Goal: Task Accomplishment & Management: Manage account settings

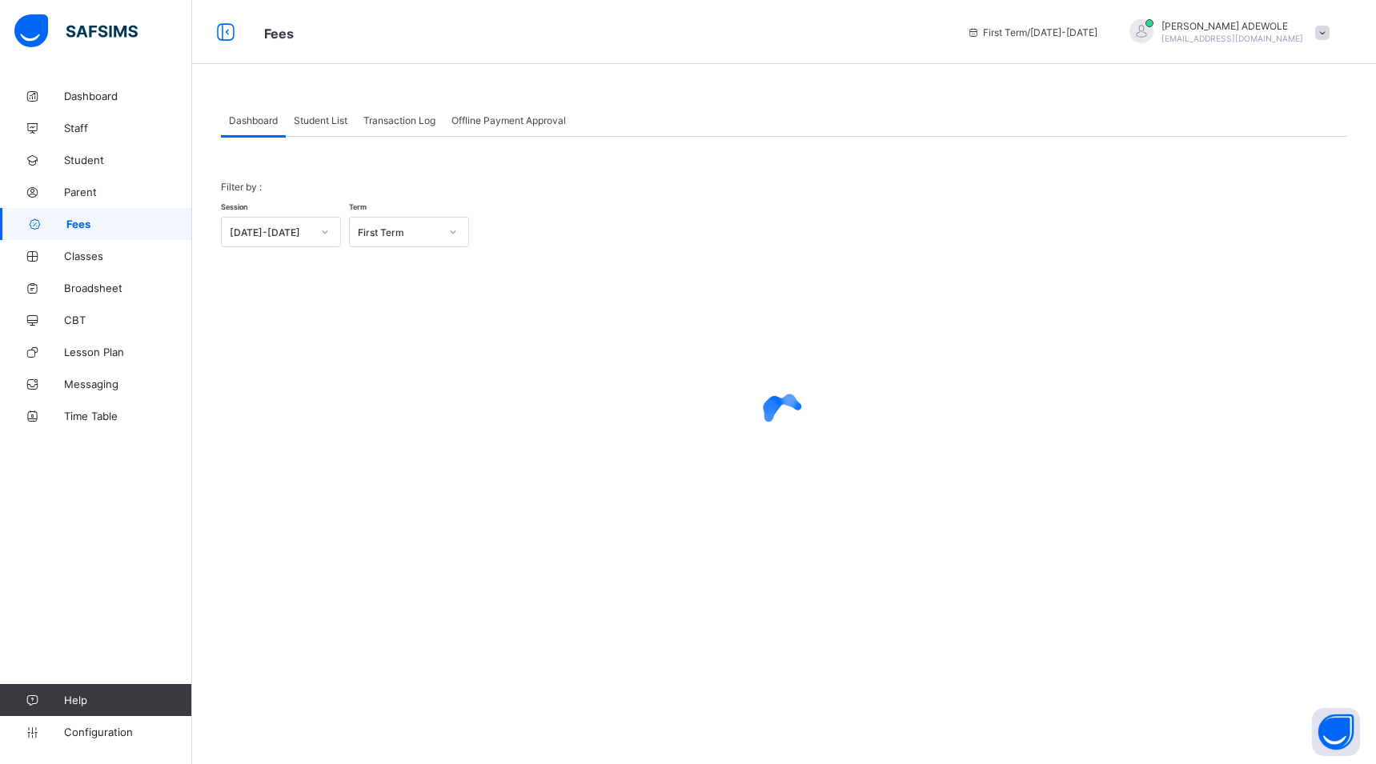
click at [336, 120] on span "Student List" at bounding box center [321, 120] width 54 height 12
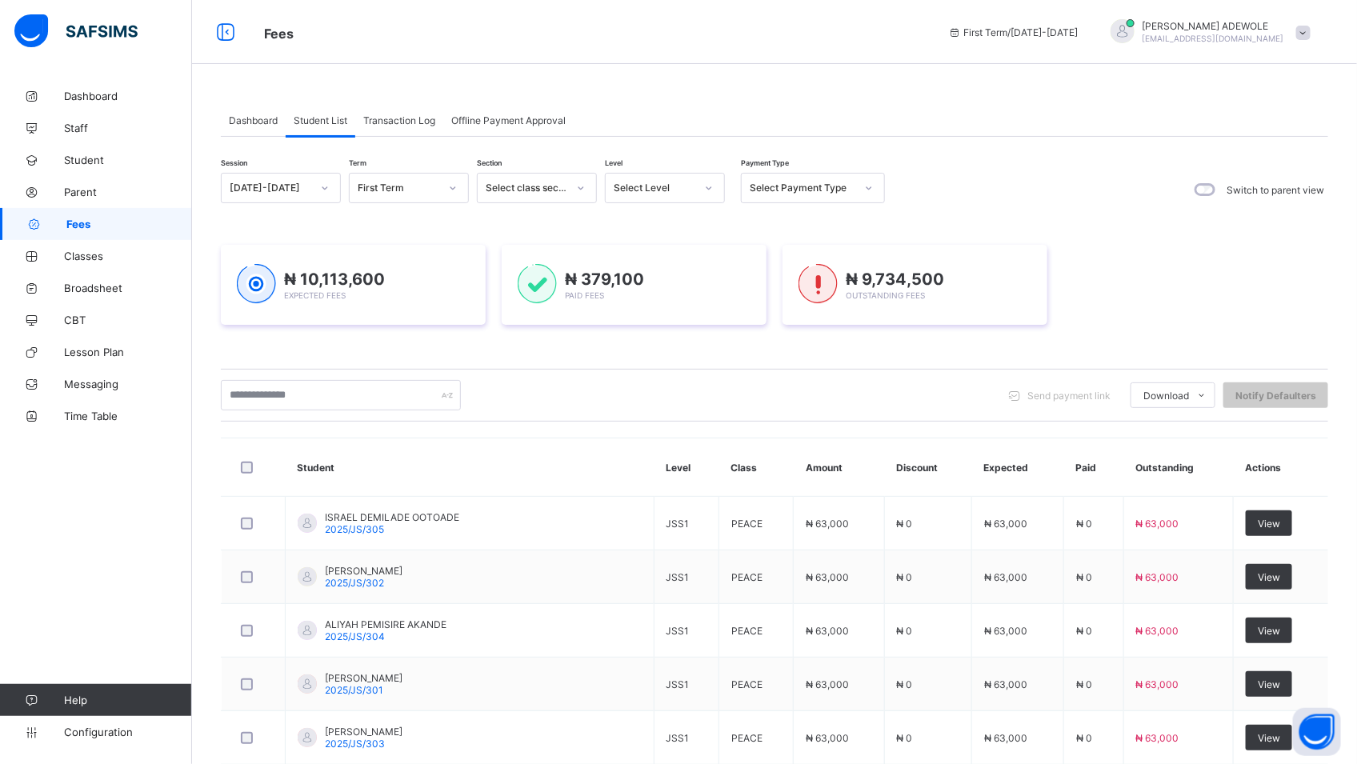
click at [712, 190] on icon at bounding box center [709, 188] width 10 height 16
click at [649, 372] on div "BASIC 2" at bounding box center [665, 371] width 118 height 25
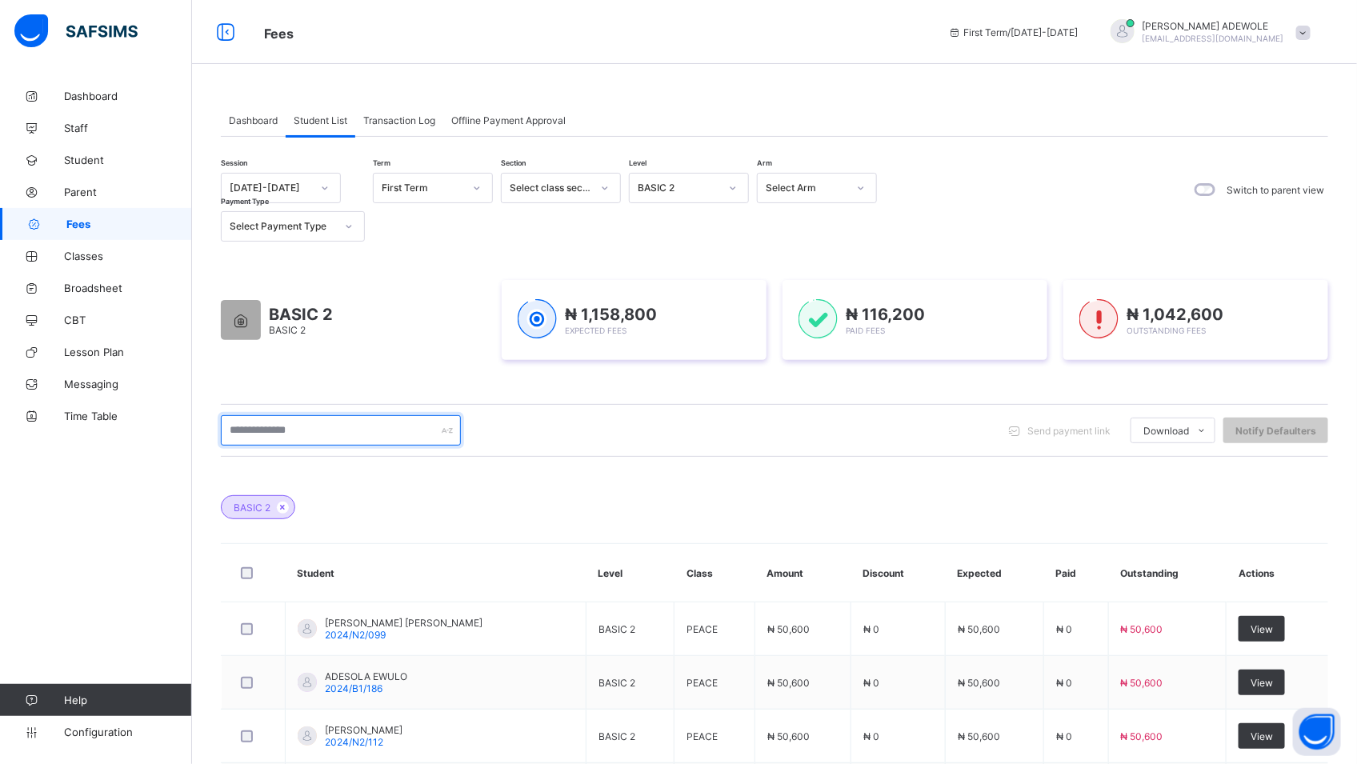
click at [329, 437] on input "text" at bounding box center [341, 430] width 240 height 30
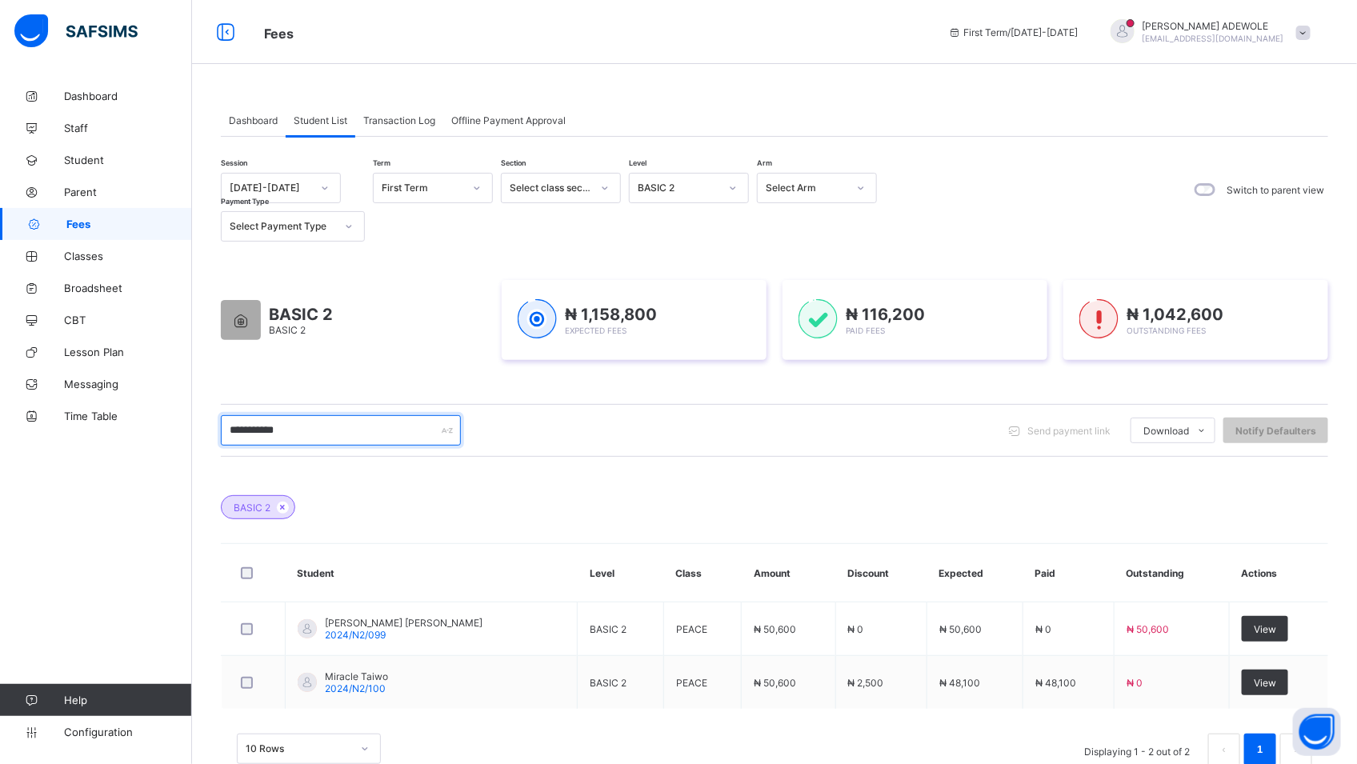
type input "**********"
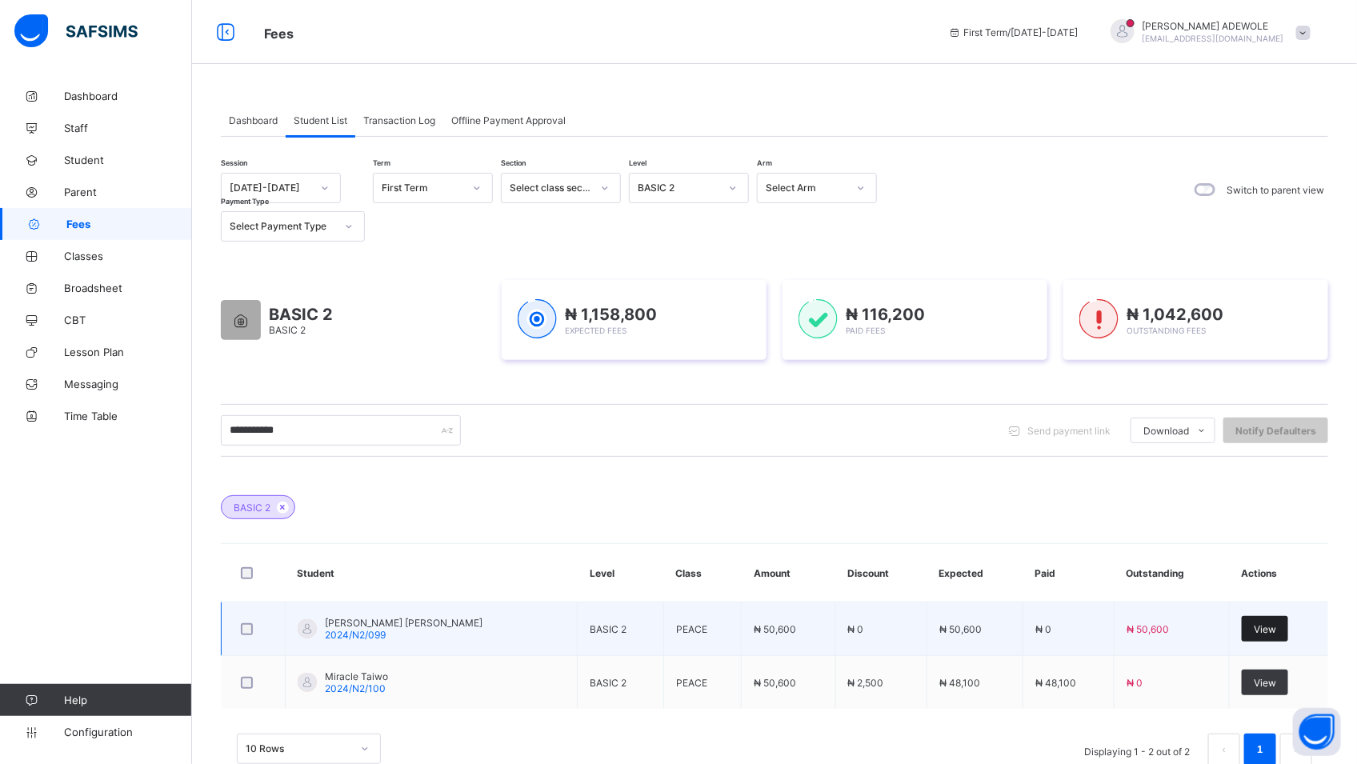
click at [1257, 627] on div "View" at bounding box center [1265, 629] width 46 height 26
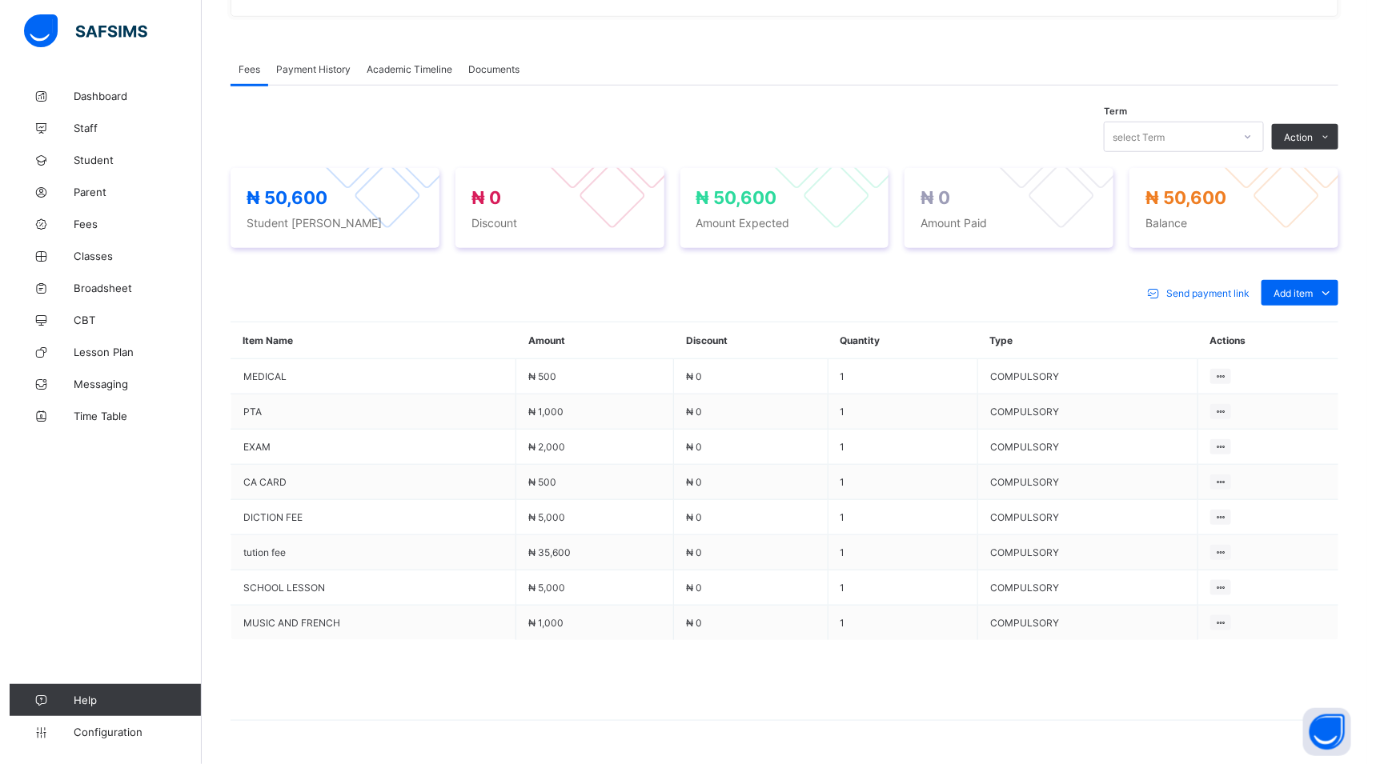
scroll to position [504, 0]
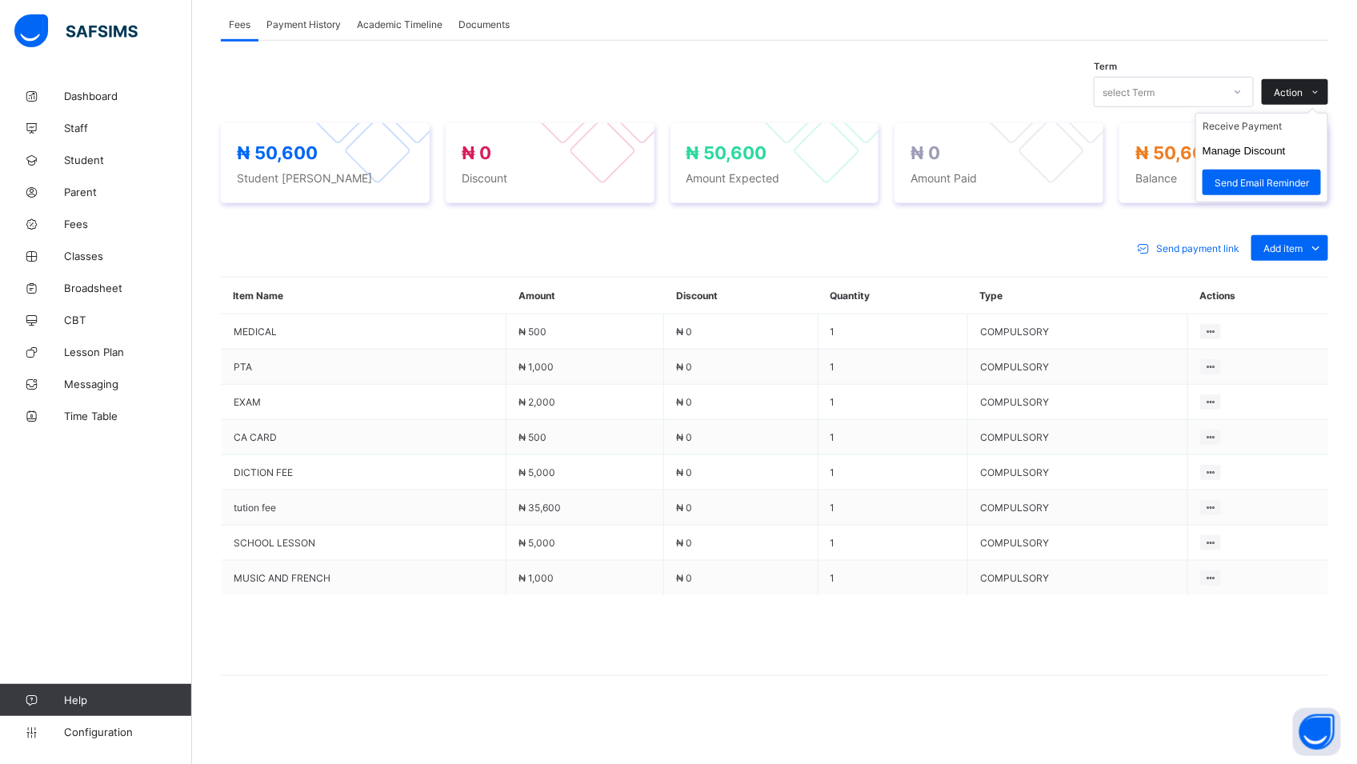
click at [1321, 79] on span at bounding box center [1316, 92] width 26 height 26
click at [1271, 145] on button "Manage Discount" at bounding box center [1244, 151] width 83 height 12
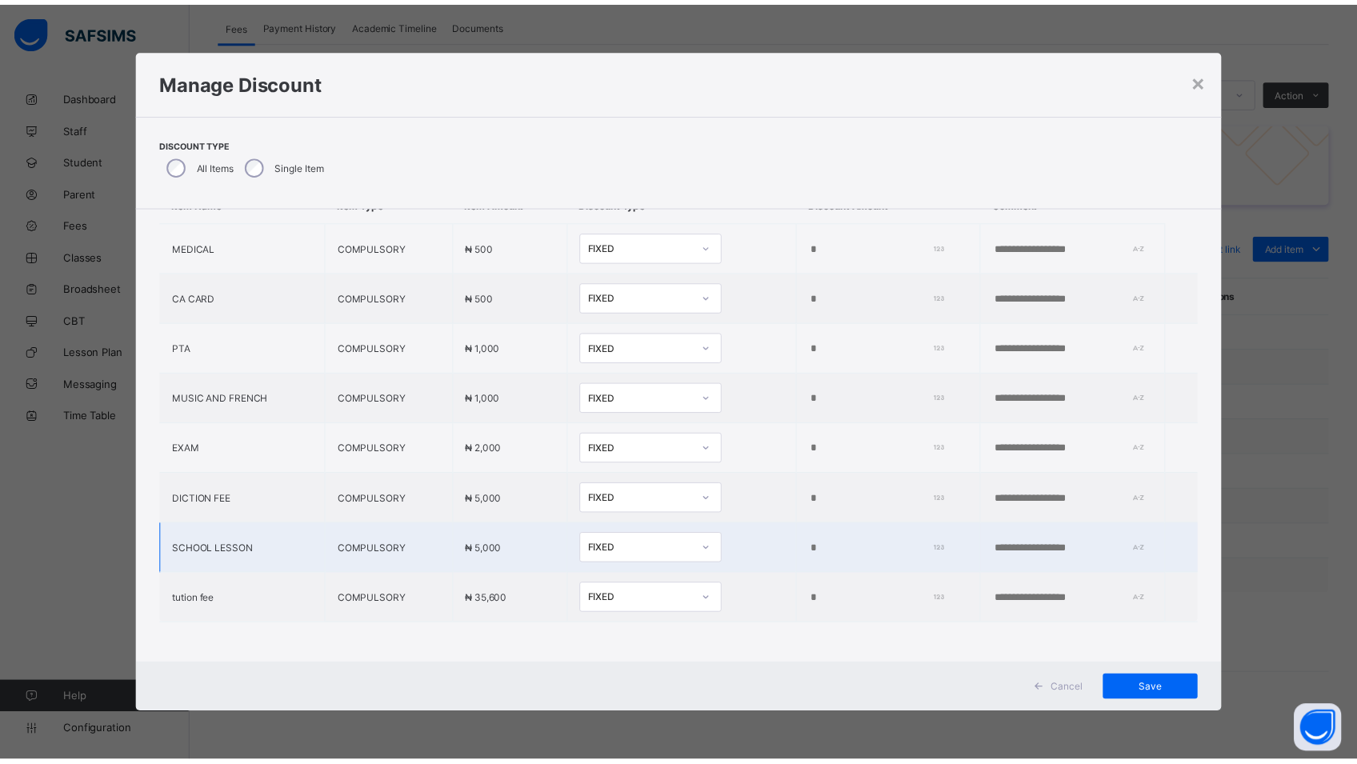
scroll to position [84, 0]
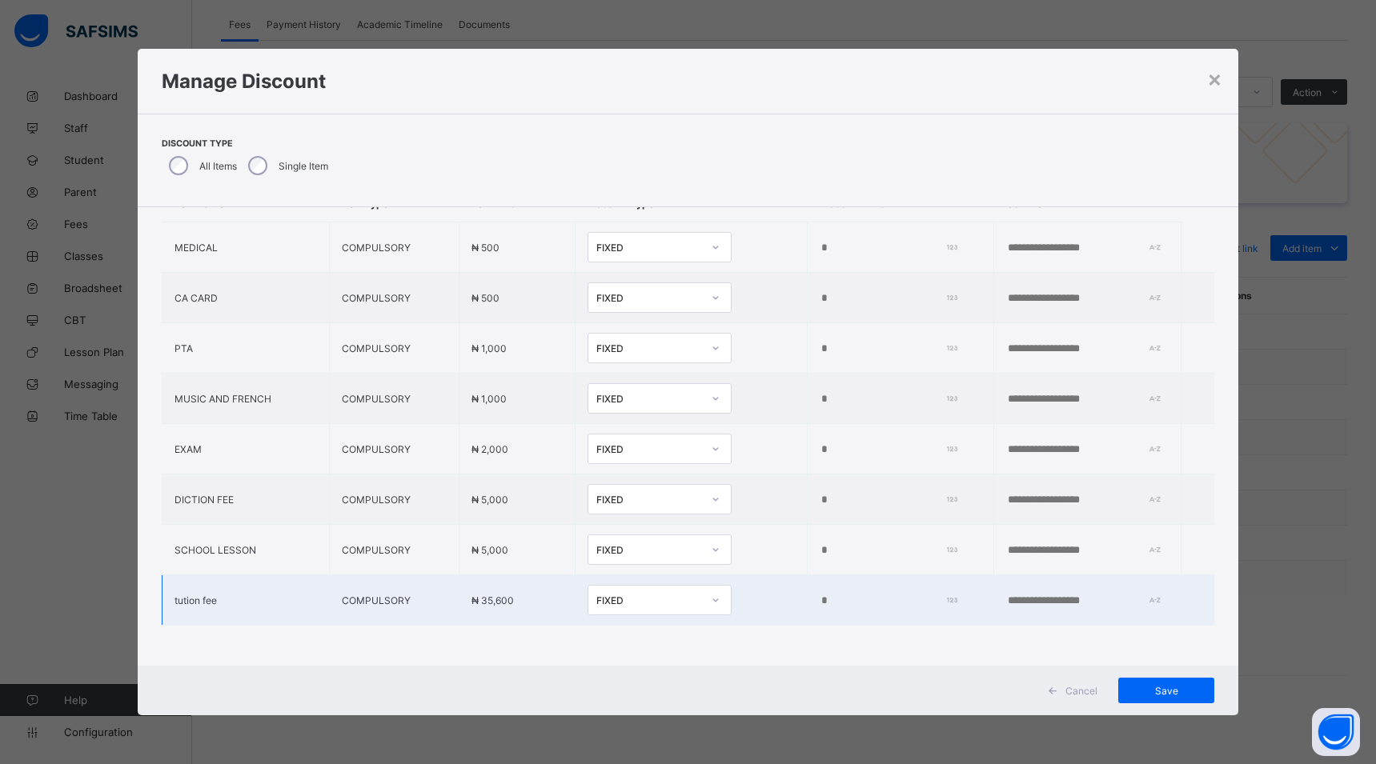
click at [820, 595] on input "*" at bounding box center [885, 601] width 131 height 13
type input "*****"
click at [1167, 688] on span "Save" at bounding box center [1166, 691] width 72 height 12
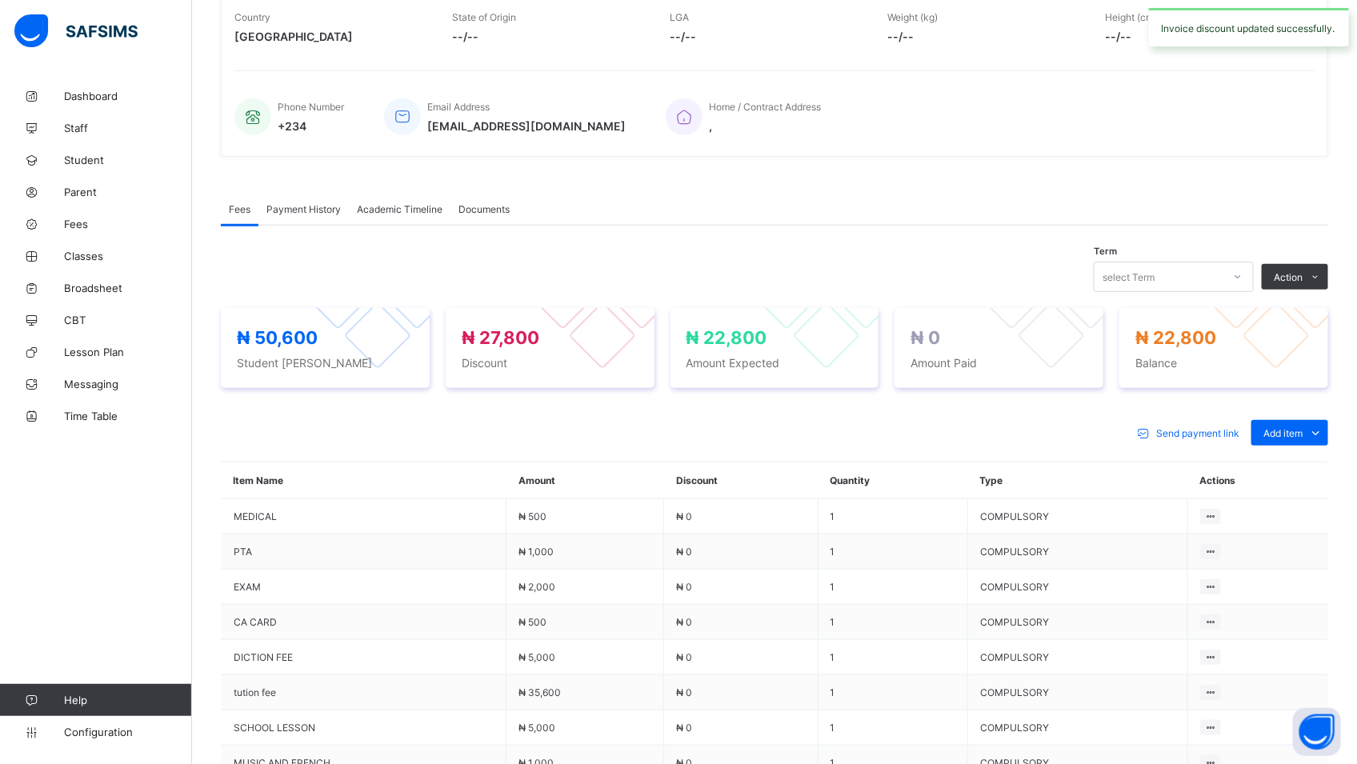
scroll to position [504, 0]
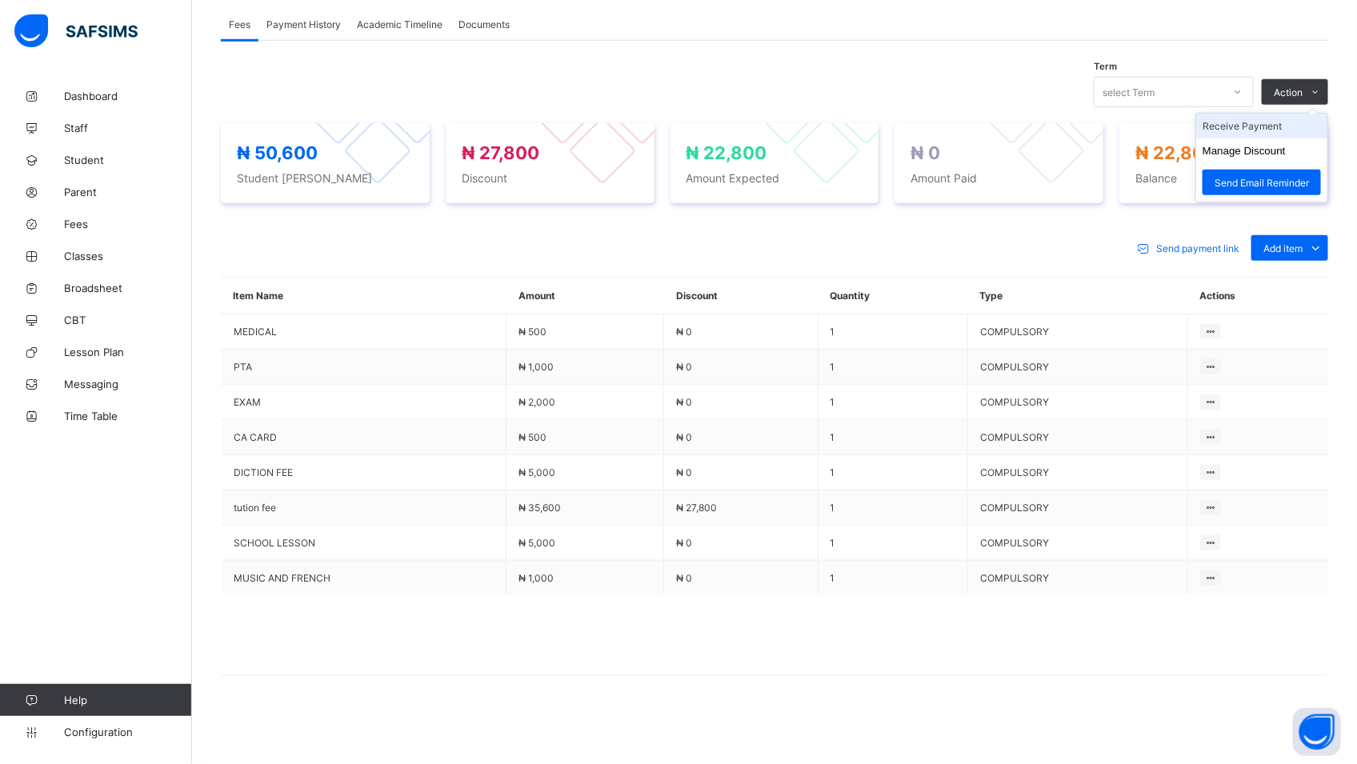
click at [1277, 125] on li "Receive Payment" at bounding box center [1262, 126] width 131 height 25
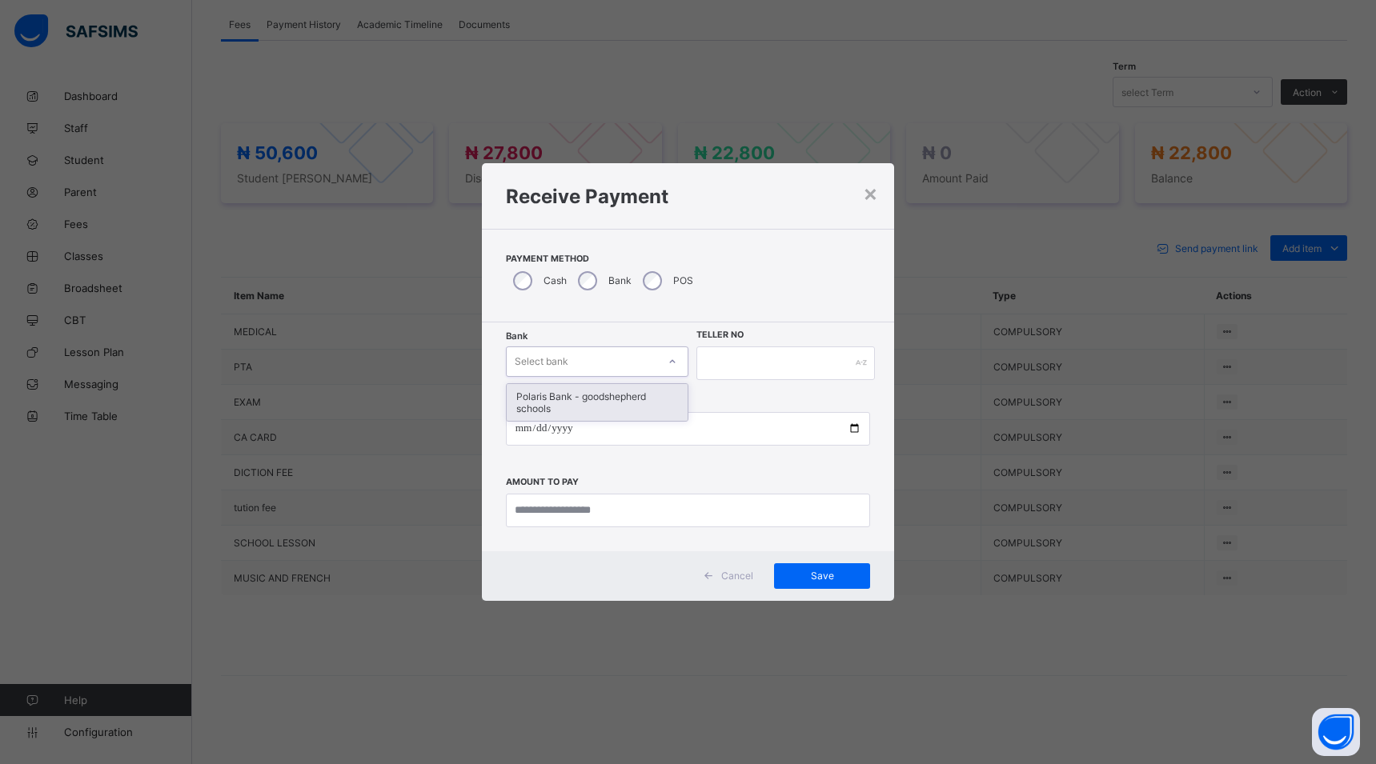
click at [668, 360] on icon at bounding box center [673, 362] width 10 height 16
click at [671, 384] on div "Polaris Bank - goodshepherd schools" at bounding box center [597, 402] width 182 height 38
click at [680, 402] on div "Polaris Bank - goodshepherd schools" at bounding box center [597, 402] width 181 height 37
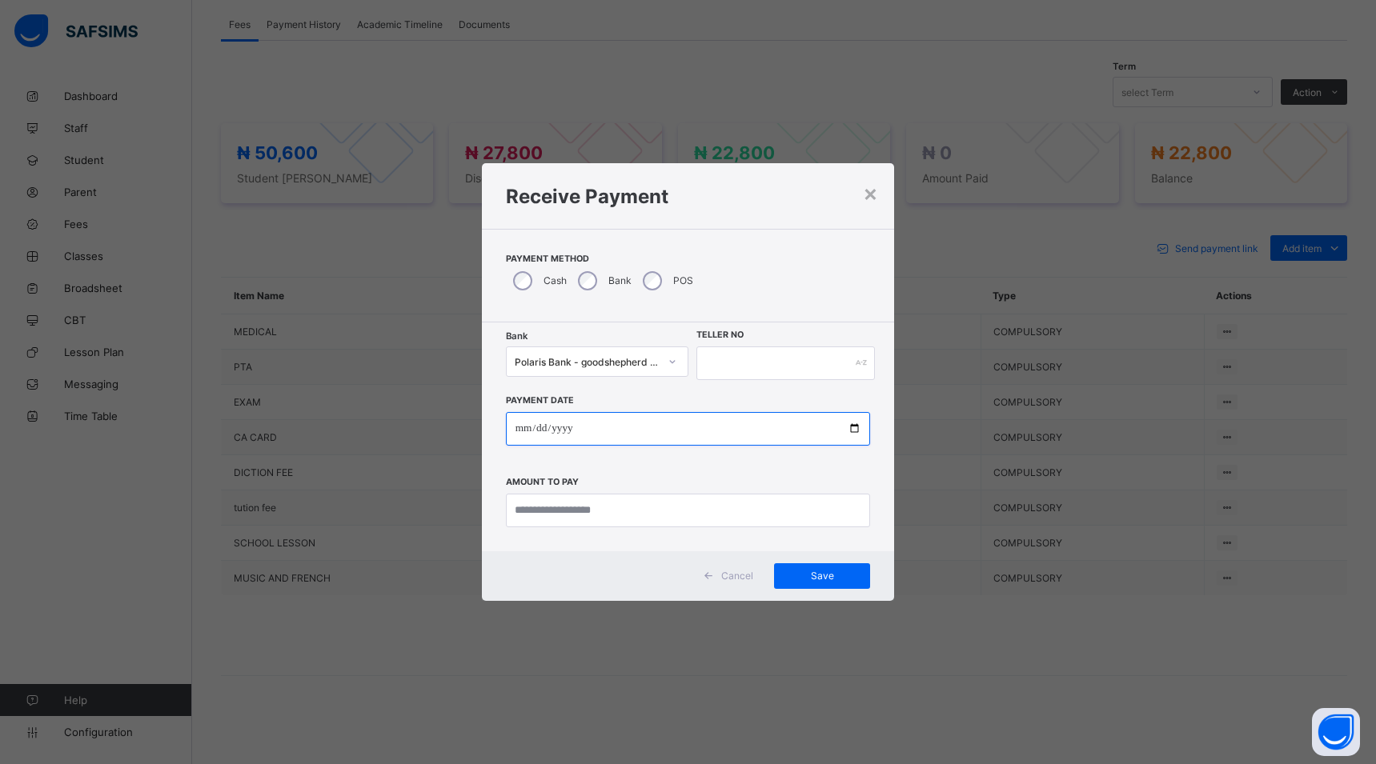
click at [858, 425] on input "date" at bounding box center [688, 429] width 365 height 34
type input "**********"
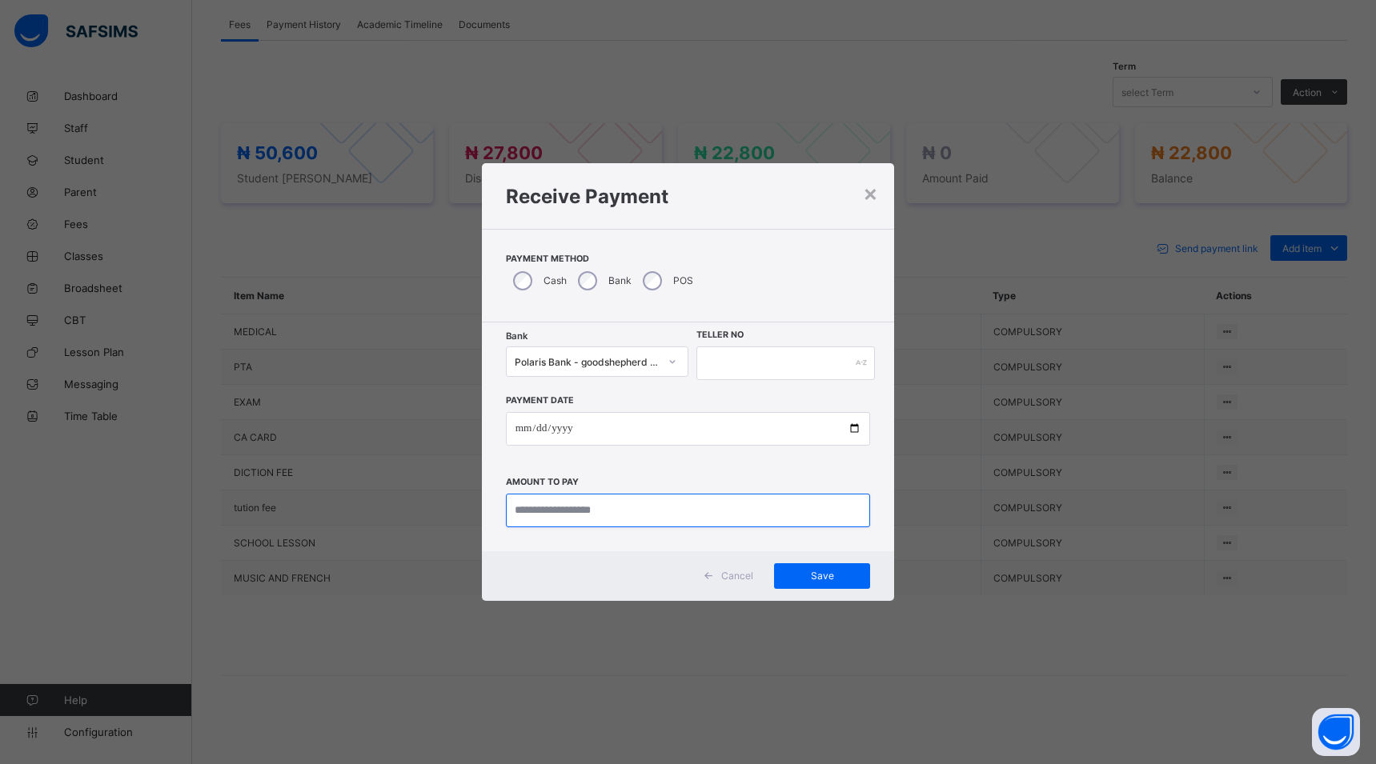
click at [668, 507] on input "currency" at bounding box center [688, 511] width 365 height 34
type input "********"
click at [726, 365] on input "text" at bounding box center [785, 364] width 178 height 34
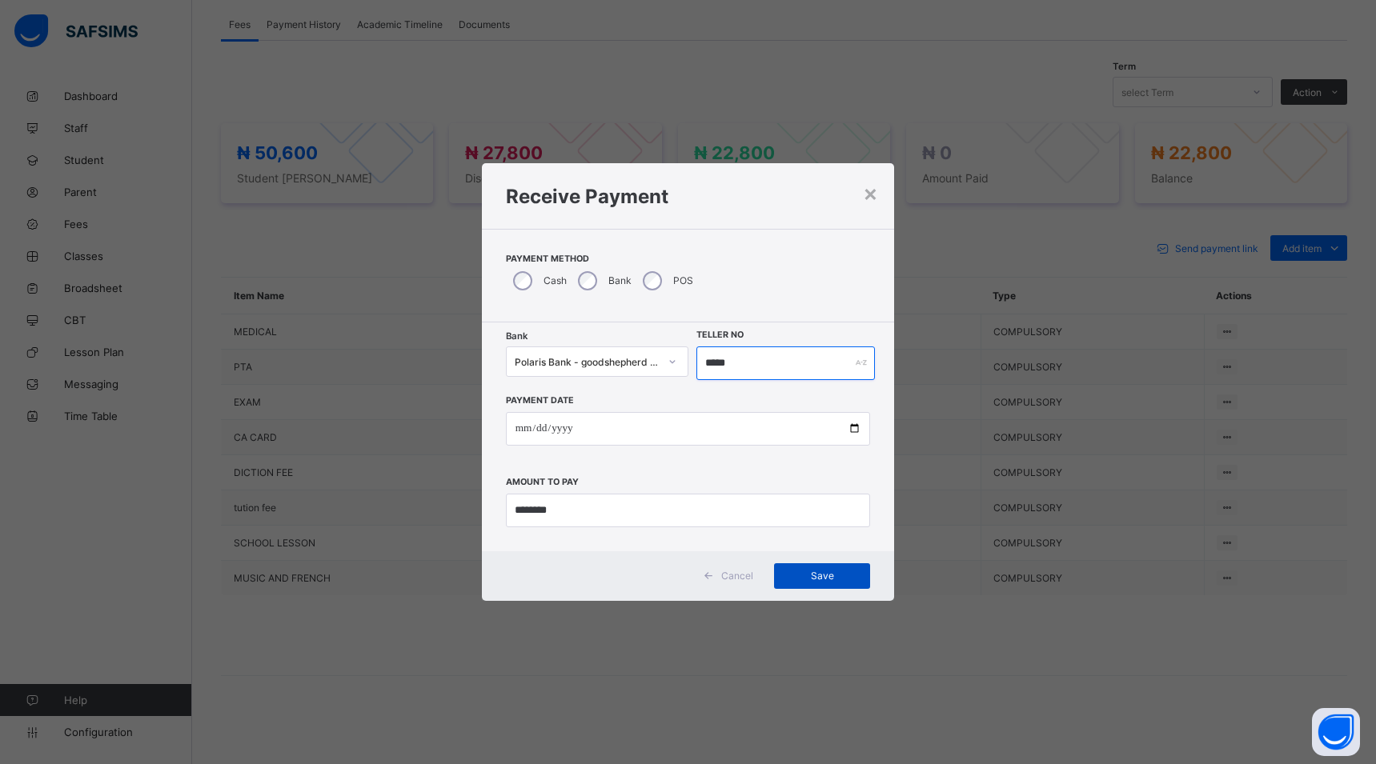
type input "*****"
click at [824, 581] on span "Save" at bounding box center [822, 576] width 72 height 12
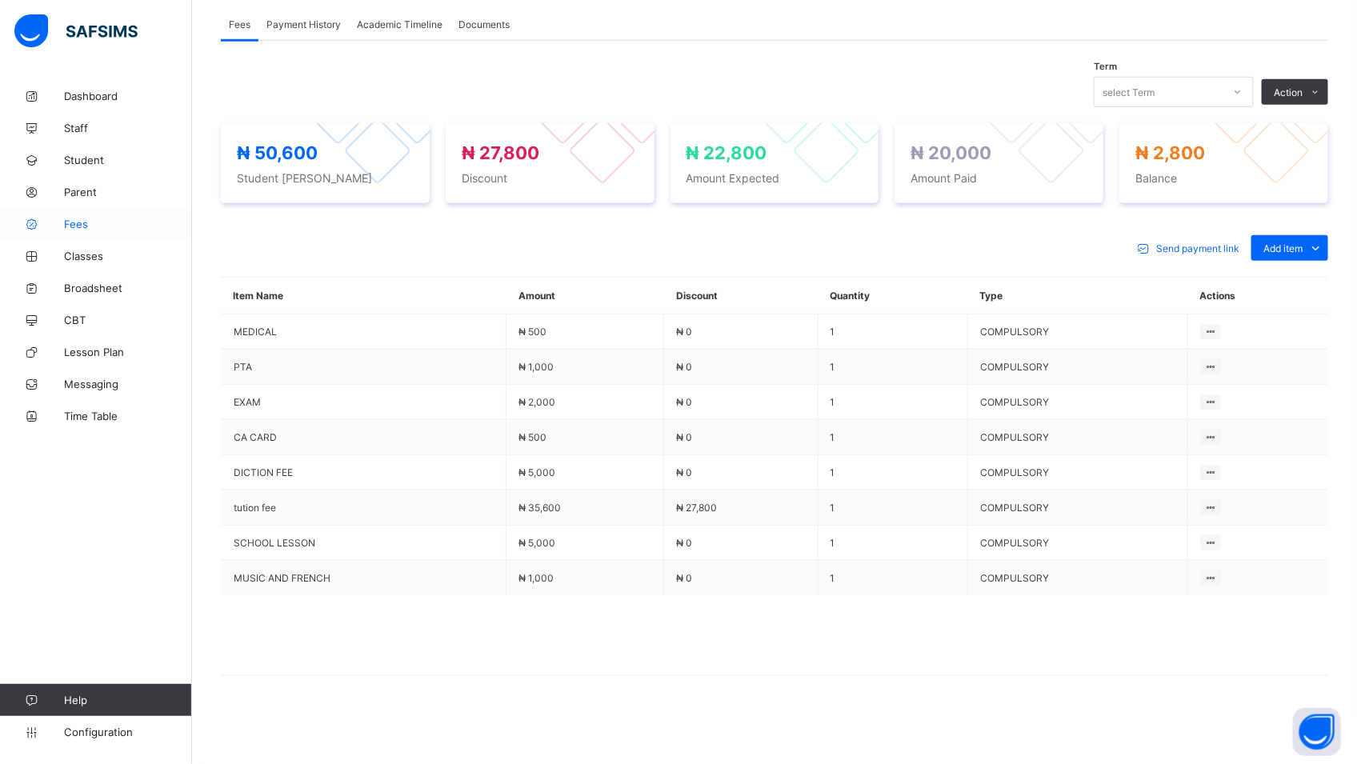
click at [78, 223] on span "Fees" at bounding box center [128, 224] width 128 height 13
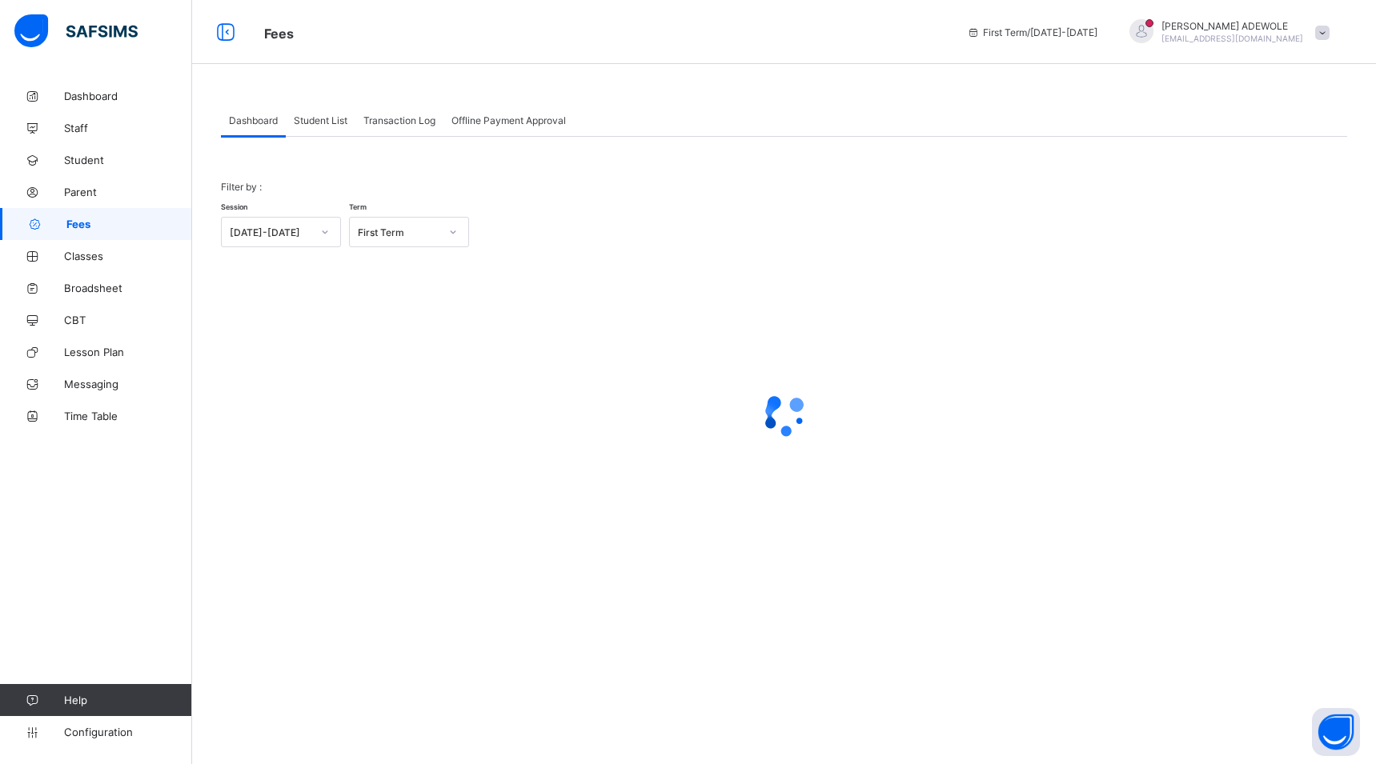
click at [330, 118] on span "Student List" at bounding box center [321, 120] width 54 height 12
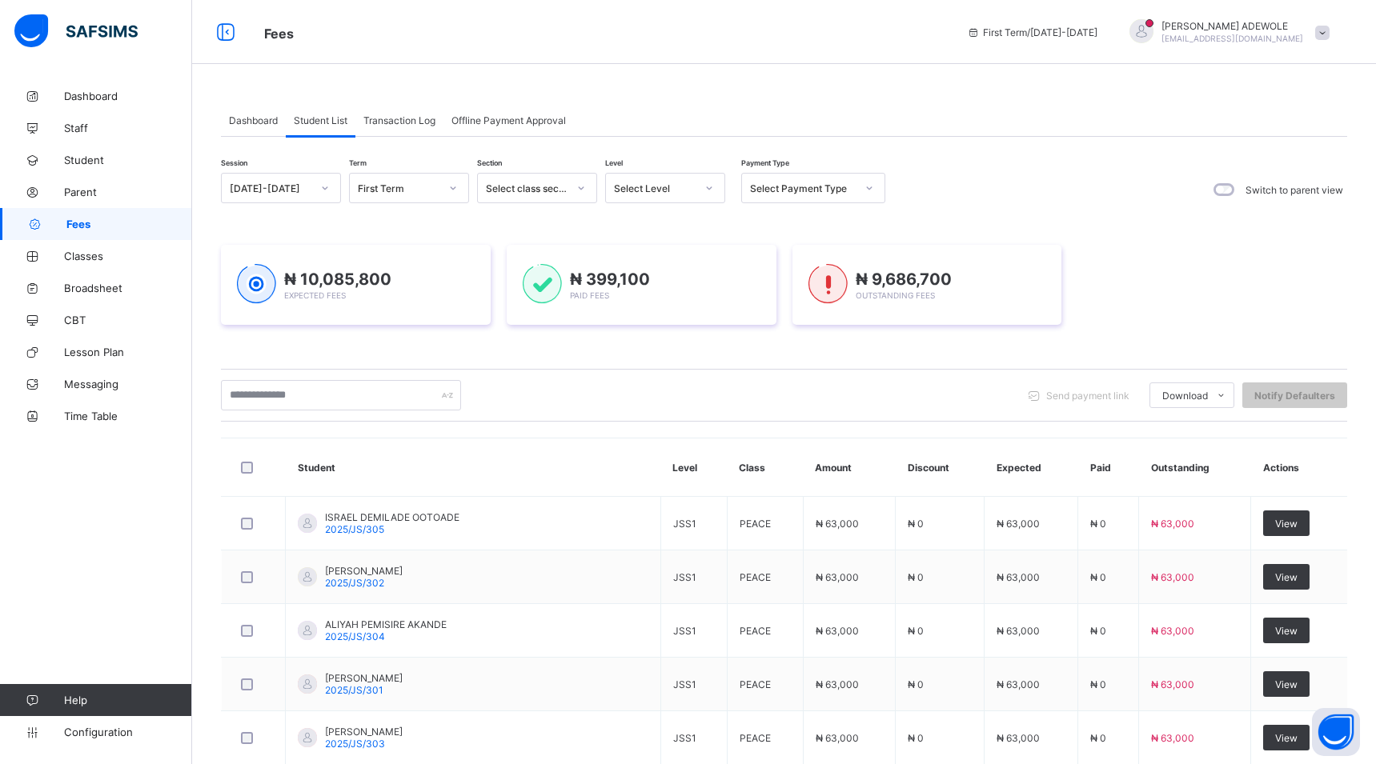
click at [330, 120] on span "Student List" at bounding box center [321, 120] width 54 height 12
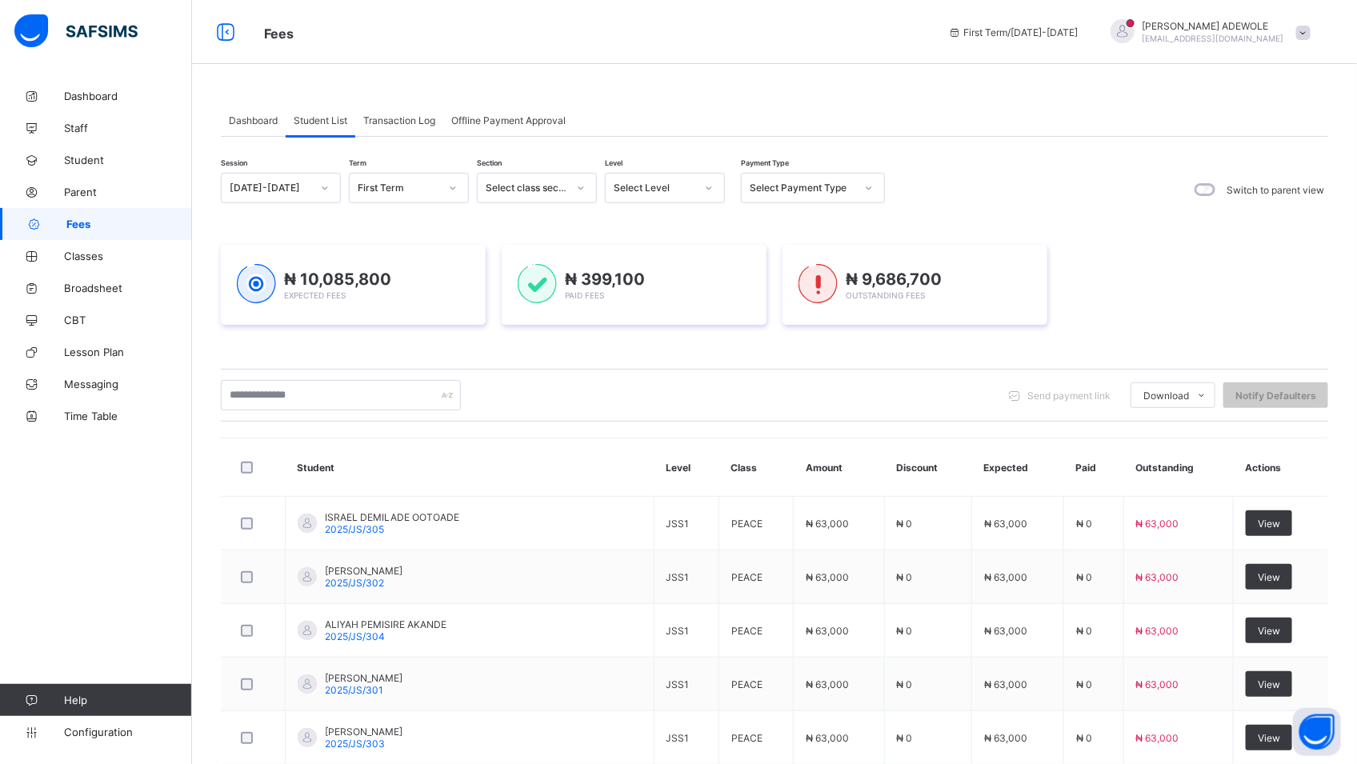
click at [711, 190] on icon at bounding box center [709, 188] width 10 height 16
click at [651, 323] on div "NURSERY 2" at bounding box center [665, 322] width 118 height 25
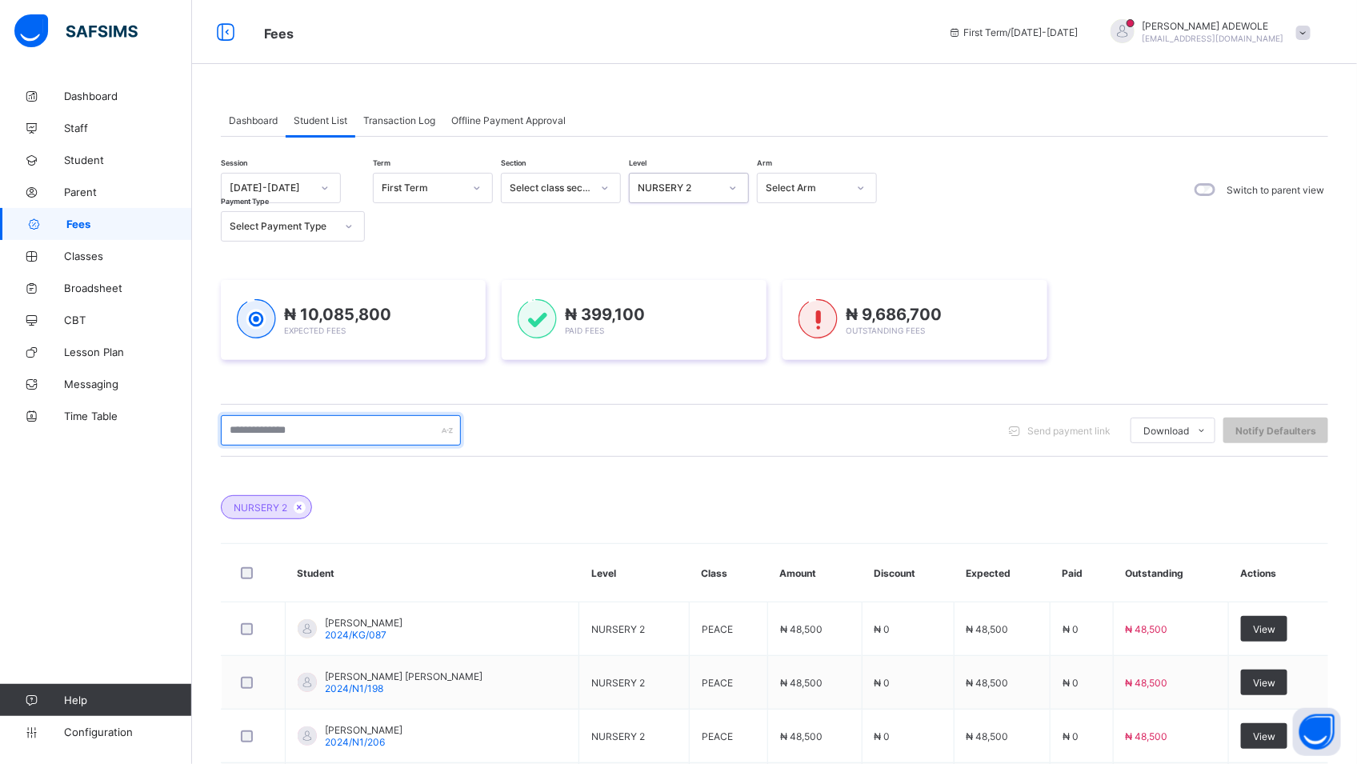
click at [320, 432] on input "text" at bounding box center [341, 430] width 240 height 30
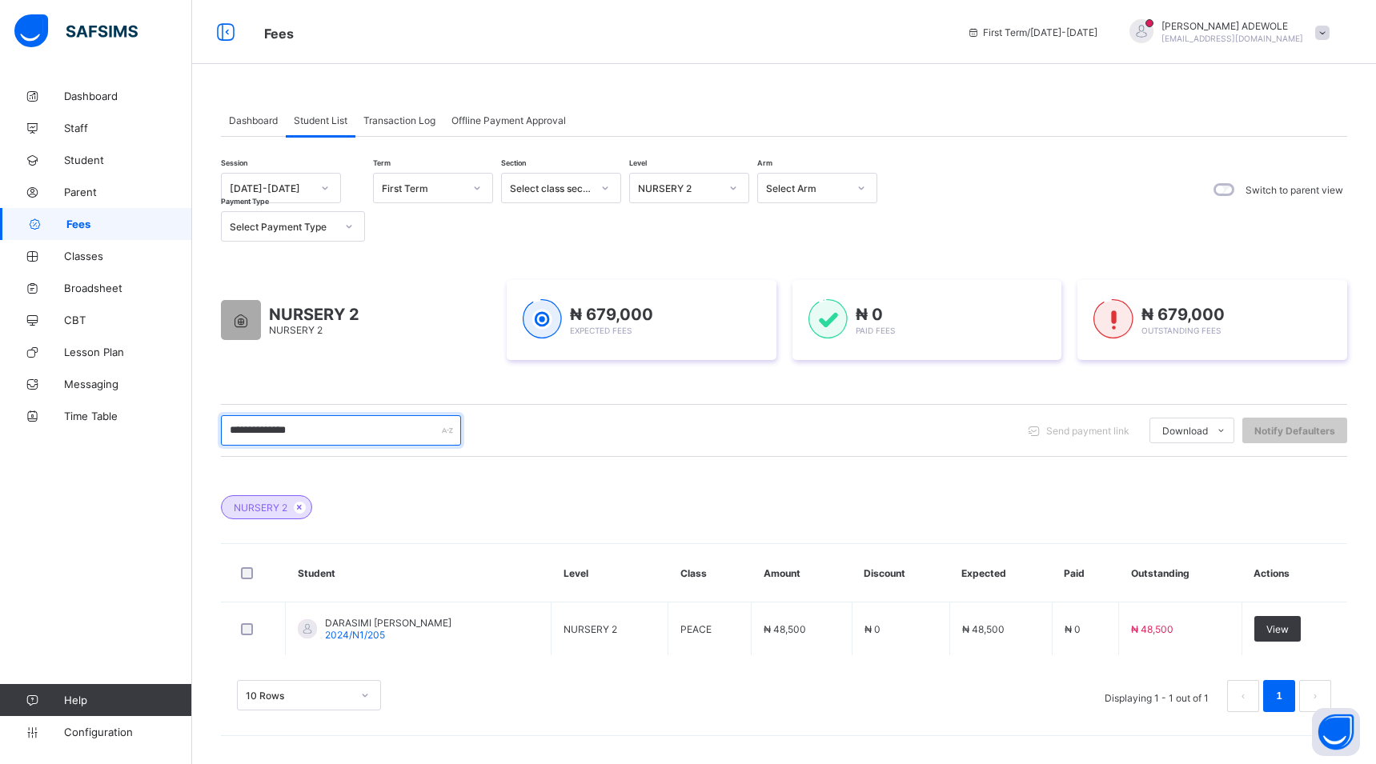
drag, startPoint x: 320, startPoint y: 432, endPoint x: 454, endPoint y: 671, distance: 273.4
click at [454, 671] on div "**********" at bounding box center [784, 450] width 1126 height 555
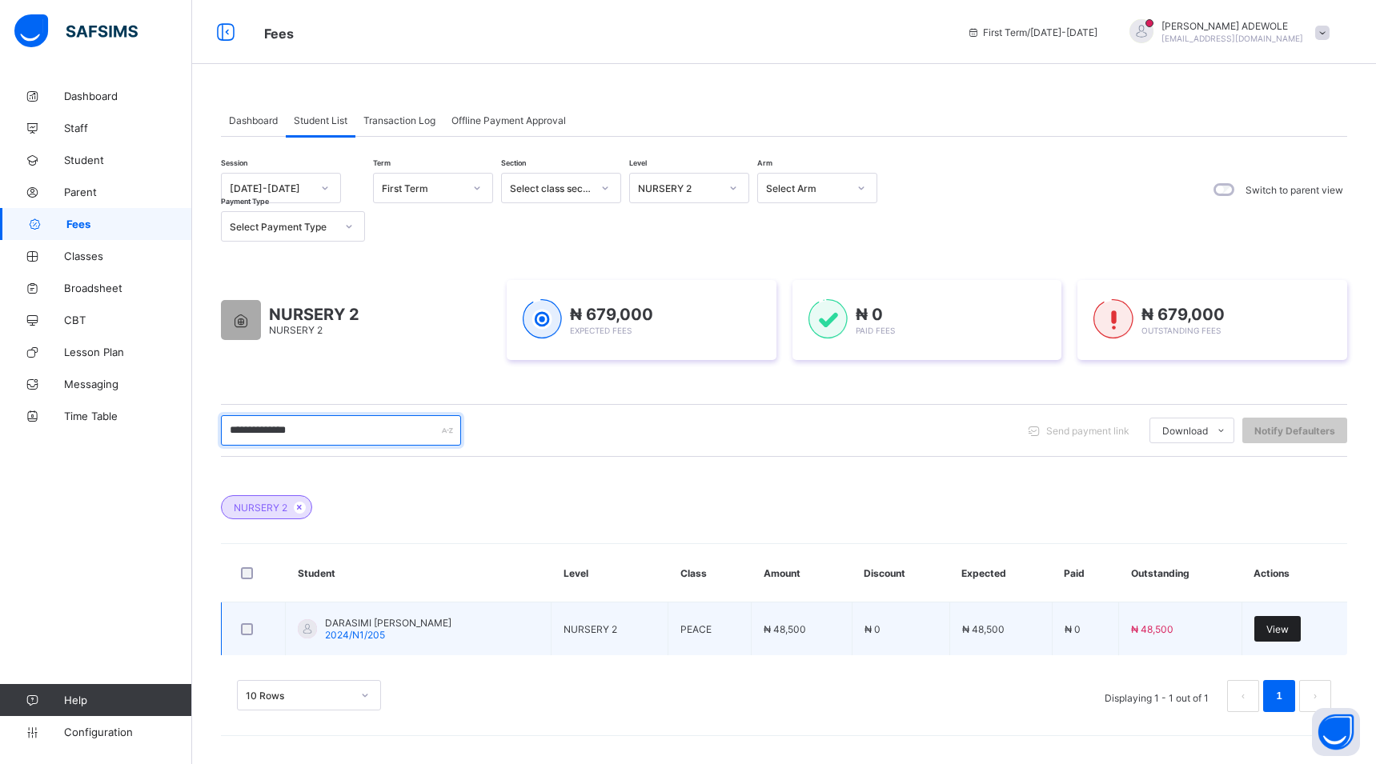
type input "**********"
click at [1281, 631] on span "View" at bounding box center [1277, 629] width 22 height 12
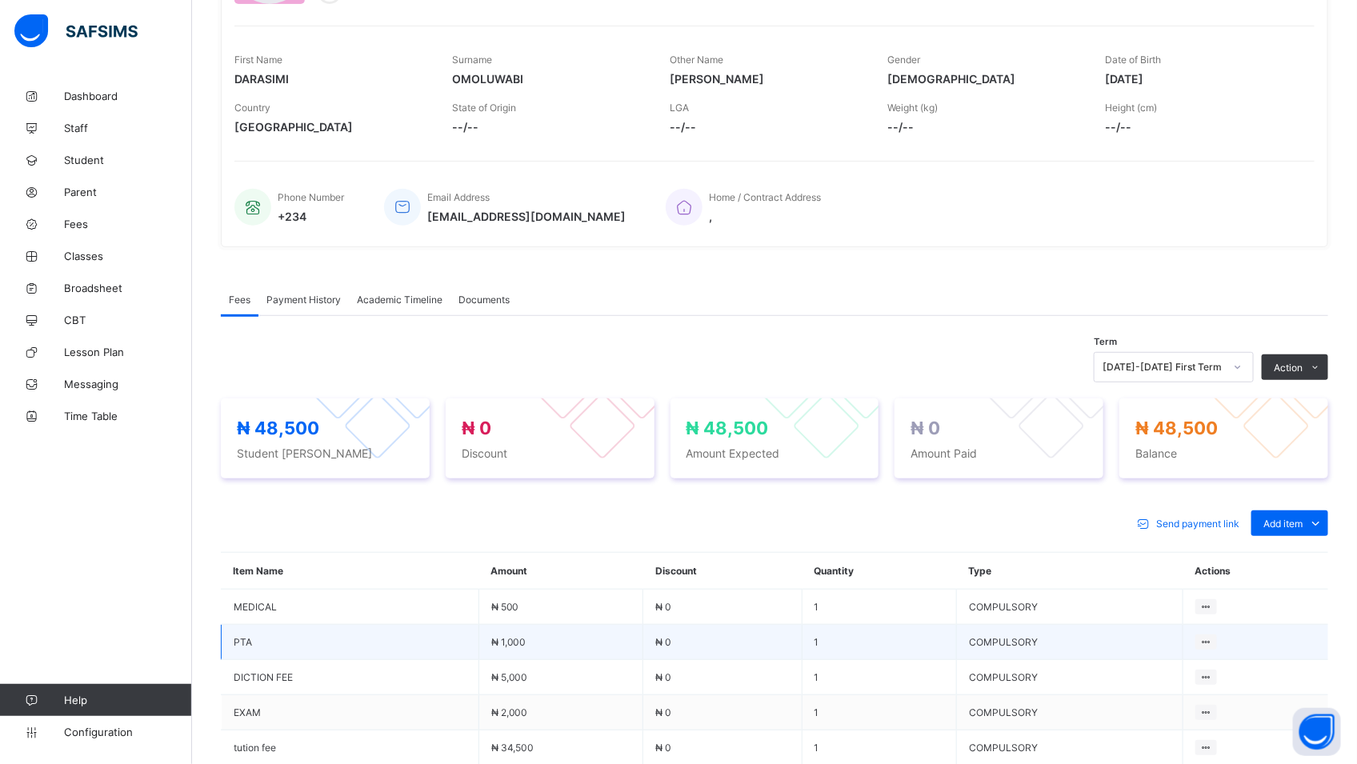
scroll to position [229, 0]
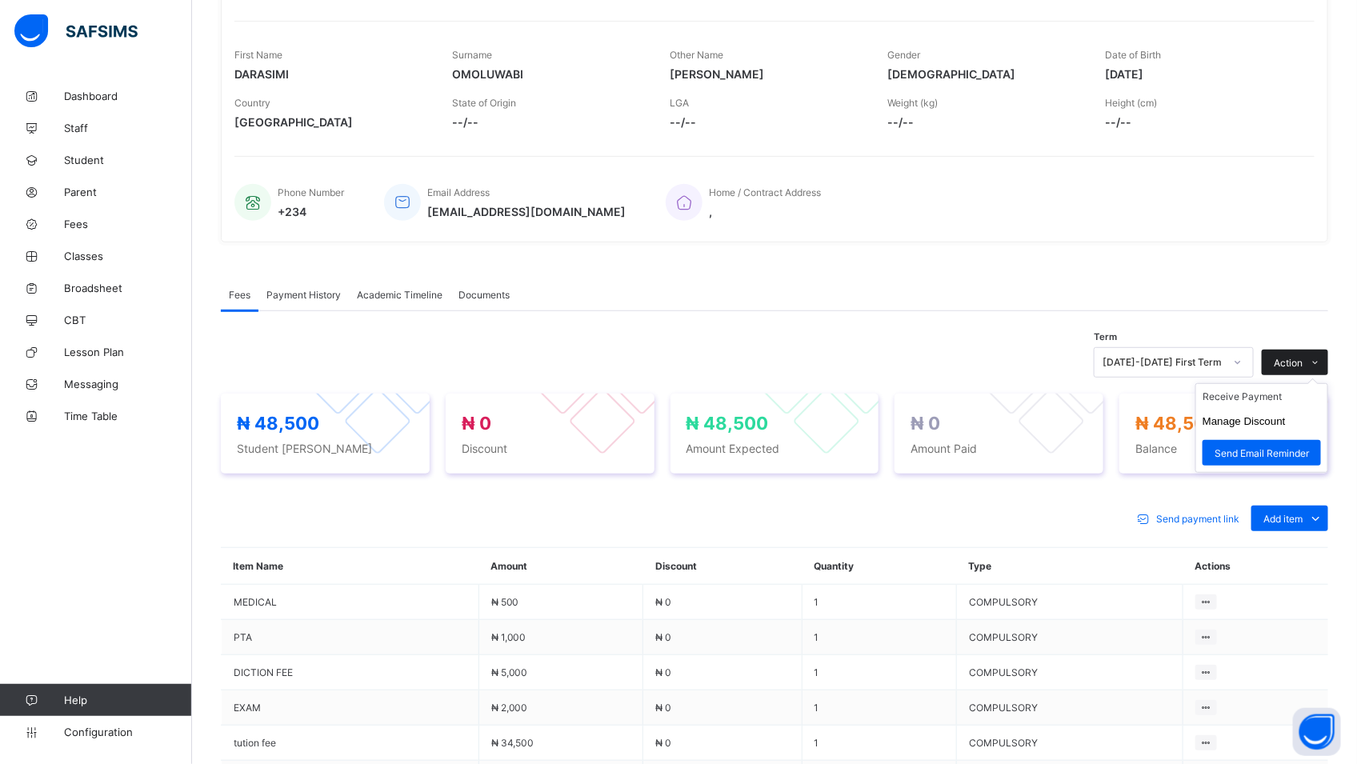
click at [1319, 354] on div "Action" at bounding box center [1295, 363] width 66 height 26
click at [1269, 399] on li "Receive Payment" at bounding box center [1262, 396] width 131 height 25
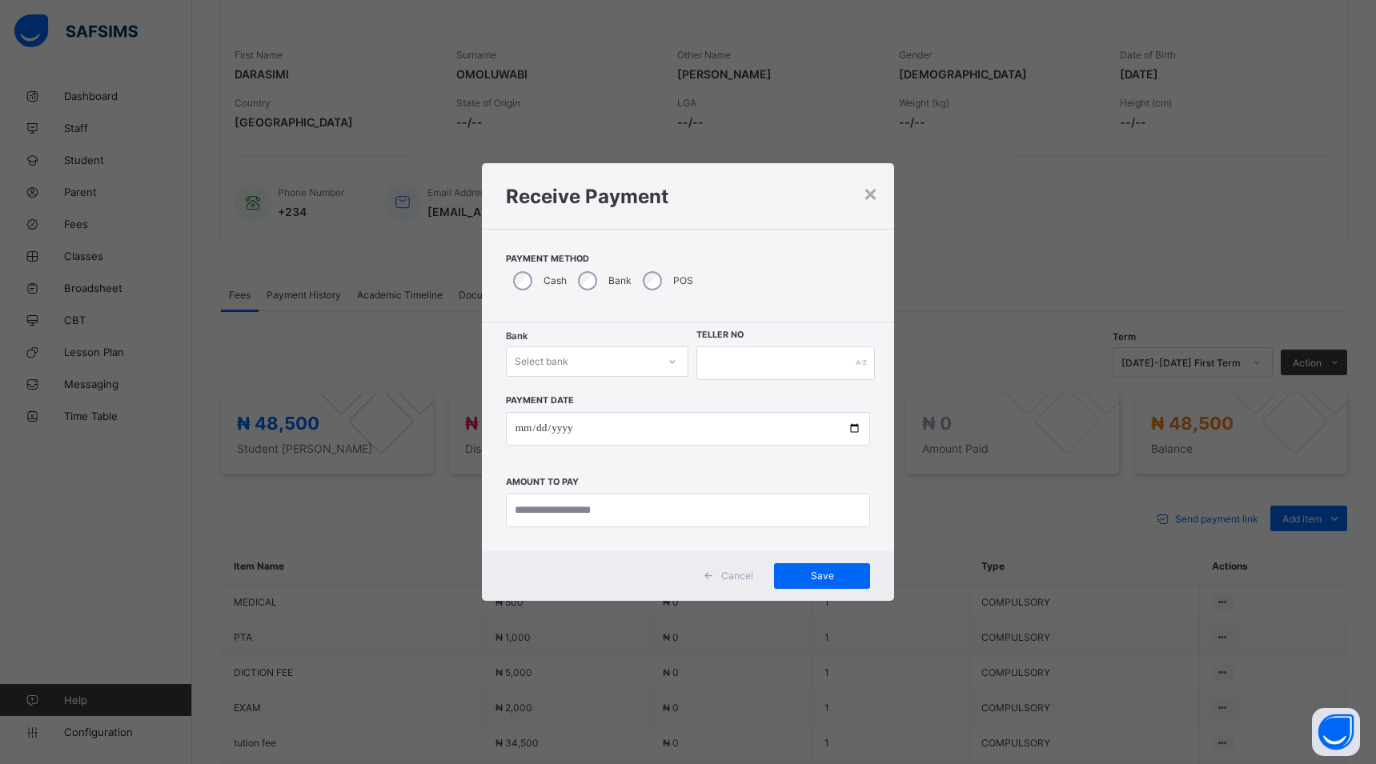
click at [648, 331] on div "Bank Select bank Teller No Payment Date Amount to pay" at bounding box center [688, 437] width 413 height 229
click at [651, 342] on div "Bank Select bank Teller No Payment Date Amount to pay" at bounding box center [688, 437] width 413 height 229
click at [668, 363] on icon at bounding box center [673, 362] width 10 height 16
click at [618, 399] on div "Polaris Bank - goodshepherd schools" at bounding box center [597, 402] width 181 height 37
click at [860, 433] on input "date" at bounding box center [688, 429] width 365 height 34
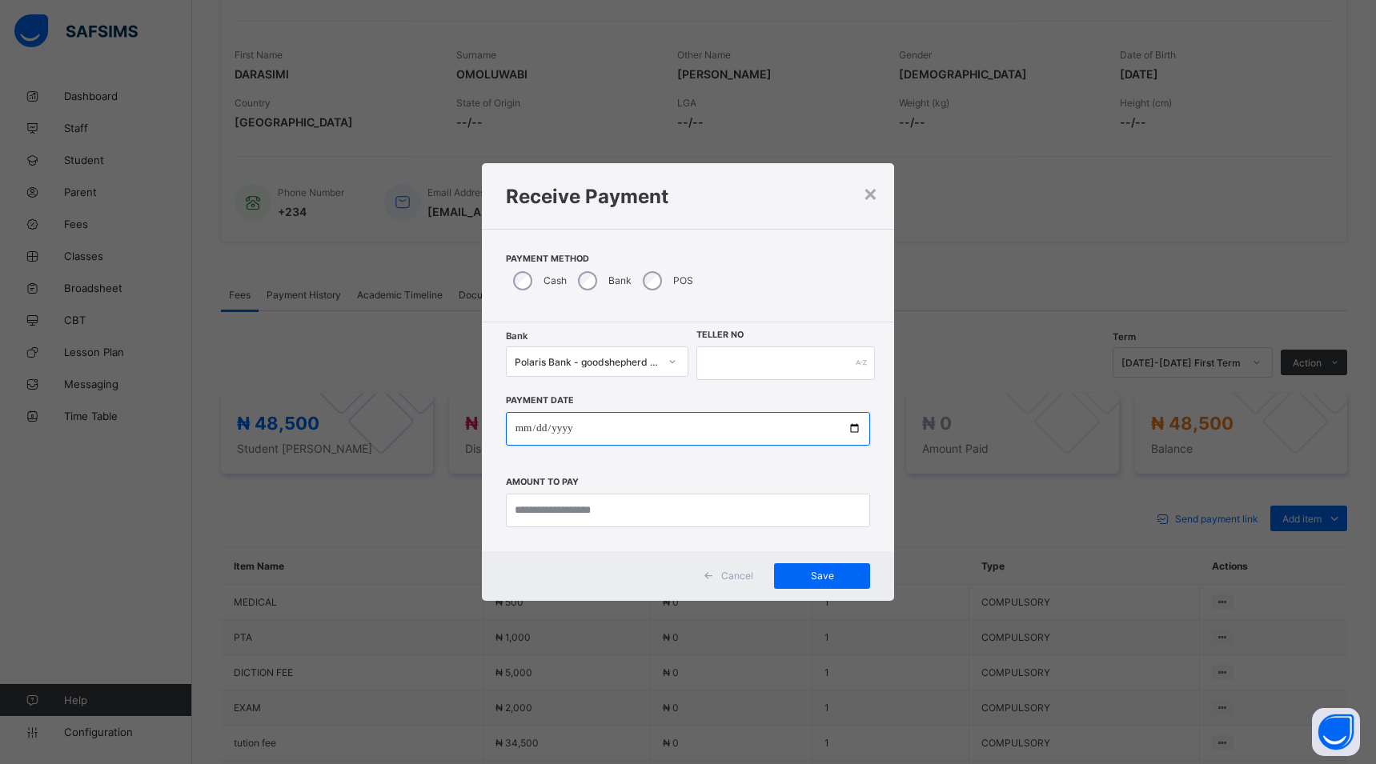
type input "**********"
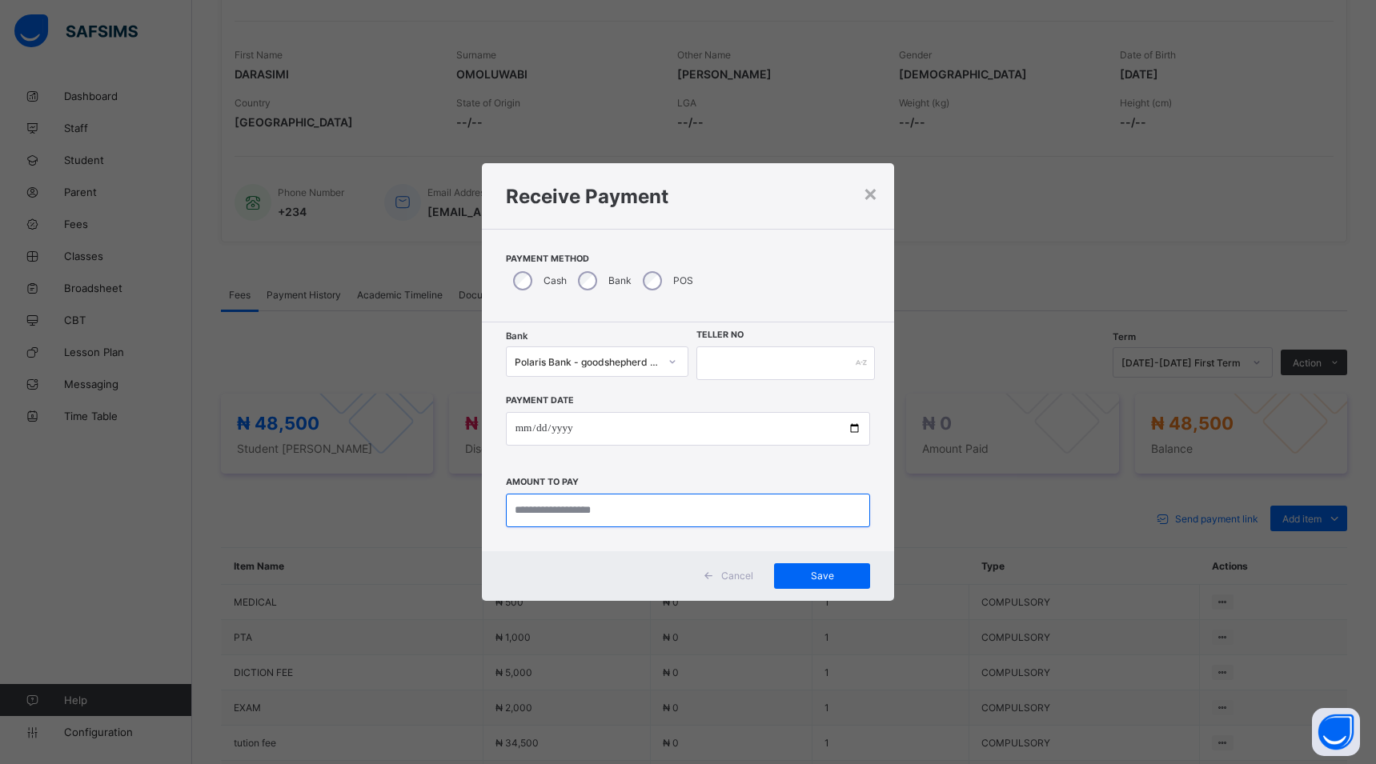
click at [629, 511] on input "currency" at bounding box center [688, 511] width 365 height 34
type input "********"
click at [713, 360] on input "text" at bounding box center [785, 364] width 178 height 34
click at [844, 576] on span "Save" at bounding box center [822, 576] width 72 height 12
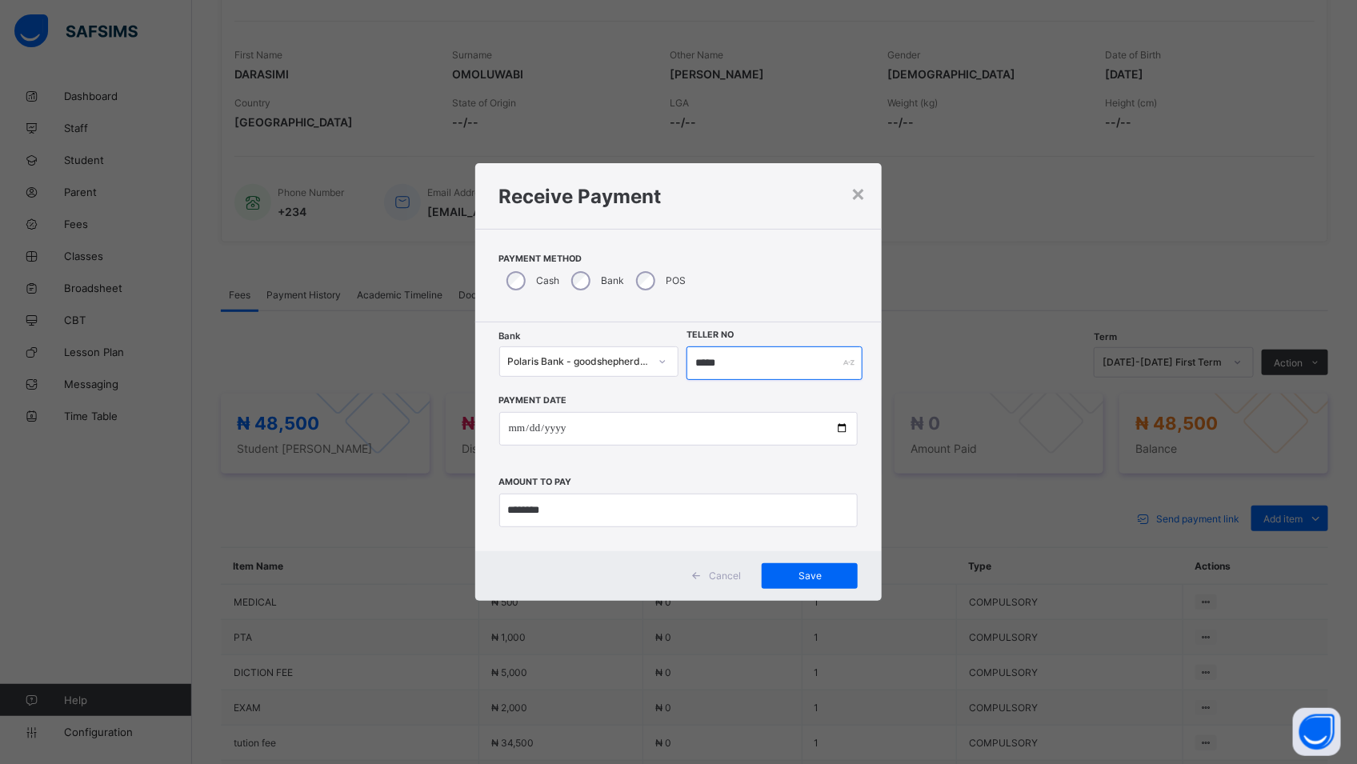
click at [732, 363] on input "*****" at bounding box center [775, 364] width 176 height 34
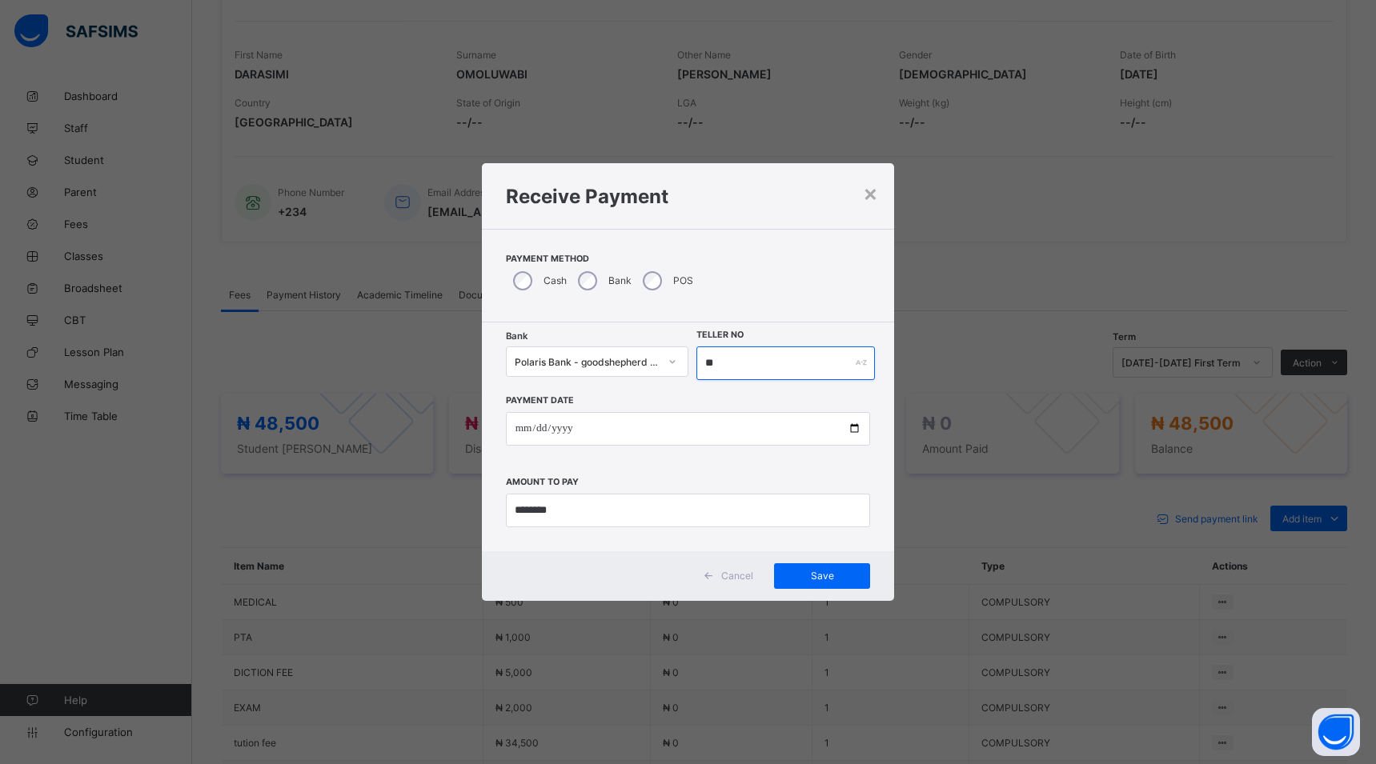
type input "*"
type input "*****"
click at [827, 572] on span "Save" at bounding box center [822, 576] width 72 height 12
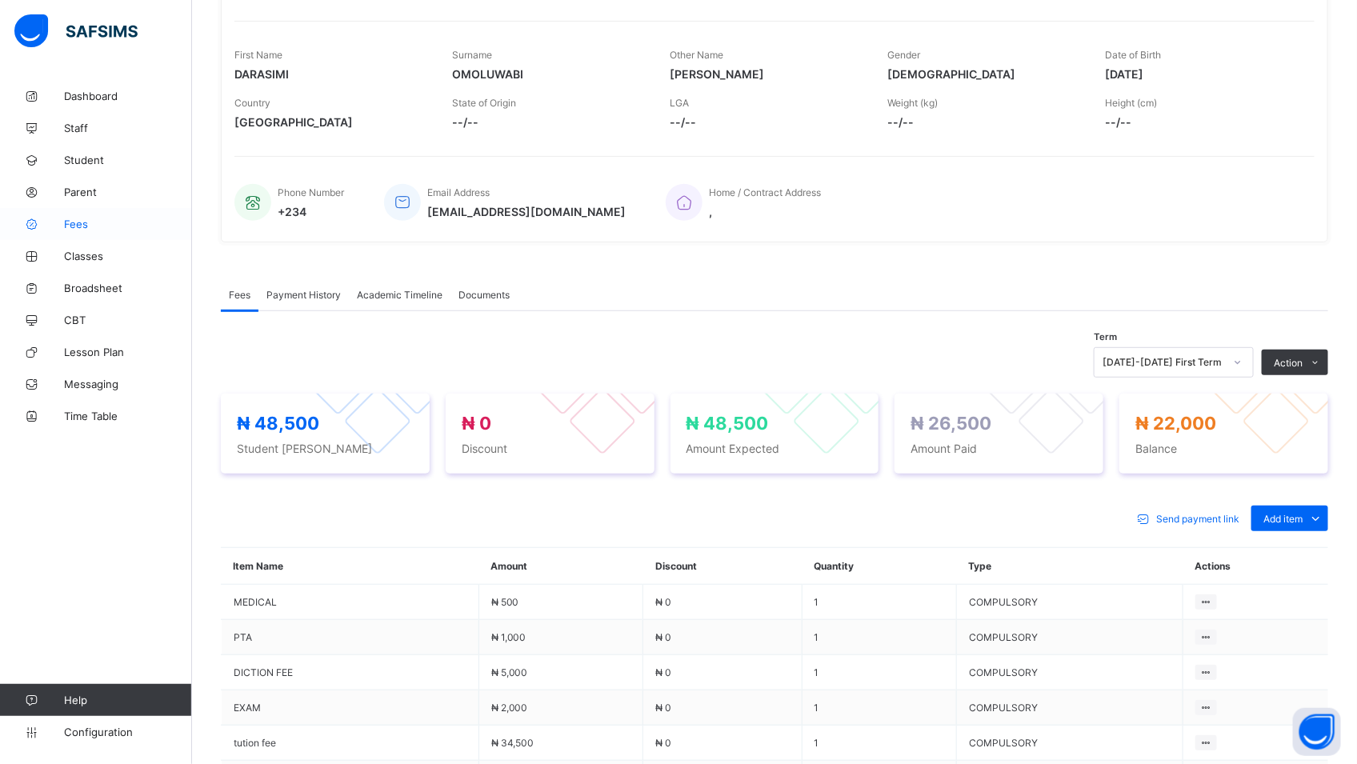
click at [78, 227] on span "Fees" at bounding box center [128, 224] width 128 height 13
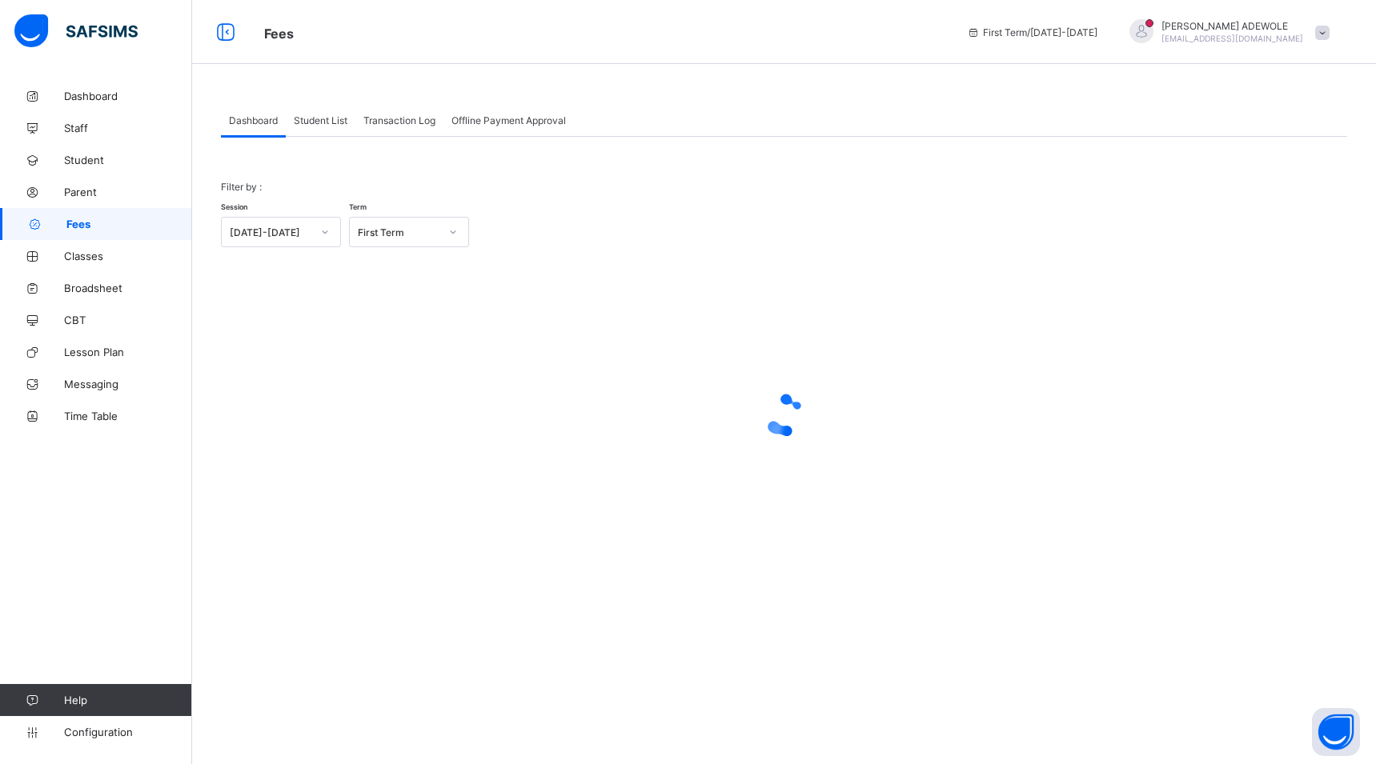
click at [320, 115] on span "Student List" at bounding box center [321, 120] width 54 height 12
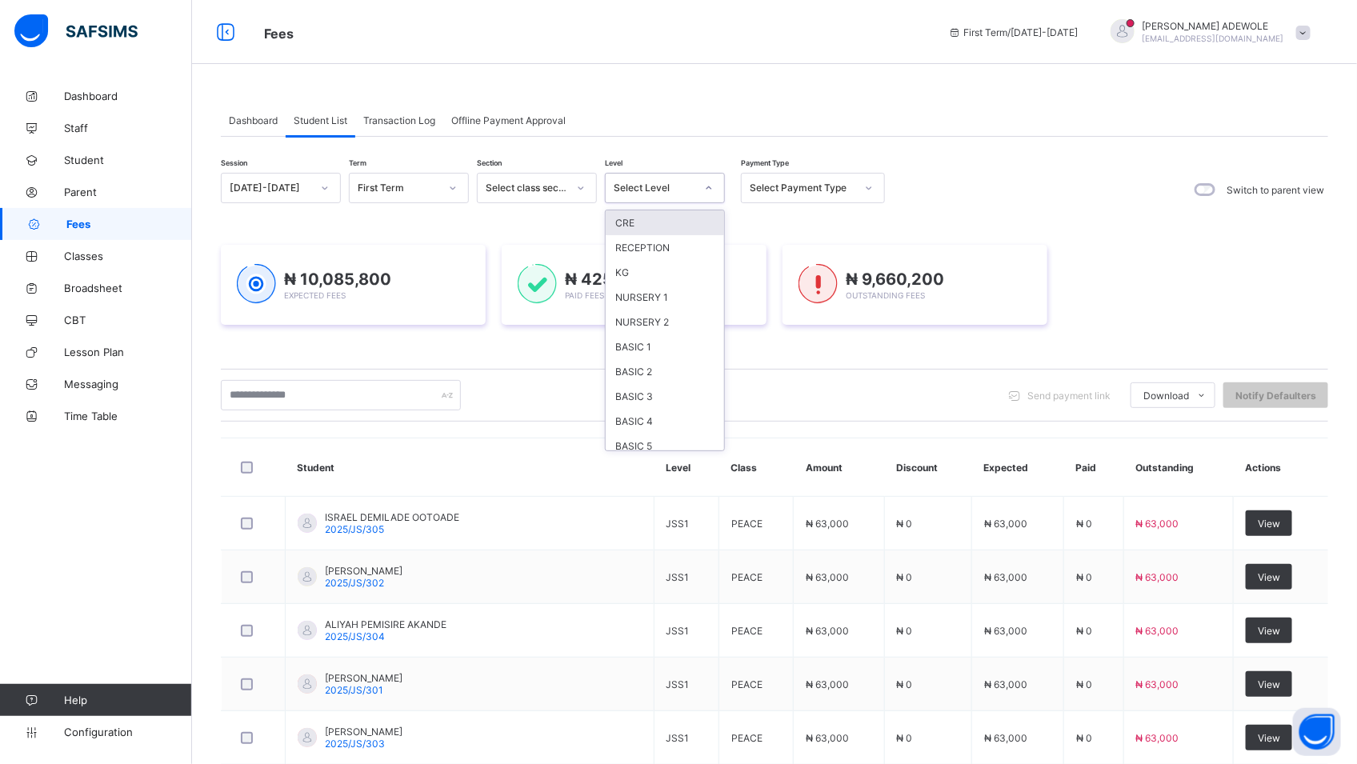
click at [708, 187] on icon at bounding box center [709, 188] width 10 height 16
click at [655, 367] on div "BASIC 2" at bounding box center [665, 371] width 118 height 25
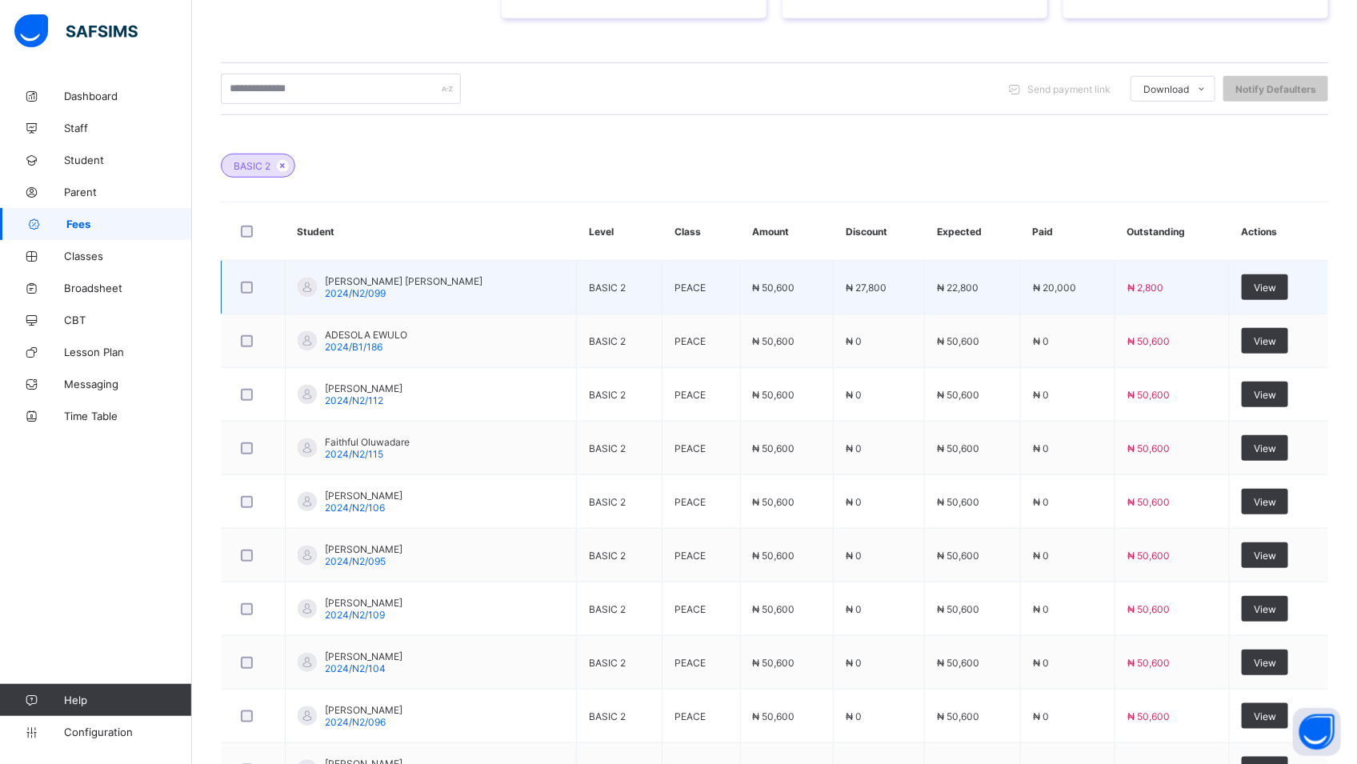
scroll to position [344, 0]
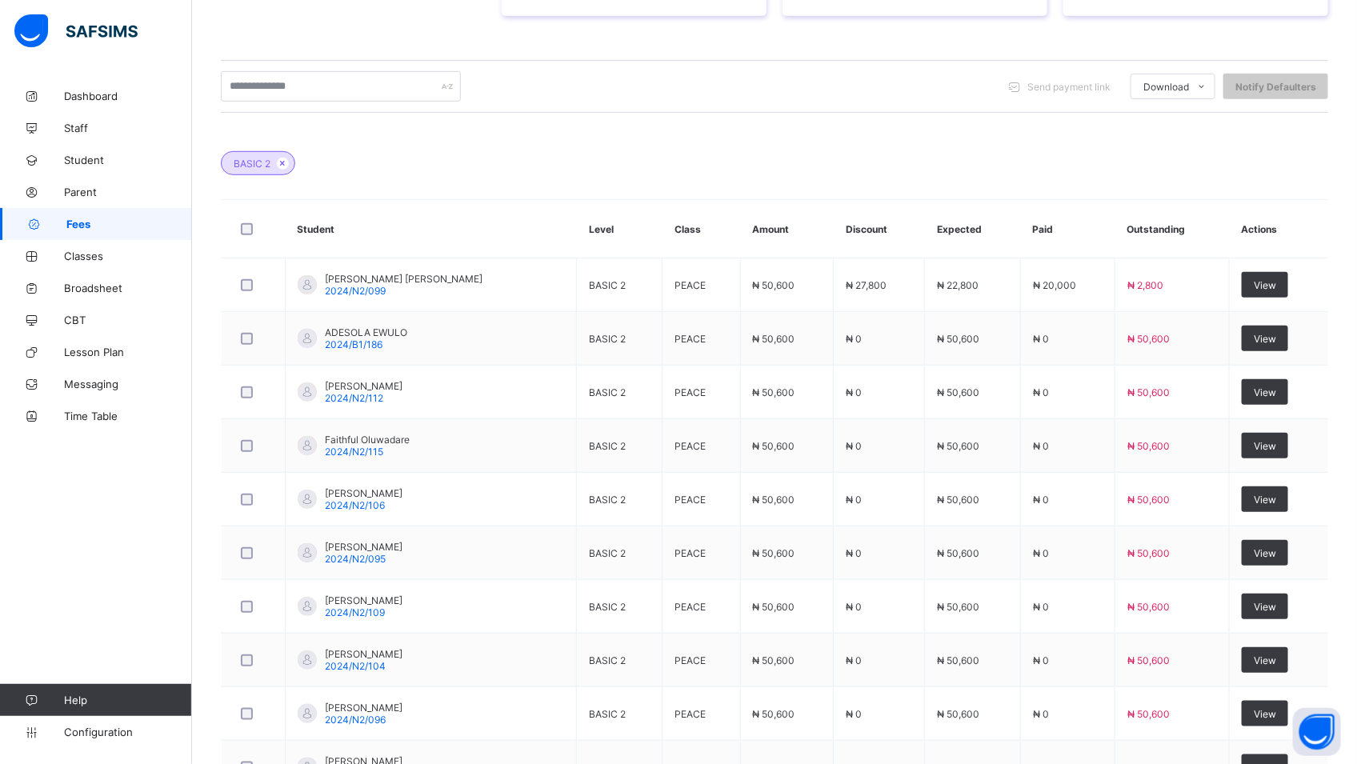
click at [356, 70] on div "Send payment link Download Students Payment Students Payment Status Student Ite…" at bounding box center [775, 86] width 1108 height 53
click at [334, 82] on input "text" at bounding box center [341, 86] width 240 height 30
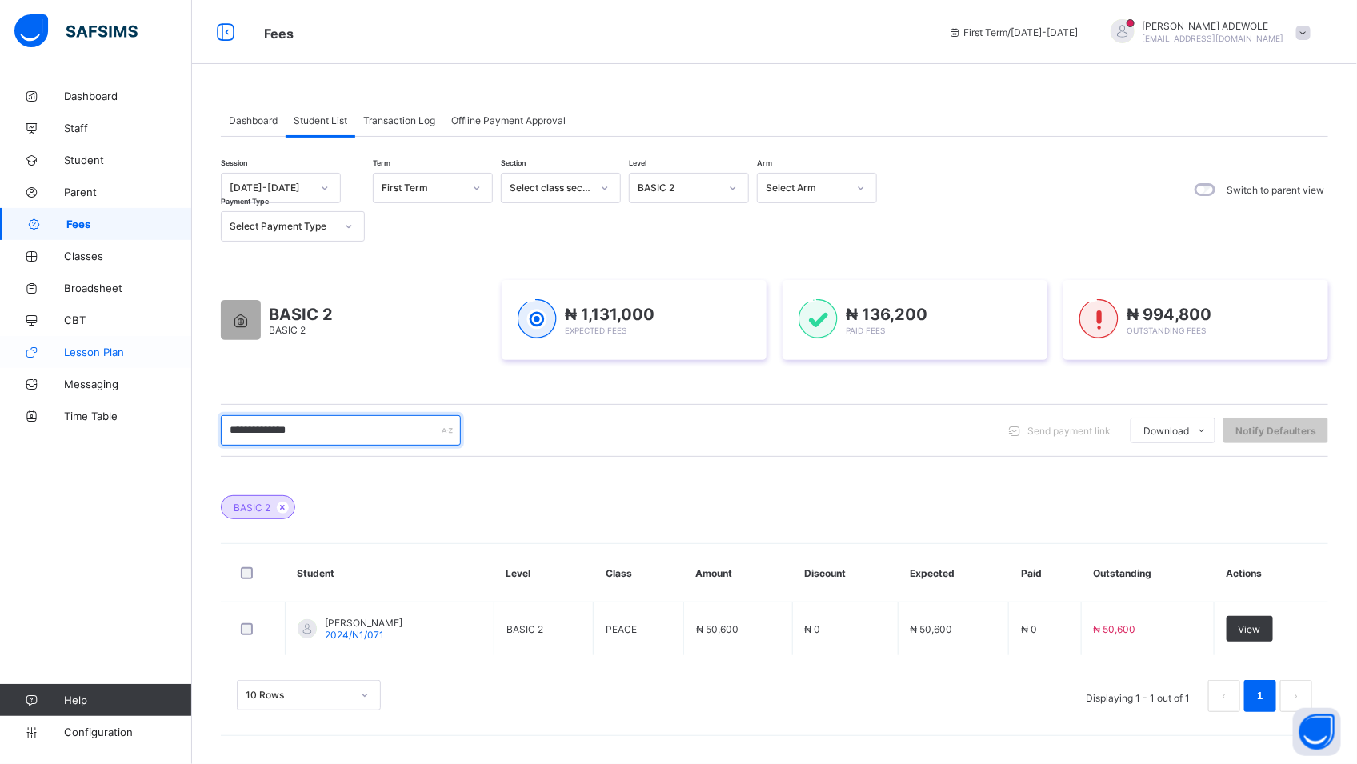
scroll to position [0, 0]
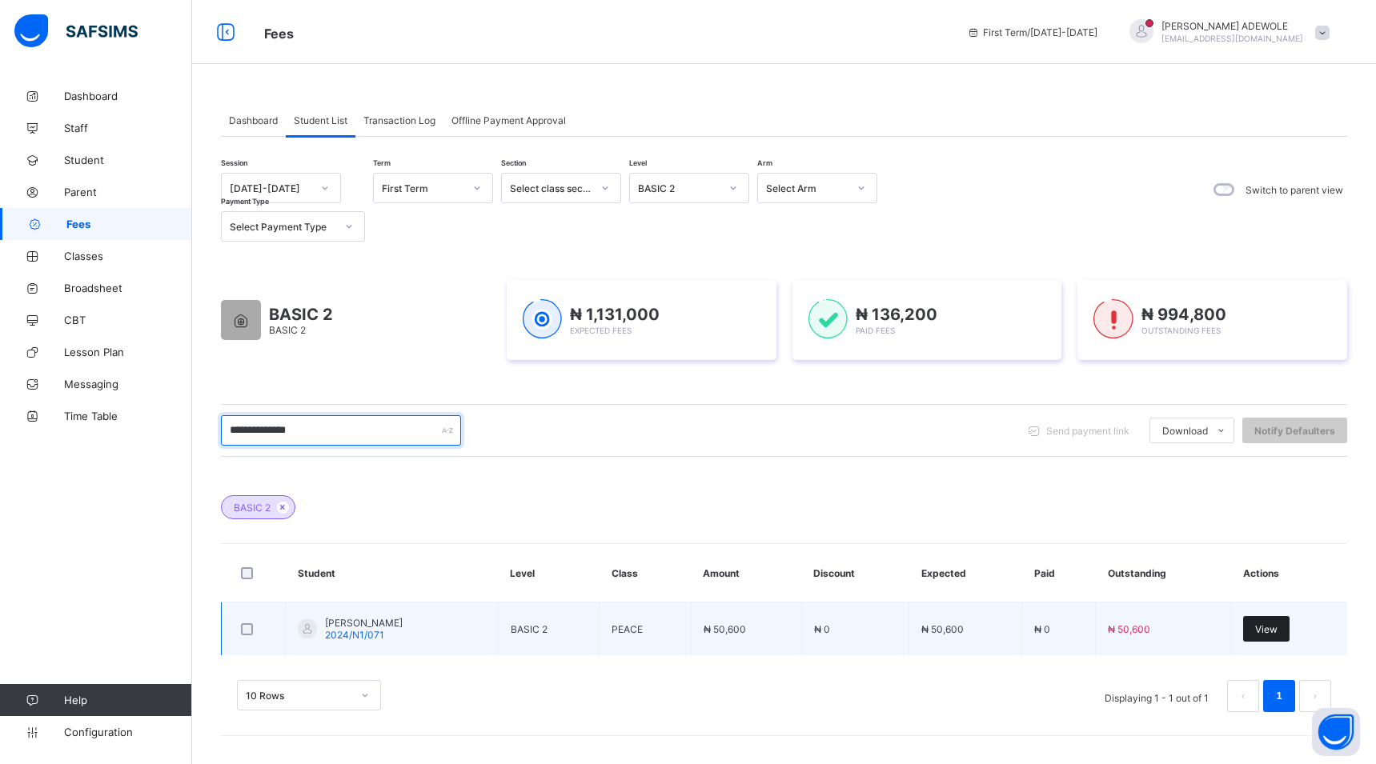
type input "**********"
click at [1264, 635] on span "View" at bounding box center [1266, 629] width 22 height 12
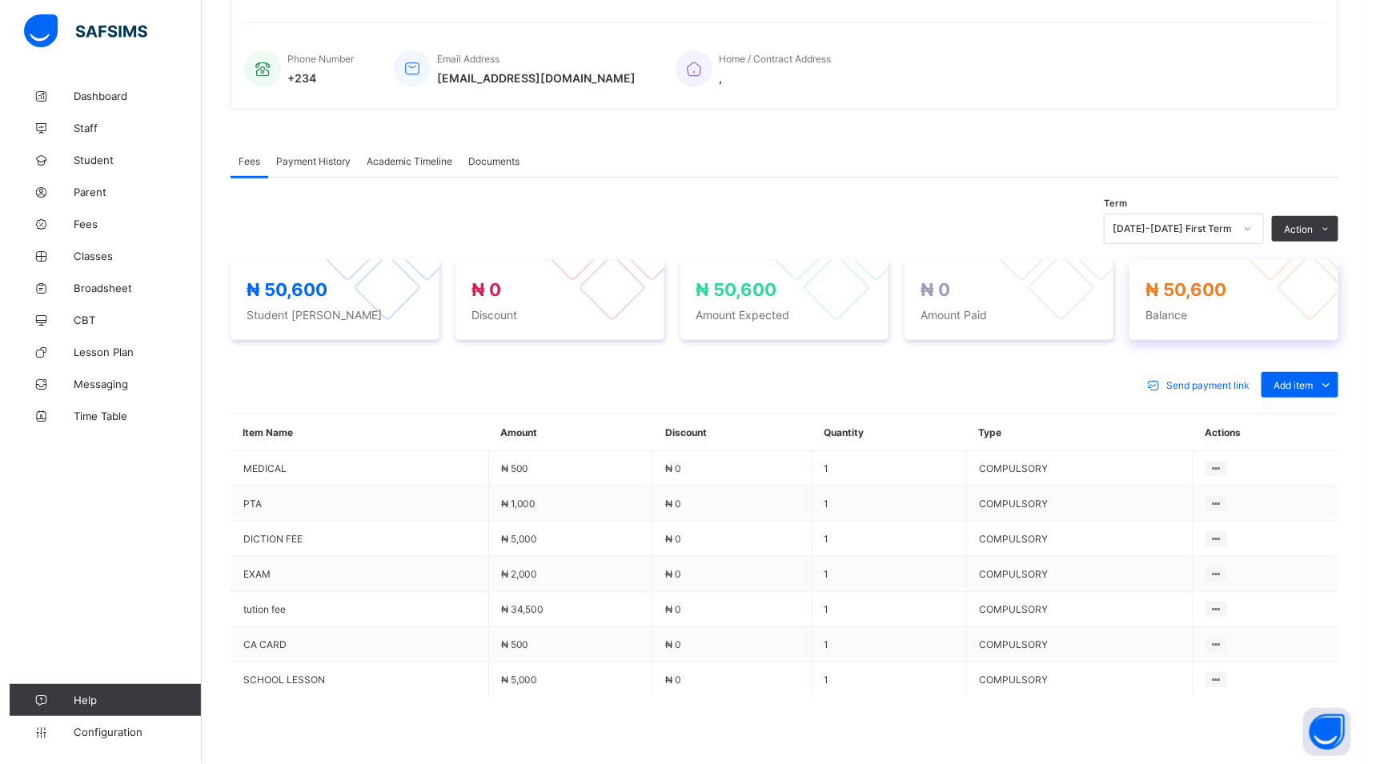
scroll to position [459, 0]
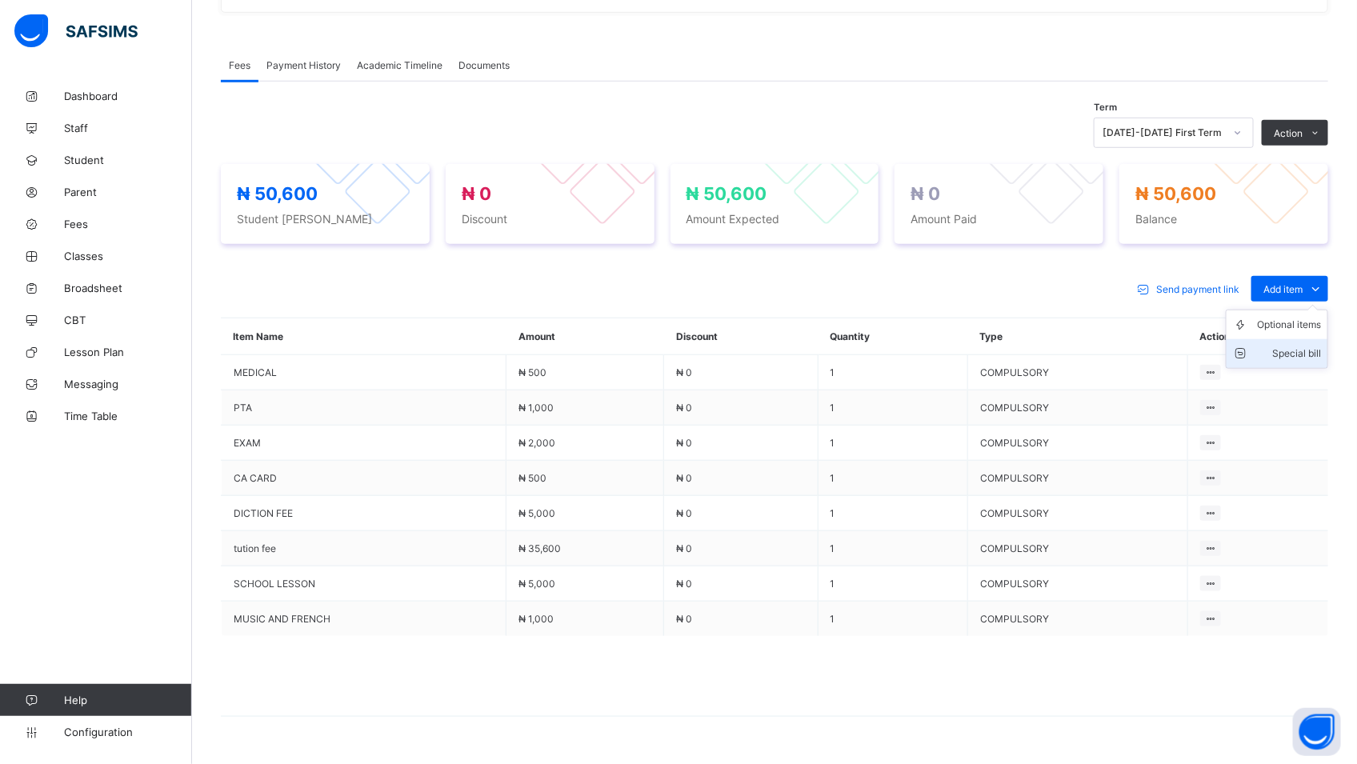
click at [1307, 353] on div "Special bill" at bounding box center [1289, 354] width 64 height 16
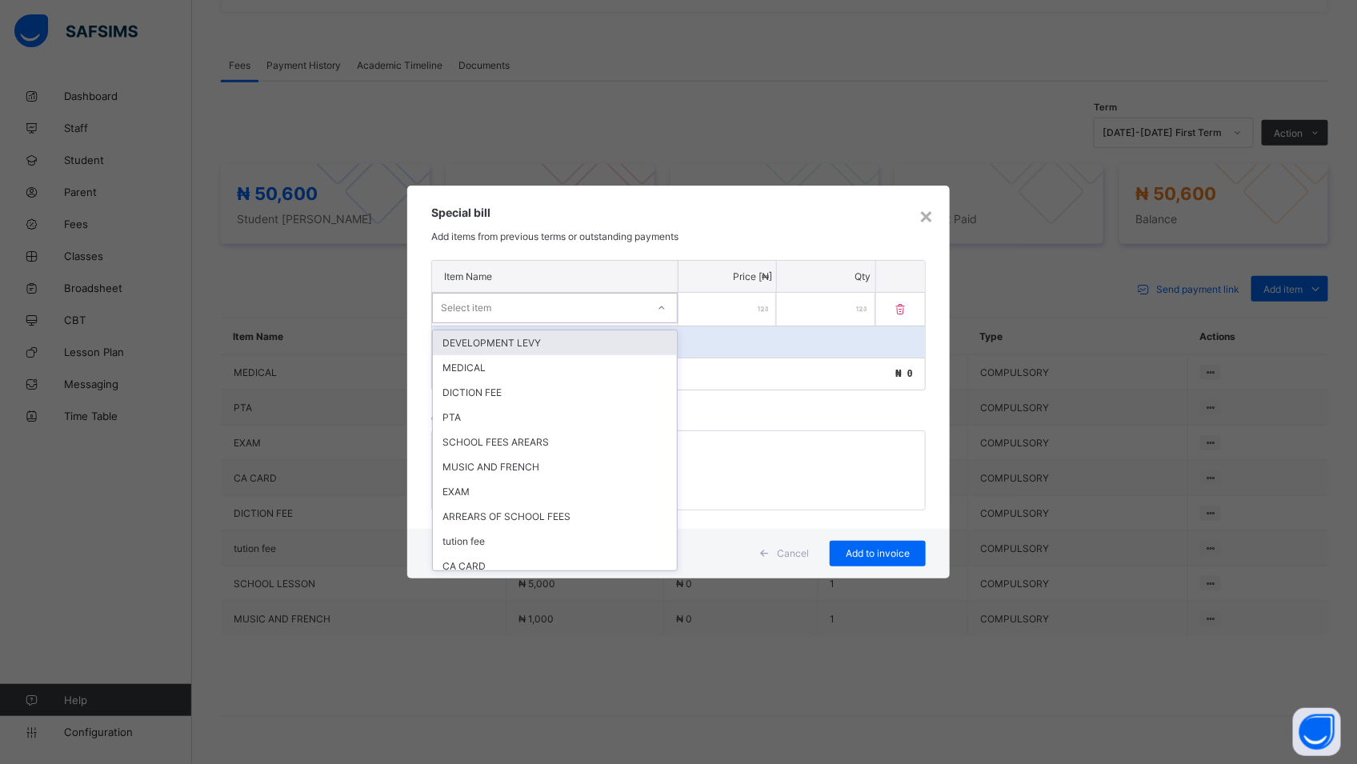
click at [665, 303] on icon at bounding box center [662, 308] width 10 height 16
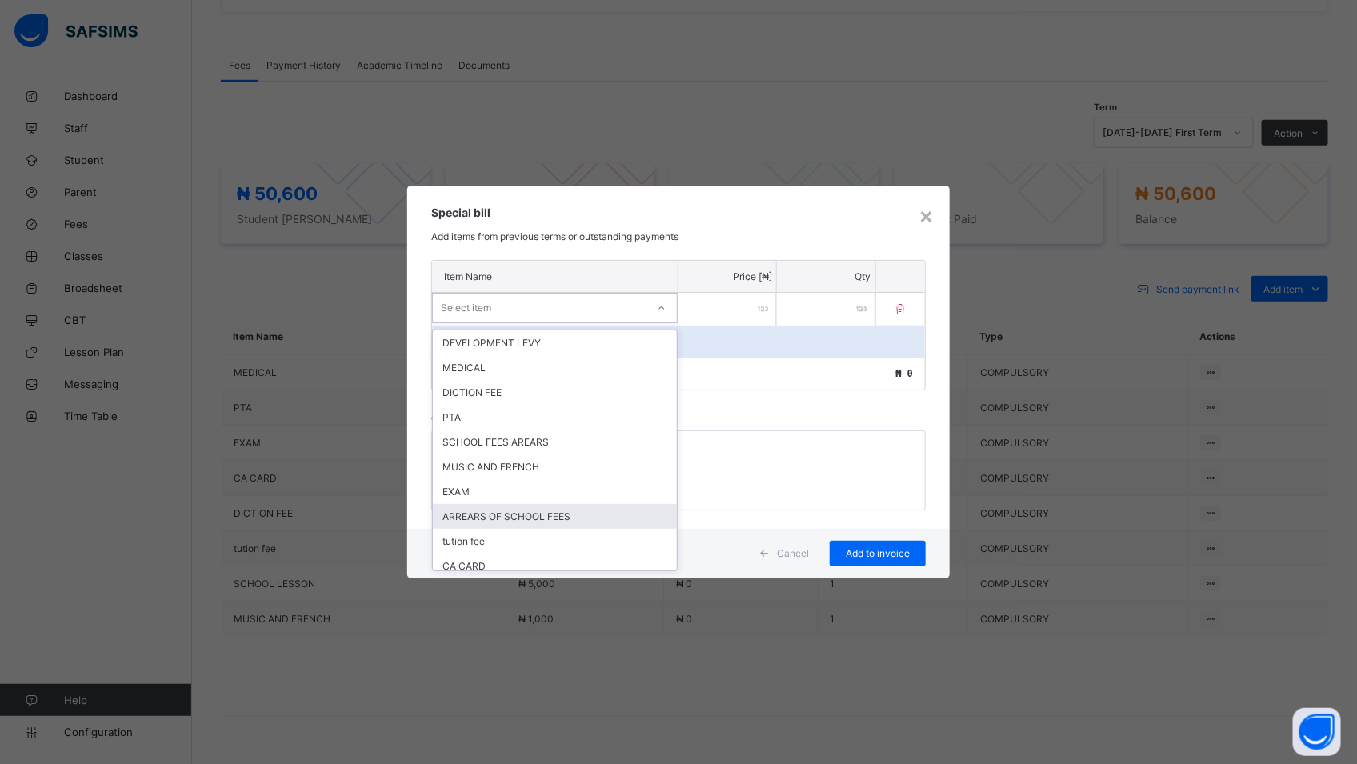
click at [596, 515] on div "ARREARS OF SCHOOL FEES" at bounding box center [555, 516] width 244 height 25
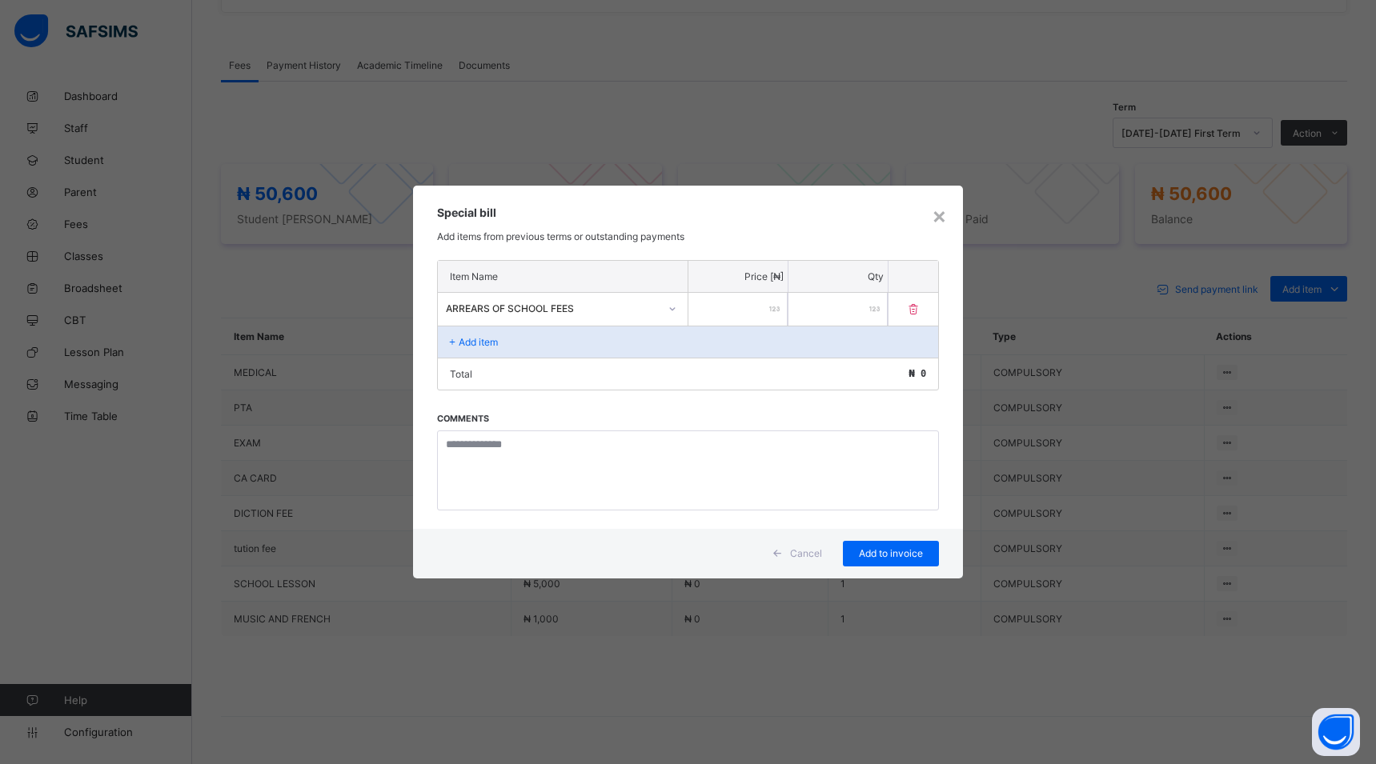
click at [697, 307] on input "number" at bounding box center [737, 309] width 99 height 33
click at [701, 312] on input "number" at bounding box center [737, 309] width 99 height 33
type input "*****"
click at [887, 552] on span "Add to invoice" at bounding box center [891, 553] width 72 height 12
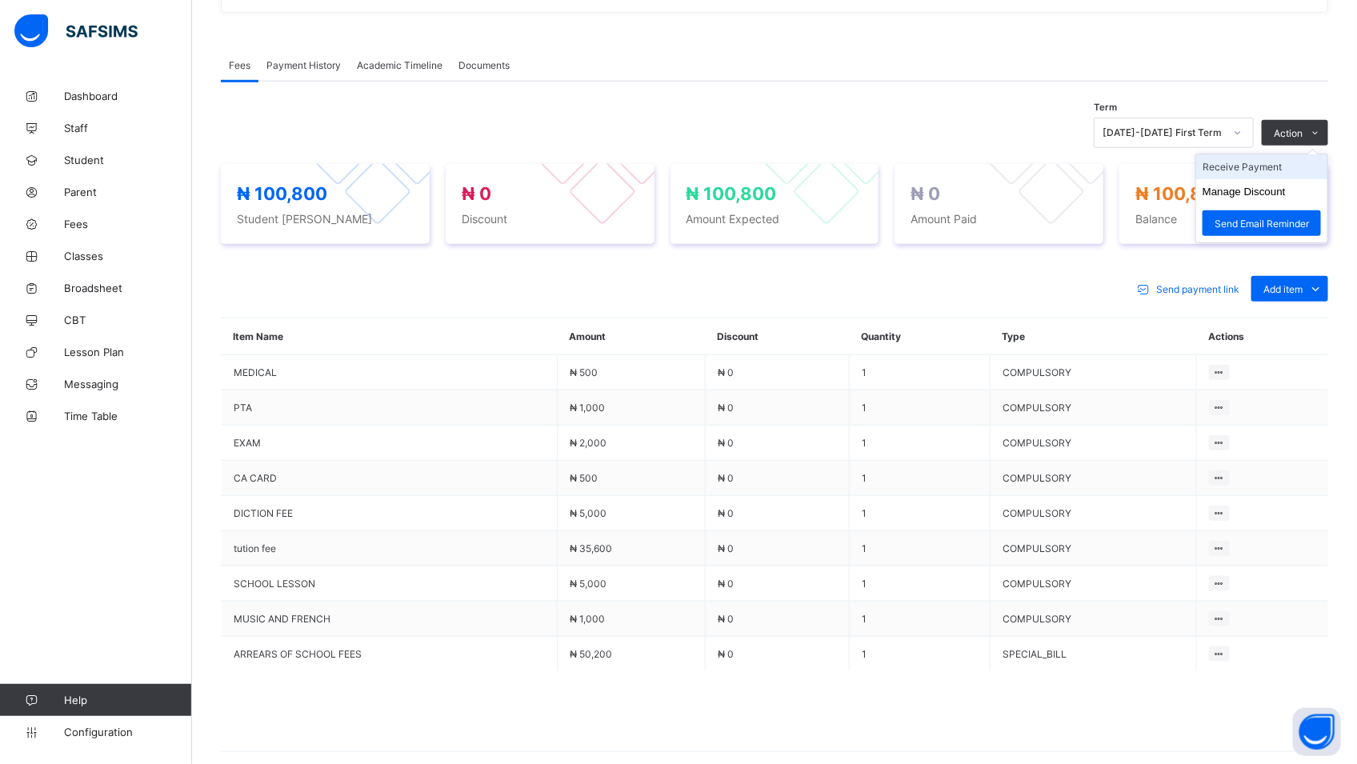
click at [1258, 168] on li "Receive Payment" at bounding box center [1262, 166] width 131 height 25
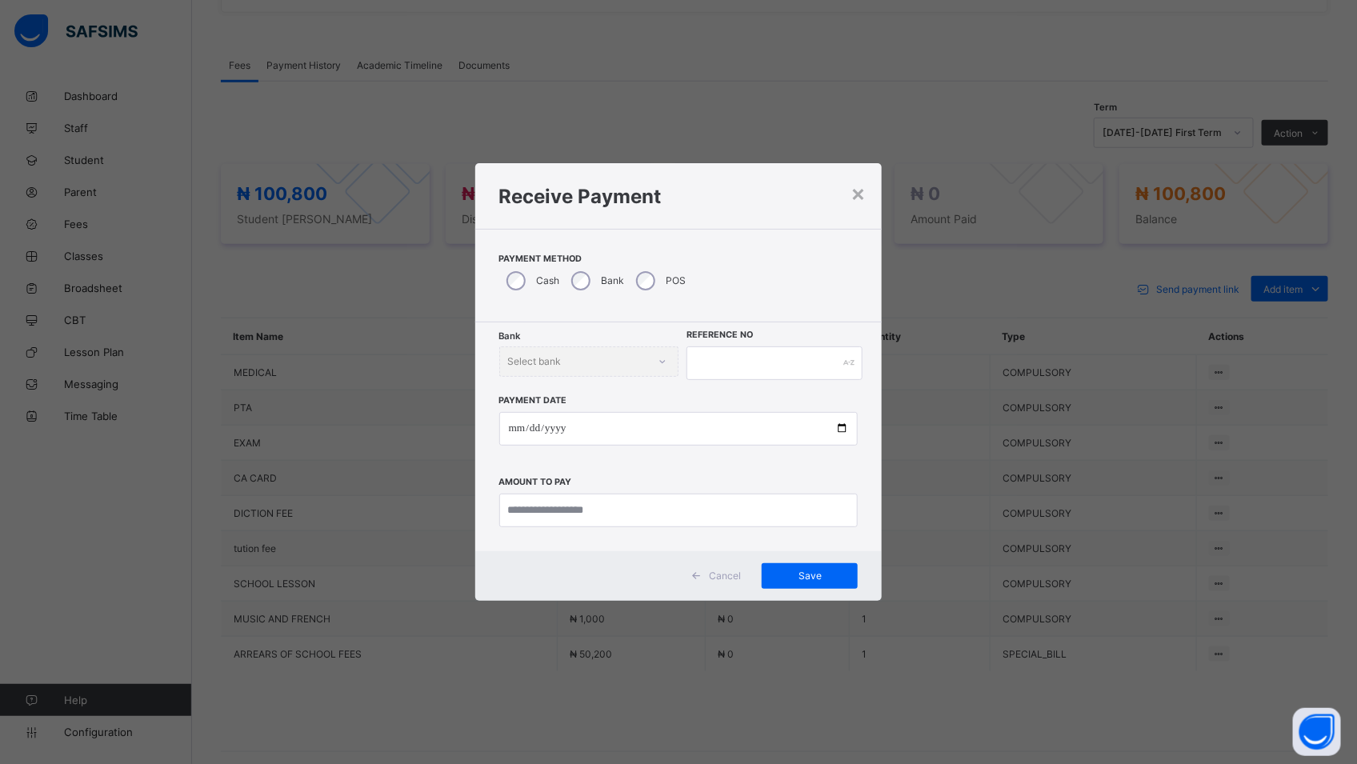
click at [579, 270] on div "Bank" at bounding box center [596, 281] width 65 height 34
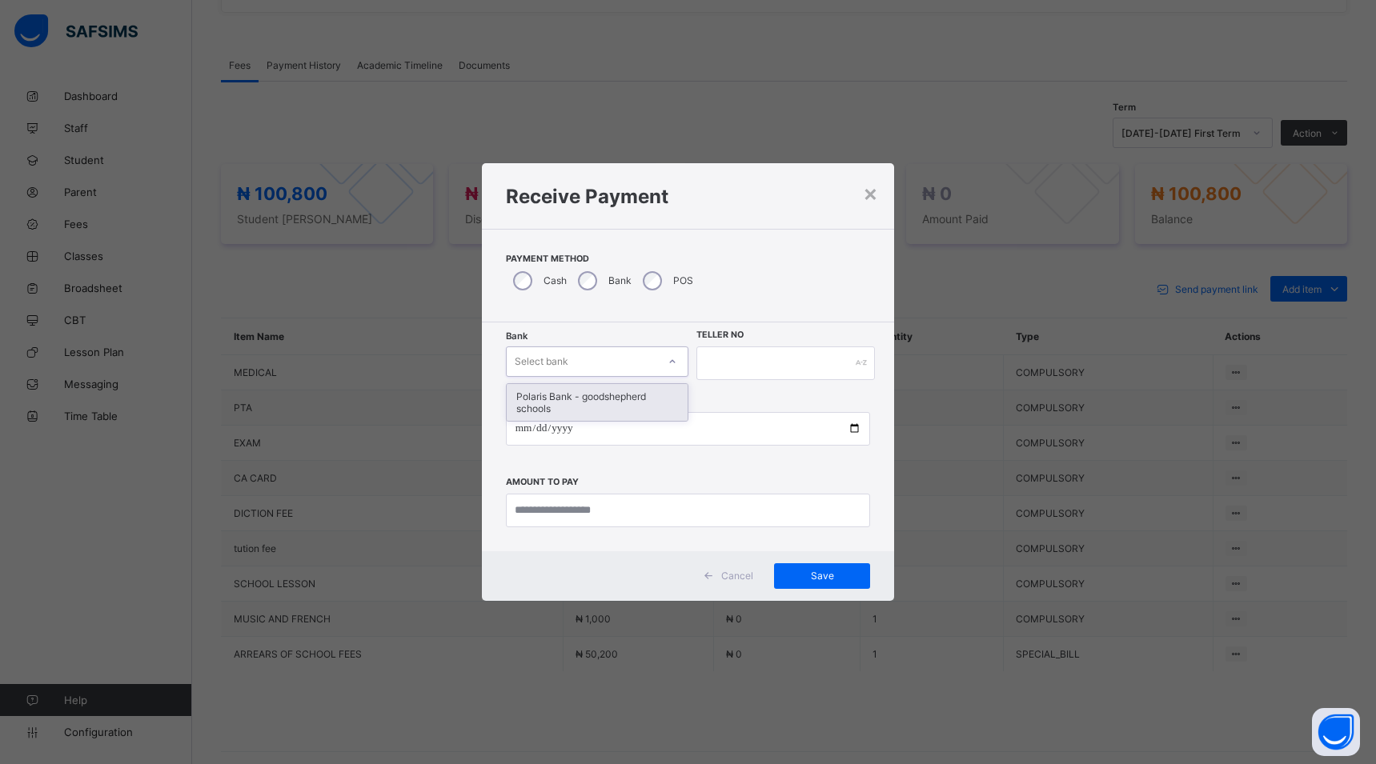
click at [671, 361] on icon at bounding box center [673, 362] width 10 height 16
click at [624, 395] on div "Polaris Bank - goodshepherd schools" at bounding box center [597, 402] width 181 height 37
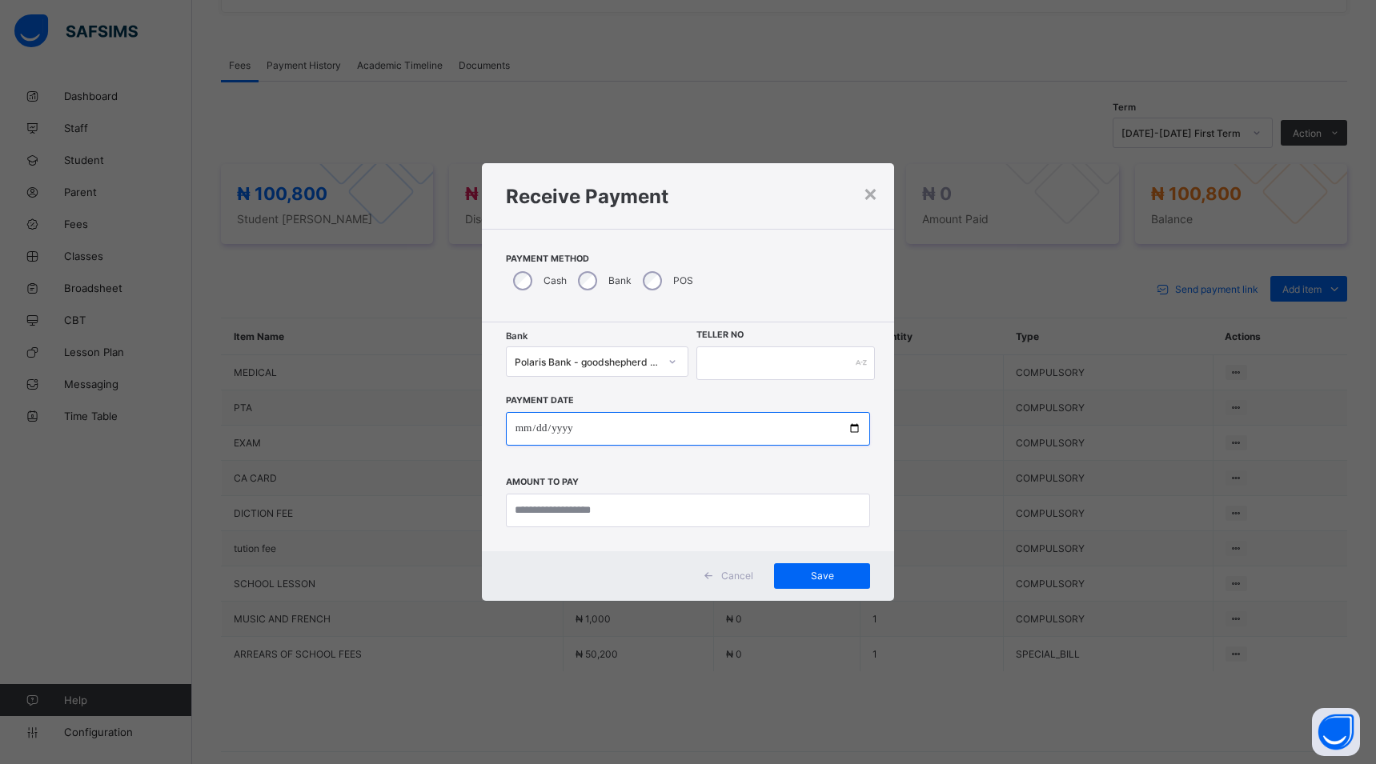
drag, startPoint x: 853, startPoint y: 428, endPoint x: 855, endPoint y: 437, distance: 8.9
click at [855, 431] on input "date" at bounding box center [688, 429] width 365 height 34
type input "**********"
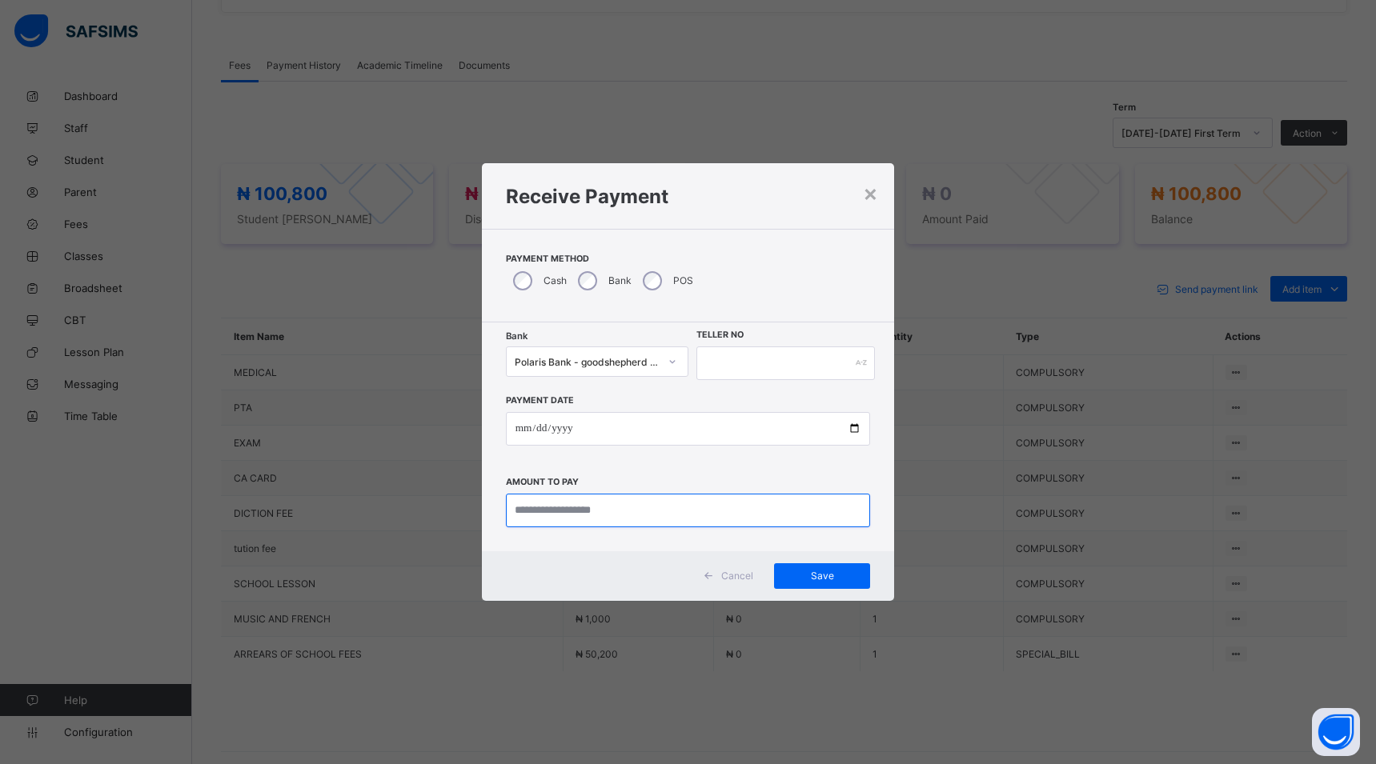
click at [648, 507] on input "currency" at bounding box center [688, 511] width 365 height 34
type input "********"
click at [713, 367] on input "text" at bounding box center [785, 364] width 178 height 34
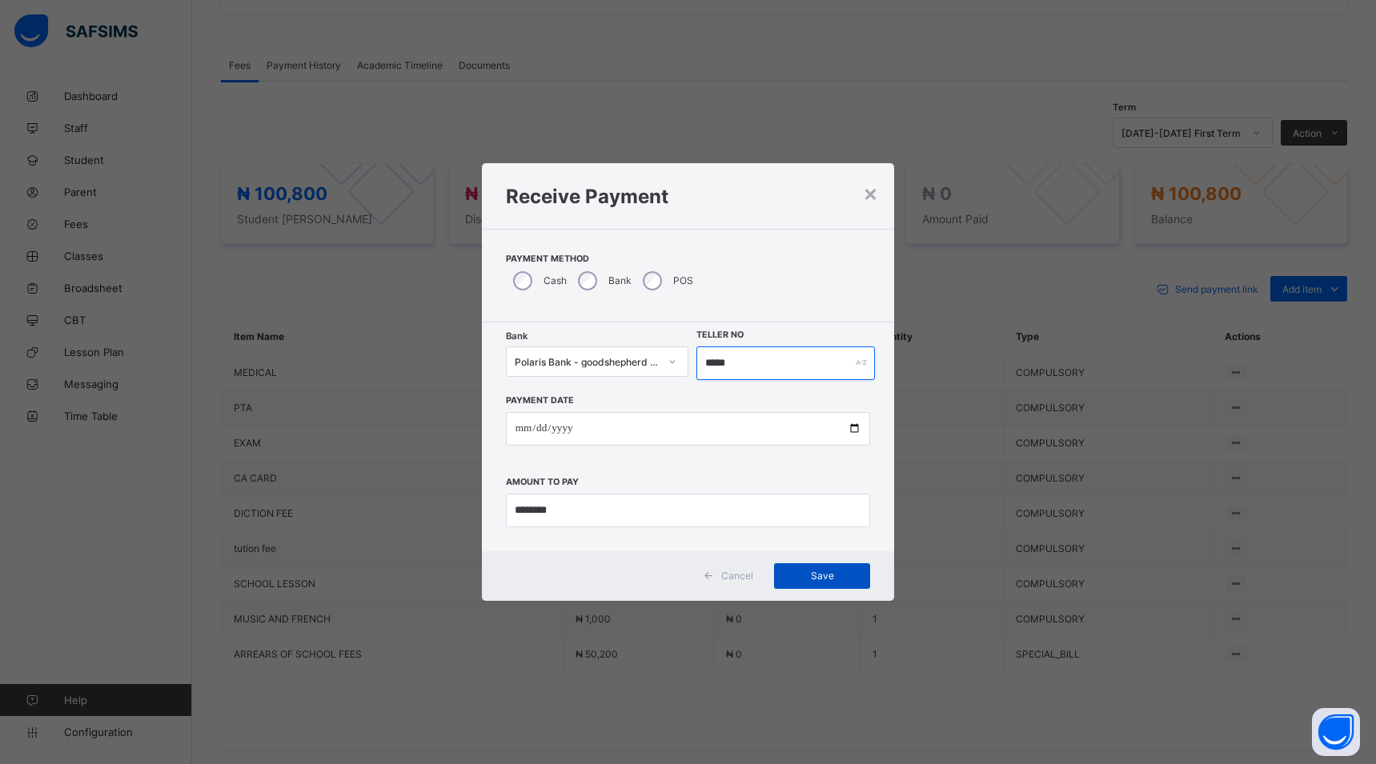
type input "*****"
click at [817, 579] on span "Save" at bounding box center [822, 576] width 72 height 12
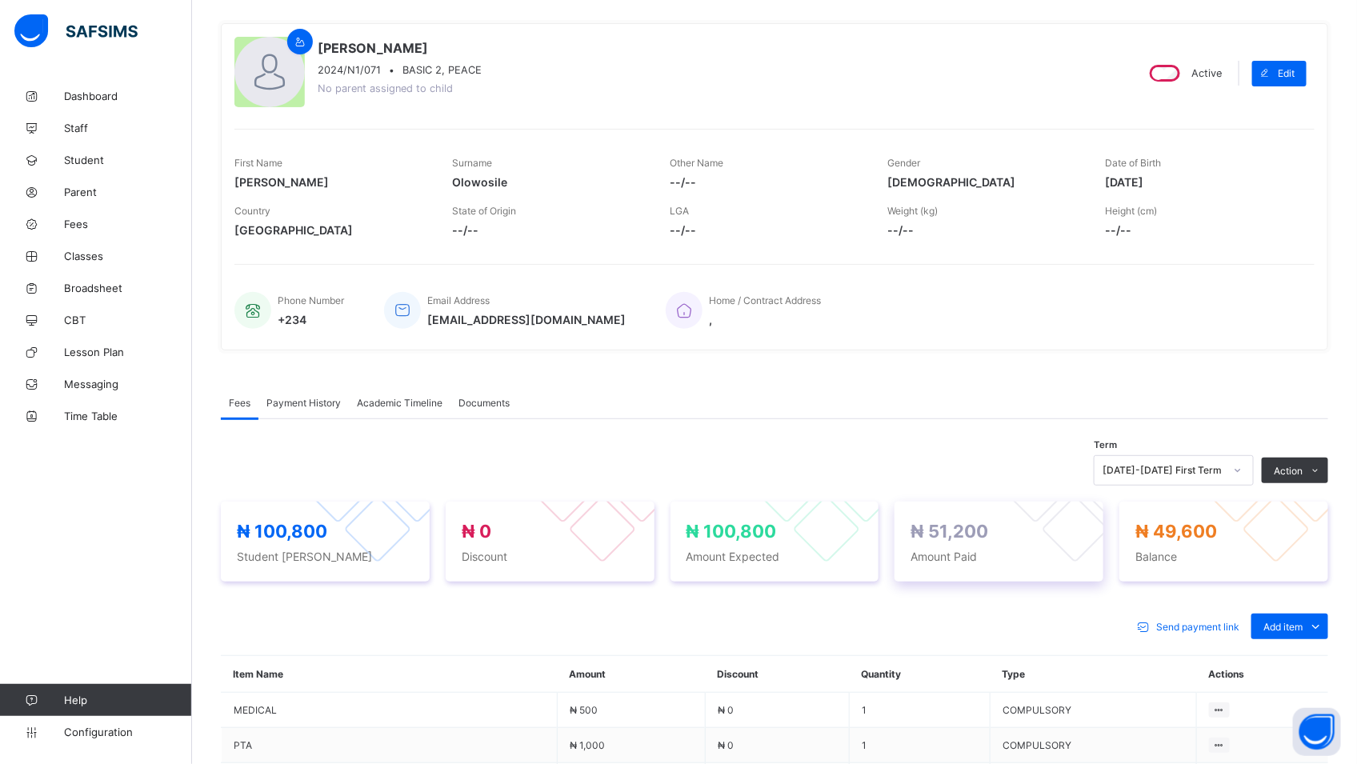
scroll to position [114, 0]
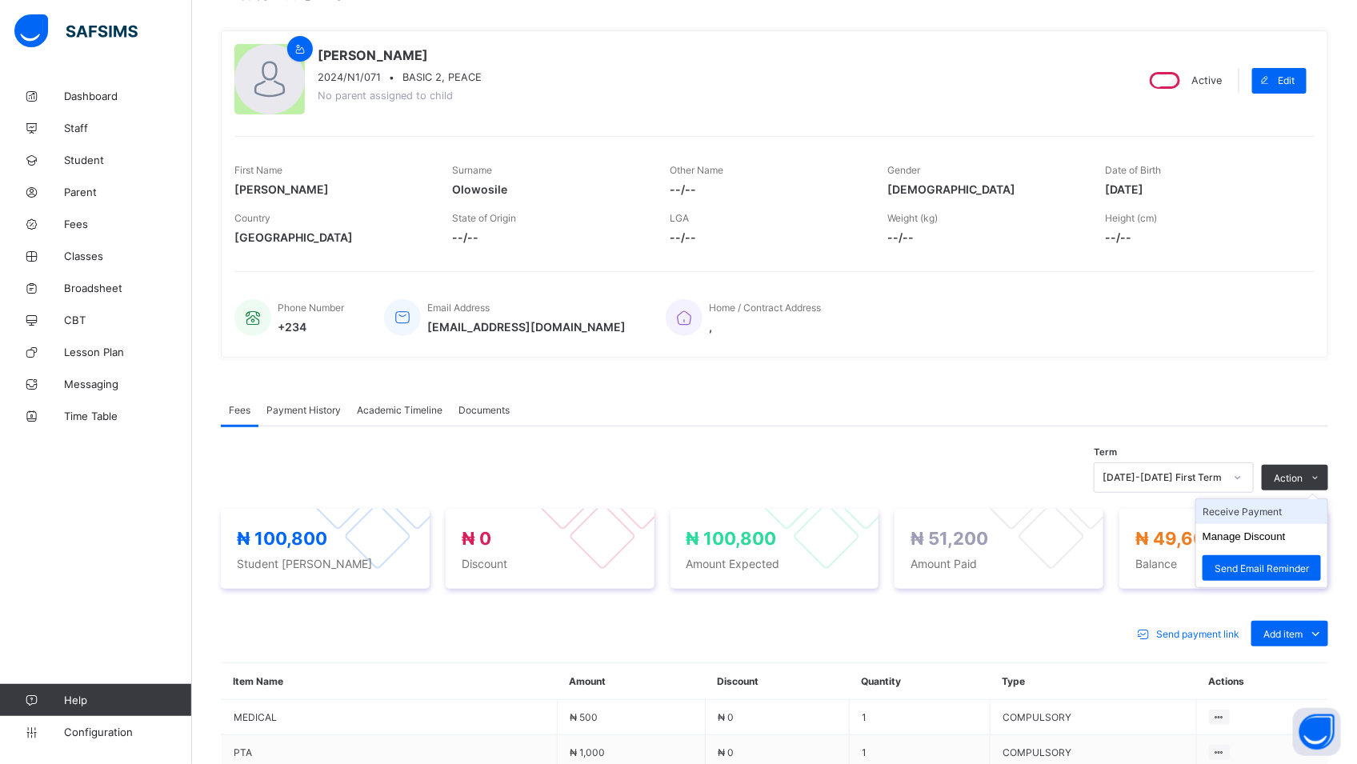
click at [1246, 516] on li "Receive Payment" at bounding box center [1262, 511] width 131 height 25
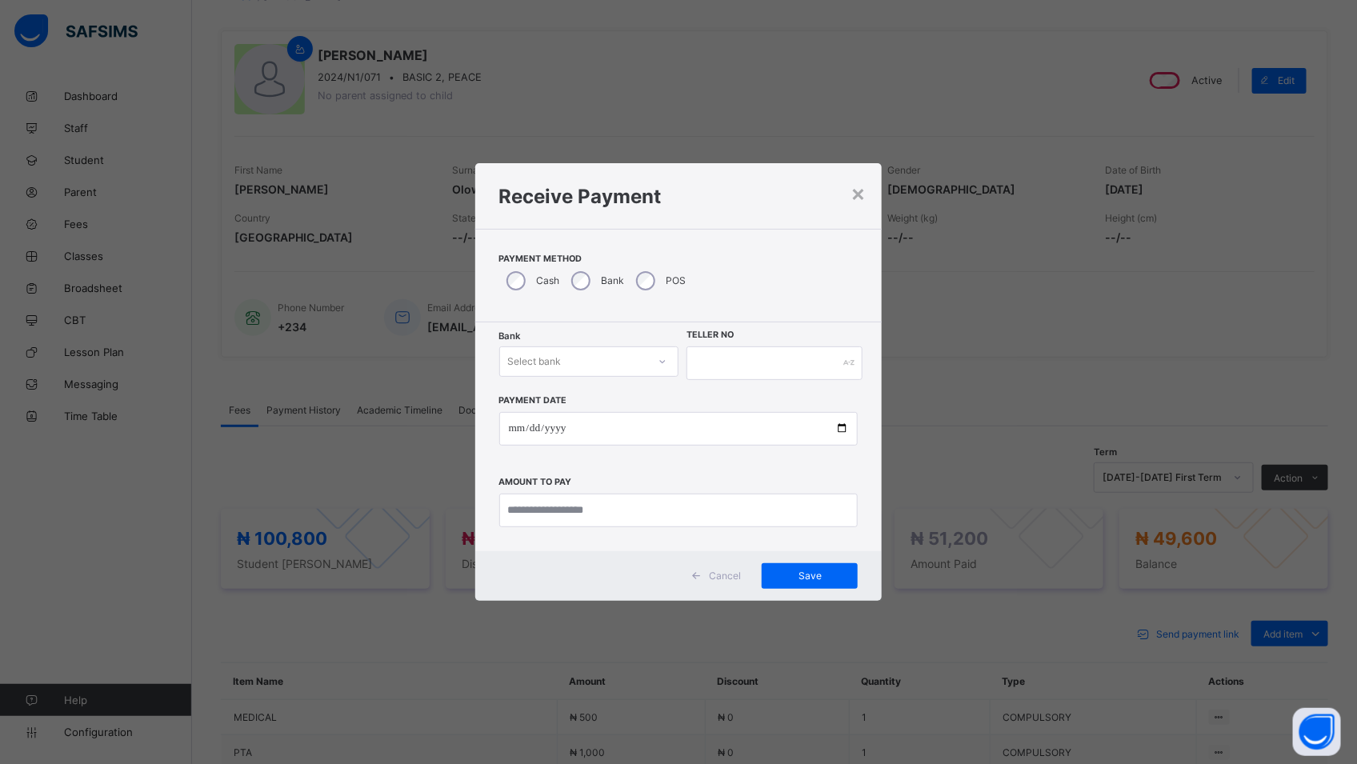
click at [661, 361] on icon at bounding box center [663, 362] width 10 height 16
click at [613, 399] on div "Polaris Bank - goodshepherd schools" at bounding box center [589, 402] width 178 height 37
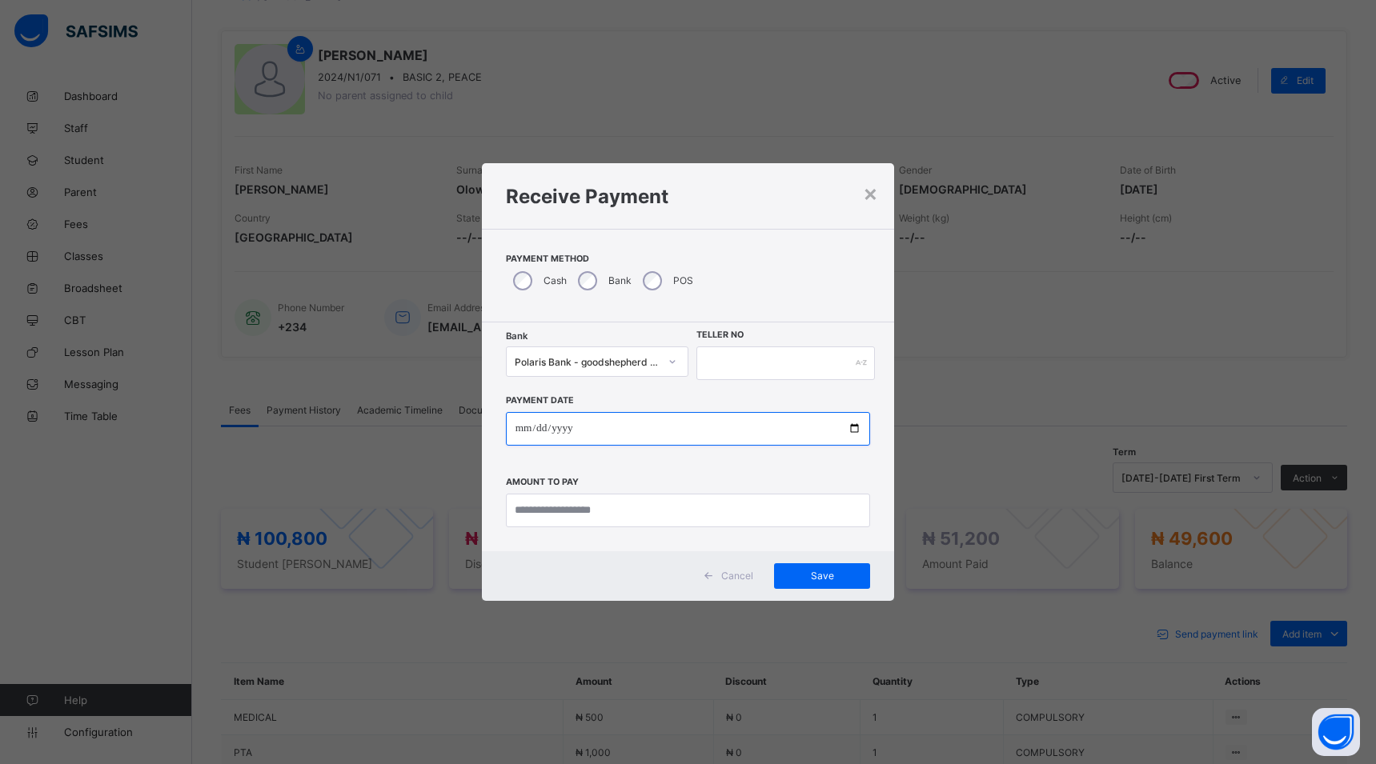
click at [852, 423] on input "date" at bounding box center [688, 429] width 365 height 34
type input "**********"
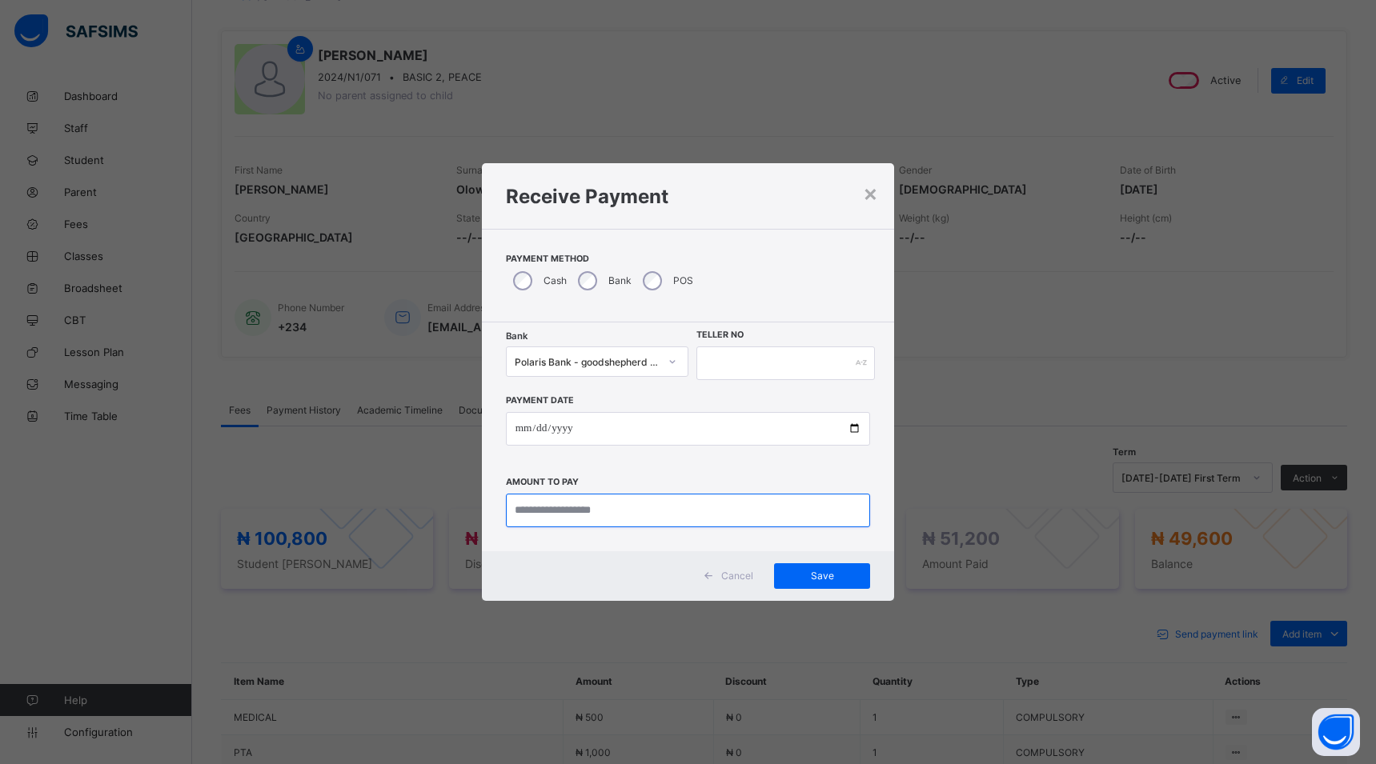
click at [639, 514] on input "currency" at bounding box center [688, 511] width 365 height 34
type input "********"
click at [704, 361] on input "text" at bounding box center [785, 364] width 178 height 34
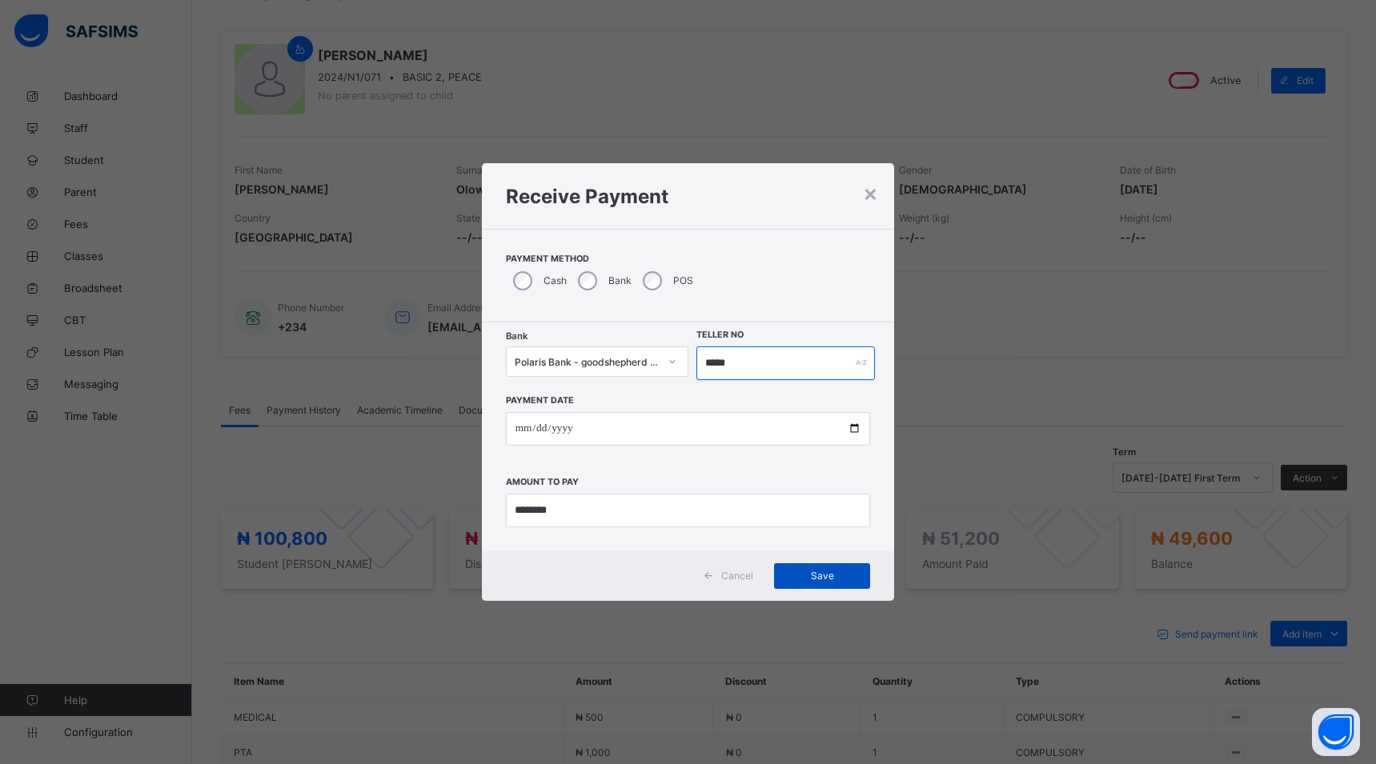
type input "*****"
click at [800, 577] on span "Save" at bounding box center [822, 576] width 72 height 12
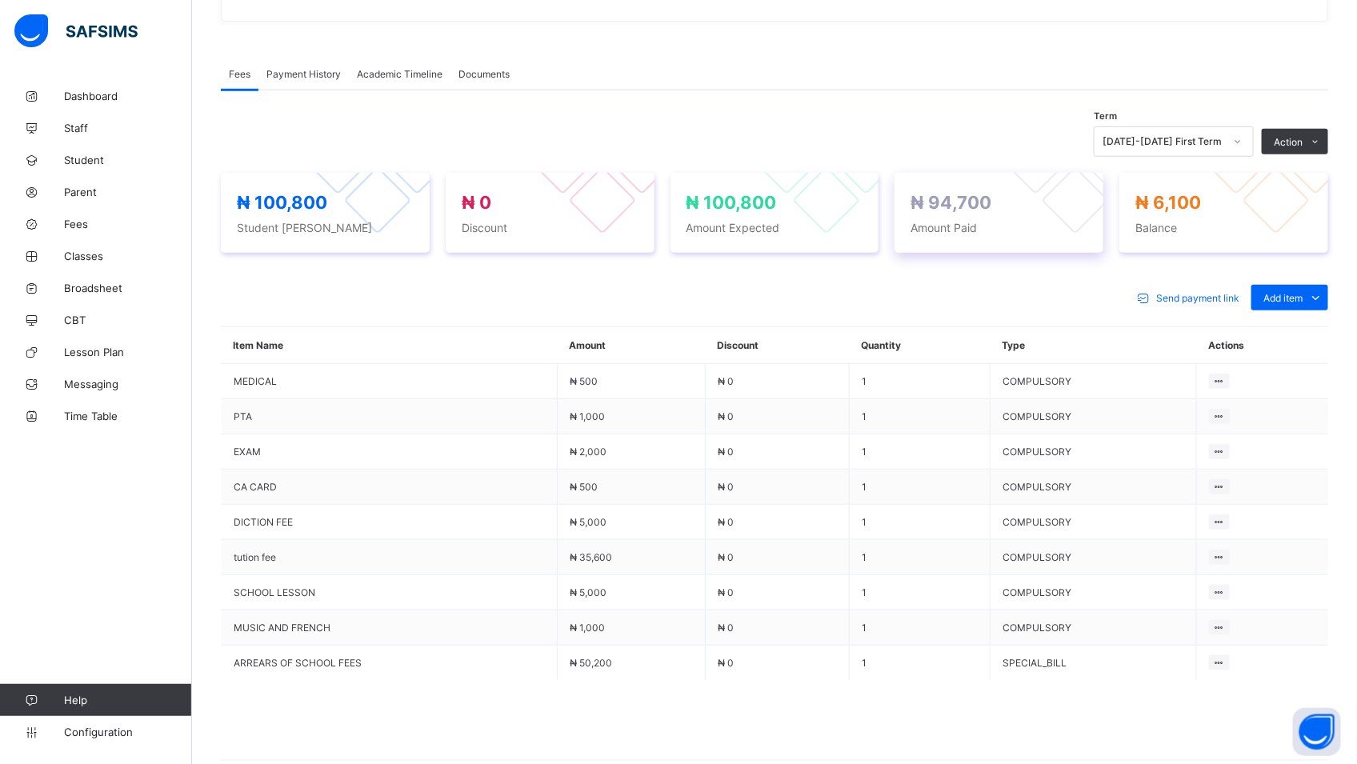
scroll to position [459, 0]
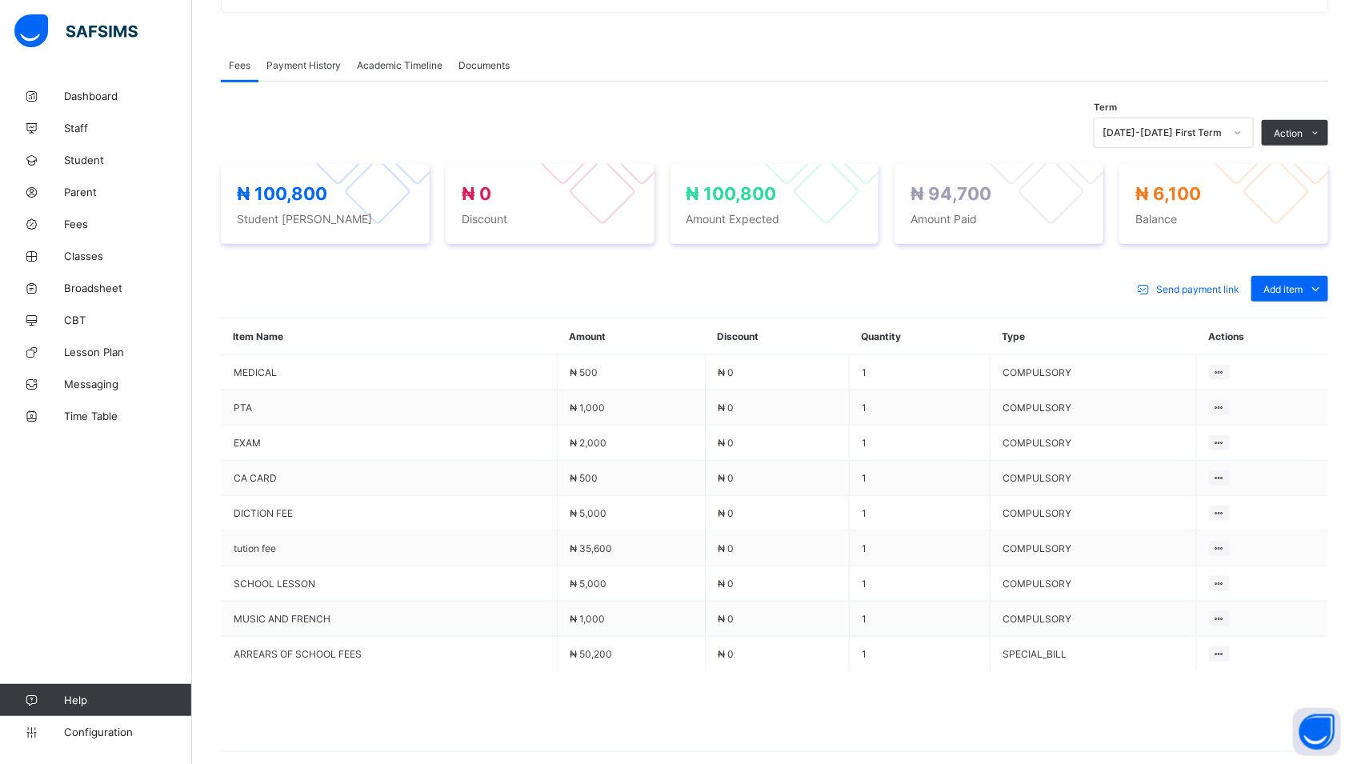
click at [313, 72] on div "Payment History" at bounding box center [304, 65] width 90 height 32
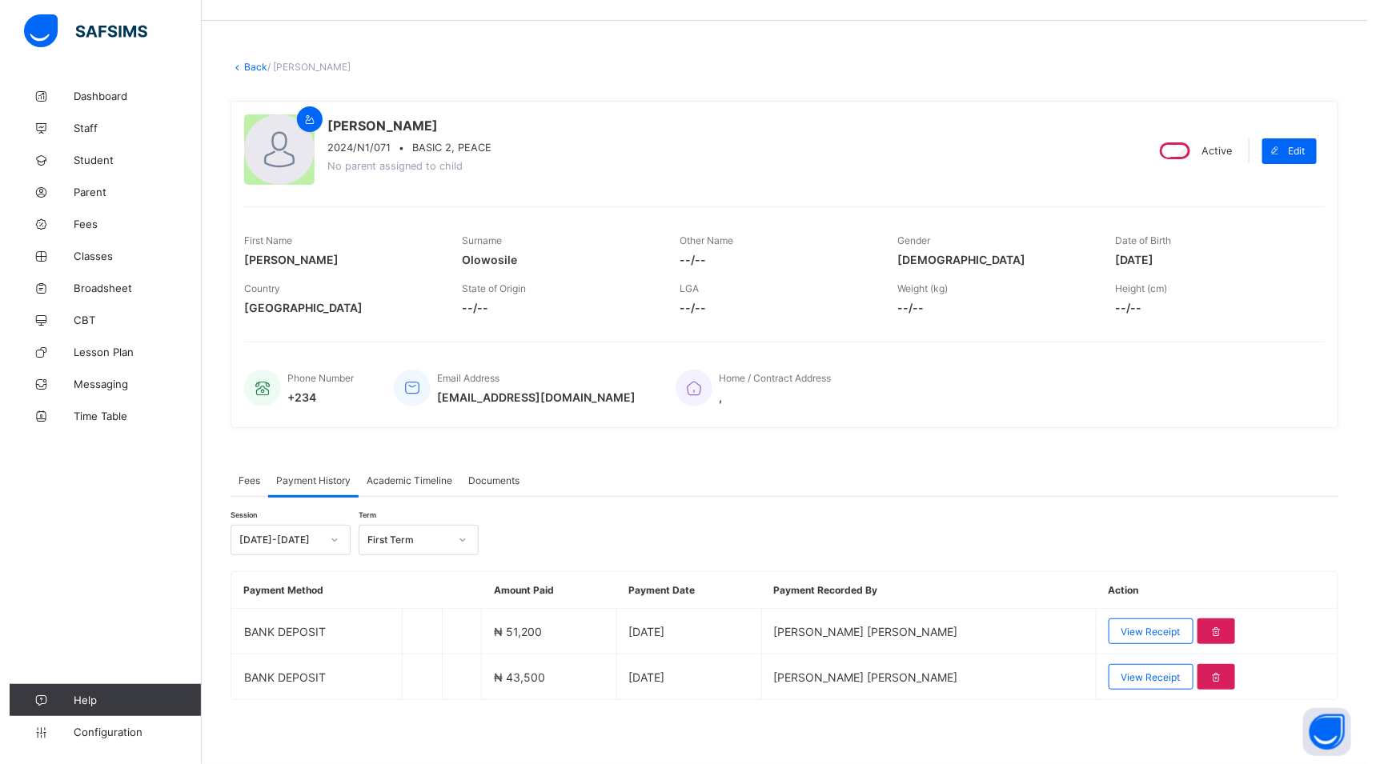
scroll to position [46, 0]
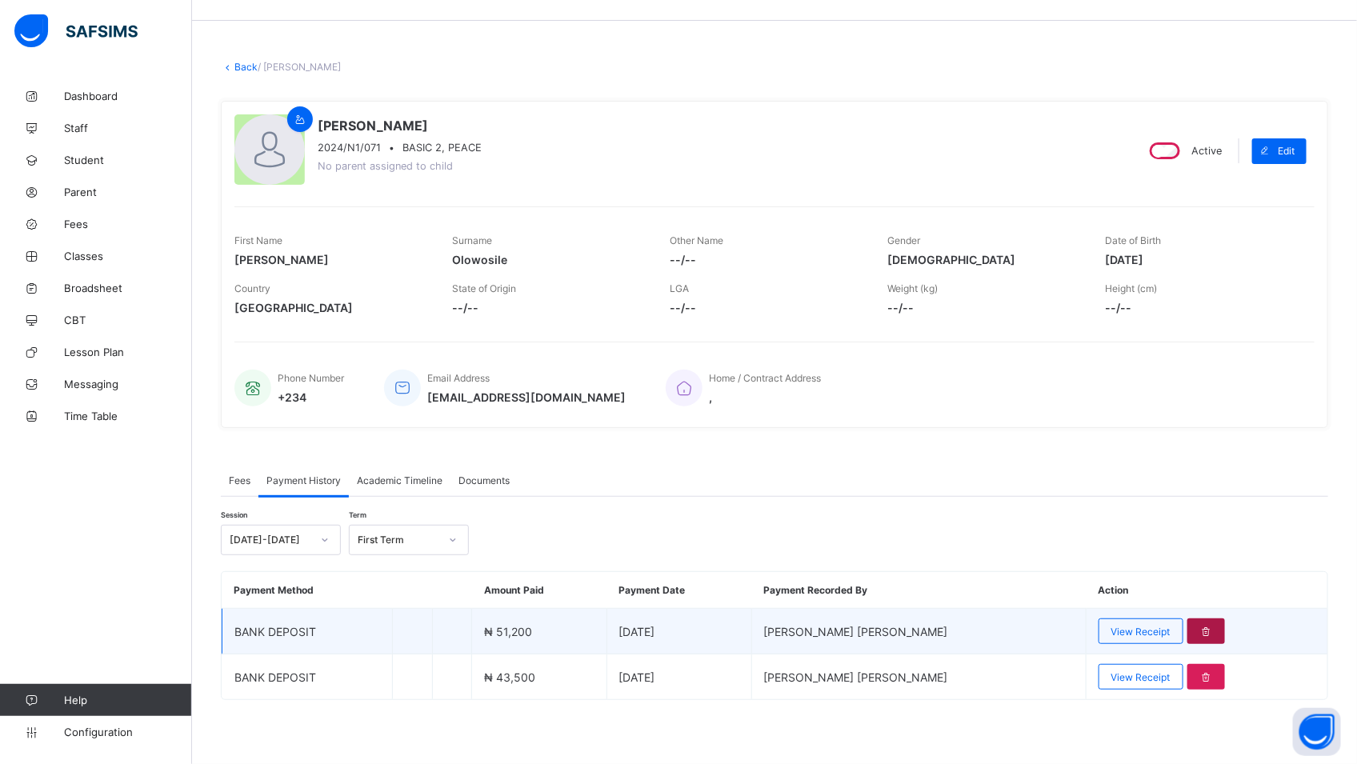
click at [1208, 627] on icon at bounding box center [1207, 632] width 14 height 12
click at [1208, 620] on div at bounding box center [1207, 632] width 38 height 26
click at [1157, 634] on span "View Receipt" at bounding box center [1141, 632] width 59 height 12
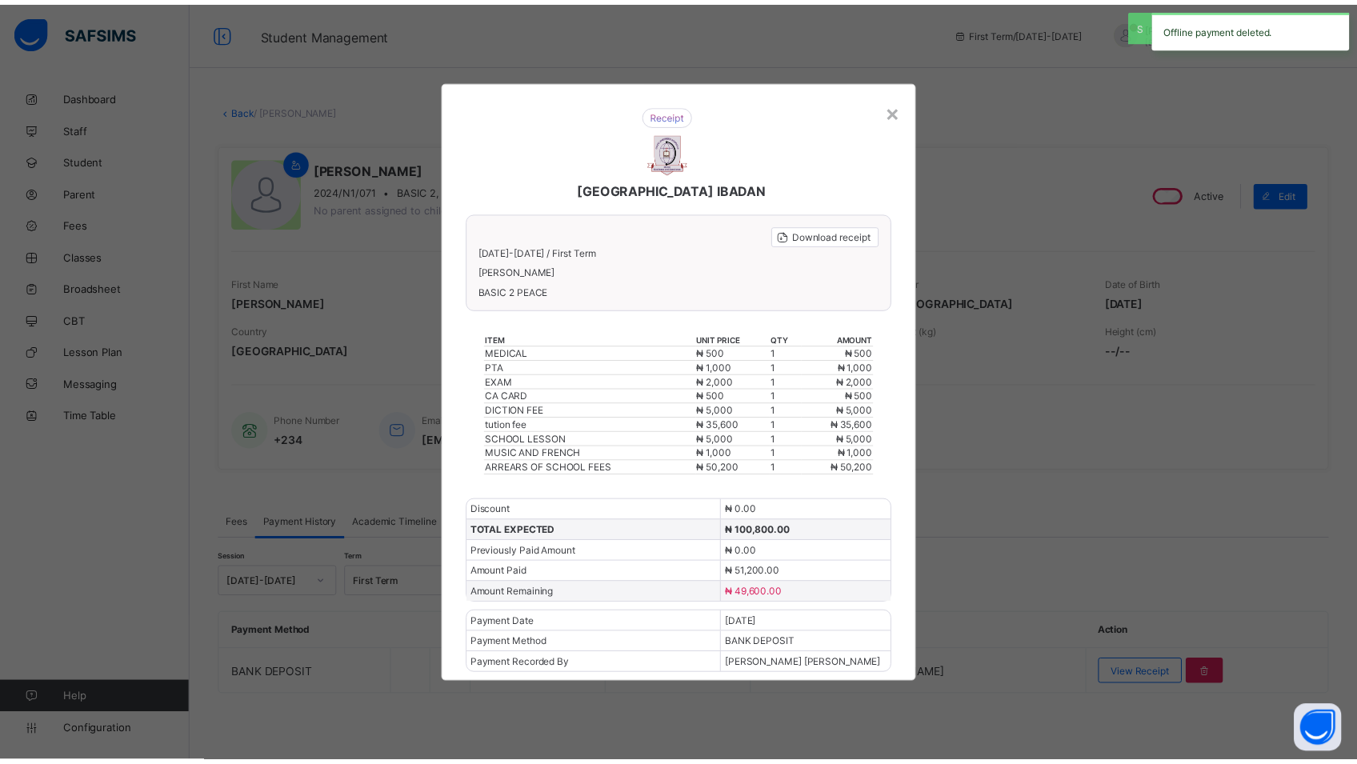
scroll to position [0, 0]
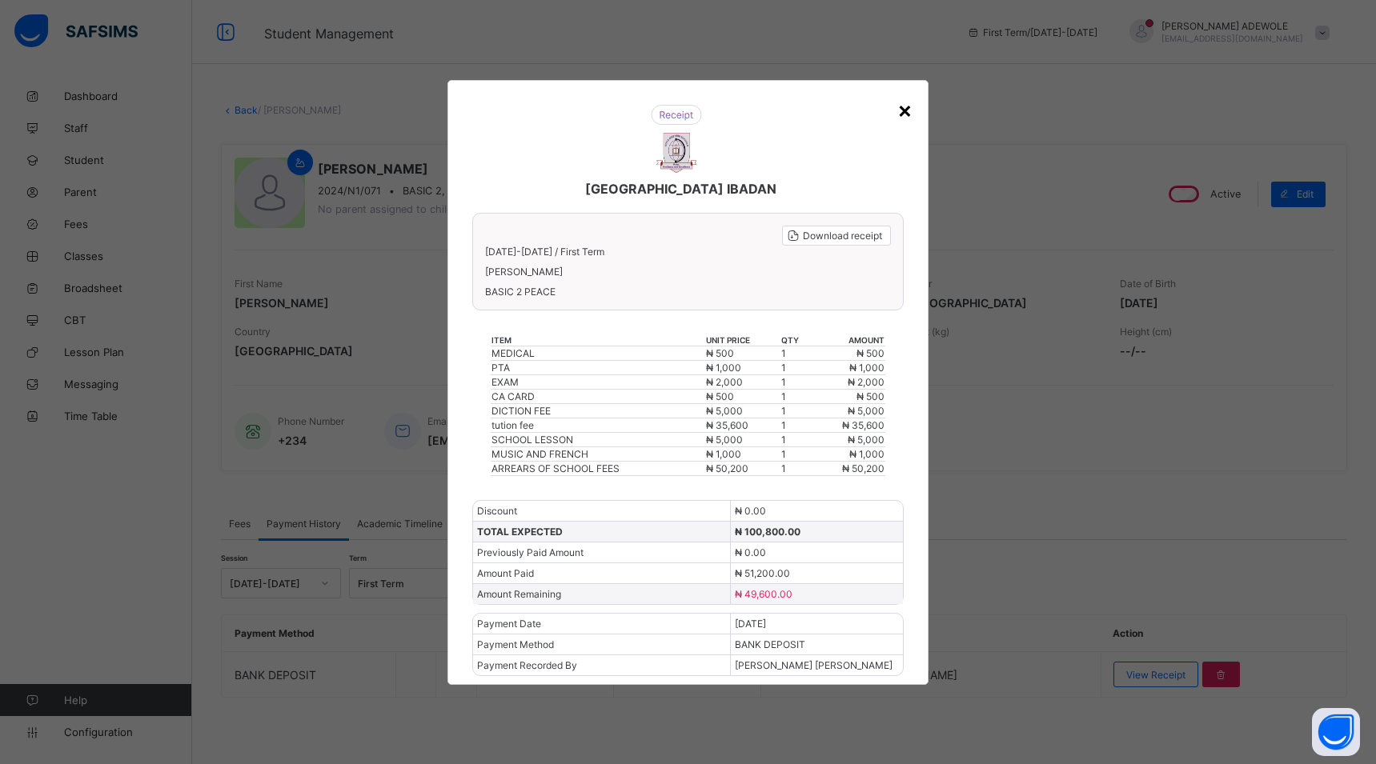
click at [908, 106] on div "×" at bounding box center [904, 109] width 15 height 27
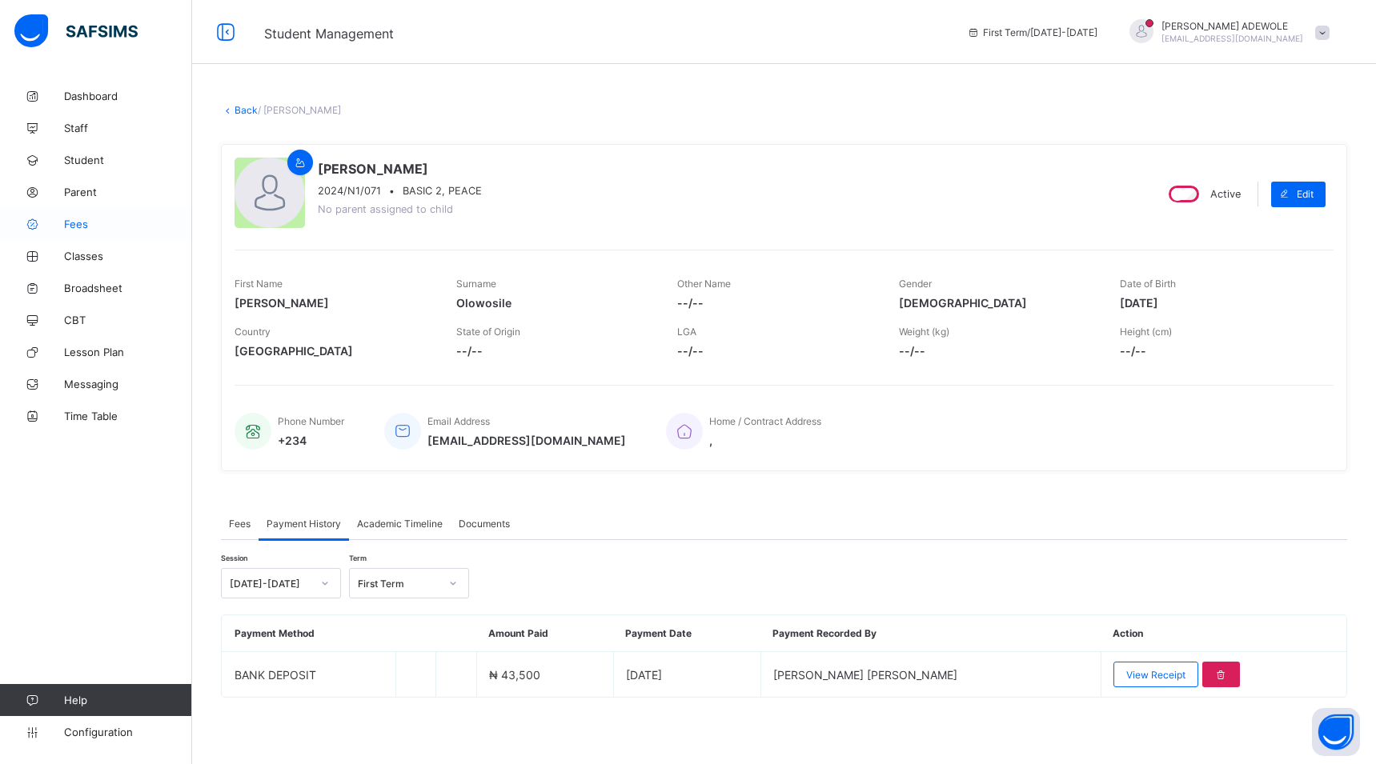
click at [72, 227] on span "Fees" at bounding box center [128, 224] width 128 height 13
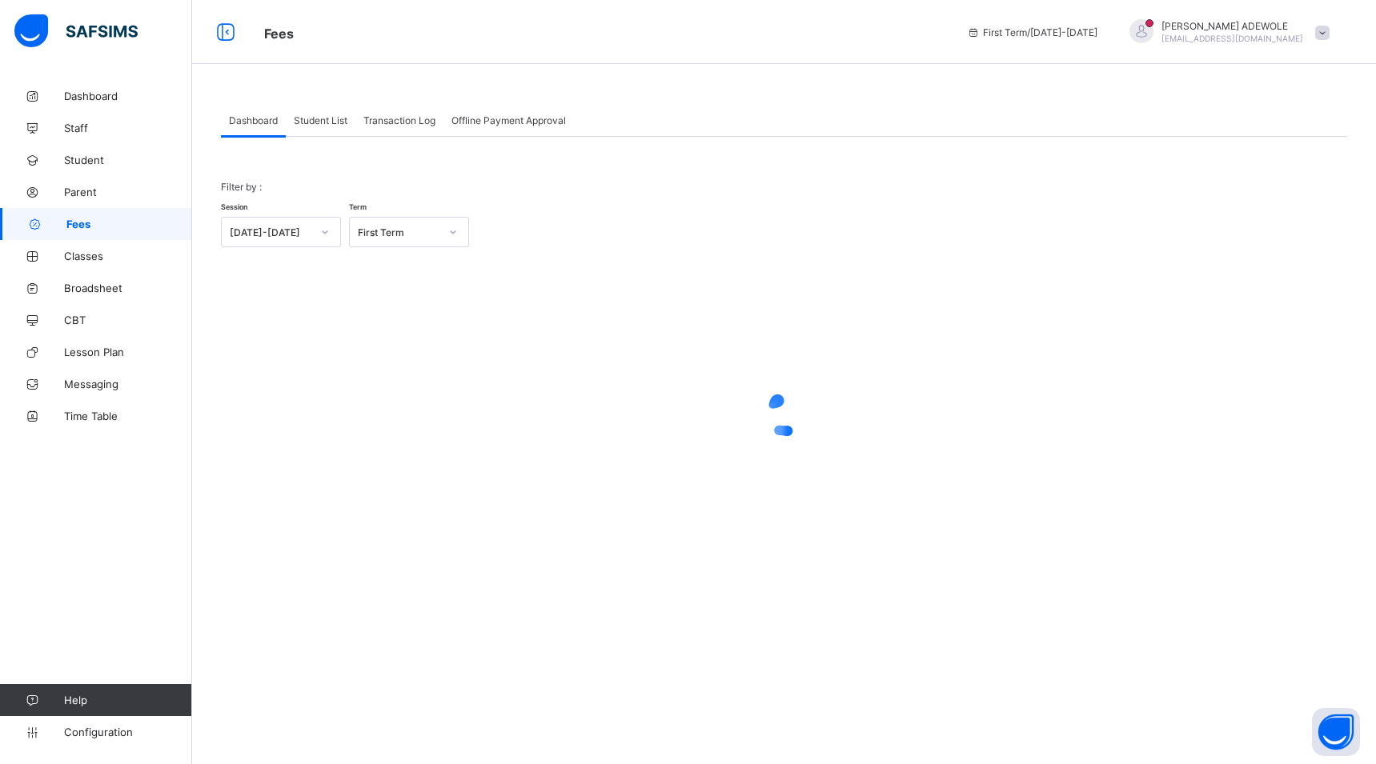
click at [339, 115] on span "Student List" at bounding box center [321, 120] width 54 height 12
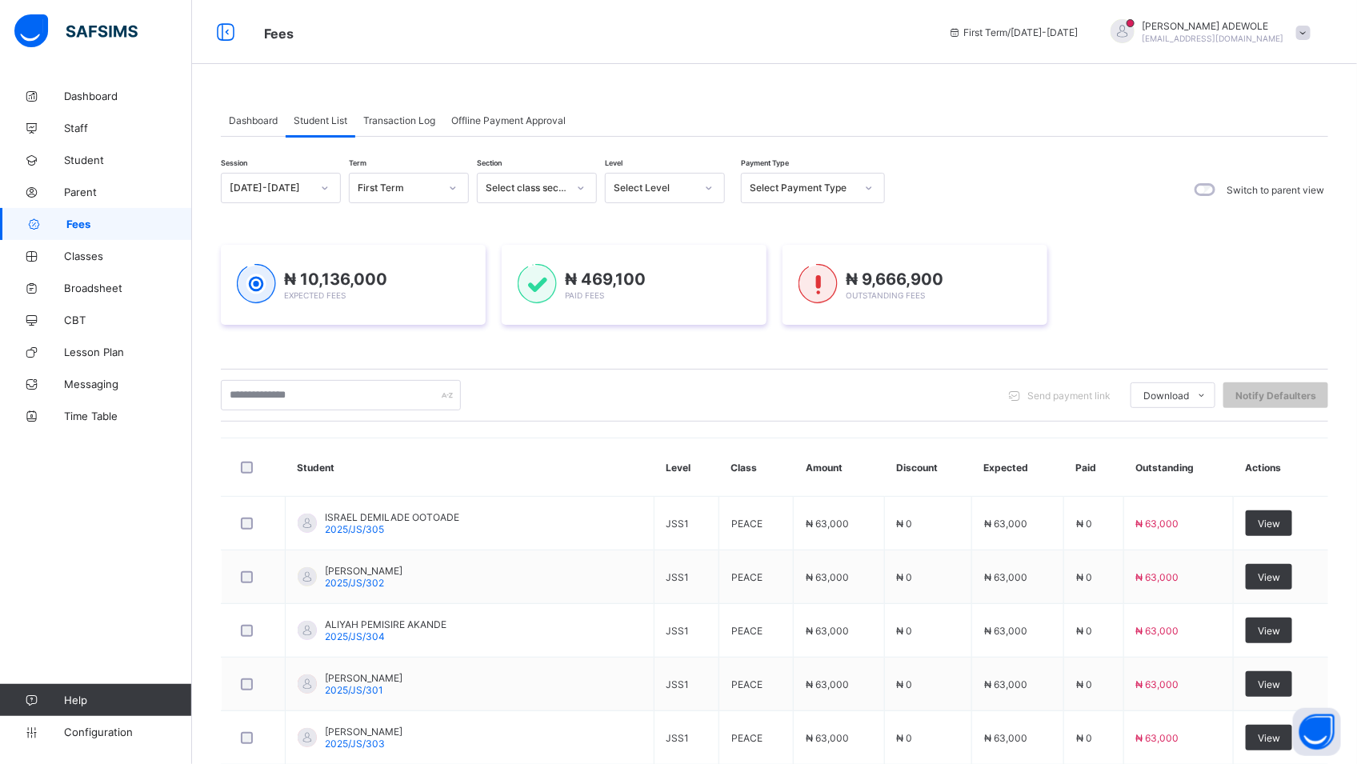
click at [702, 186] on div at bounding box center [709, 188] width 27 height 26
click at [624, 282] on div "BASIC 2" at bounding box center [665, 282] width 118 height 25
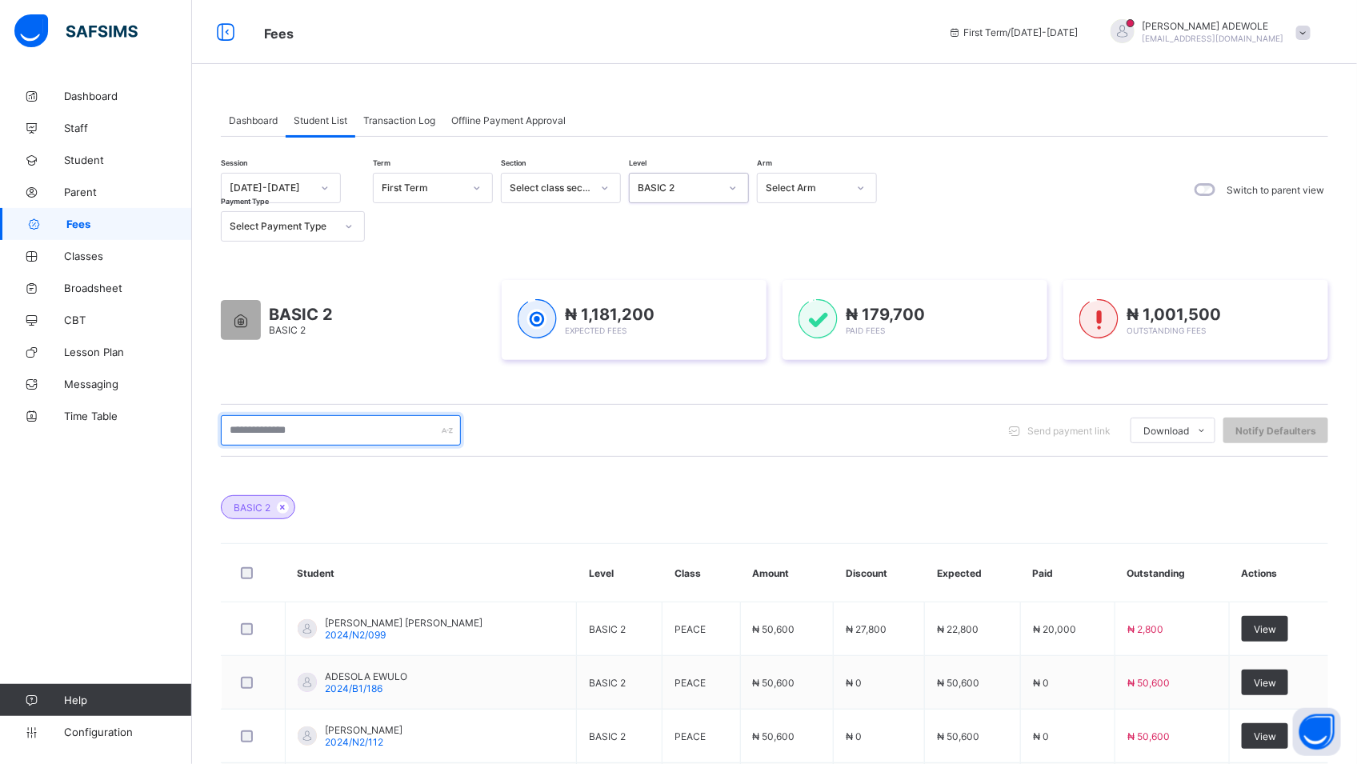
click at [332, 428] on input "text" at bounding box center [341, 430] width 240 height 30
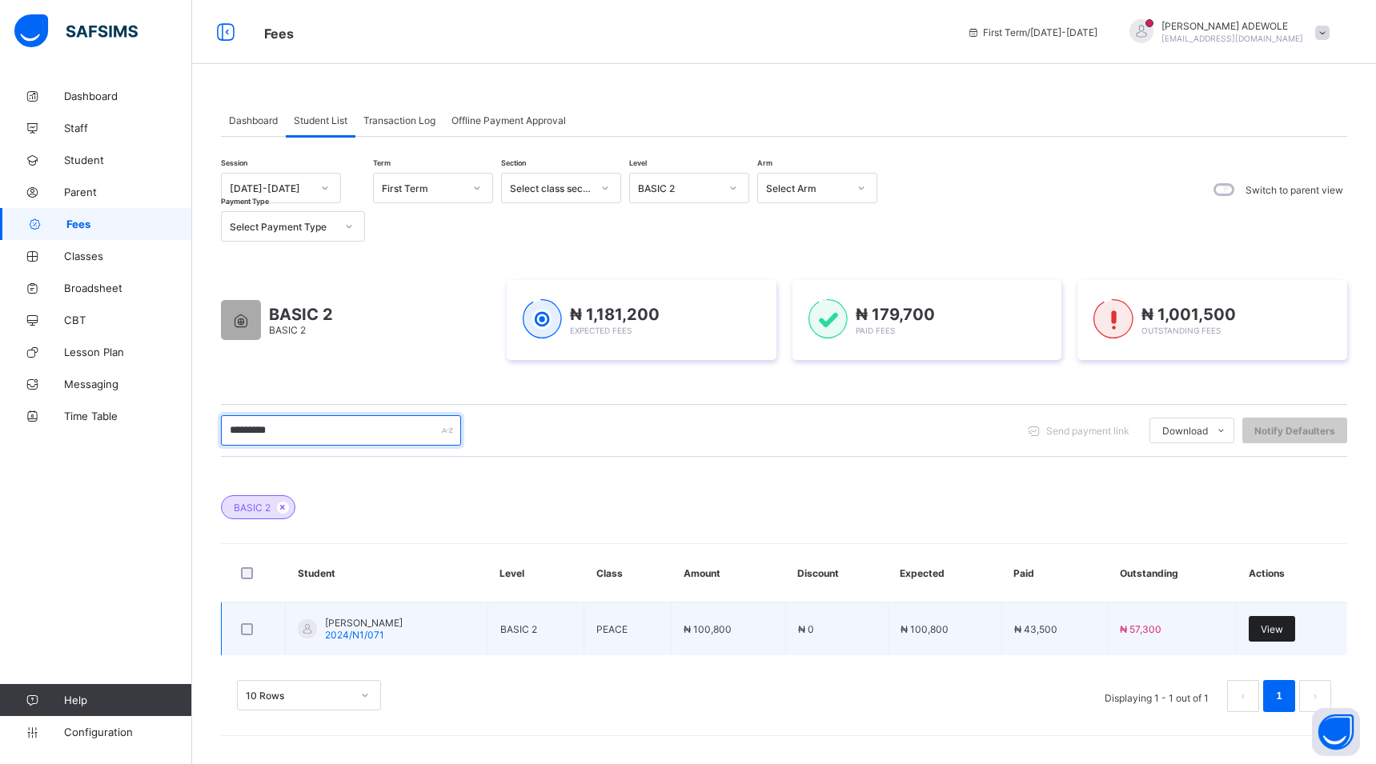
type input "*********"
click at [1261, 629] on span "View" at bounding box center [1272, 629] width 22 height 12
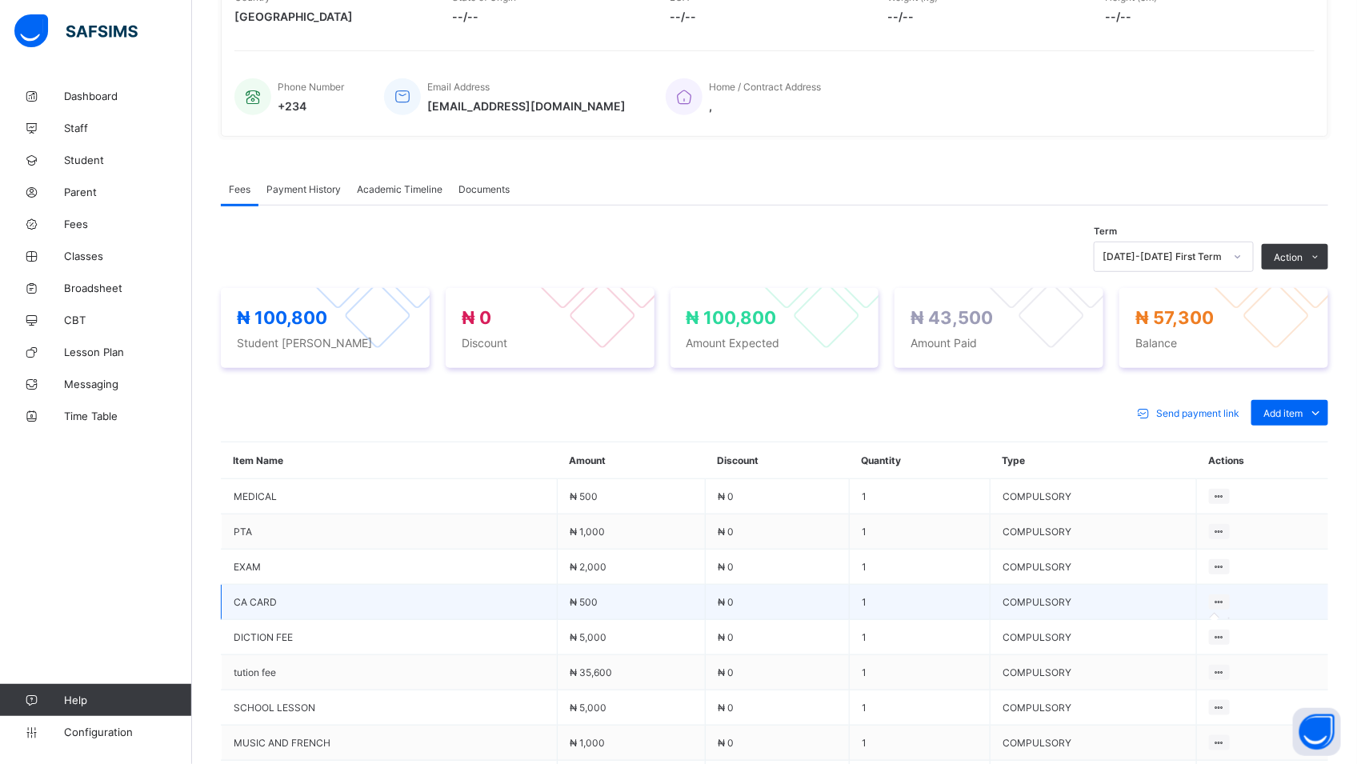
scroll to position [344, 0]
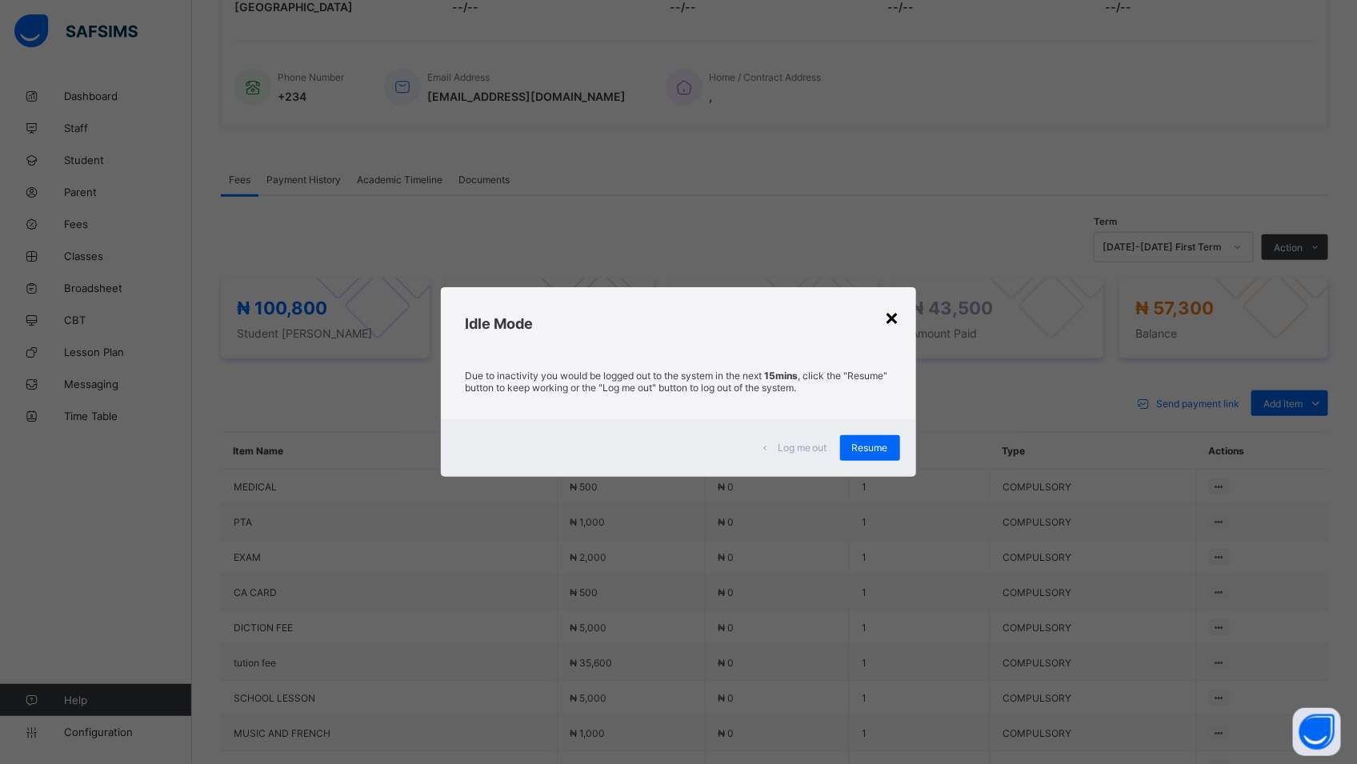
click at [900, 317] on div "×" at bounding box center [892, 316] width 15 height 27
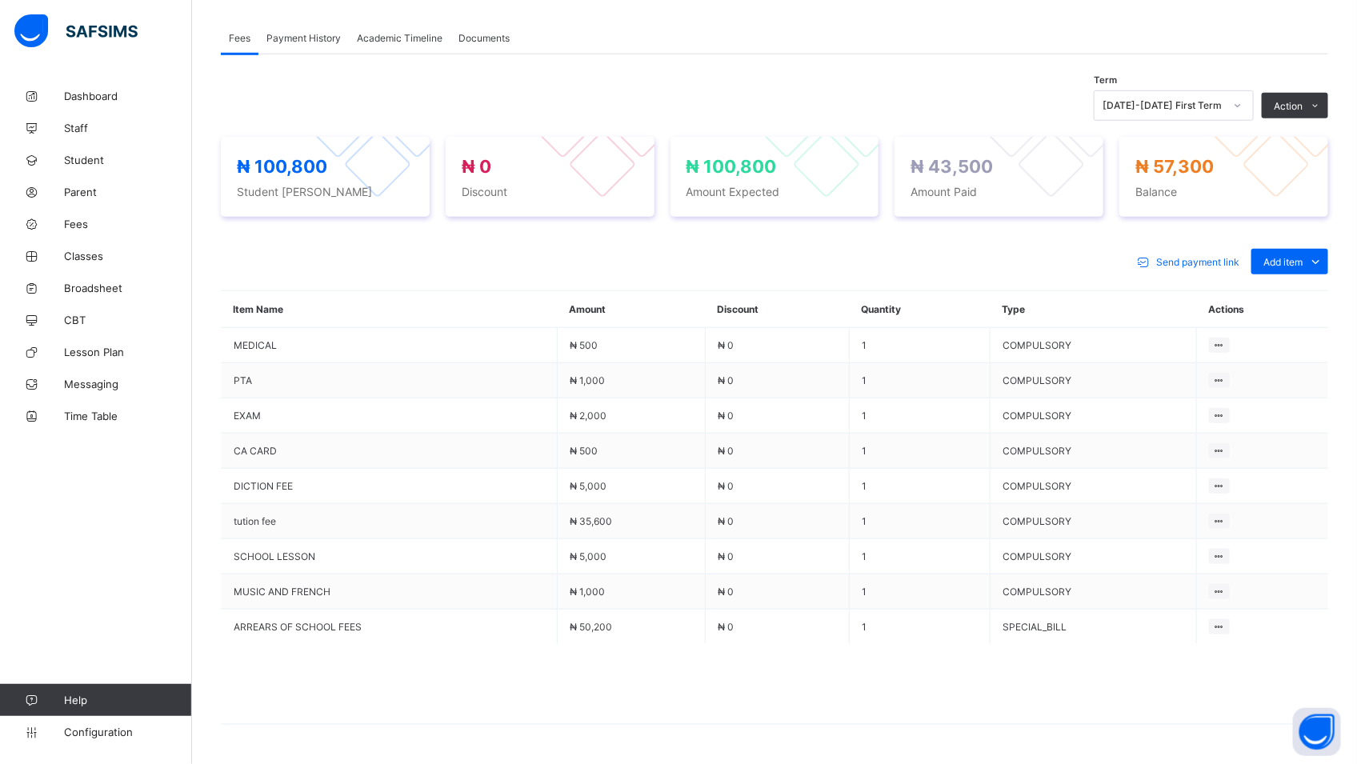
scroll to position [539, 0]
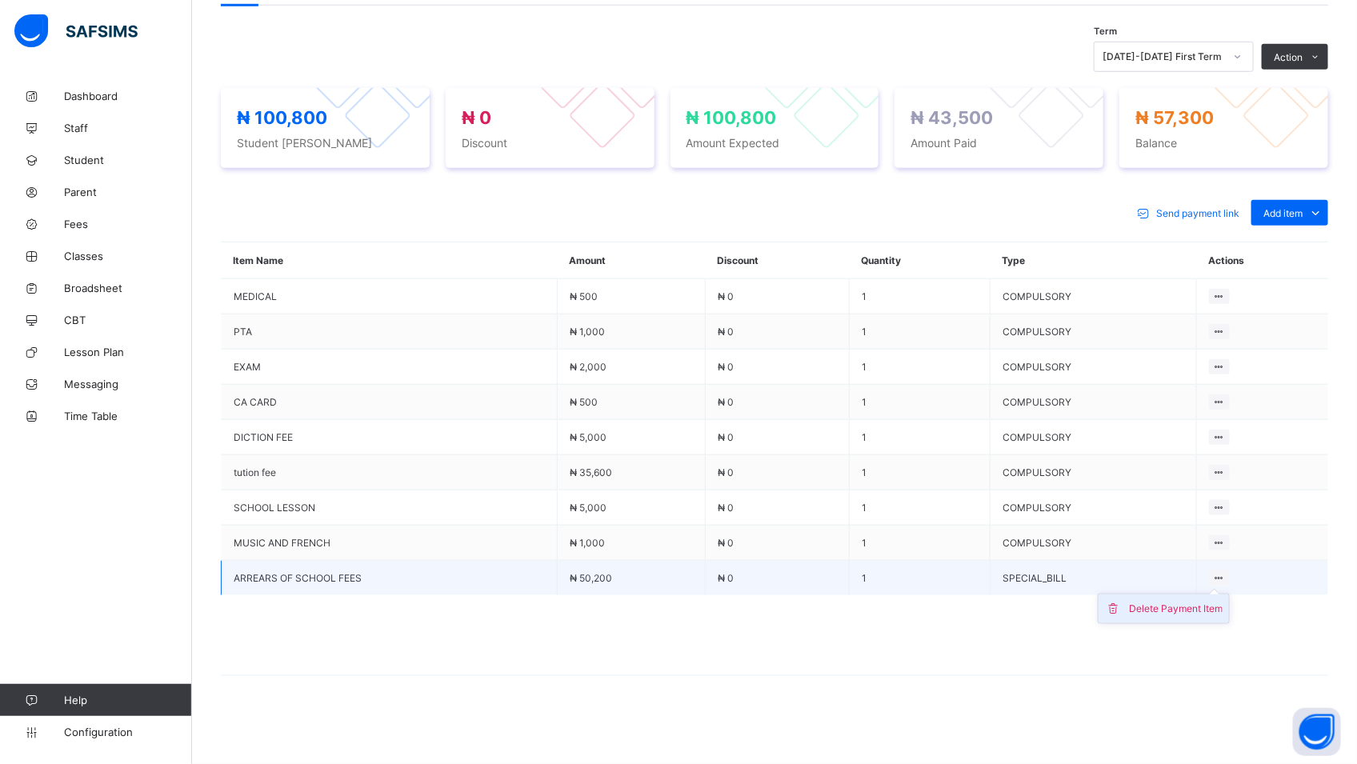
click at [1218, 611] on div "Delete Payment Item" at bounding box center [1176, 609] width 94 height 16
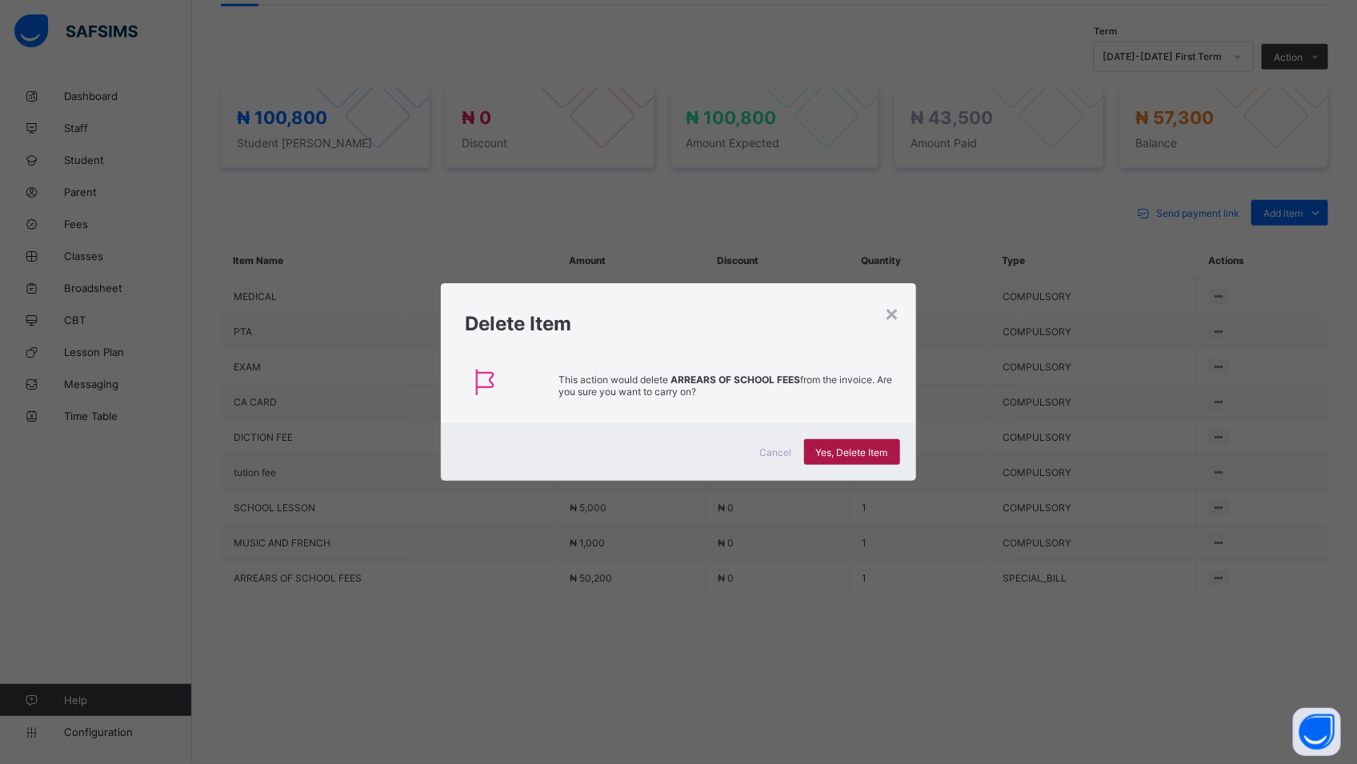
click at [853, 456] on span "Yes, Delete Item" at bounding box center [852, 453] width 72 height 12
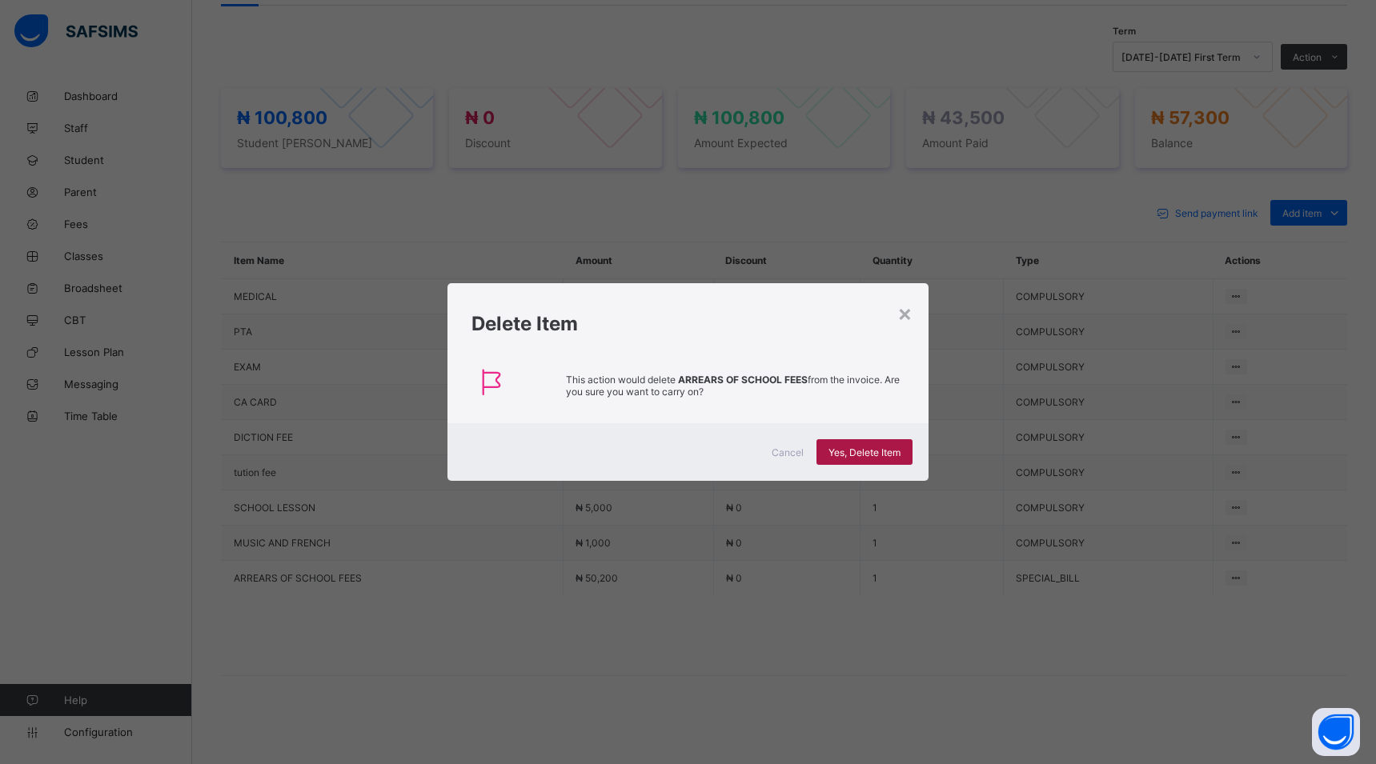
click at [840, 455] on span "Yes, Delete Item" at bounding box center [864, 453] width 72 height 12
click at [906, 303] on div "×" at bounding box center [904, 312] width 15 height 27
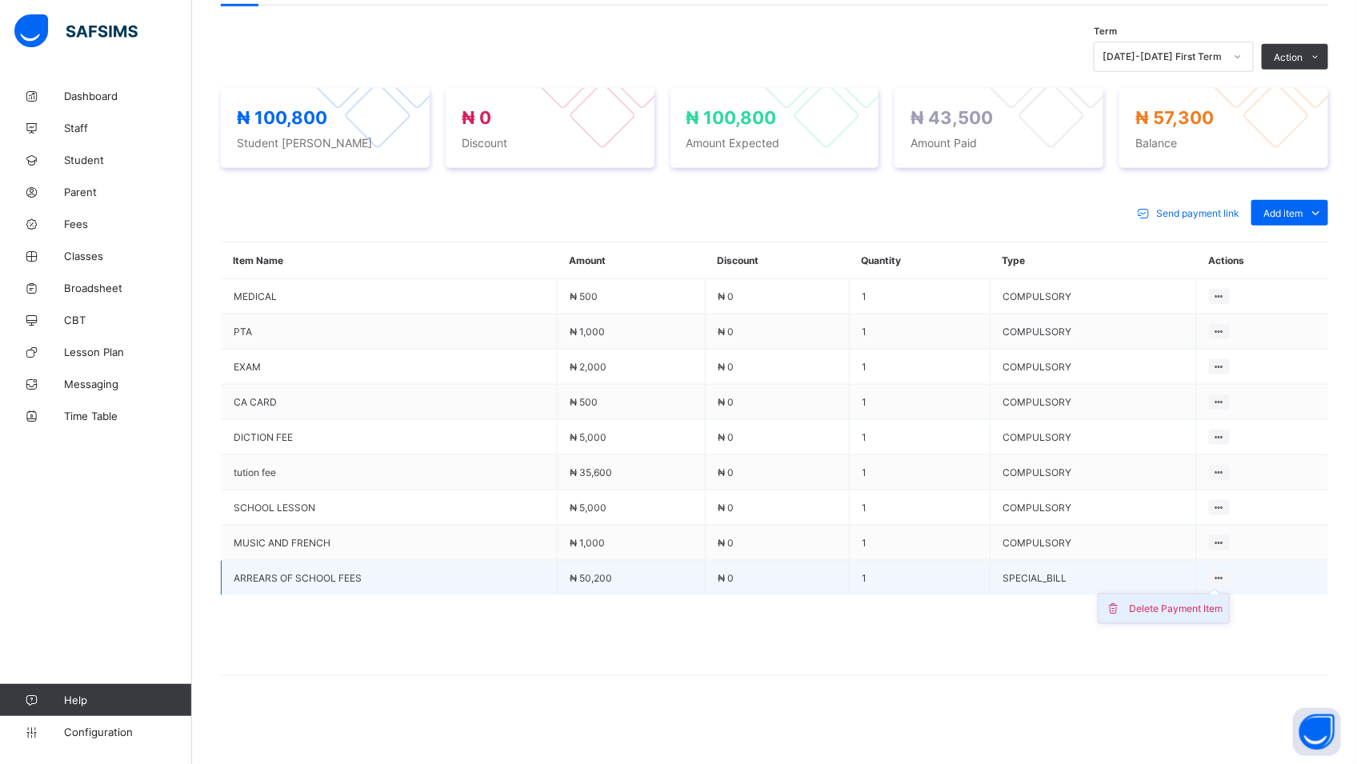
click at [1182, 612] on div "Delete Payment Item" at bounding box center [1176, 609] width 94 height 16
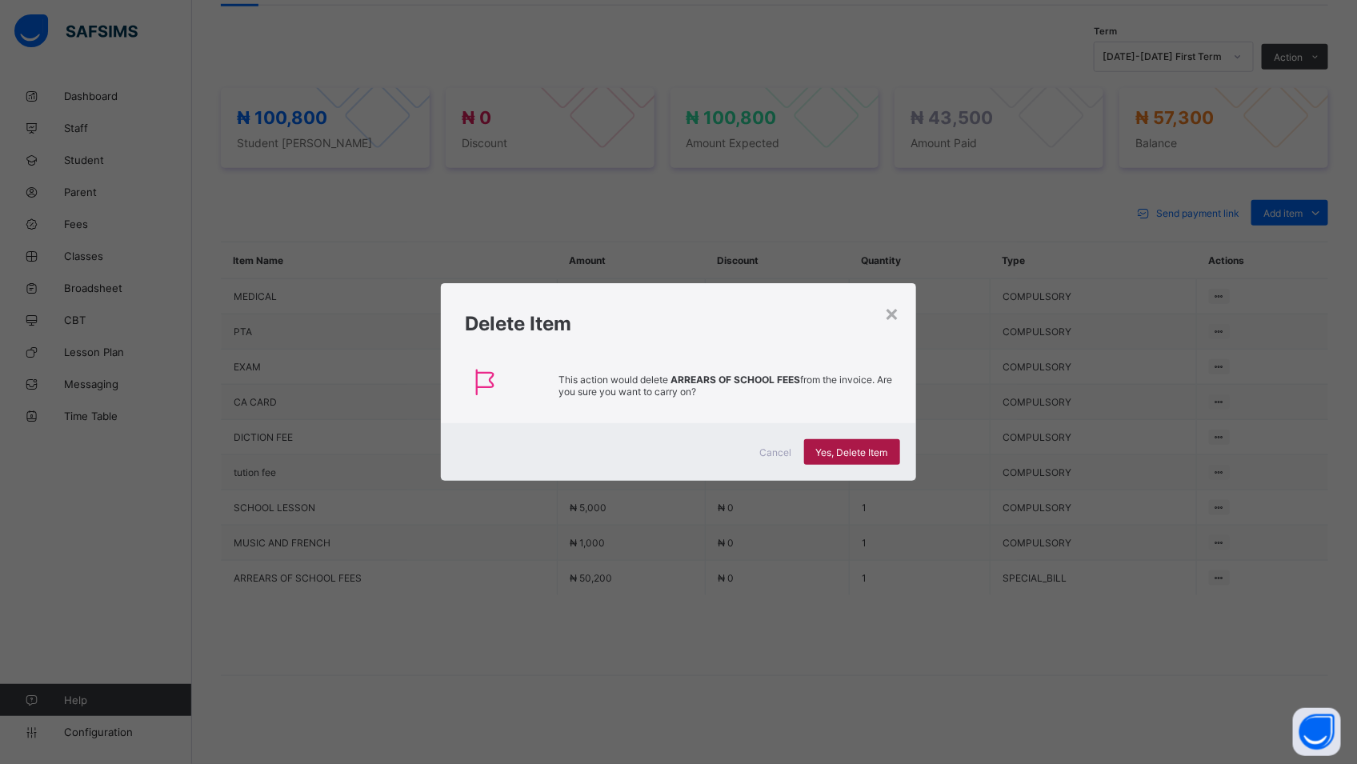
click at [822, 449] on span "Yes, Delete Item" at bounding box center [852, 453] width 72 height 12
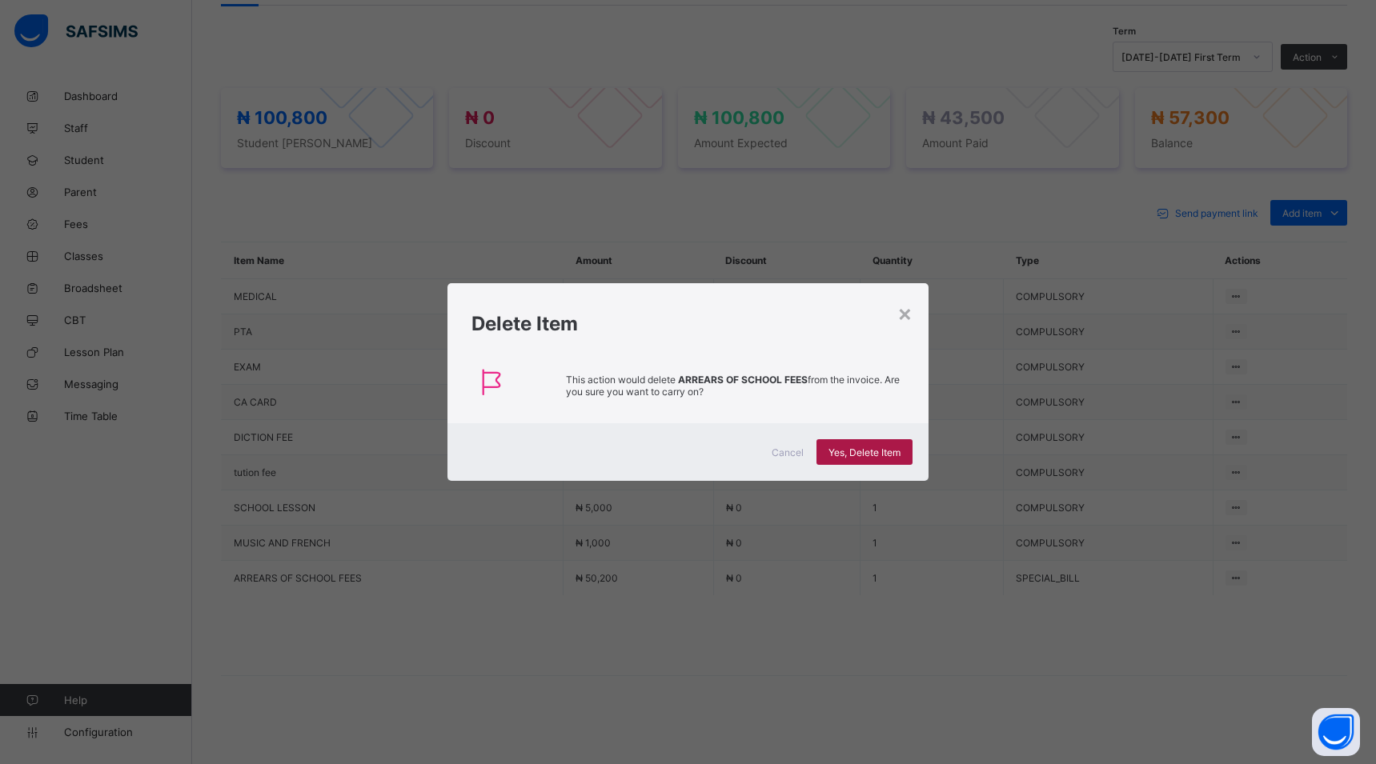
click at [872, 449] on span "Yes, Delete Item" at bounding box center [864, 453] width 72 height 12
click at [848, 457] on span "Yes, Delete Item" at bounding box center [864, 453] width 72 height 12
click at [848, 451] on span "Yes, Delete Item" at bounding box center [864, 453] width 72 height 12
click at [857, 451] on span "Yes, Delete Item" at bounding box center [864, 453] width 72 height 12
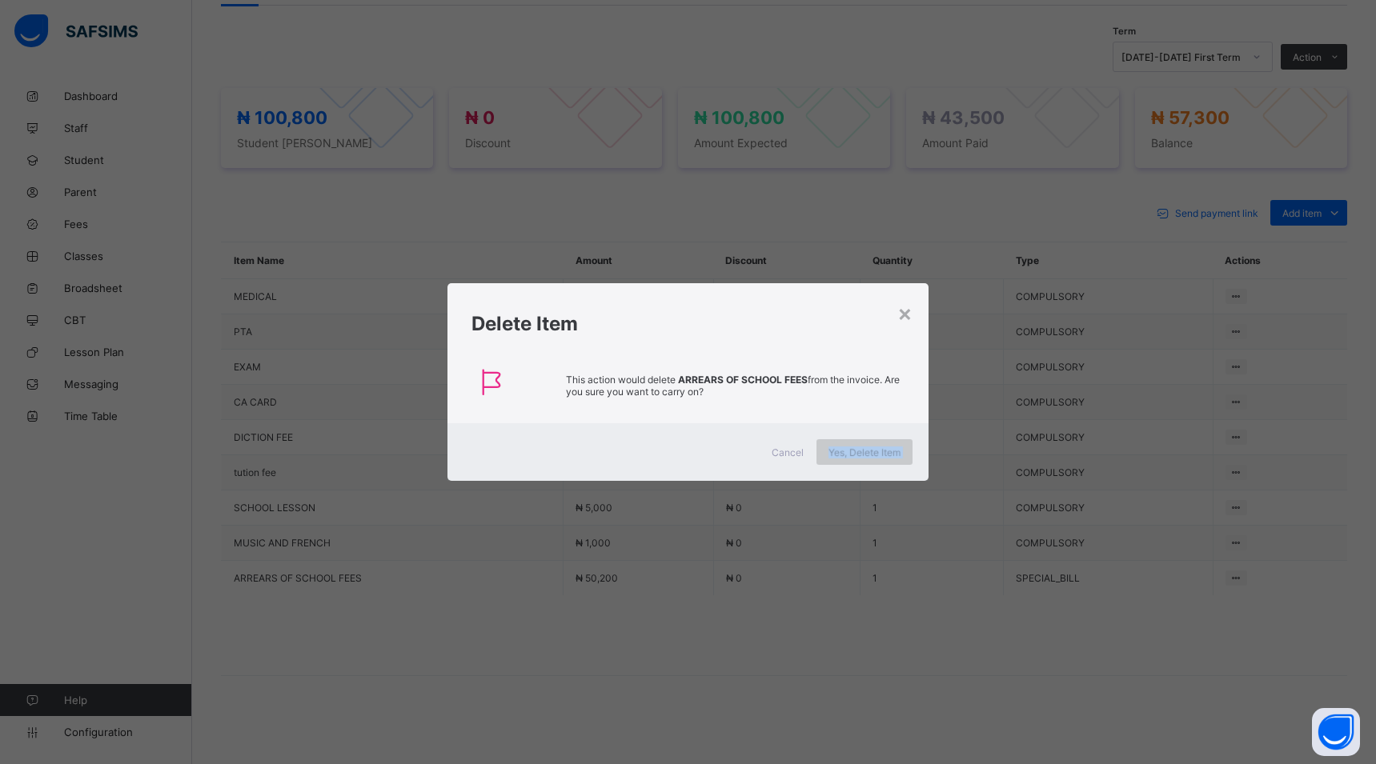
click at [857, 451] on span "Yes, Delete Item" at bounding box center [864, 453] width 72 height 12
click at [855, 455] on span "Yes, Delete Item" at bounding box center [864, 453] width 72 height 12
click at [838, 455] on span "Yes, Delete Item" at bounding box center [864, 453] width 72 height 12
click at [886, 608] on div "× Delete Item This action would delete ARREARS OF SCHOOL FEES from the invoice.…" at bounding box center [688, 382] width 1376 height 764
click at [776, 459] on div "Cancel" at bounding box center [788, 452] width 58 height 26
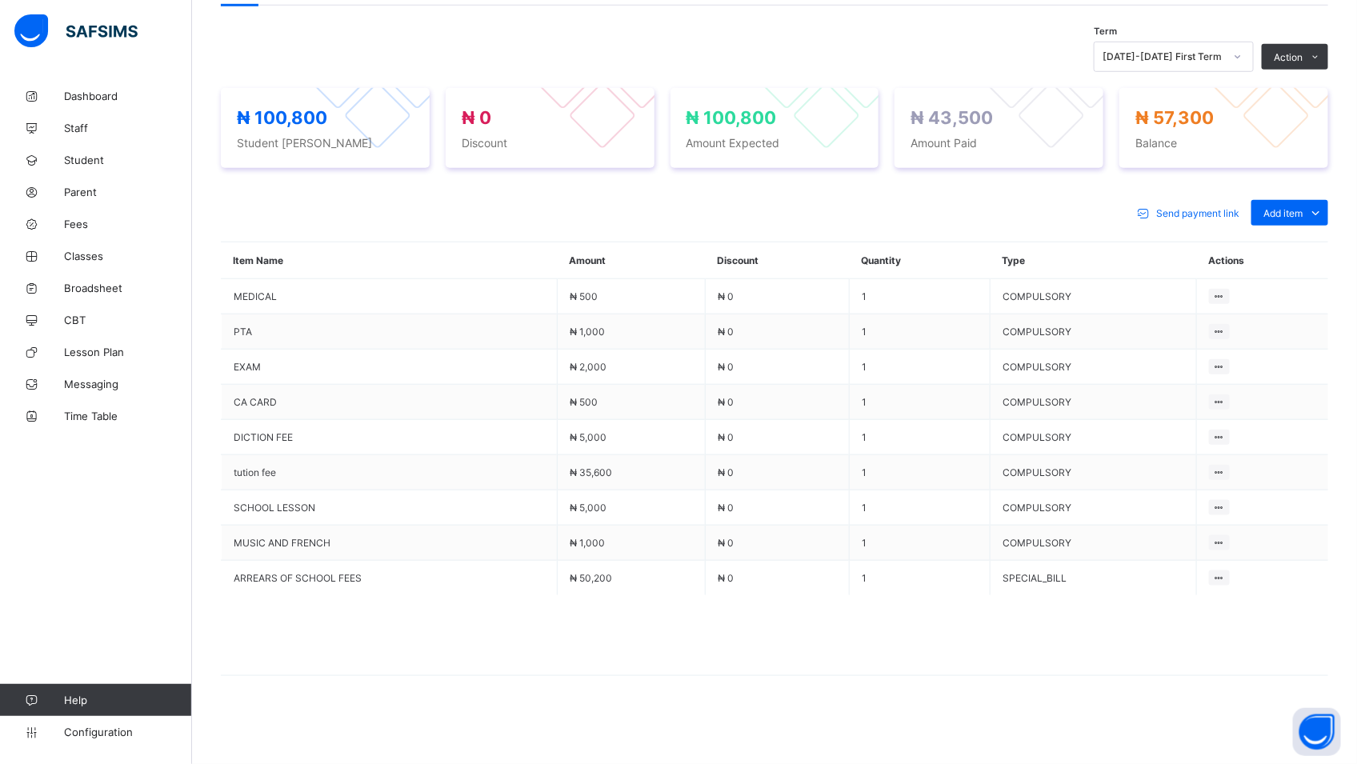
drag, startPoint x: 1244, startPoint y: 583, endPoint x: 1079, endPoint y: 656, distance: 180.2
click at [1079, 656] on span at bounding box center [775, 635] width 1108 height 80
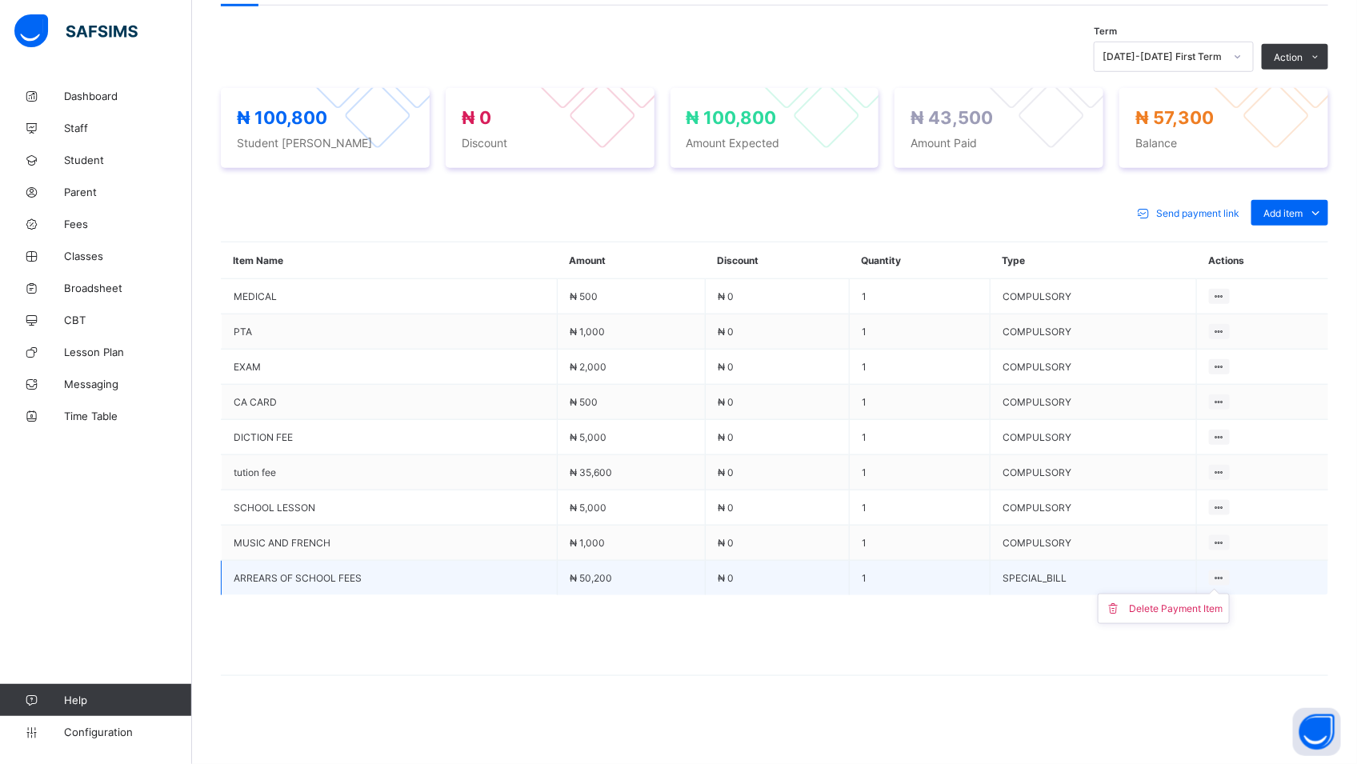
click at [1227, 577] on icon at bounding box center [1220, 578] width 14 height 12
click at [1184, 607] on div "Delete Payment Item" at bounding box center [1176, 609] width 94 height 16
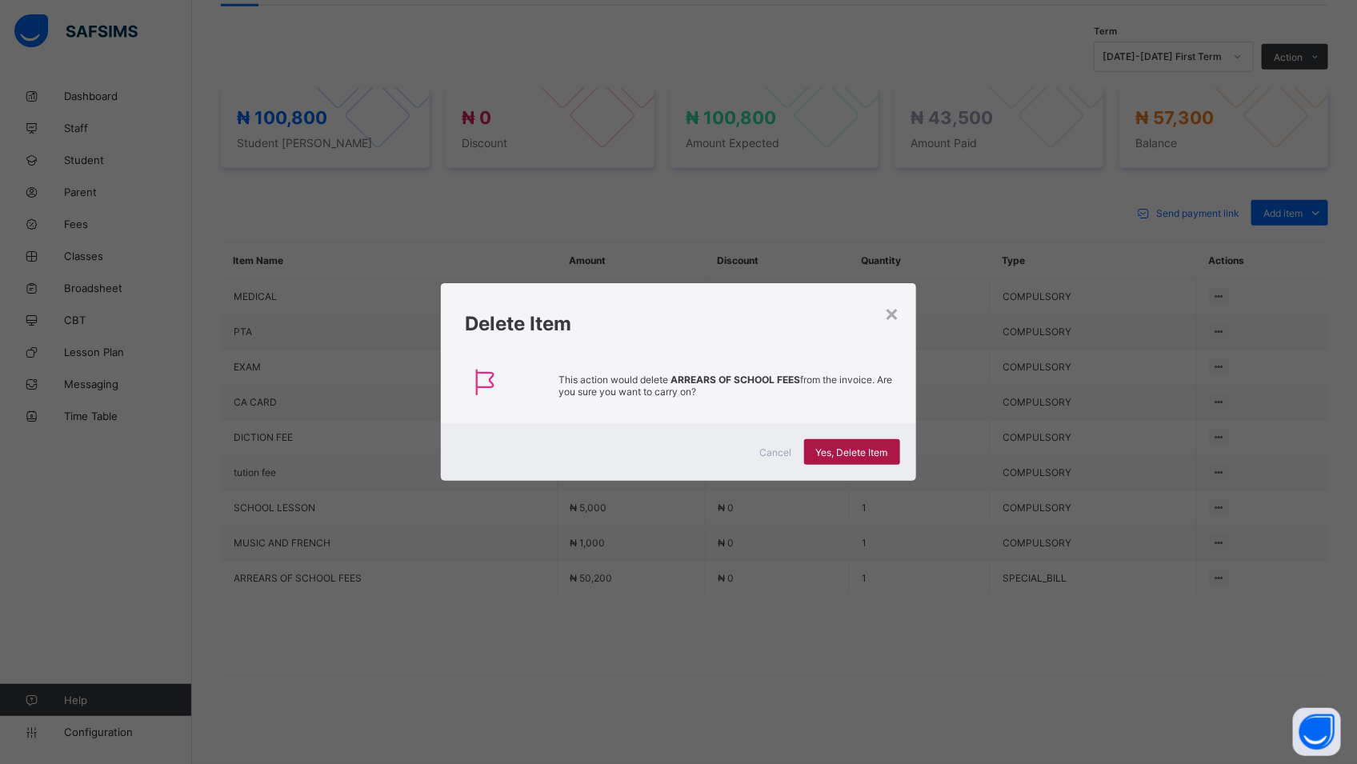
click at [824, 457] on span "Yes, Delete Item" at bounding box center [852, 453] width 72 height 12
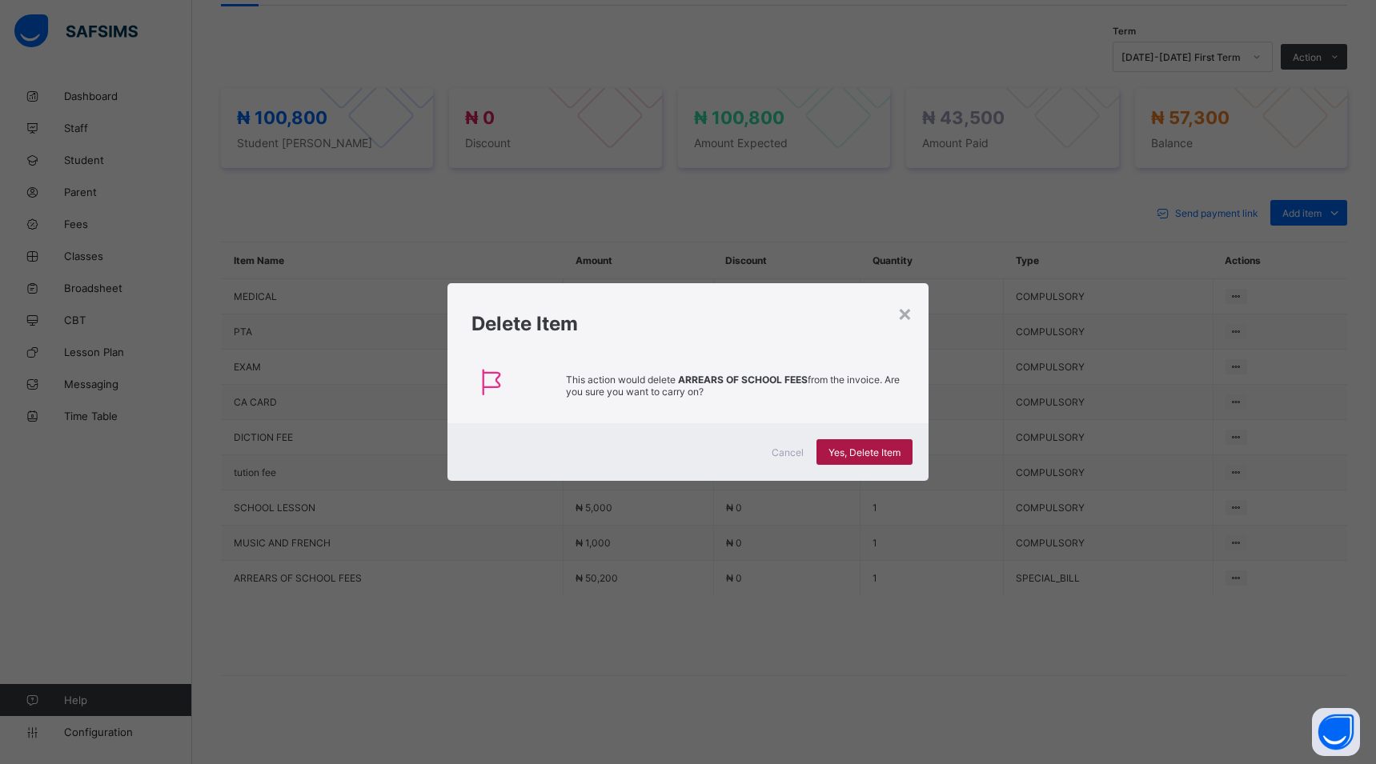
click at [872, 450] on span "Yes, Delete Item" at bounding box center [864, 453] width 72 height 12
click at [478, 384] on icon at bounding box center [514, 385] width 86 height 43
click at [904, 318] on div "×" at bounding box center [904, 312] width 15 height 27
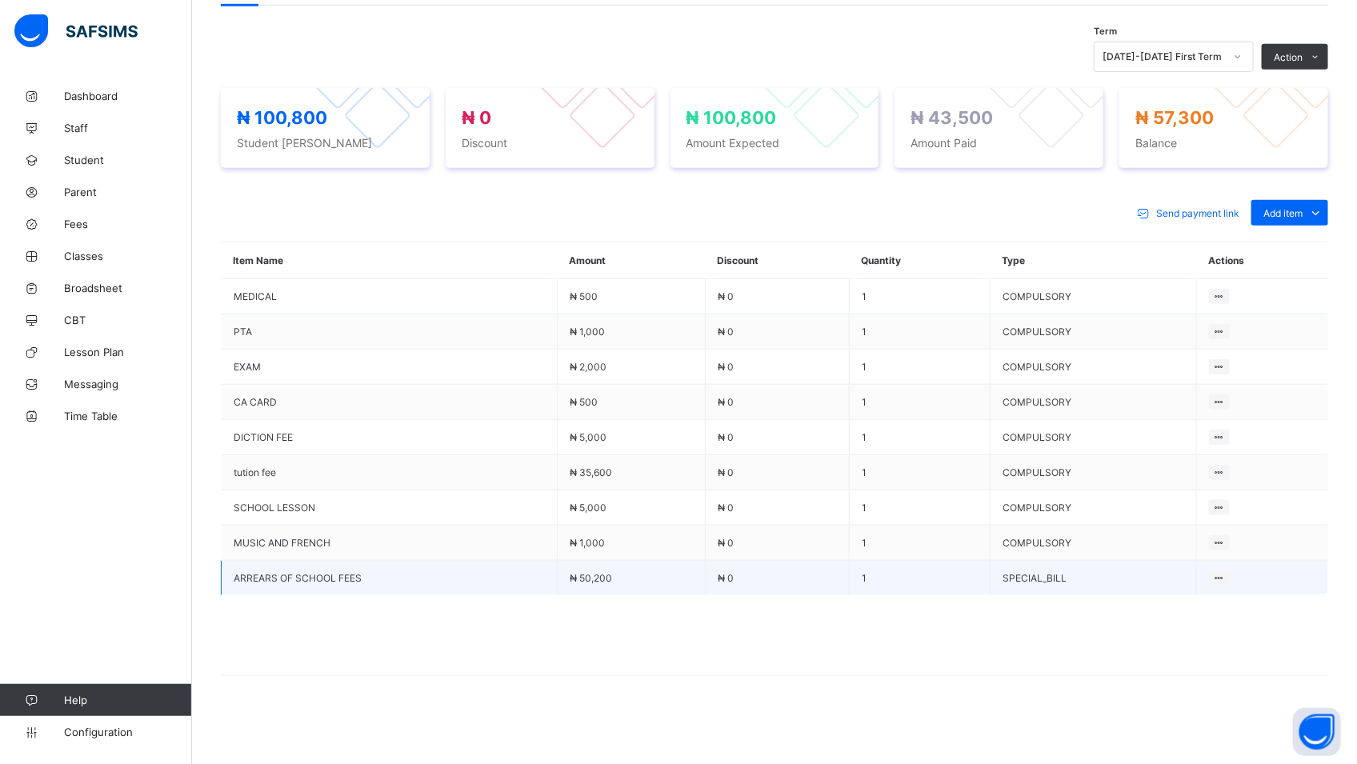
click at [1054, 586] on td "SPECIAL_BILL" at bounding box center [1094, 578] width 206 height 35
click at [409, 574] on span "ARREARS OF SCHOOL FEES" at bounding box center [389, 578] width 311 height 12
click at [548, 569] on td "ARREARS OF SCHOOL FEES" at bounding box center [390, 578] width 336 height 35
click at [1129, 603] on icon at bounding box center [1117, 609] width 24 height 16
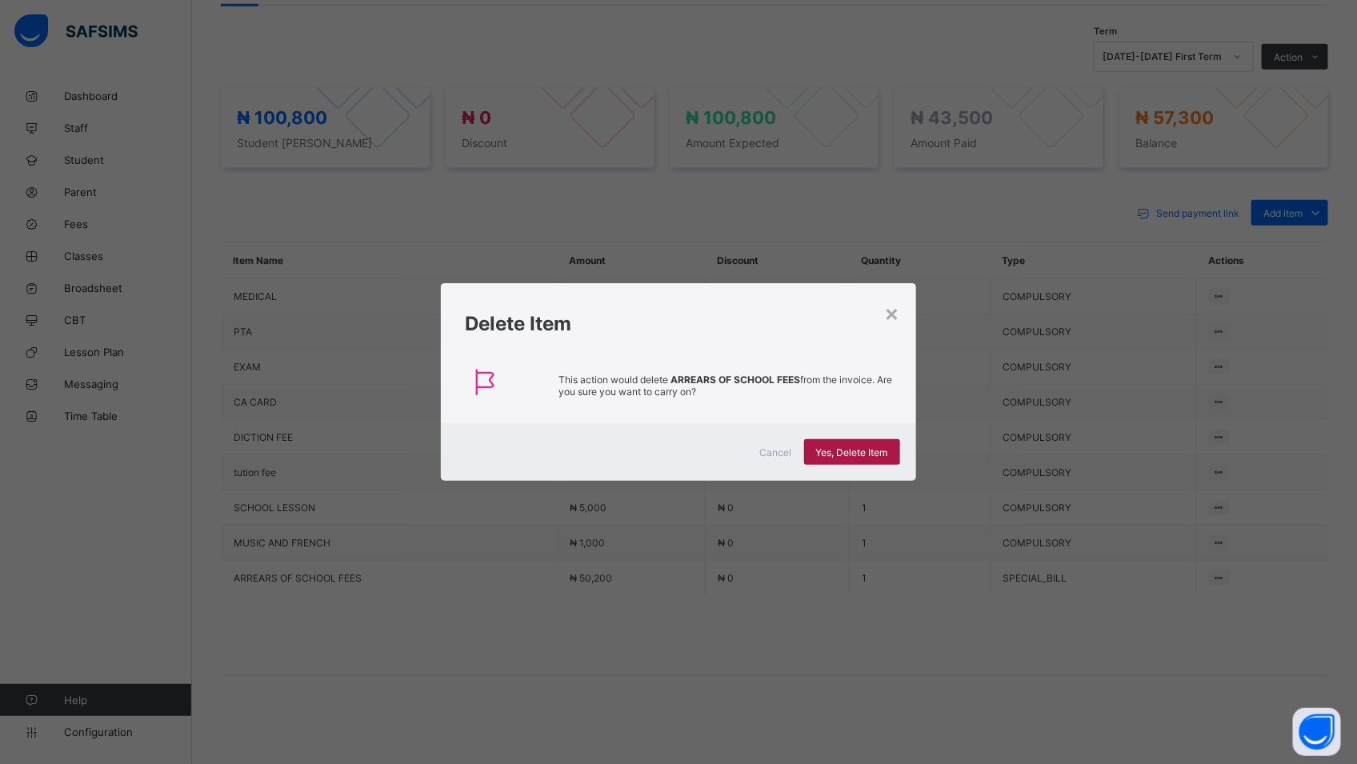
click at [836, 447] on span "Yes, Delete Item" at bounding box center [852, 453] width 72 height 12
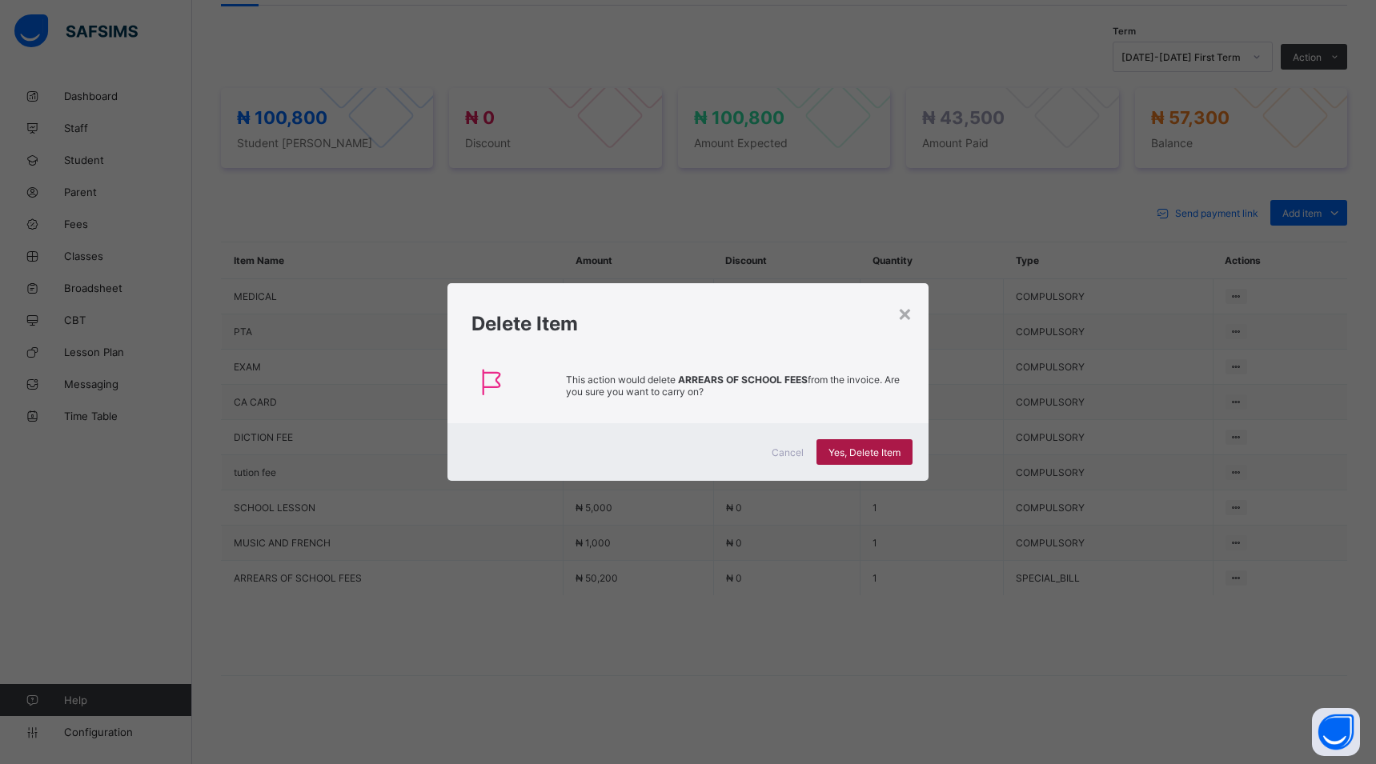
click at [868, 454] on span "Yes, Delete Item" at bounding box center [864, 453] width 72 height 12
click at [935, 611] on div "× Delete Item This action would delete ARREARS OF SCHOOL FEES from the invoice.…" at bounding box center [688, 382] width 1376 height 764
click at [844, 449] on span "Yes, Delete Item" at bounding box center [864, 453] width 72 height 12
drag, startPoint x: 844, startPoint y: 449, endPoint x: 845, endPoint y: 563, distance: 113.7
click at [845, 563] on div "× Delete Item This action would delete ARREARS OF SCHOOL FEES from the invoice.…" at bounding box center [688, 382] width 1376 height 764
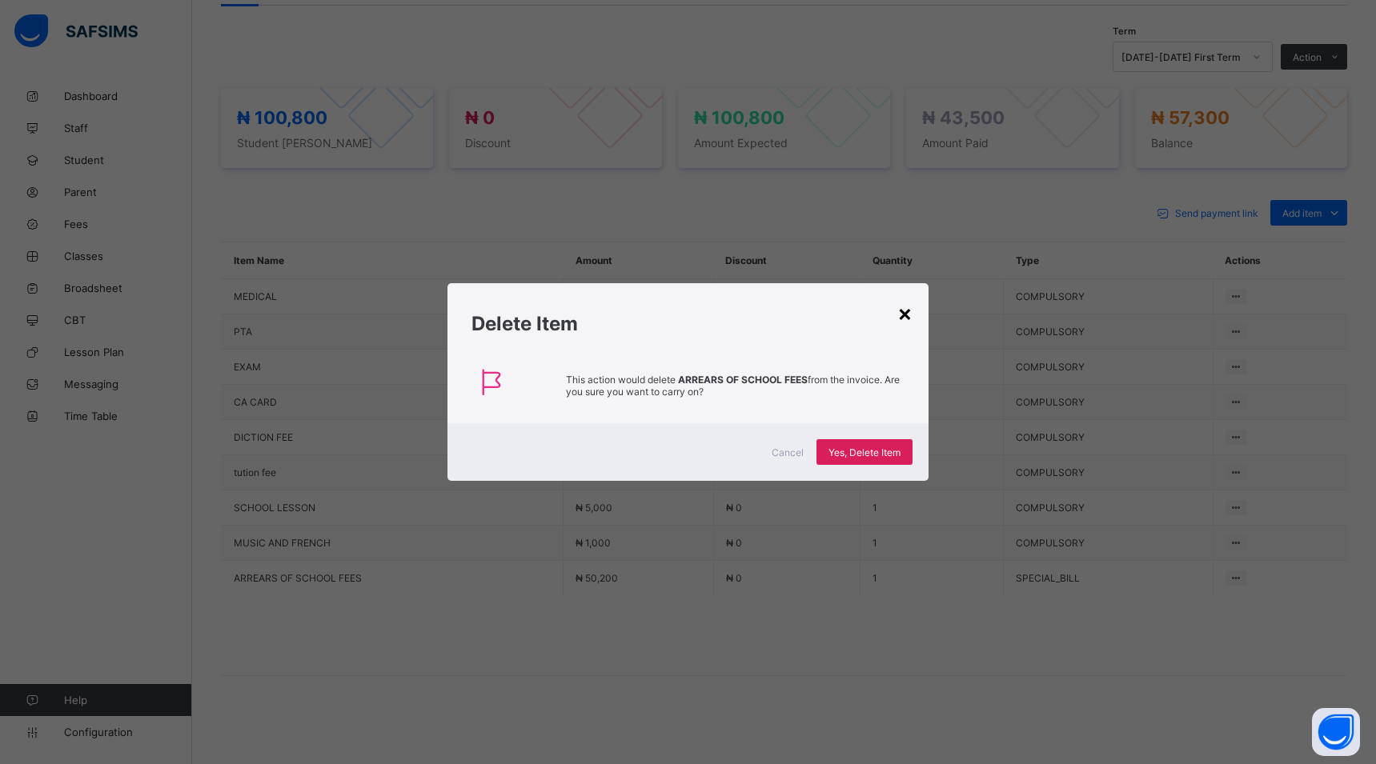
click at [901, 315] on div "×" at bounding box center [904, 312] width 15 height 27
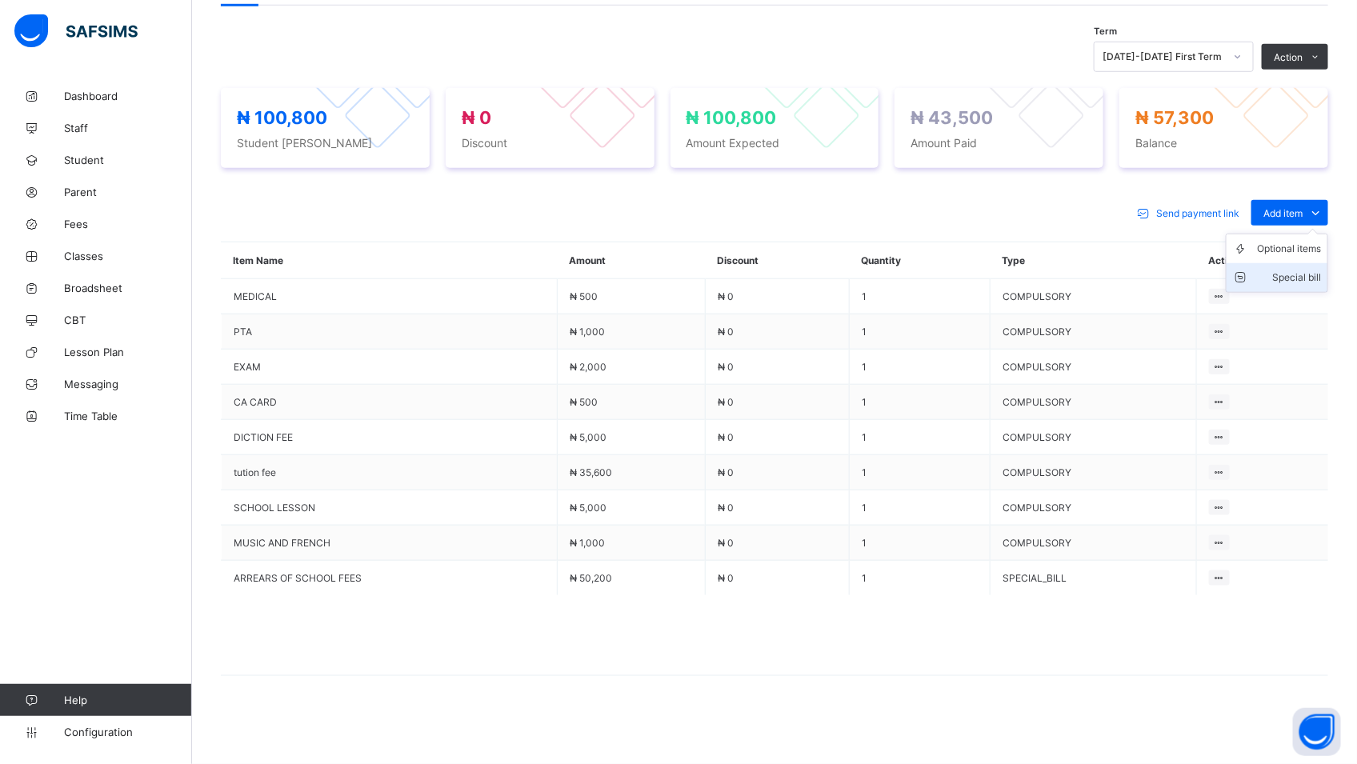
click at [1313, 277] on div "Special bill" at bounding box center [1289, 278] width 64 height 16
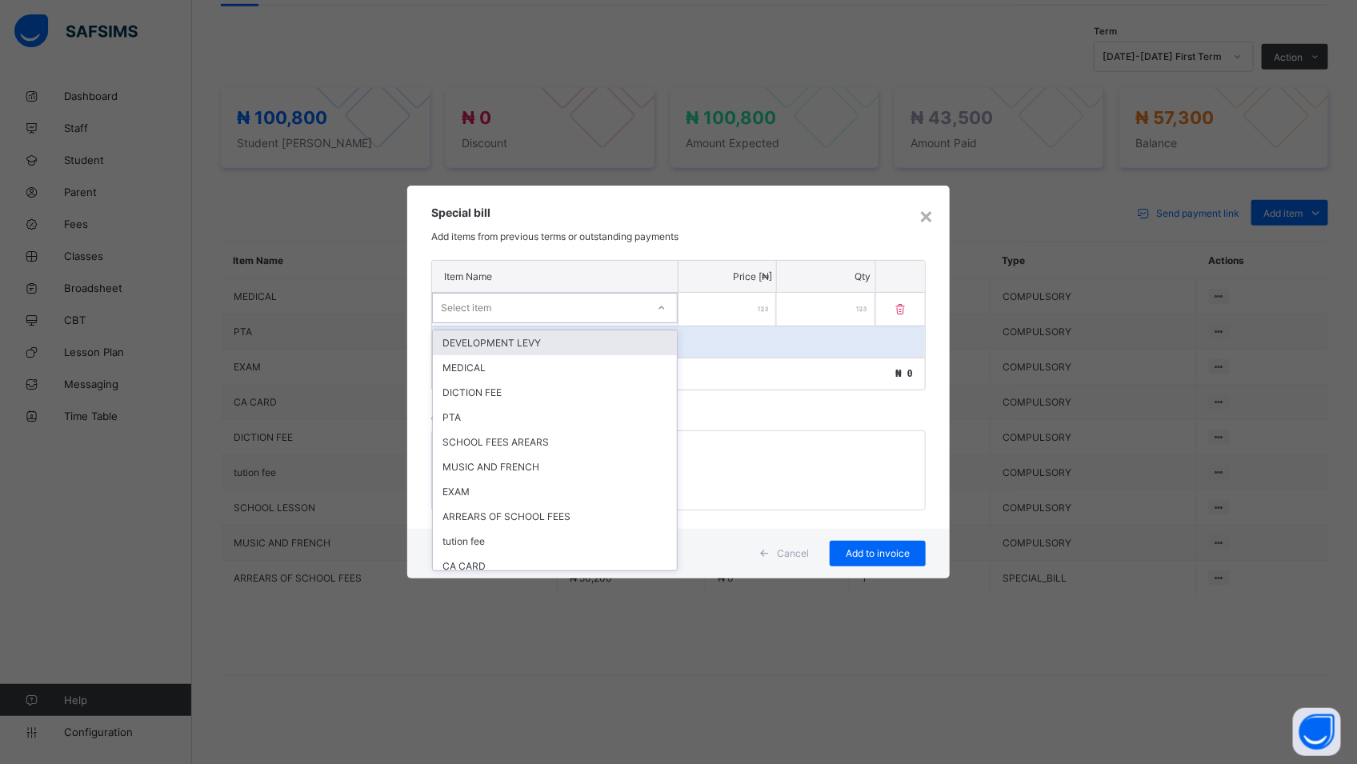
click at [666, 308] on icon at bounding box center [662, 308] width 10 height 16
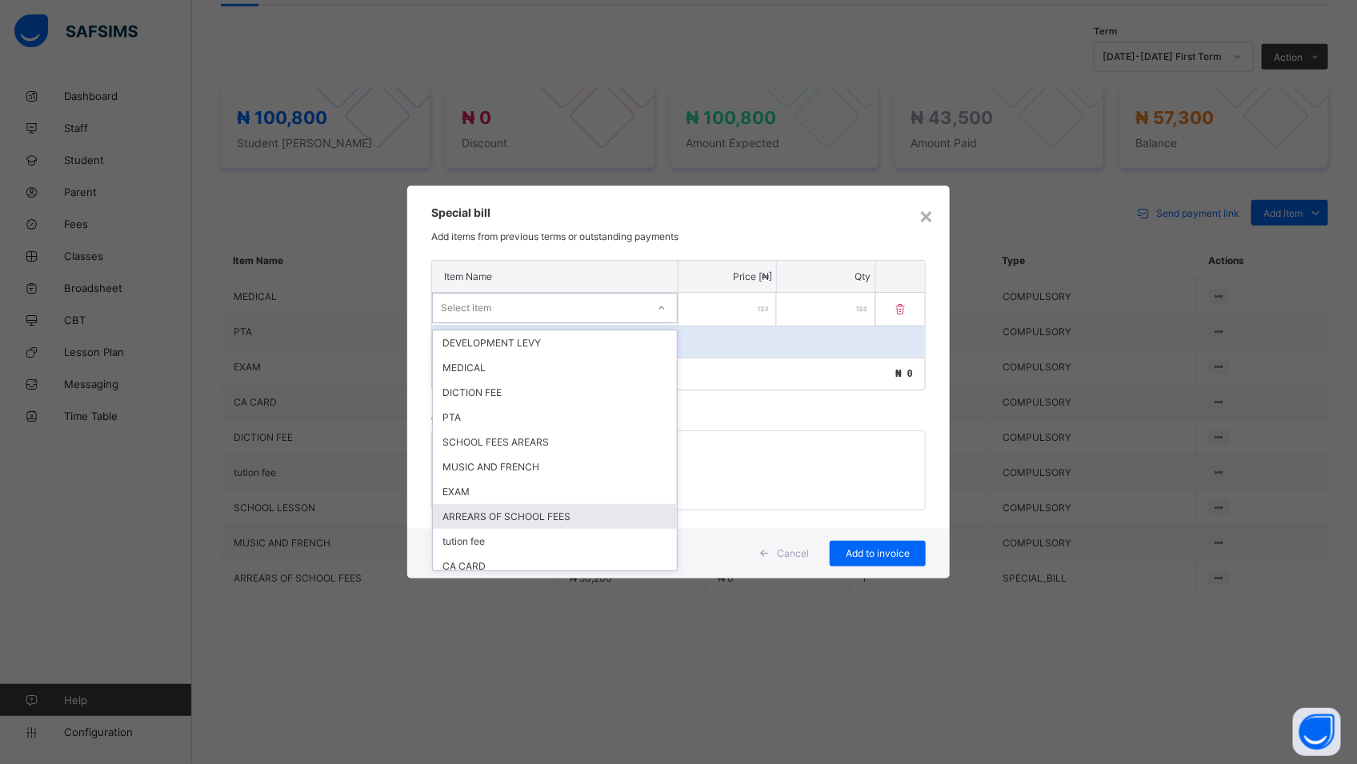
drag, startPoint x: 605, startPoint y: 511, endPoint x: 606, endPoint y: 491, distance: 20.8
click at [605, 504] on div "ARREARS OF SCHOOL FEES" at bounding box center [555, 516] width 244 height 25
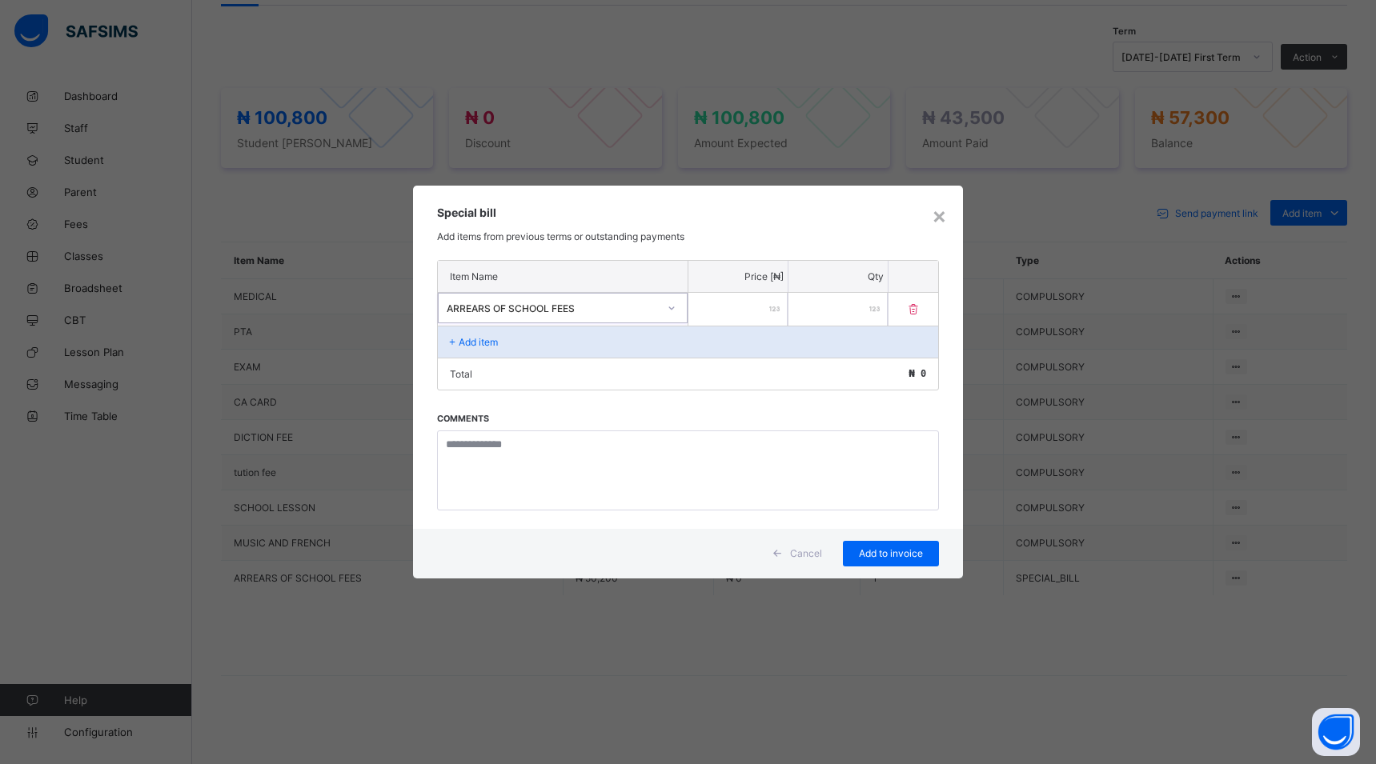
click at [736, 317] on input "number" at bounding box center [737, 309] width 99 height 33
type input "****"
click at [887, 553] on span "Add to invoice" at bounding box center [891, 553] width 72 height 12
click at [912, 558] on span "Add to invoice" at bounding box center [891, 553] width 72 height 12
click at [817, 555] on span "Cancel" at bounding box center [806, 553] width 32 height 12
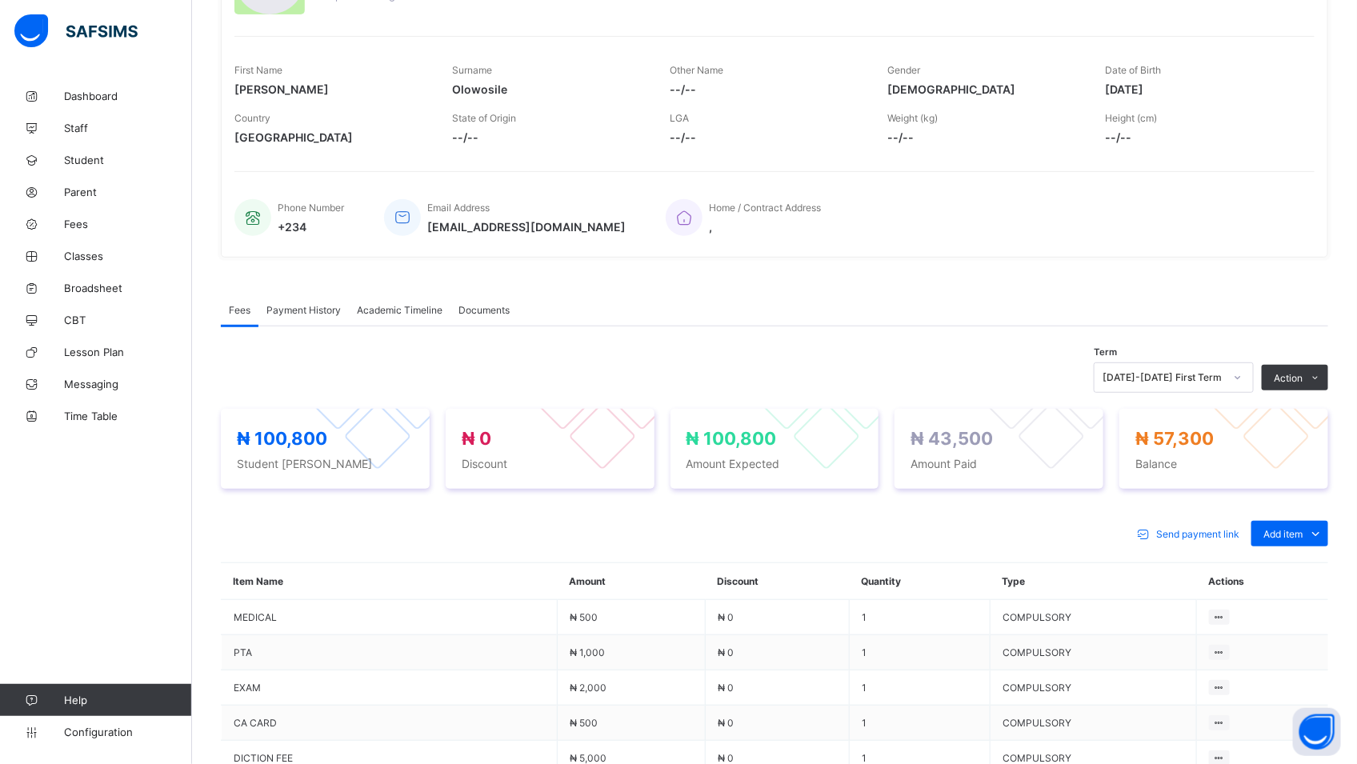
scroll to position [194, 0]
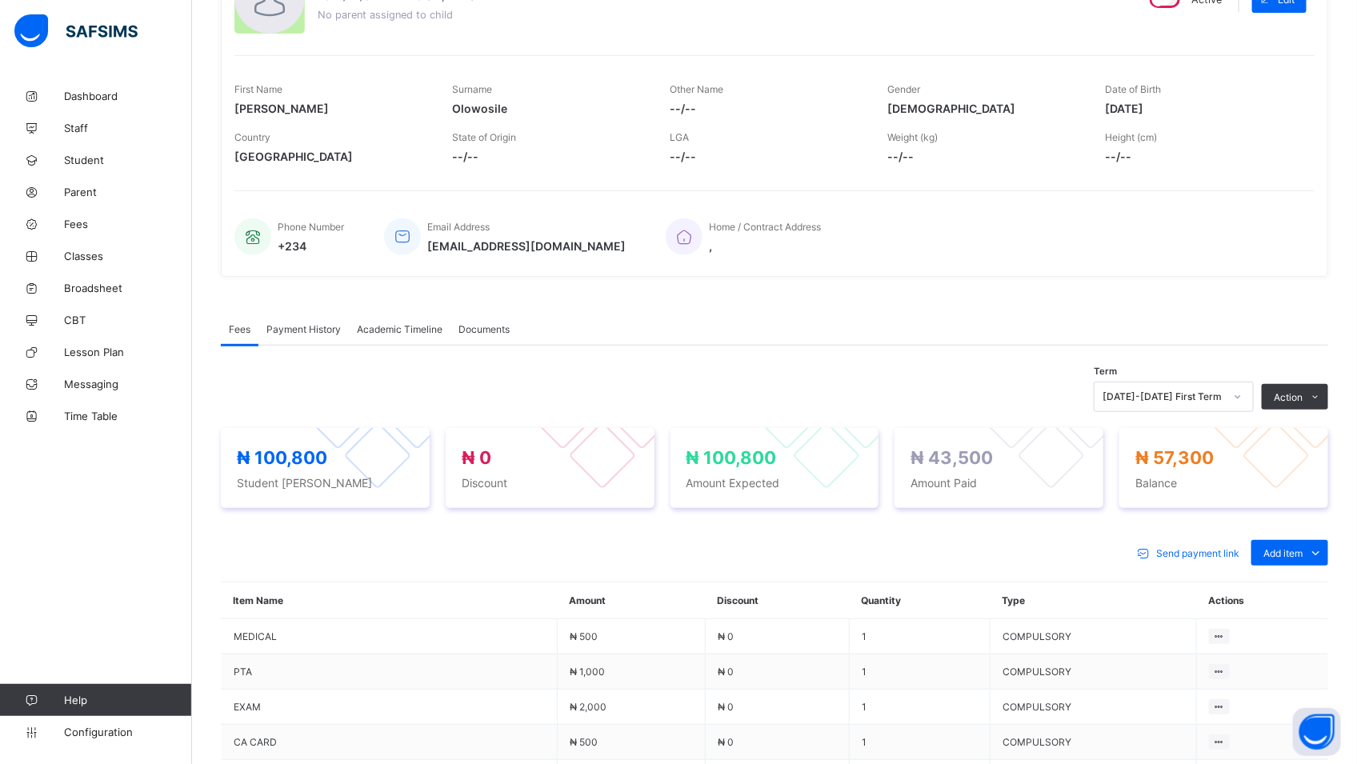
click at [298, 330] on span "Payment History" at bounding box center [304, 329] width 74 height 12
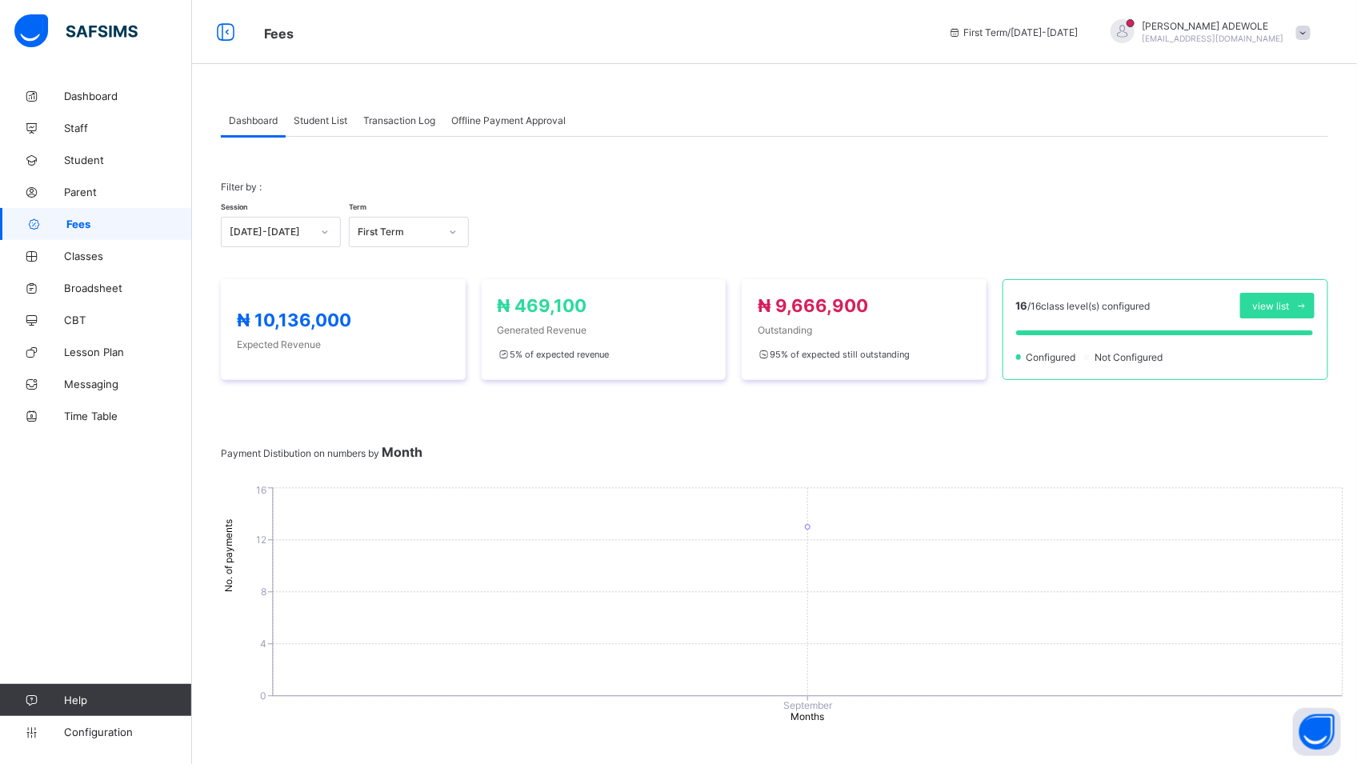
click at [327, 106] on div "Student List" at bounding box center [321, 120] width 70 height 32
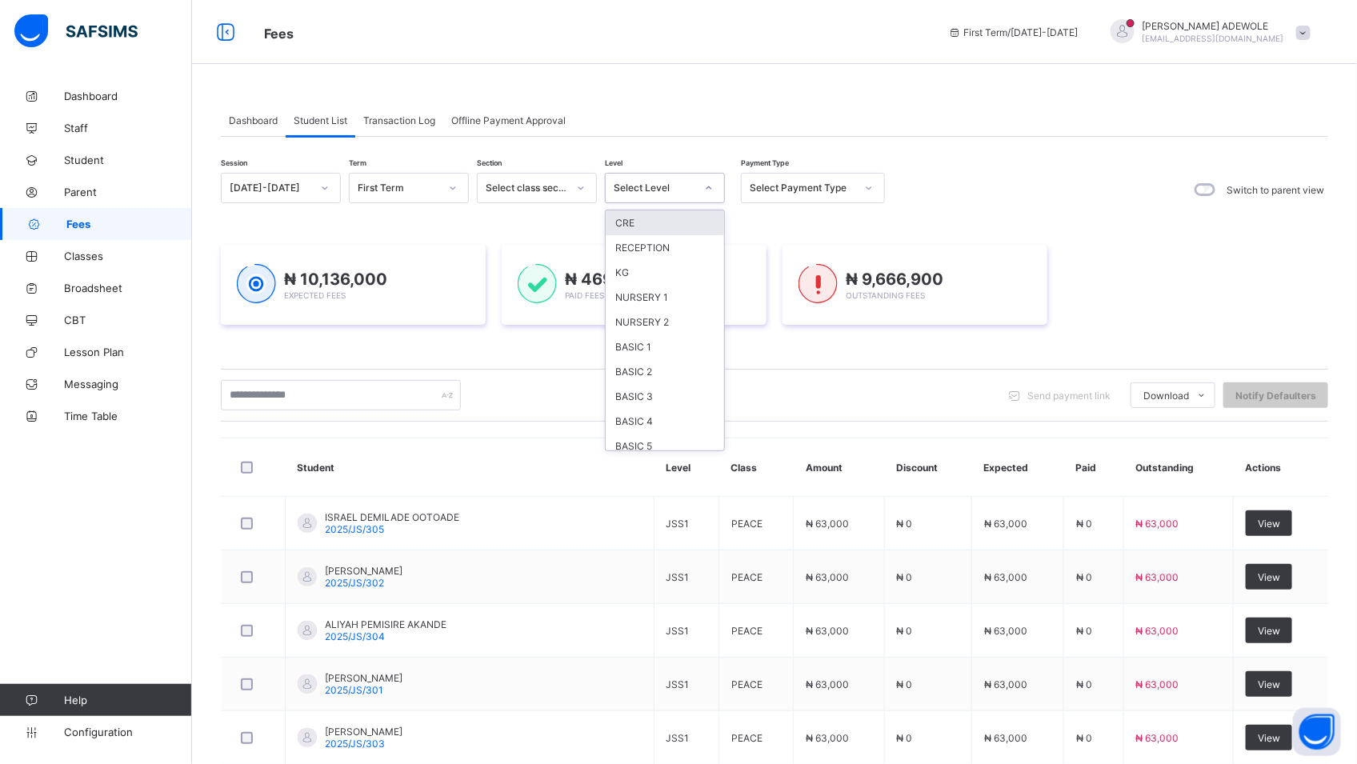
click at [712, 188] on icon at bounding box center [709, 188] width 10 height 16
click at [641, 274] on div "KG" at bounding box center [665, 272] width 118 height 25
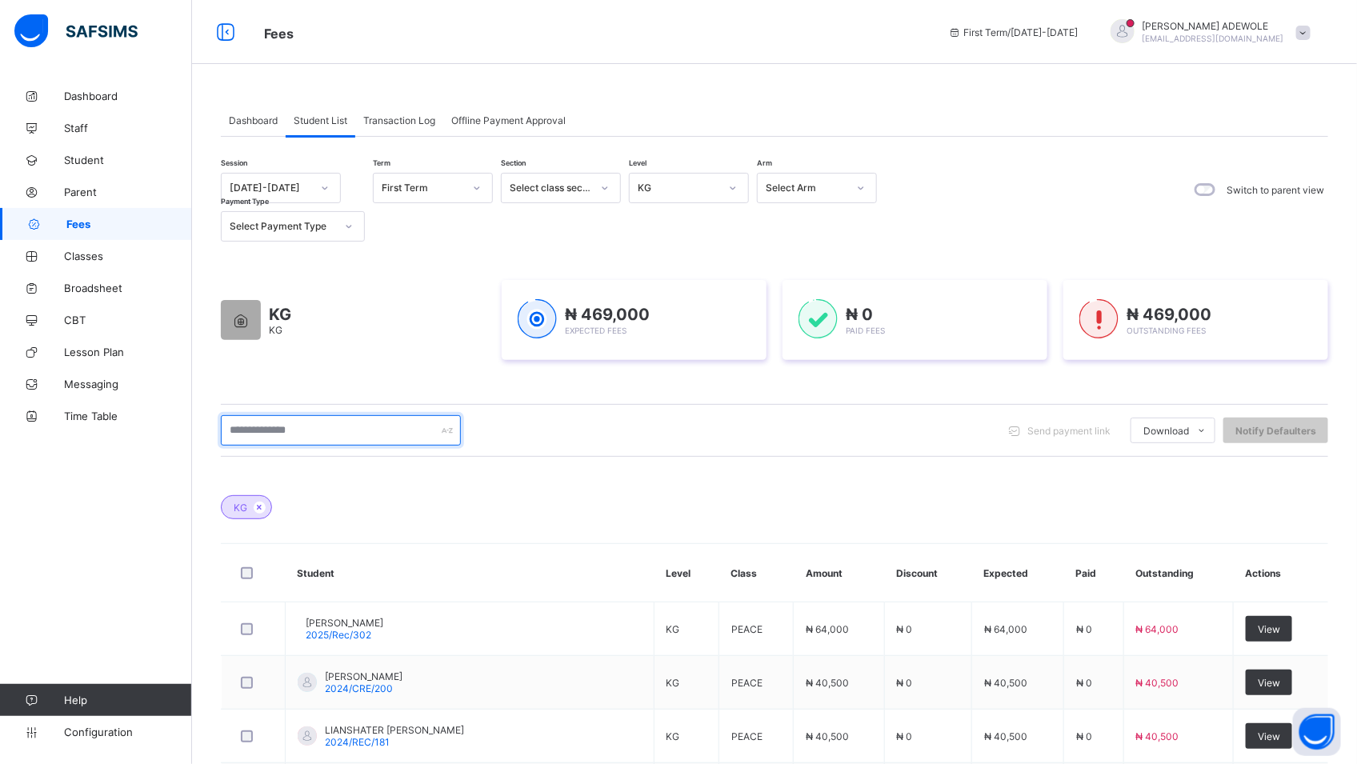
click at [312, 443] on input "text" at bounding box center [341, 430] width 240 height 30
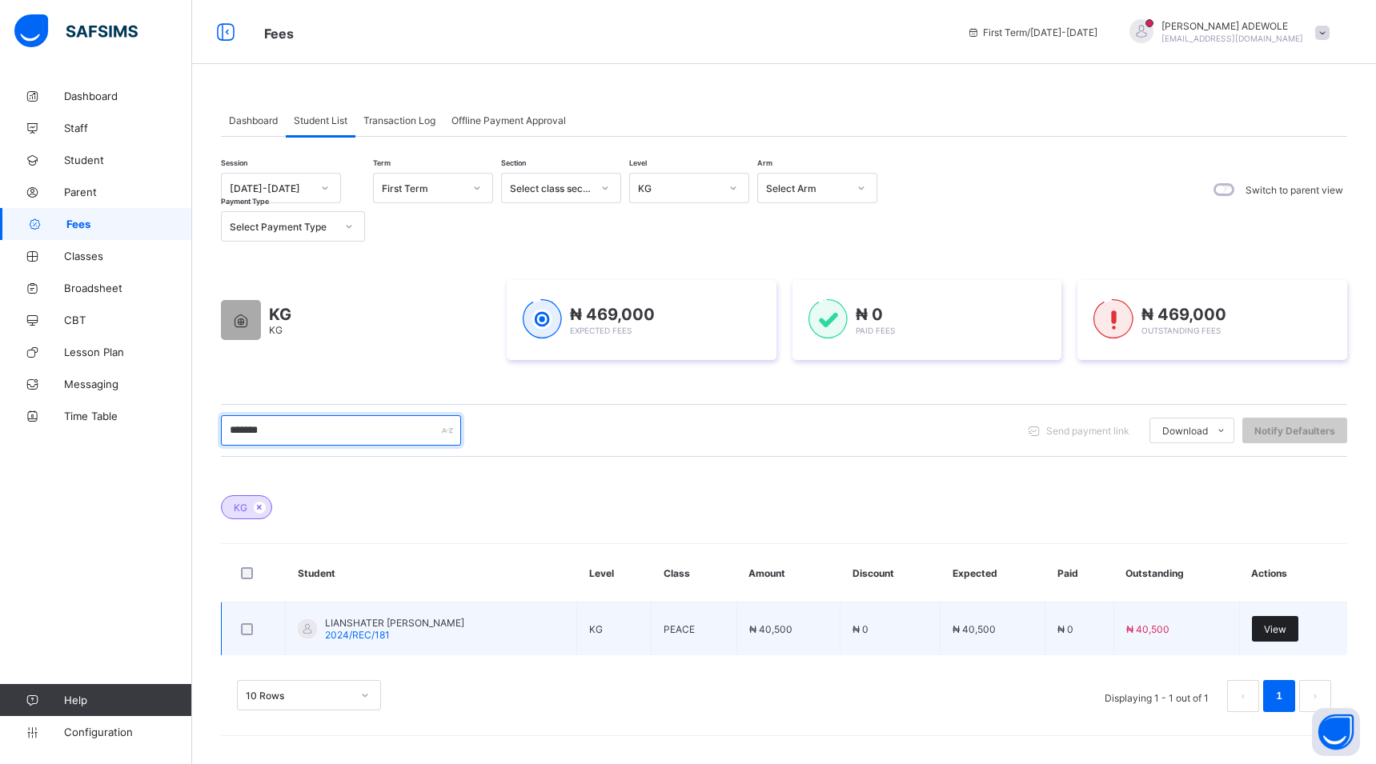
type input "*******"
click at [1268, 627] on span "View" at bounding box center [1275, 629] width 22 height 12
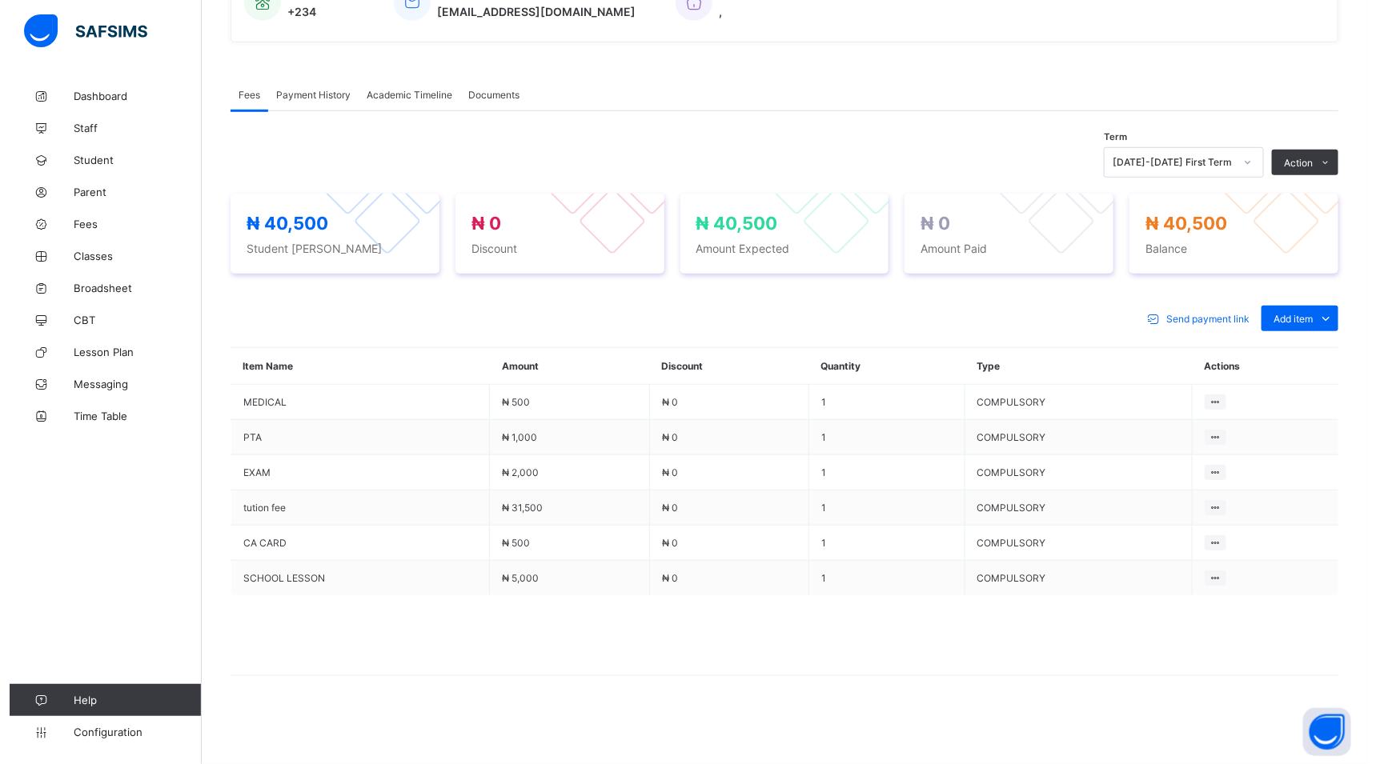
scroll to position [432, 0]
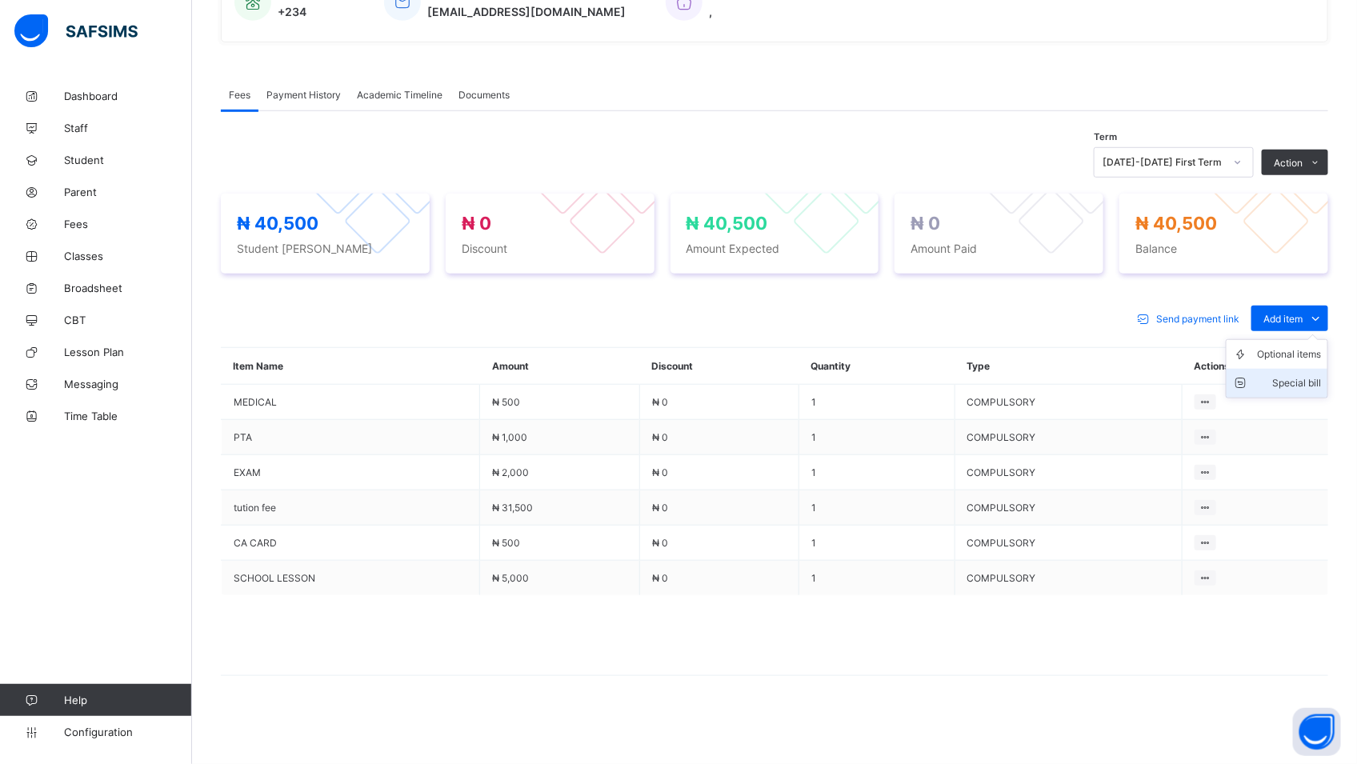
click at [1316, 384] on div "Special bill" at bounding box center [1289, 383] width 64 height 16
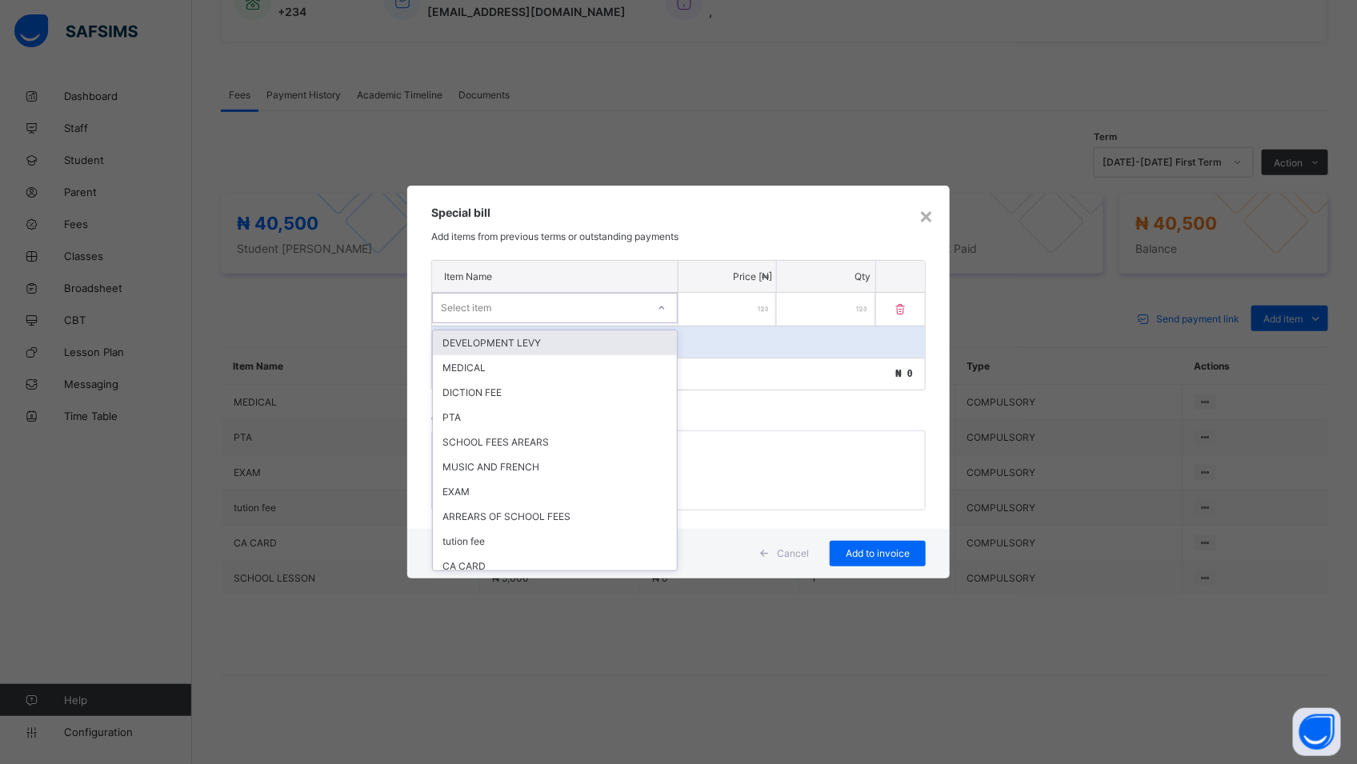
click at [665, 300] on icon at bounding box center [662, 308] width 10 height 16
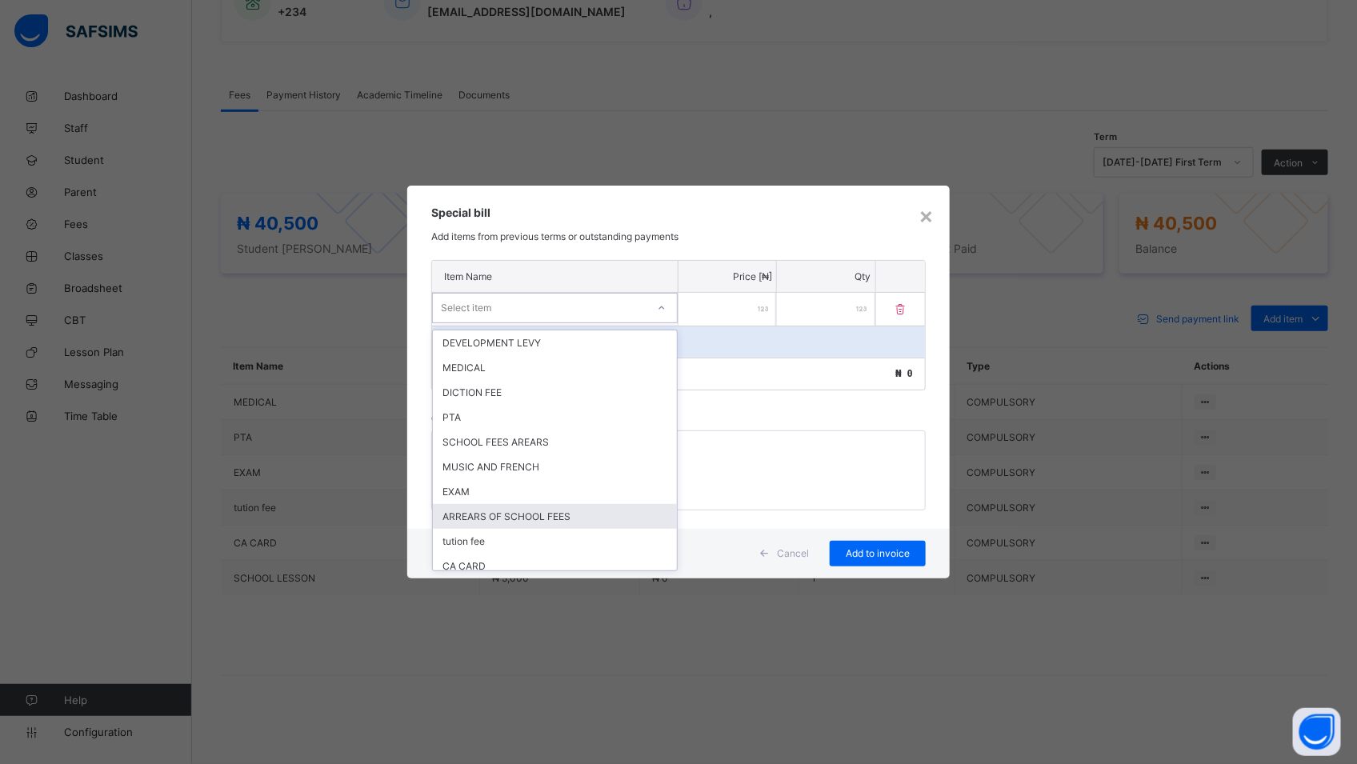
click at [550, 517] on div "ARREARS OF SCHOOL FEES" at bounding box center [555, 516] width 244 height 25
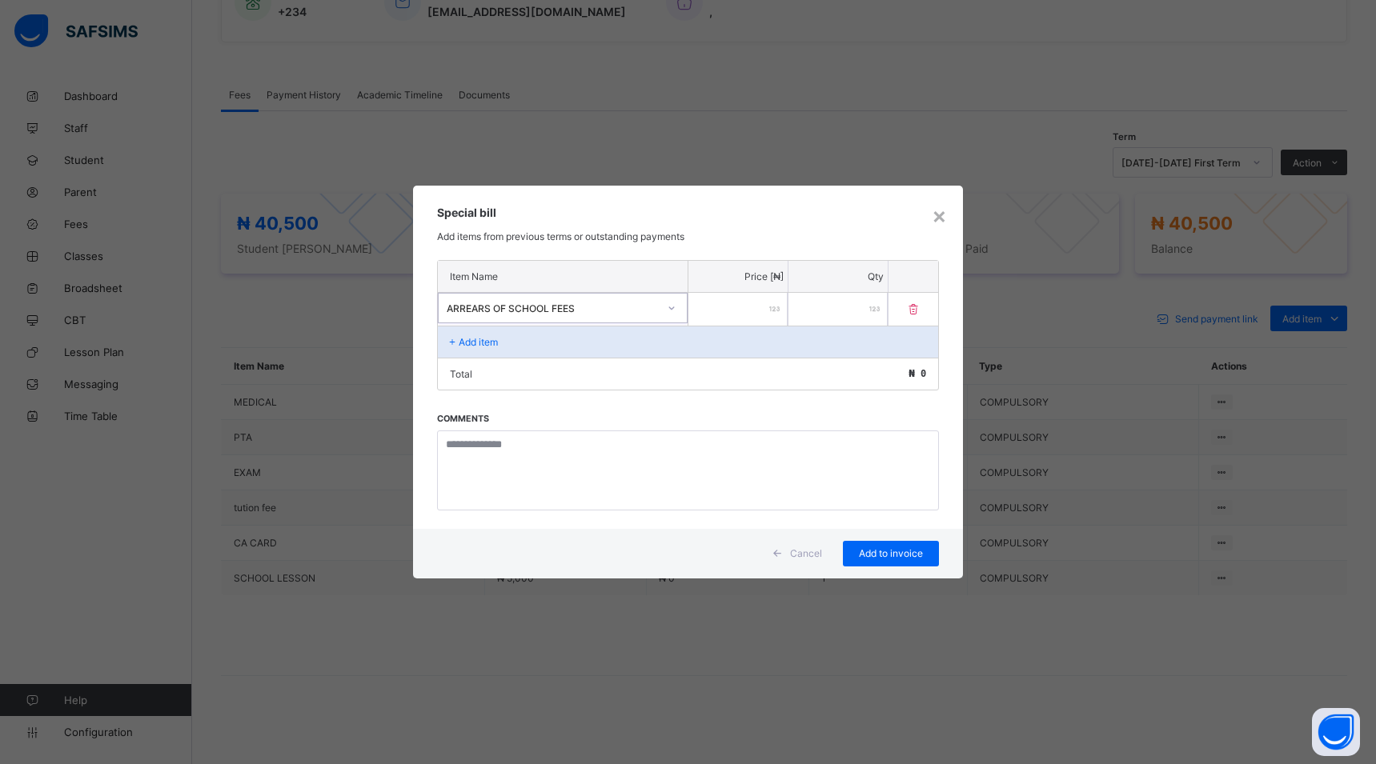
click at [707, 307] on input "number" at bounding box center [737, 309] width 99 height 33
type input "*****"
click at [872, 555] on span "Add to invoice" at bounding box center [891, 553] width 72 height 12
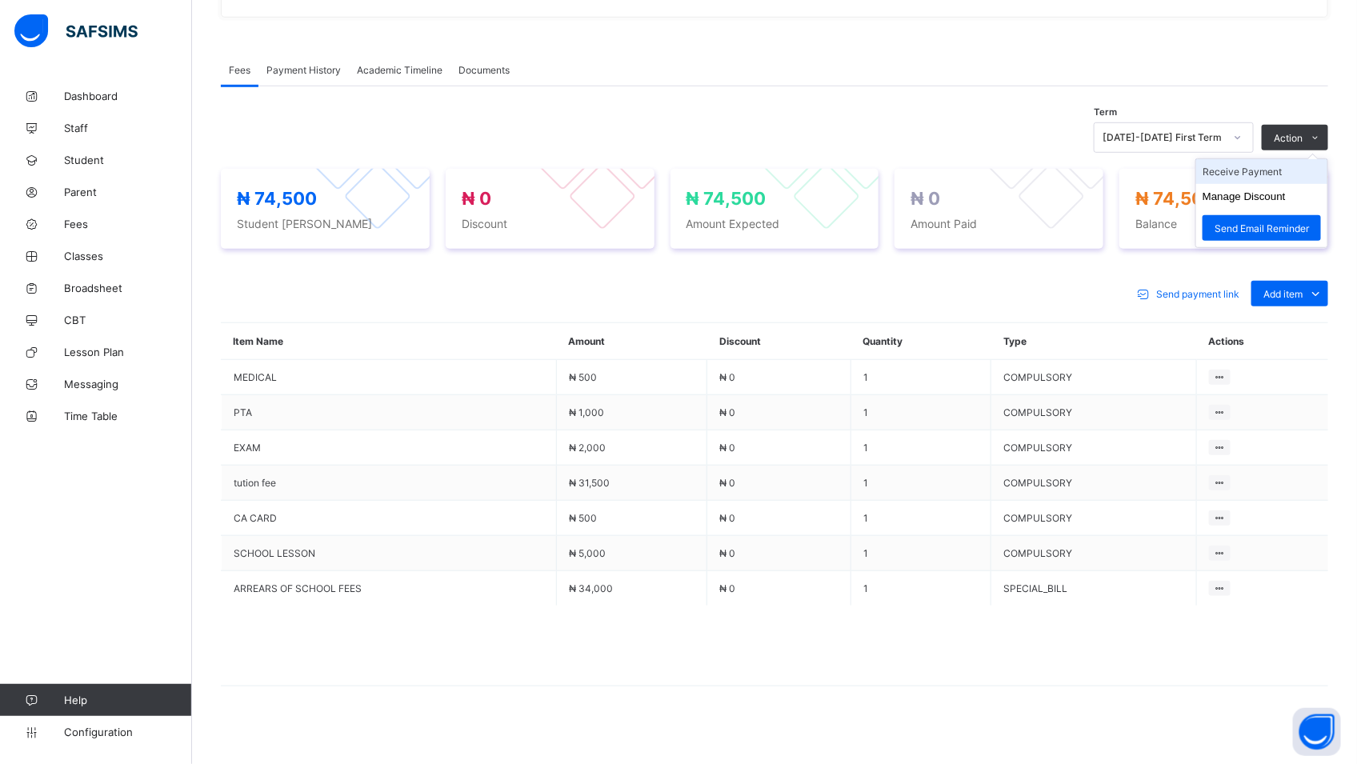
click at [1275, 184] on li "Receive Payment" at bounding box center [1262, 171] width 131 height 25
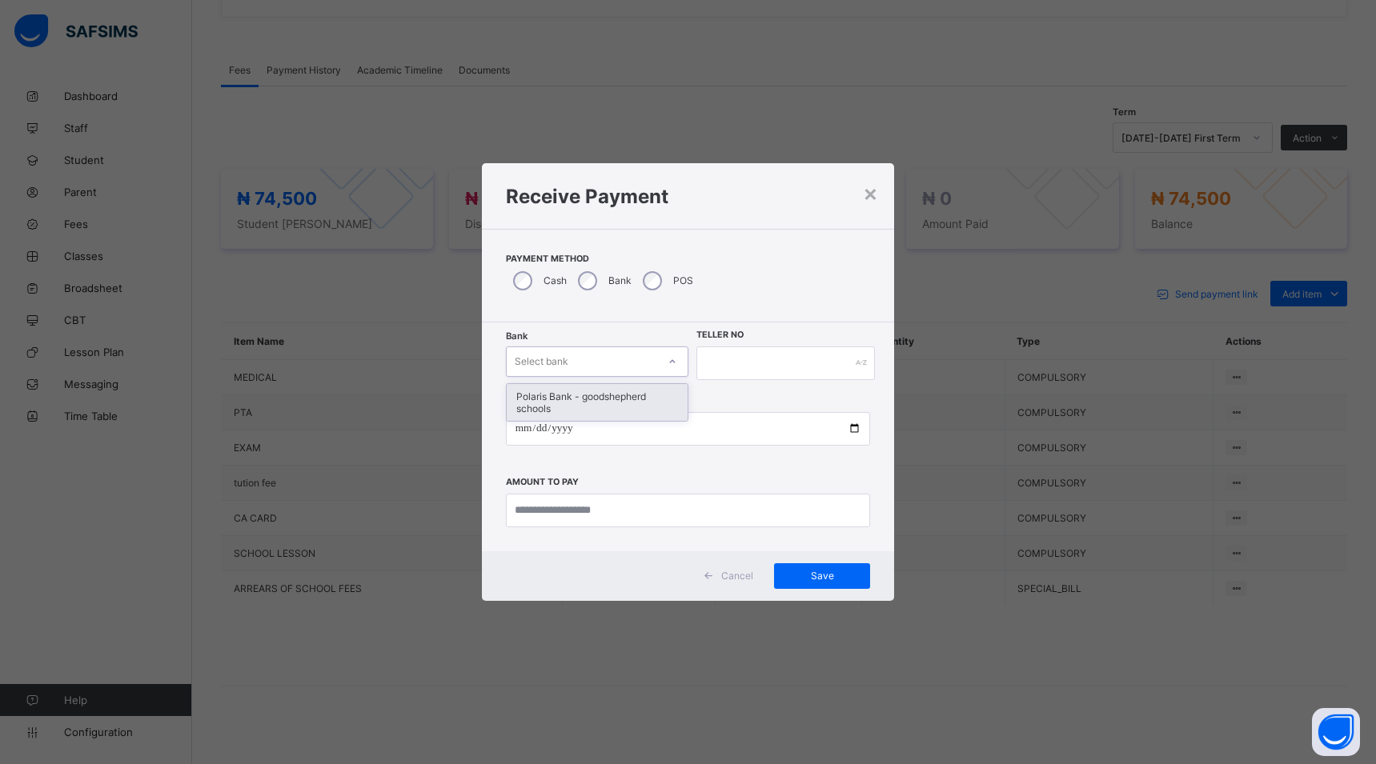
click at [670, 359] on icon at bounding box center [673, 362] width 10 height 16
click at [660, 395] on div "Polaris Bank - goodshepherd schools" at bounding box center [597, 402] width 181 height 37
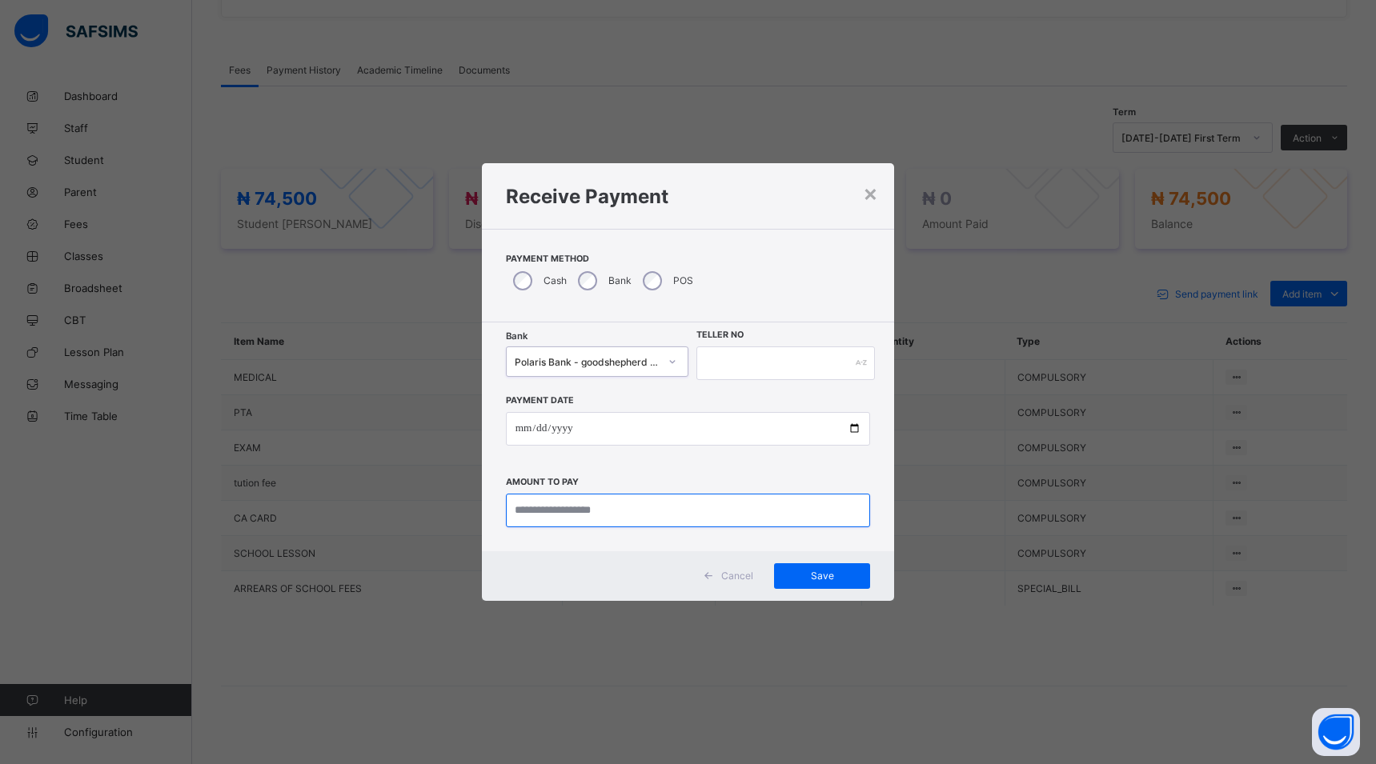
click at [651, 515] on input "currency" at bounding box center [688, 511] width 365 height 34
type input "********"
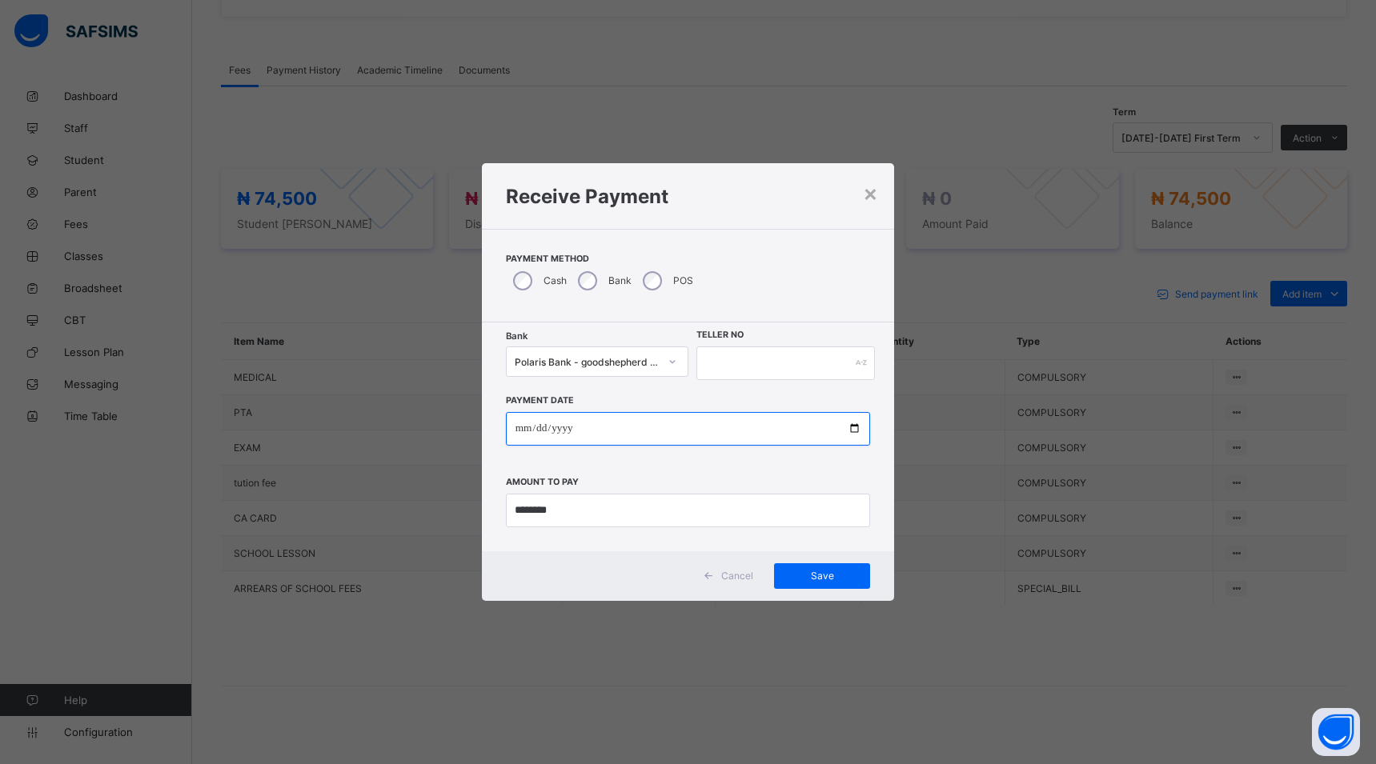
click at [848, 428] on input "date" at bounding box center [688, 429] width 365 height 34
type input "**********"
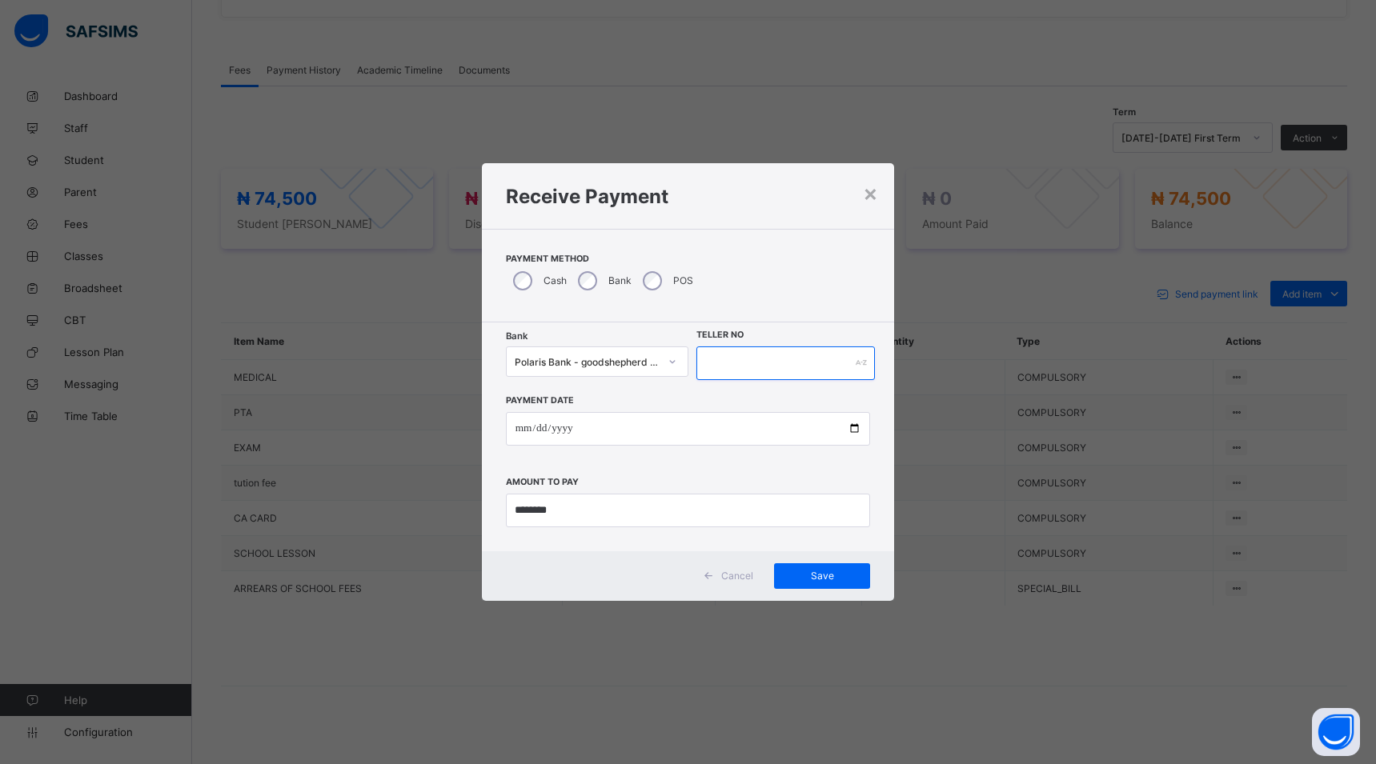
click at [719, 363] on input "text" at bounding box center [785, 364] width 178 height 34
click at [827, 577] on span "Save" at bounding box center [822, 576] width 72 height 12
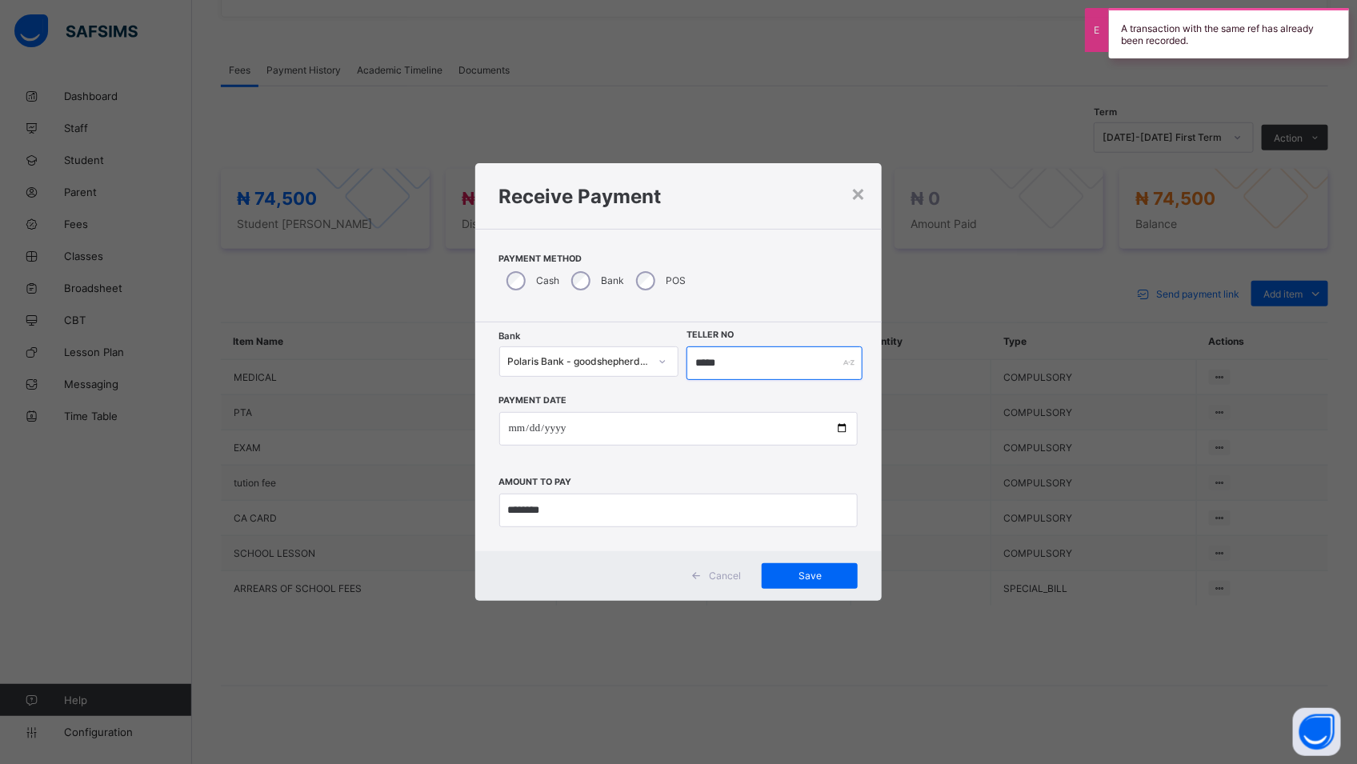
click at [731, 371] on input "*****" at bounding box center [775, 364] width 176 height 34
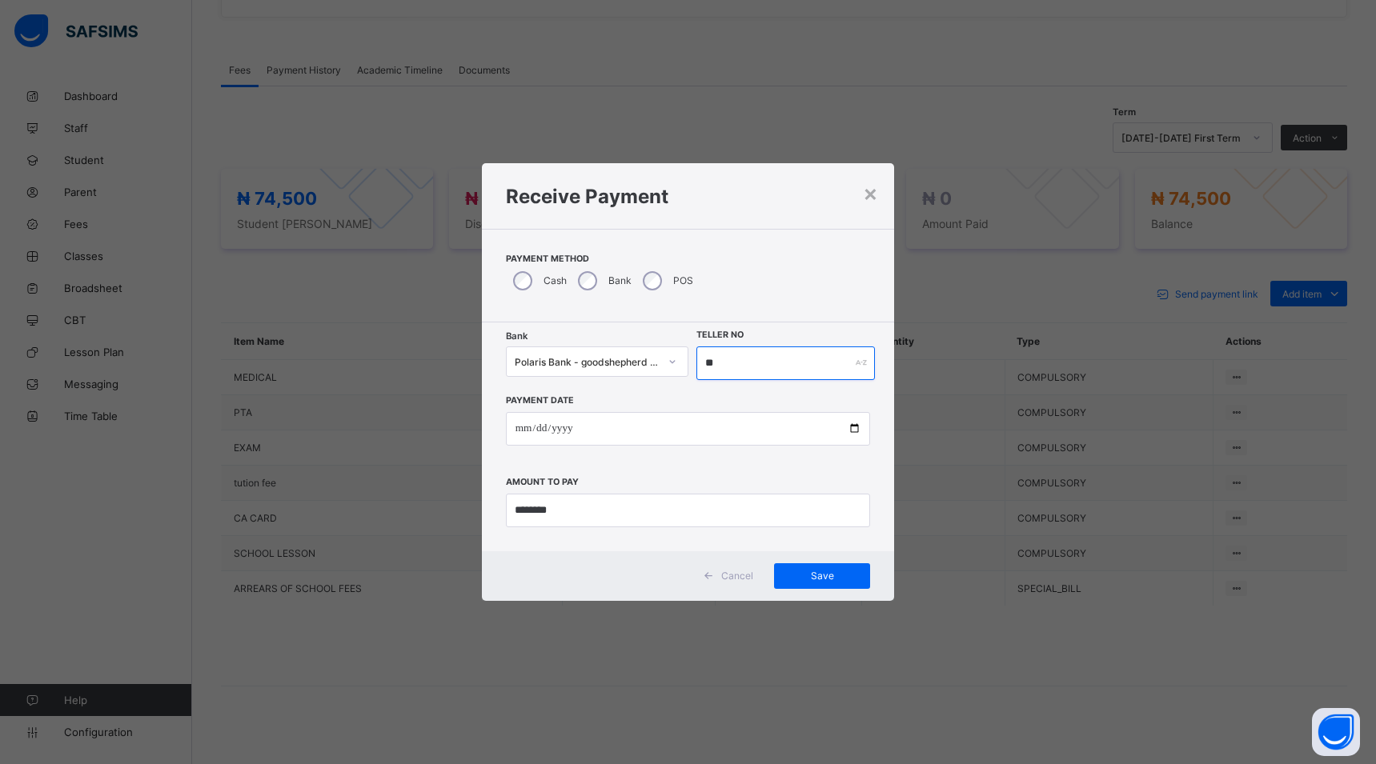
type input "*"
click at [808, 570] on span "Save" at bounding box center [822, 576] width 72 height 12
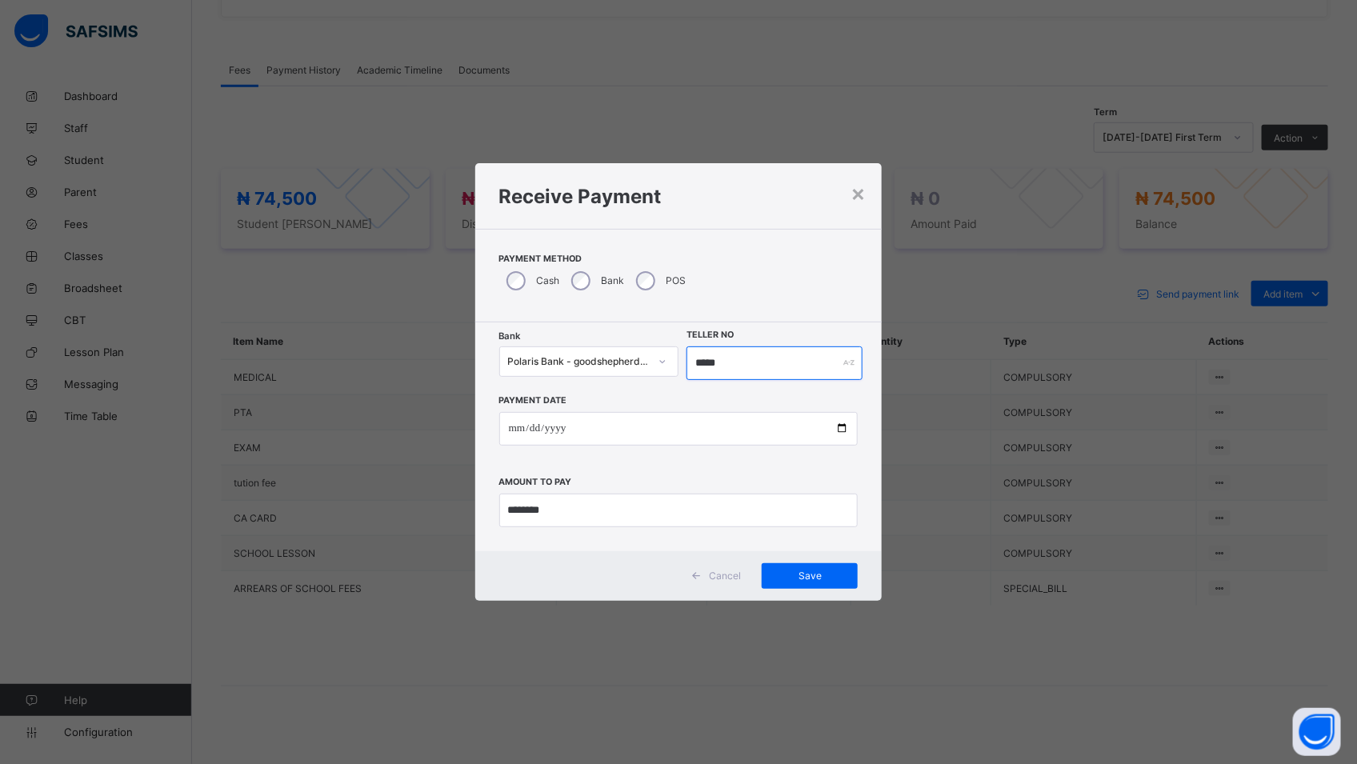
click at [732, 371] on input "*****" at bounding box center [775, 364] width 176 height 34
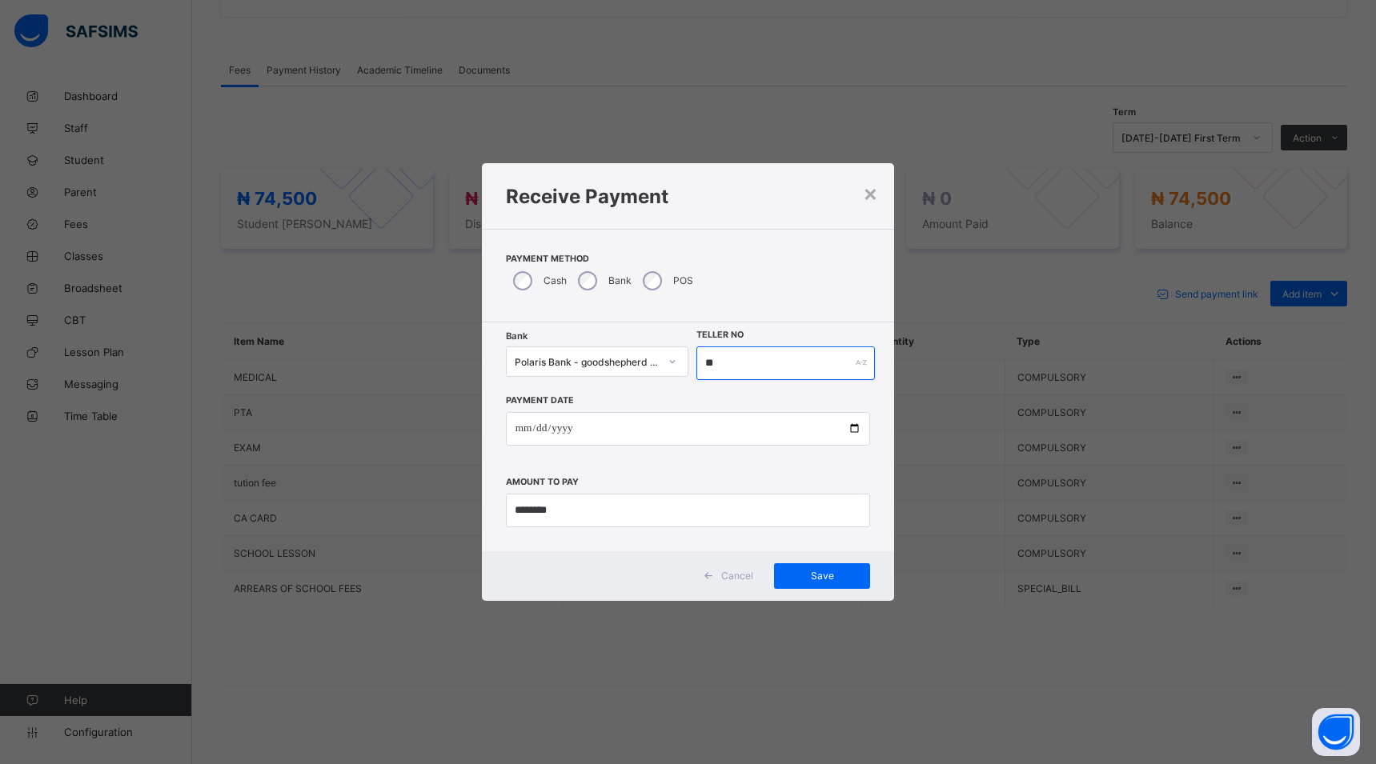
type input "*"
click at [833, 576] on span "Save" at bounding box center [822, 576] width 72 height 12
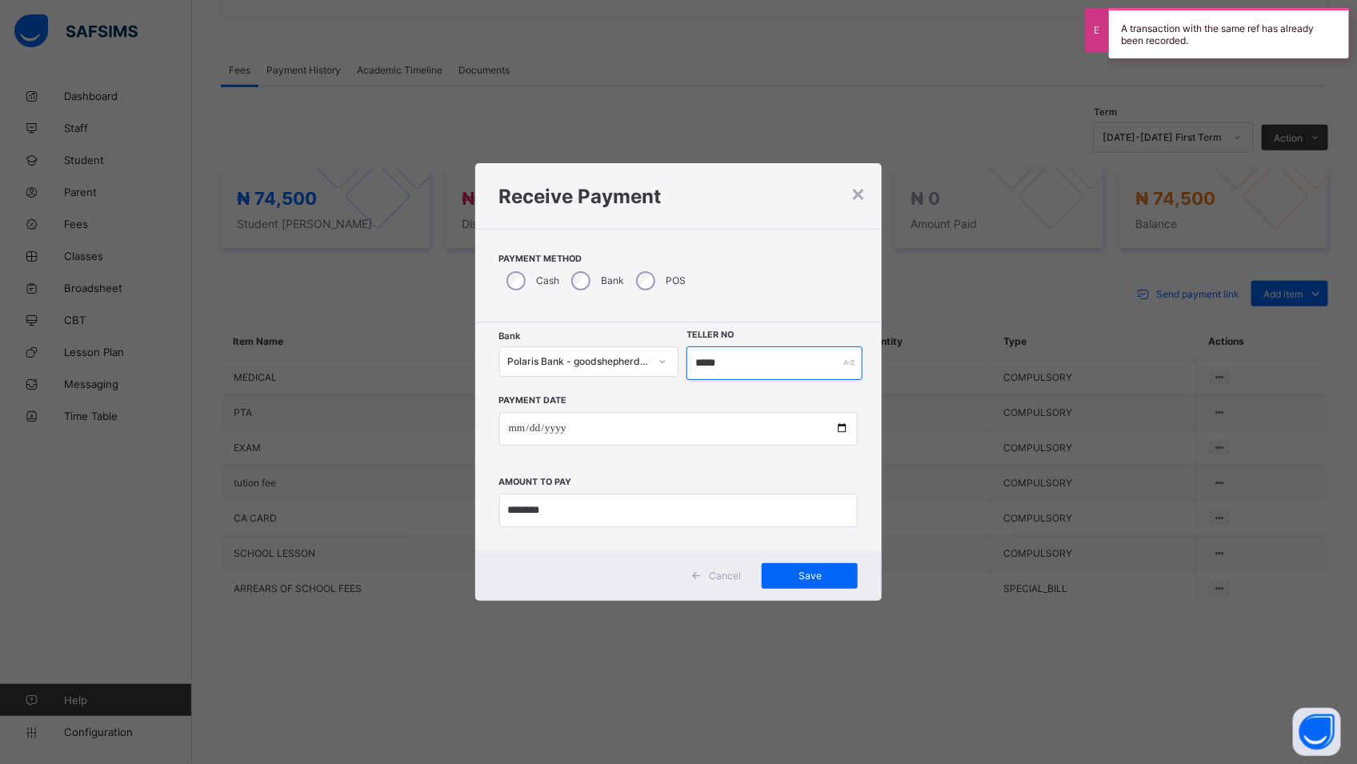
click at [732, 353] on input "*****" at bounding box center [775, 364] width 176 height 34
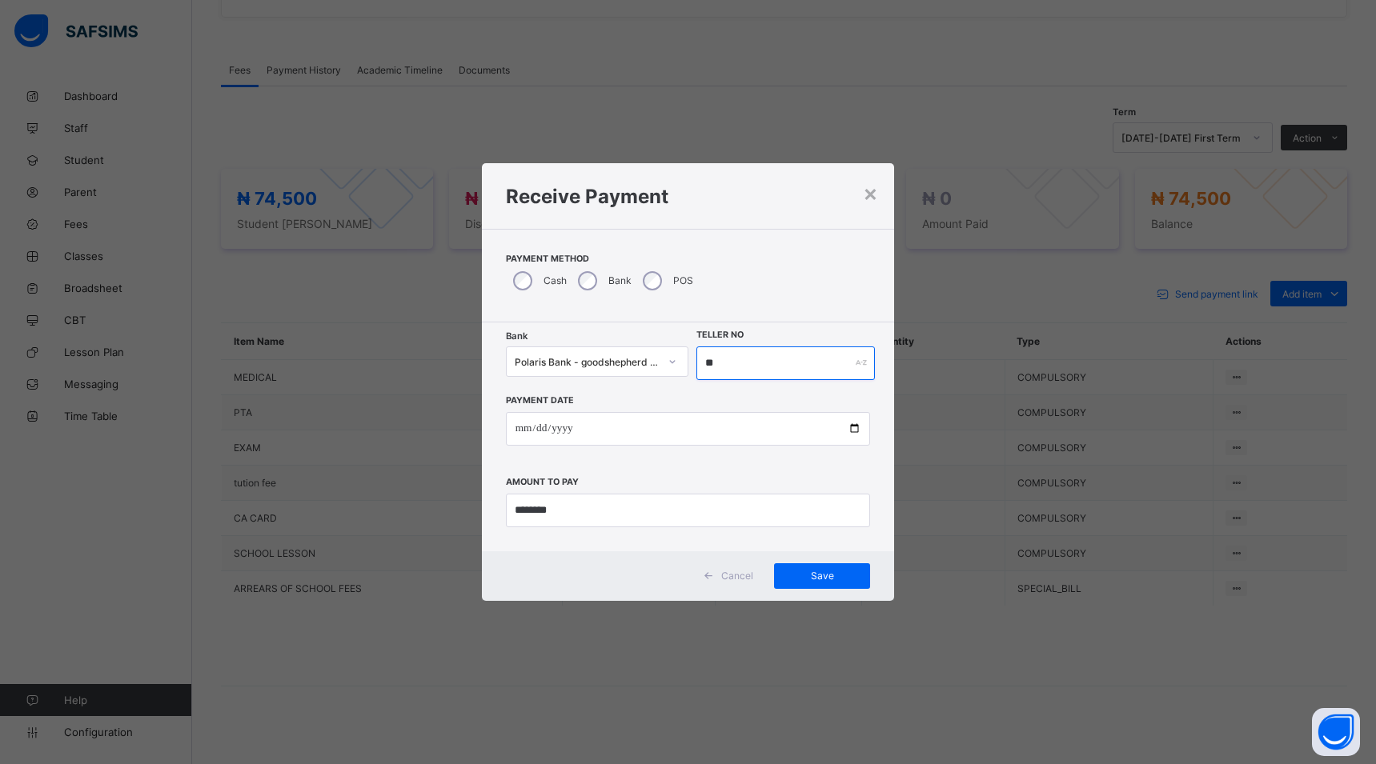
type input "*"
type input "*****"
click at [814, 576] on span "Save" at bounding box center [822, 576] width 72 height 12
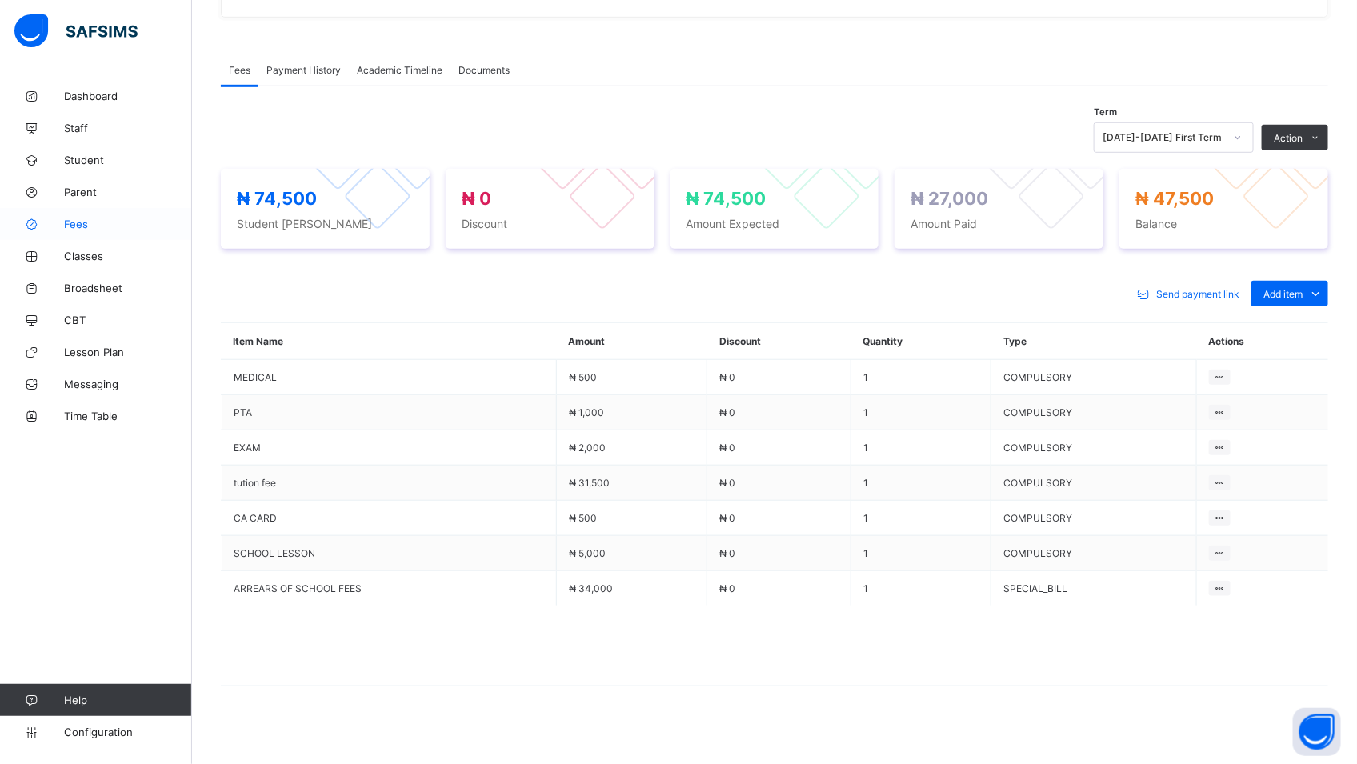
click at [86, 222] on span "Fees" at bounding box center [128, 224] width 128 height 13
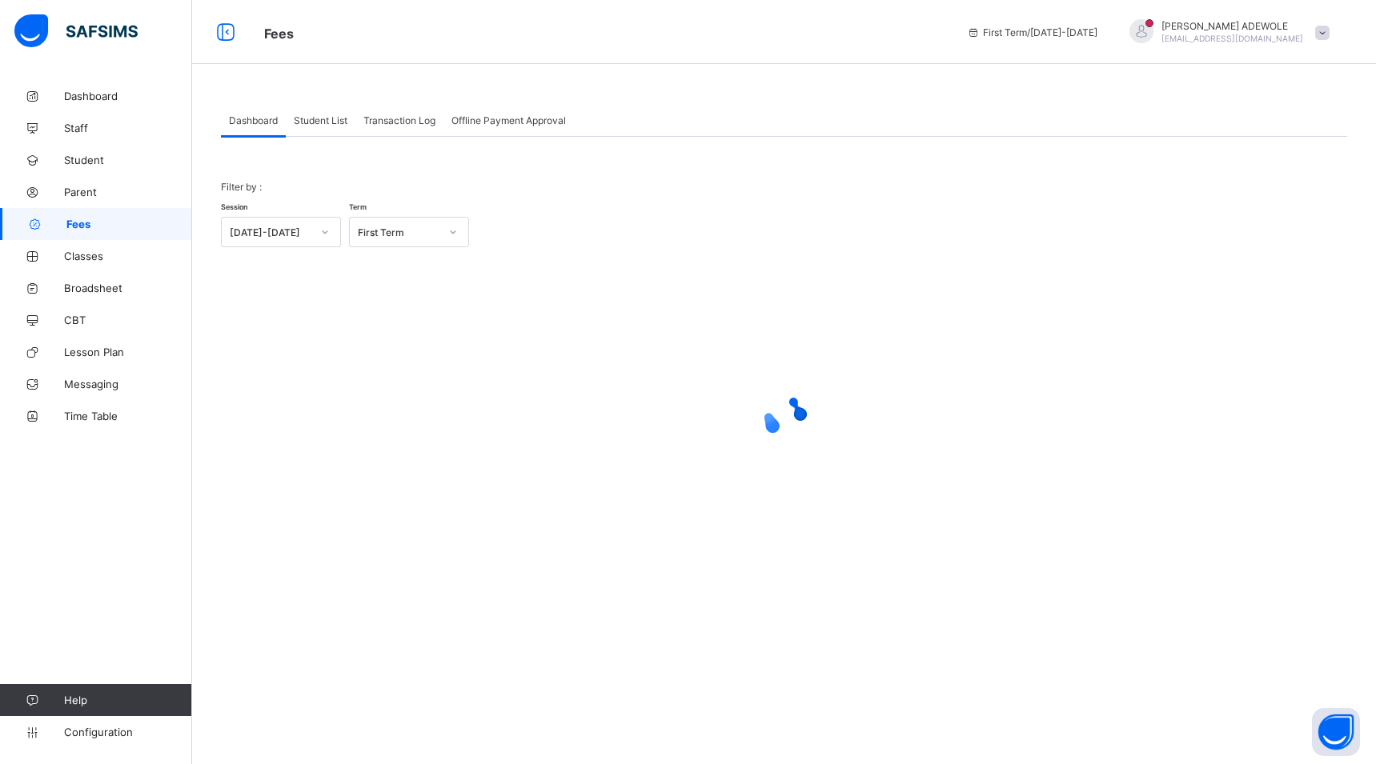
click at [323, 123] on span "Student List" at bounding box center [321, 120] width 54 height 12
click at [299, 121] on span "Student List" at bounding box center [321, 120] width 54 height 12
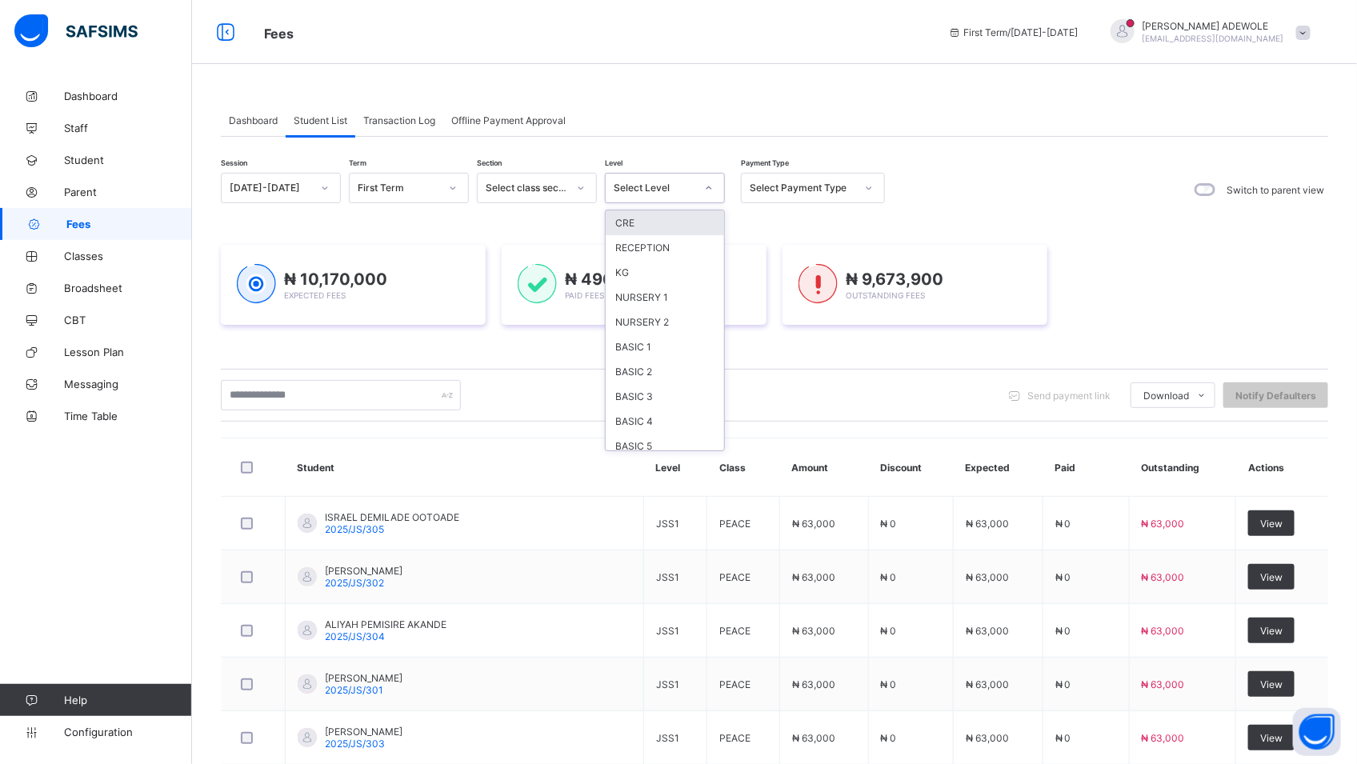
click at [709, 188] on icon at bounding box center [709, 188] width 10 height 16
click at [653, 423] on div "BASIC 4" at bounding box center [665, 421] width 118 height 25
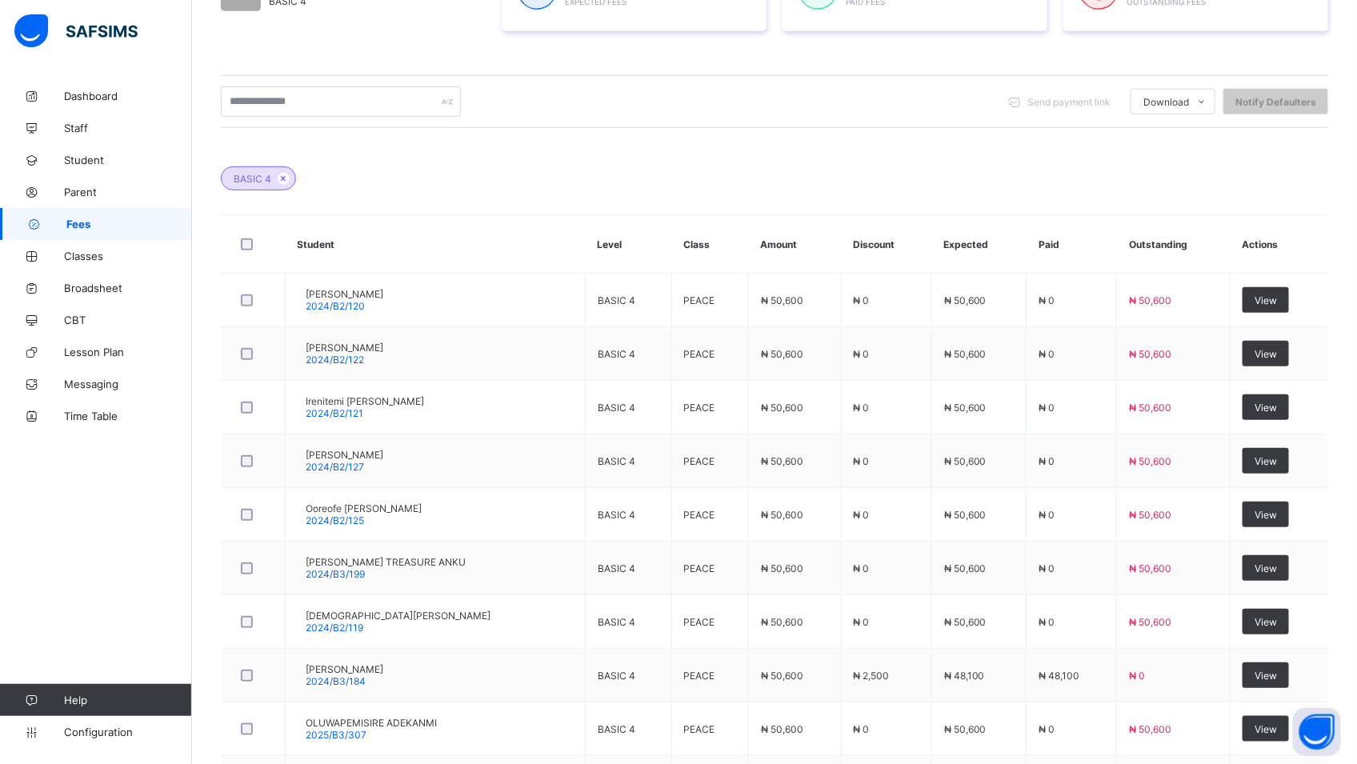
scroll to position [344, 0]
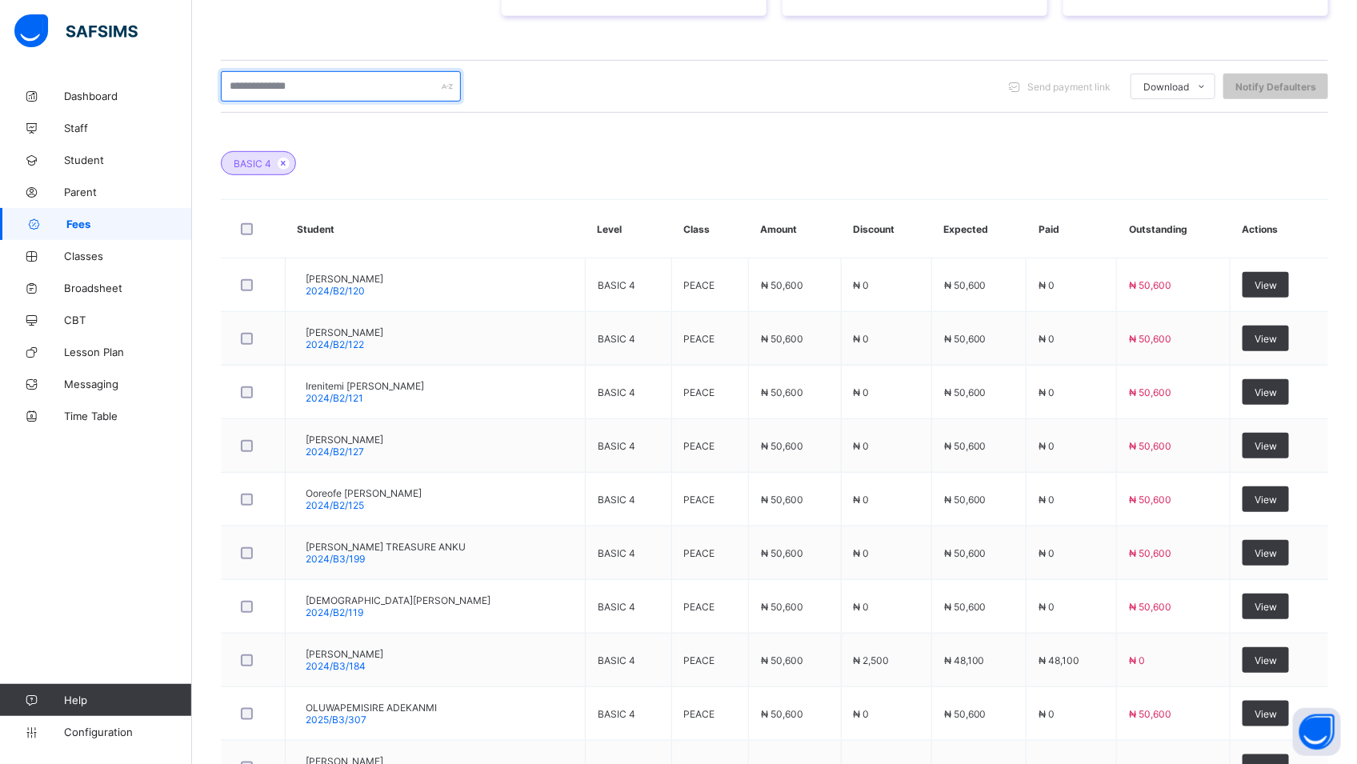
click at [319, 85] on input "text" at bounding box center [341, 86] width 240 height 30
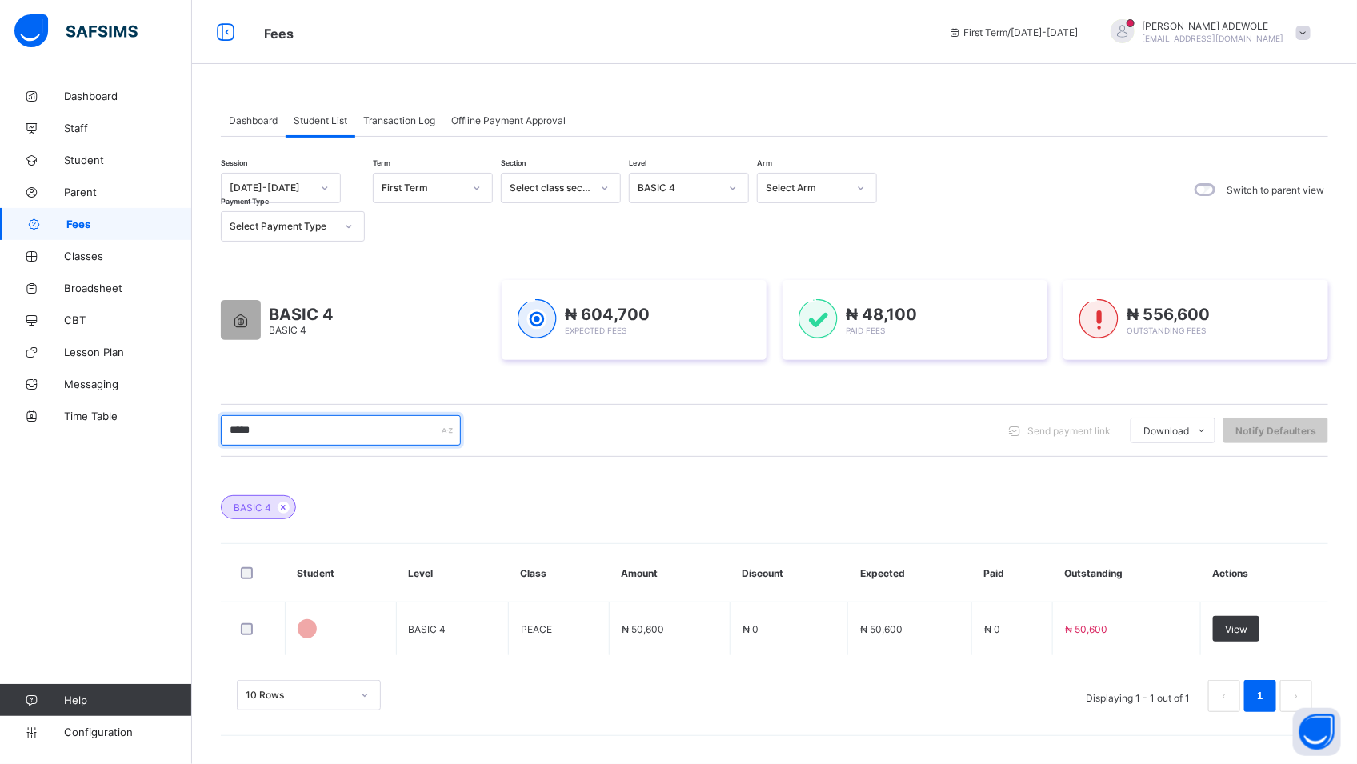
scroll to position [0, 0]
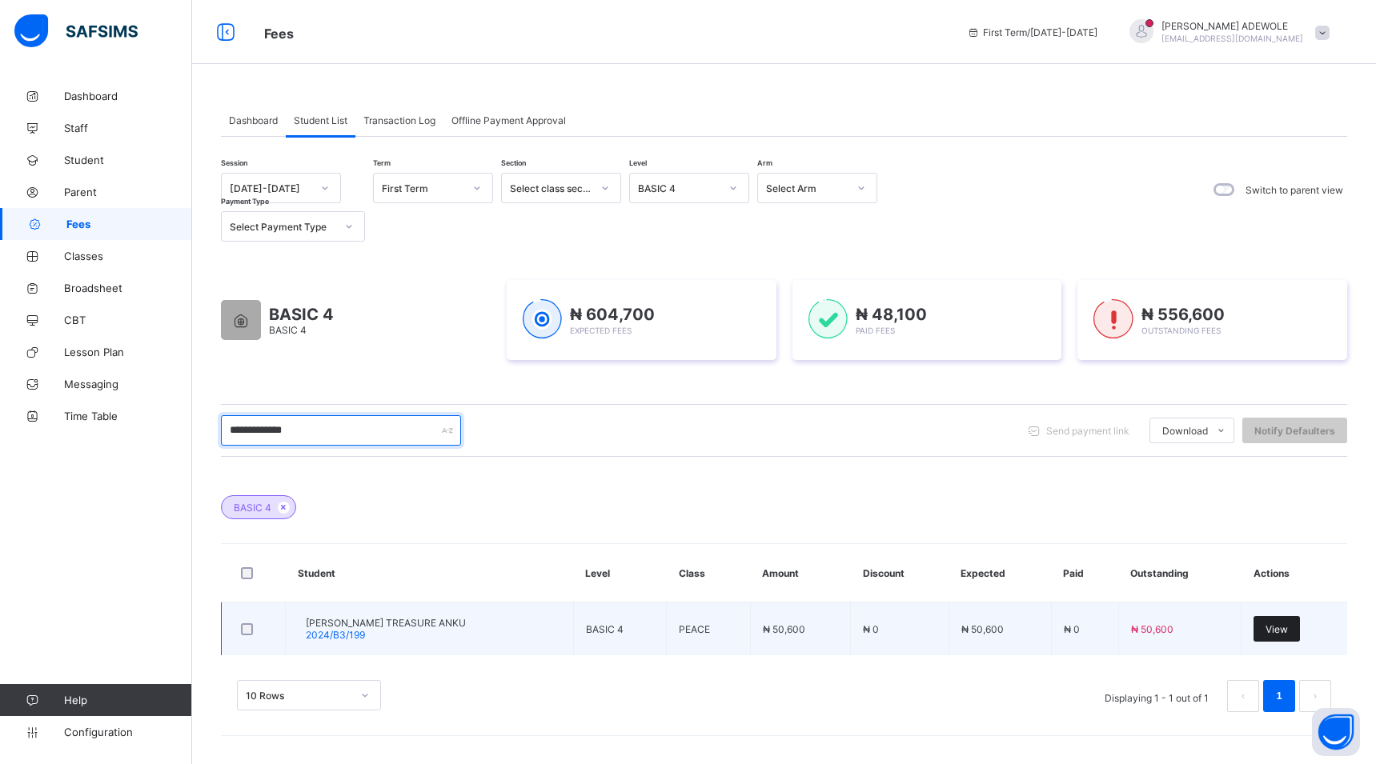
type input "**********"
click at [1281, 624] on span "View" at bounding box center [1276, 629] width 22 height 12
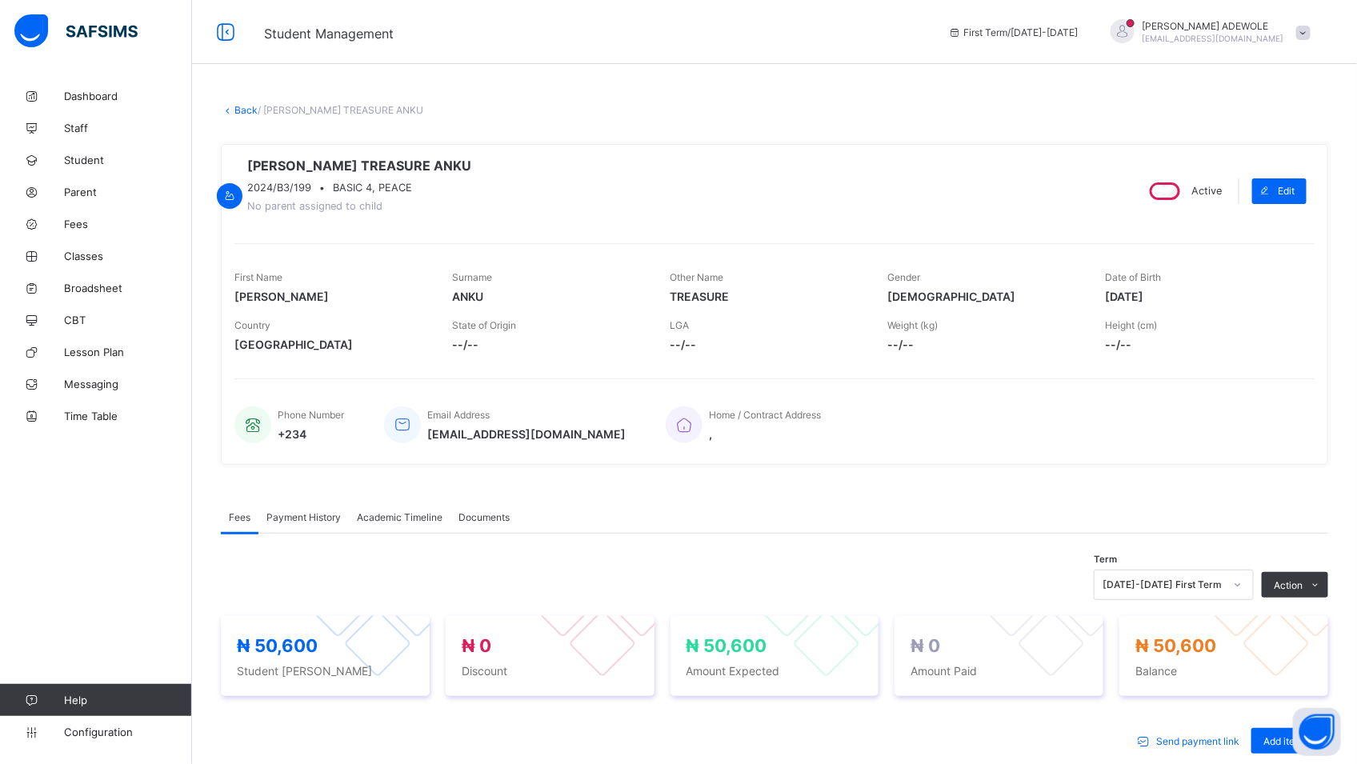
scroll to position [315, 0]
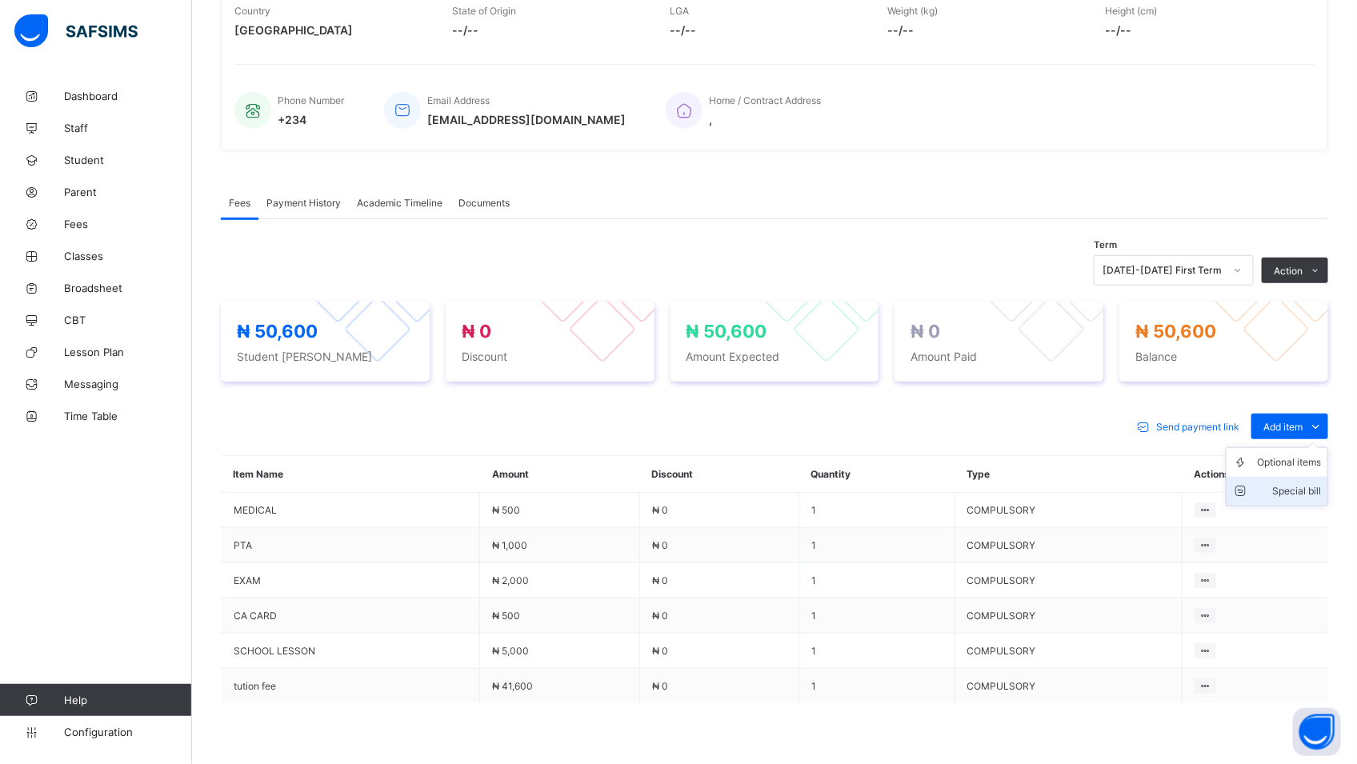
click at [1309, 499] on div "Special bill" at bounding box center [1289, 491] width 64 height 16
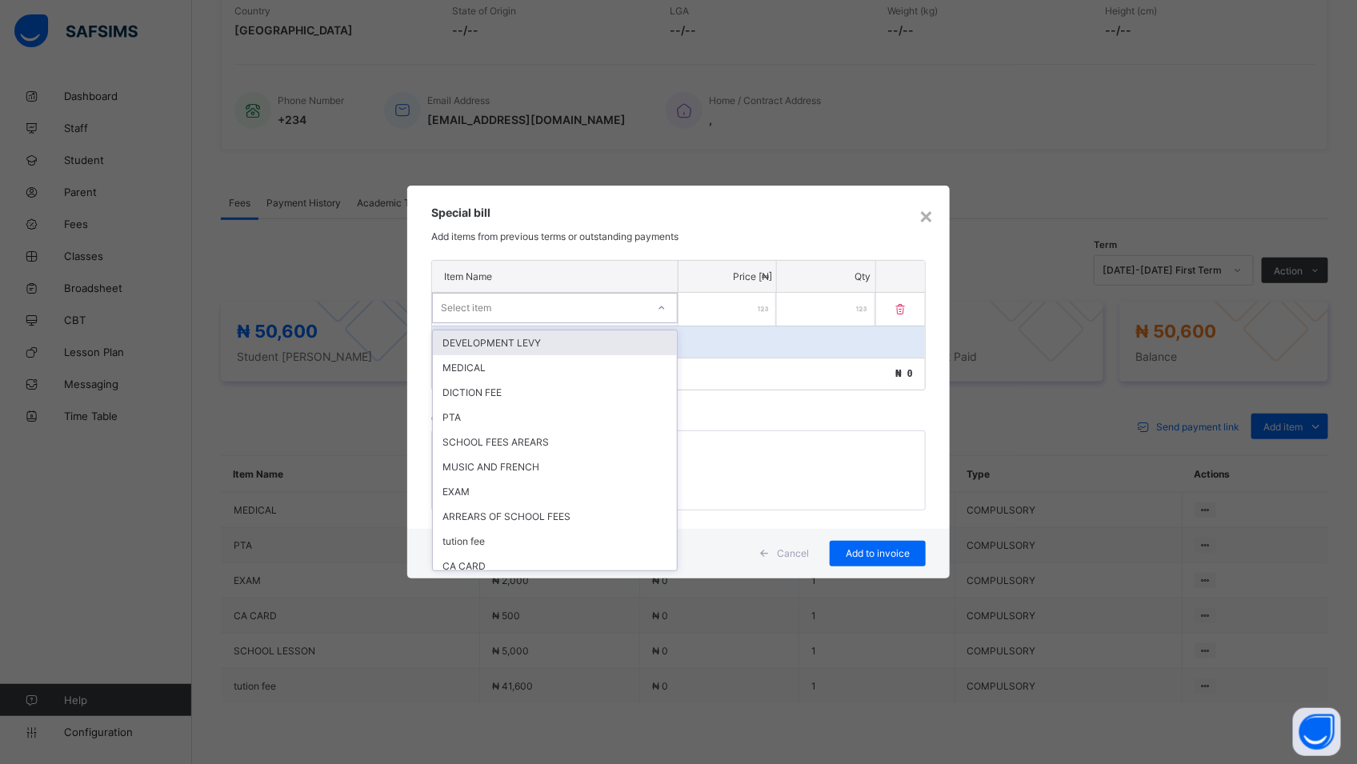
click at [658, 313] on div at bounding box center [661, 308] width 27 height 26
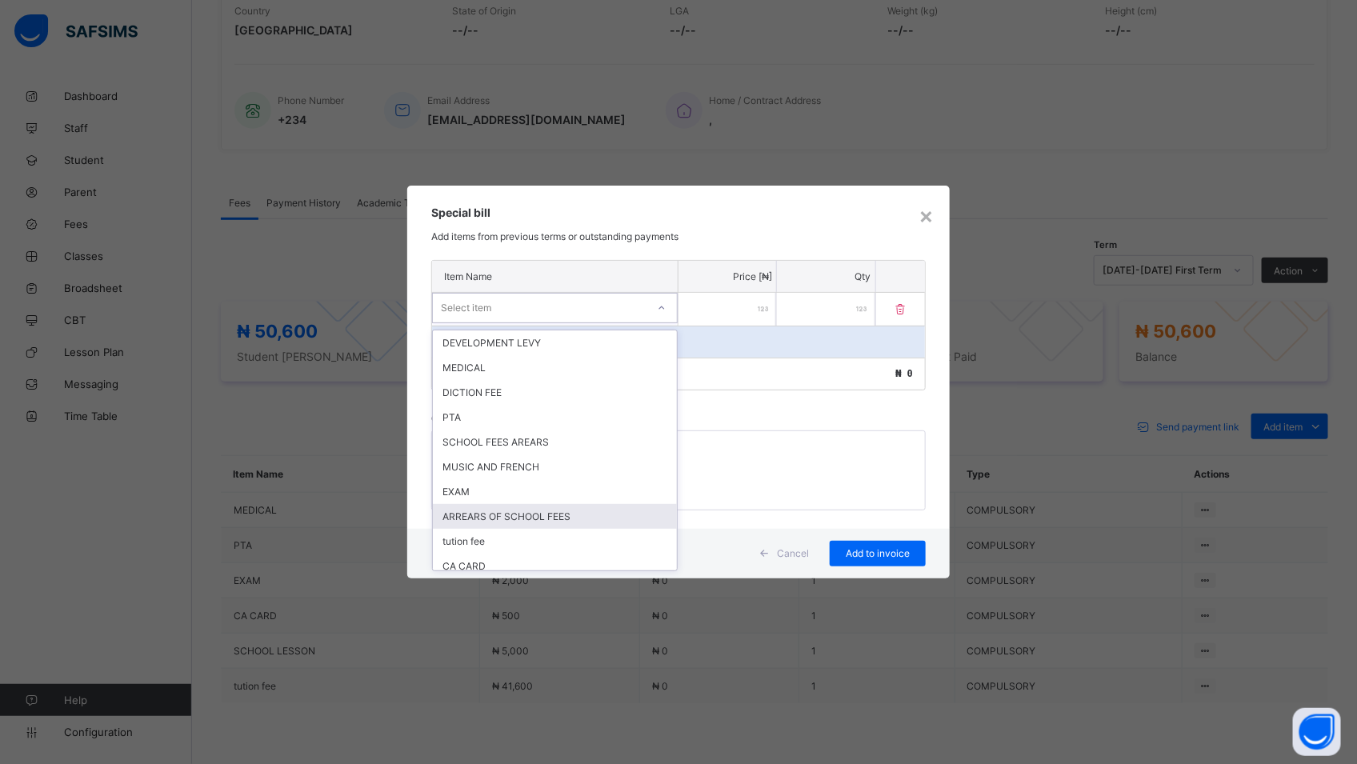
click at [607, 515] on div "ARREARS OF SCHOOL FEES" at bounding box center [555, 516] width 244 height 25
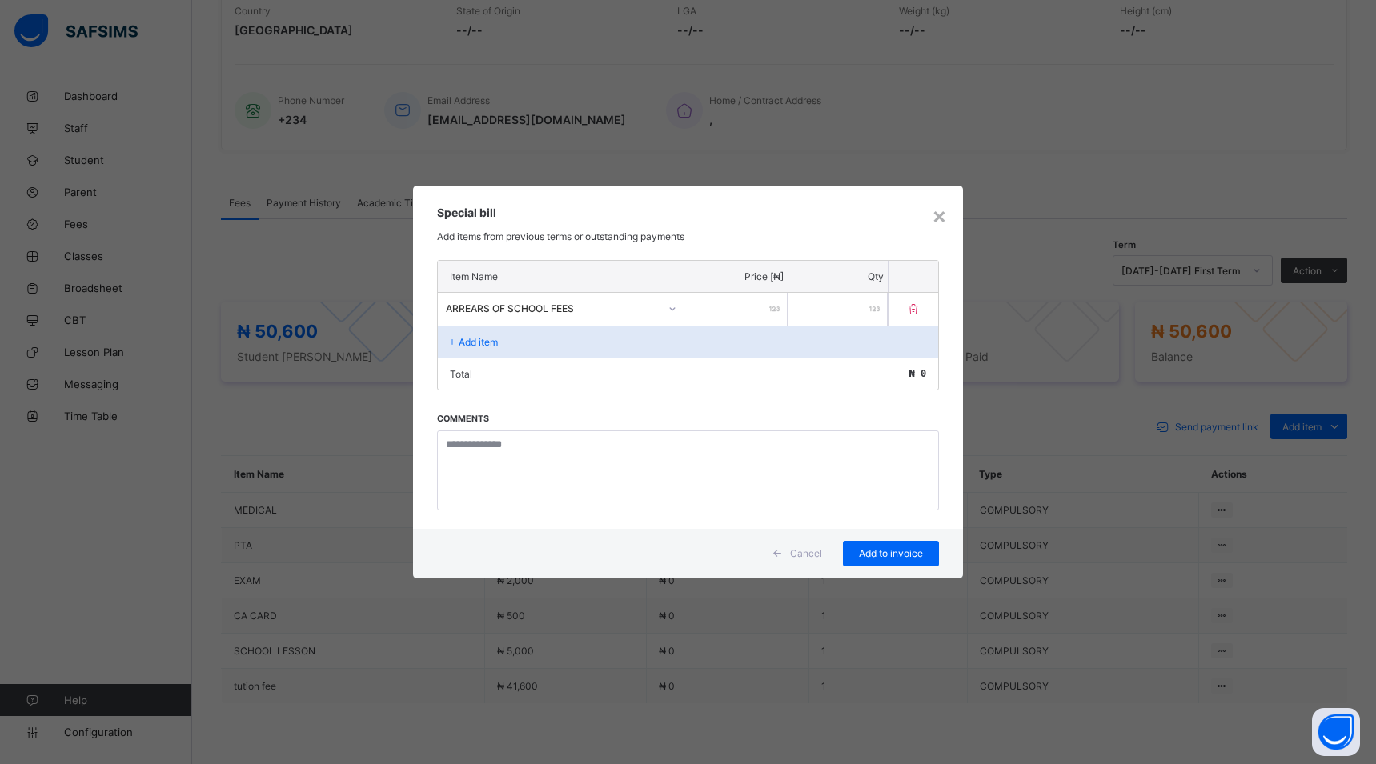
click at [695, 303] on input "number" at bounding box center [737, 309] width 99 height 33
click at [704, 301] on input "number" at bounding box center [737, 309] width 99 height 33
type input "*****"
click at [862, 551] on span "Add to invoice" at bounding box center [891, 553] width 72 height 12
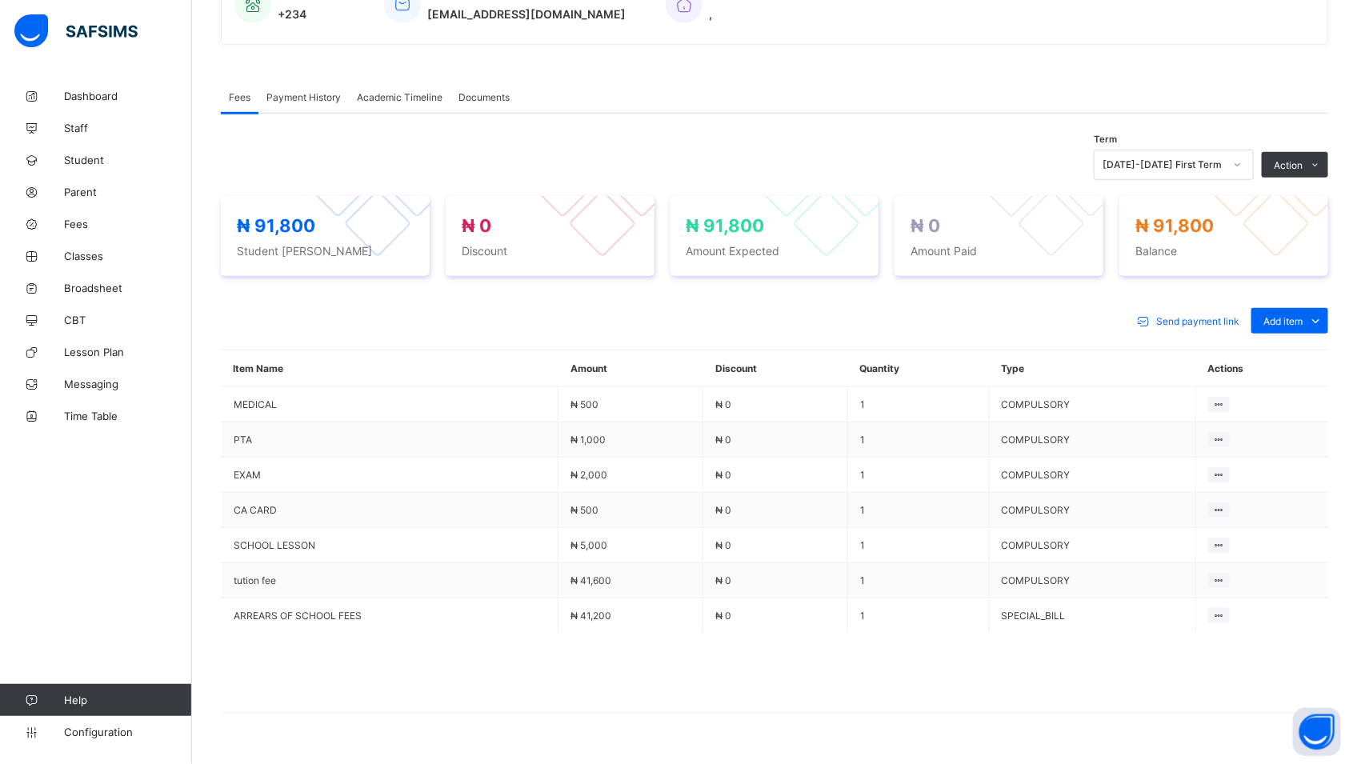
scroll to position [468, 0]
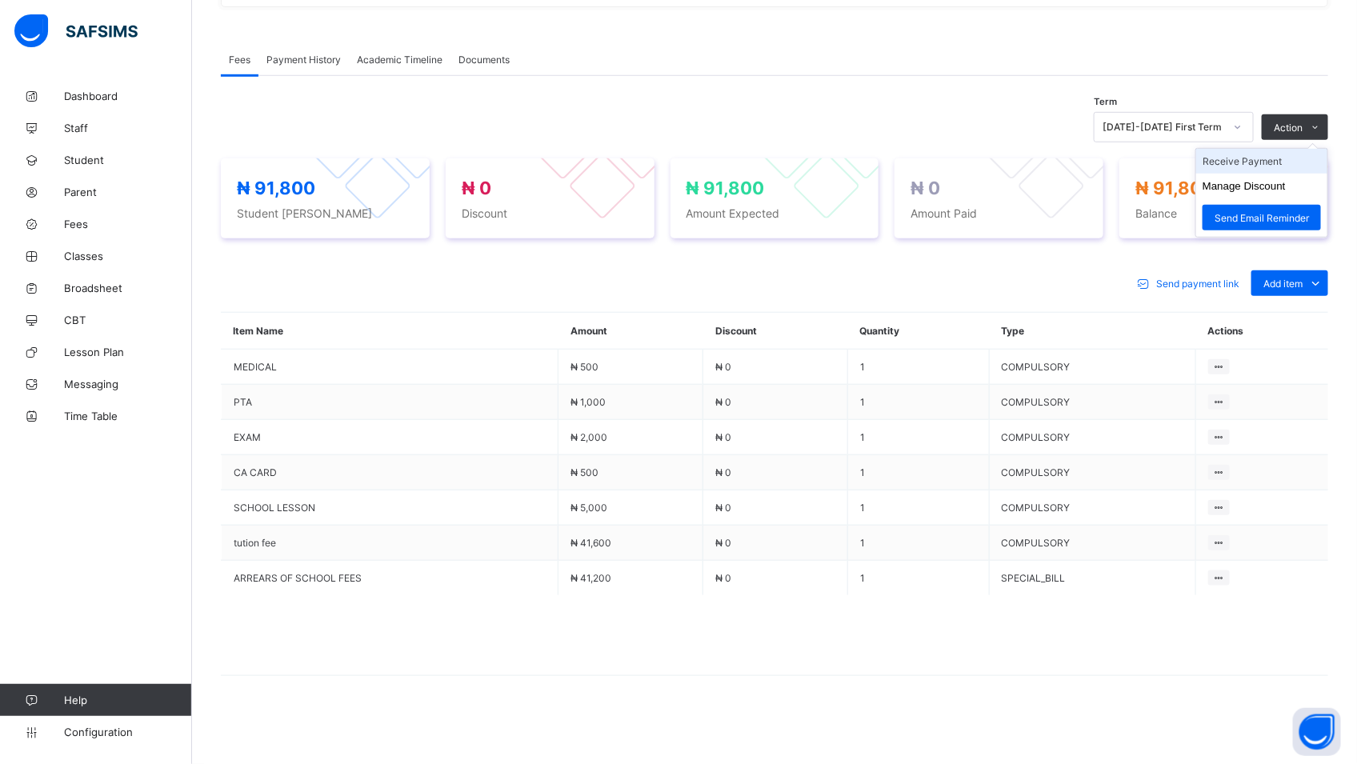
click at [1285, 162] on li "Receive Payment" at bounding box center [1262, 161] width 131 height 25
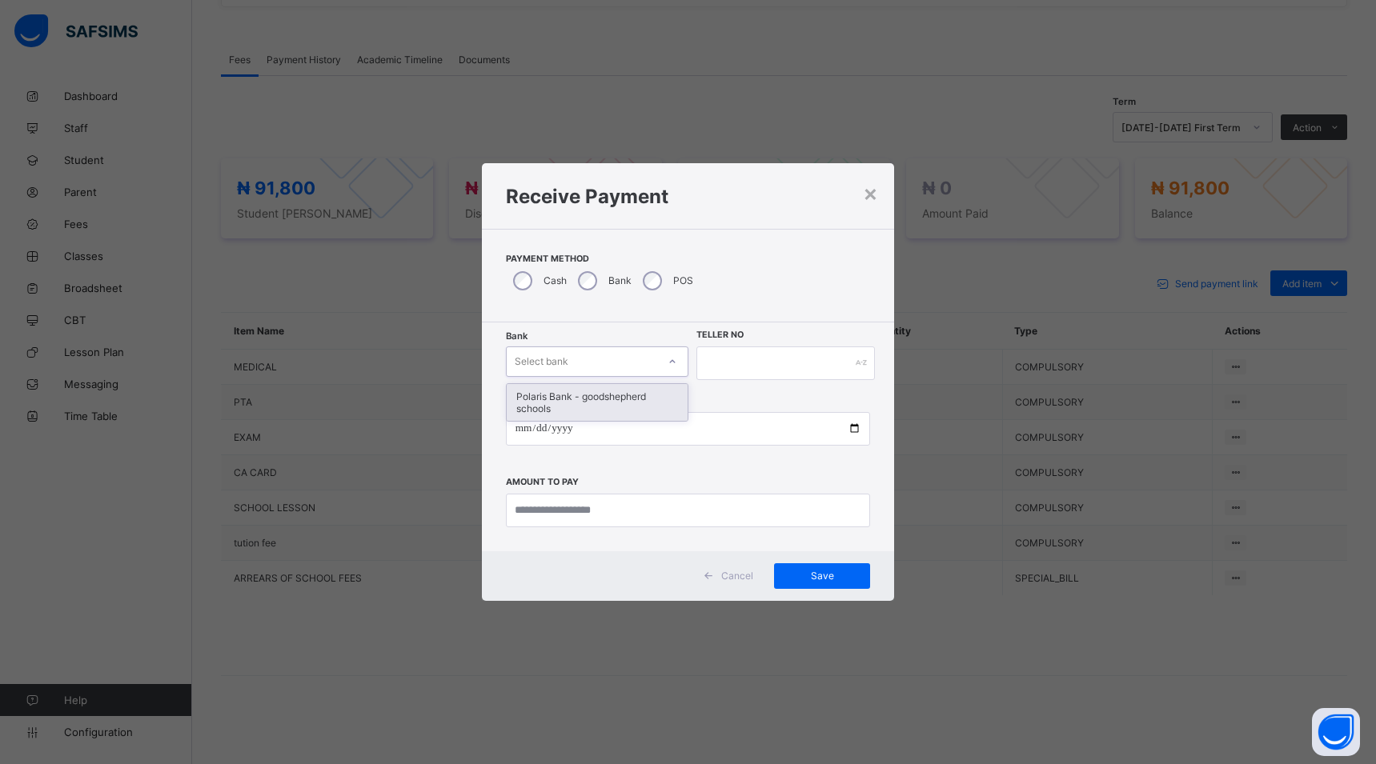
click at [661, 356] on div at bounding box center [672, 362] width 27 height 26
click at [664, 394] on div "Polaris Bank - goodshepherd schools" at bounding box center [597, 402] width 181 height 37
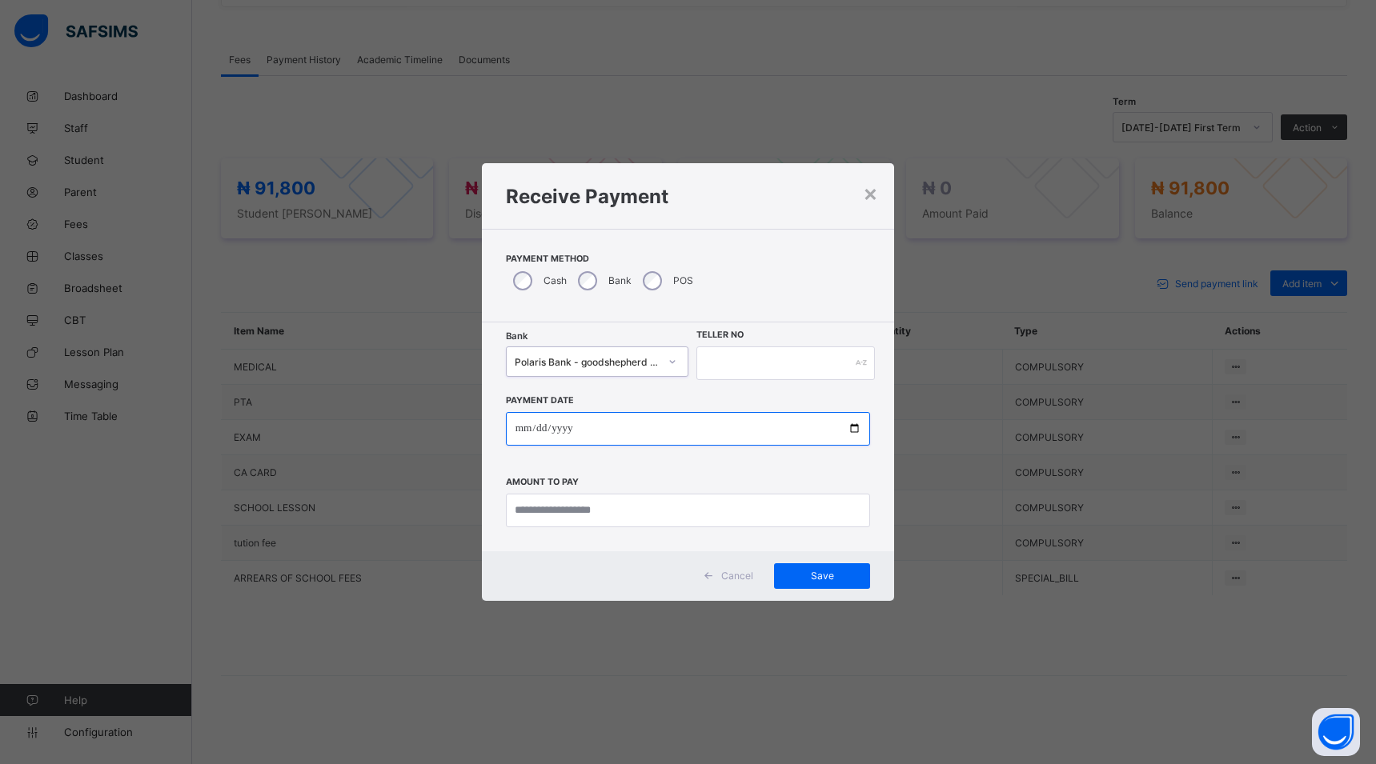
click at [852, 428] on input "date" at bounding box center [688, 429] width 365 height 34
type input "**********"
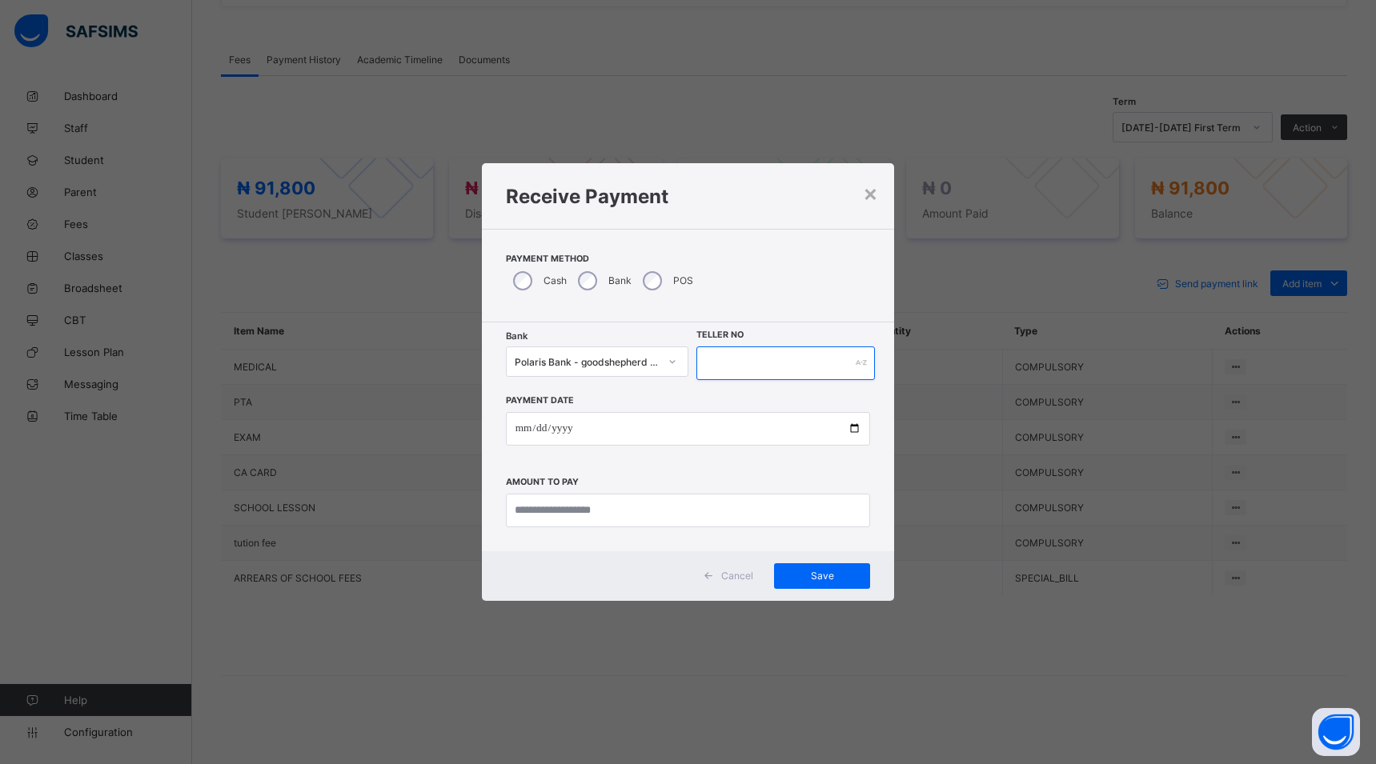
click at [724, 361] on input "text" at bounding box center [785, 364] width 178 height 34
type input "*****"
click at [629, 519] on input "currency" at bounding box center [688, 511] width 365 height 34
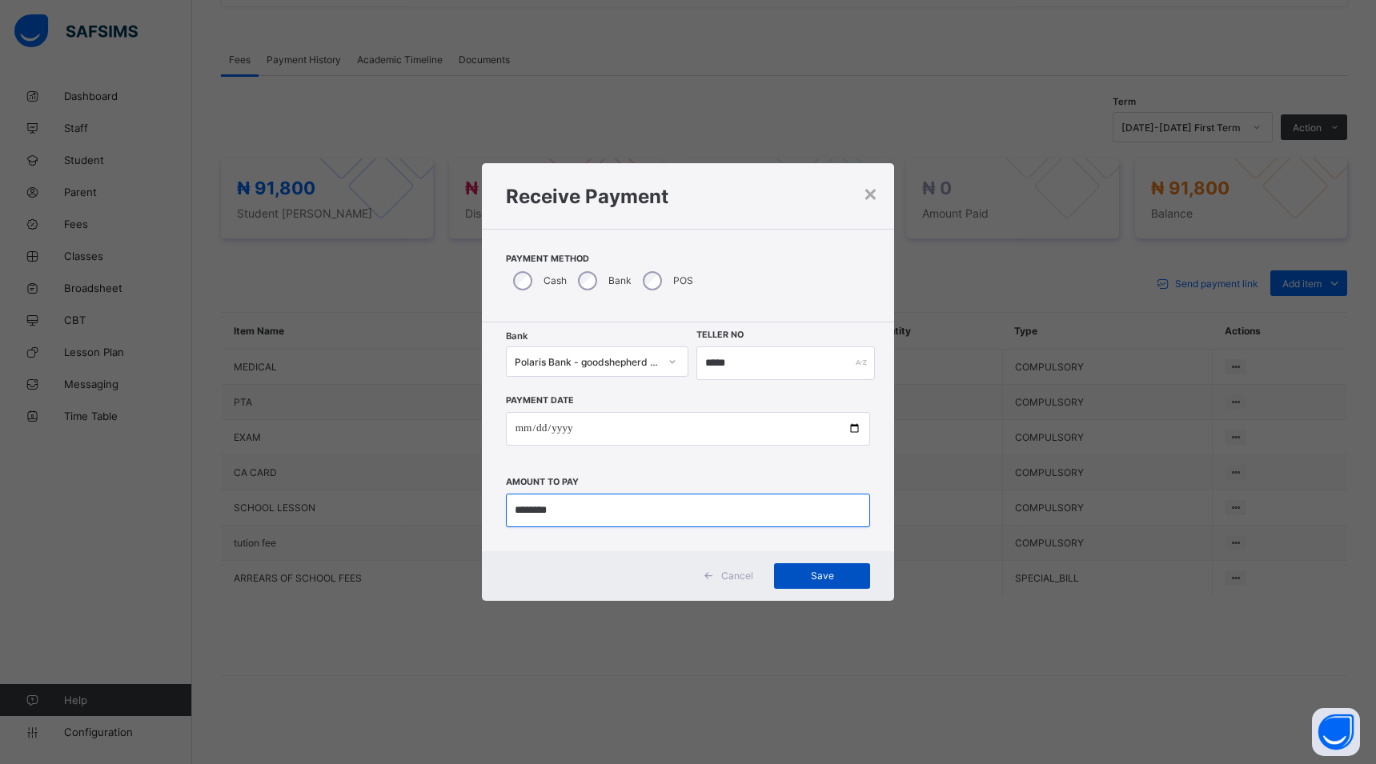
type input "********"
click at [822, 579] on span "Save" at bounding box center [822, 576] width 72 height 12
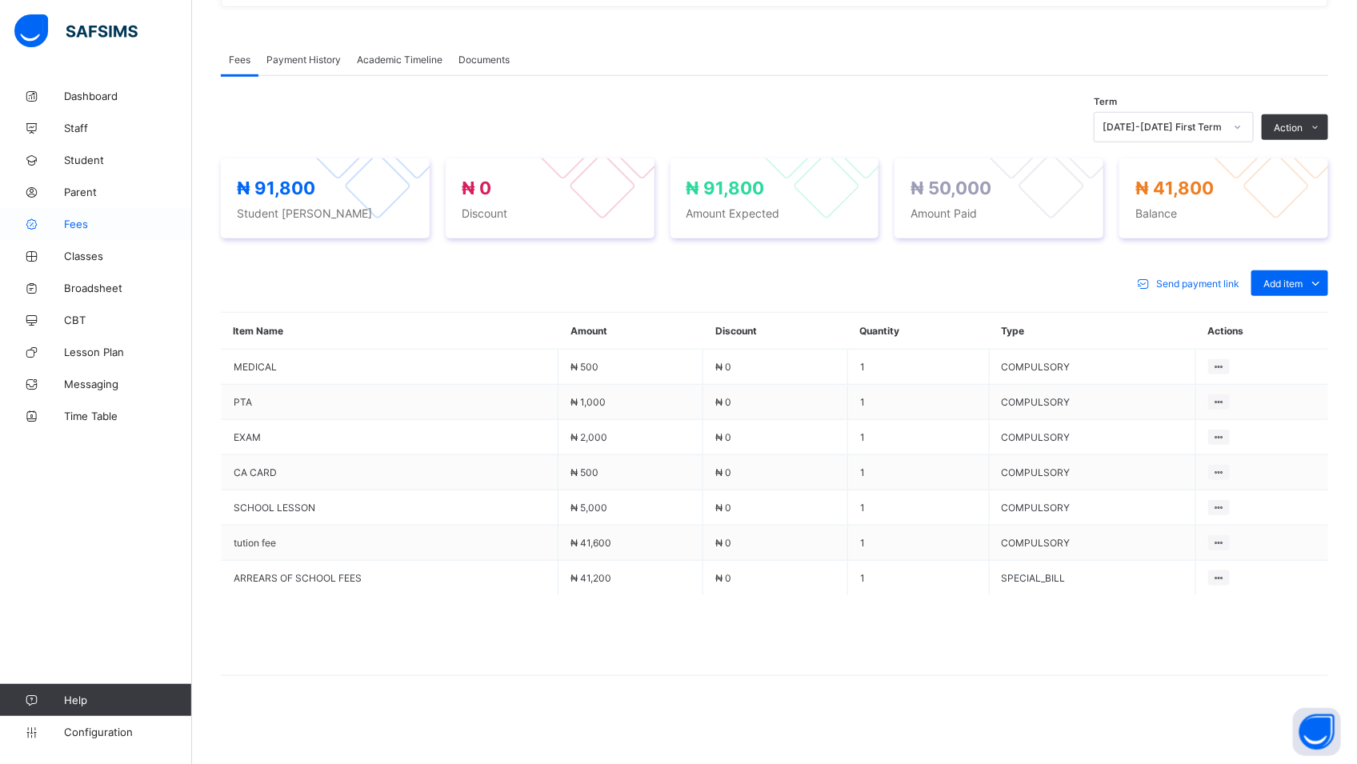
click at [78, 226] on span "Fees" at bounding box center [128, 224] width 128 height 13
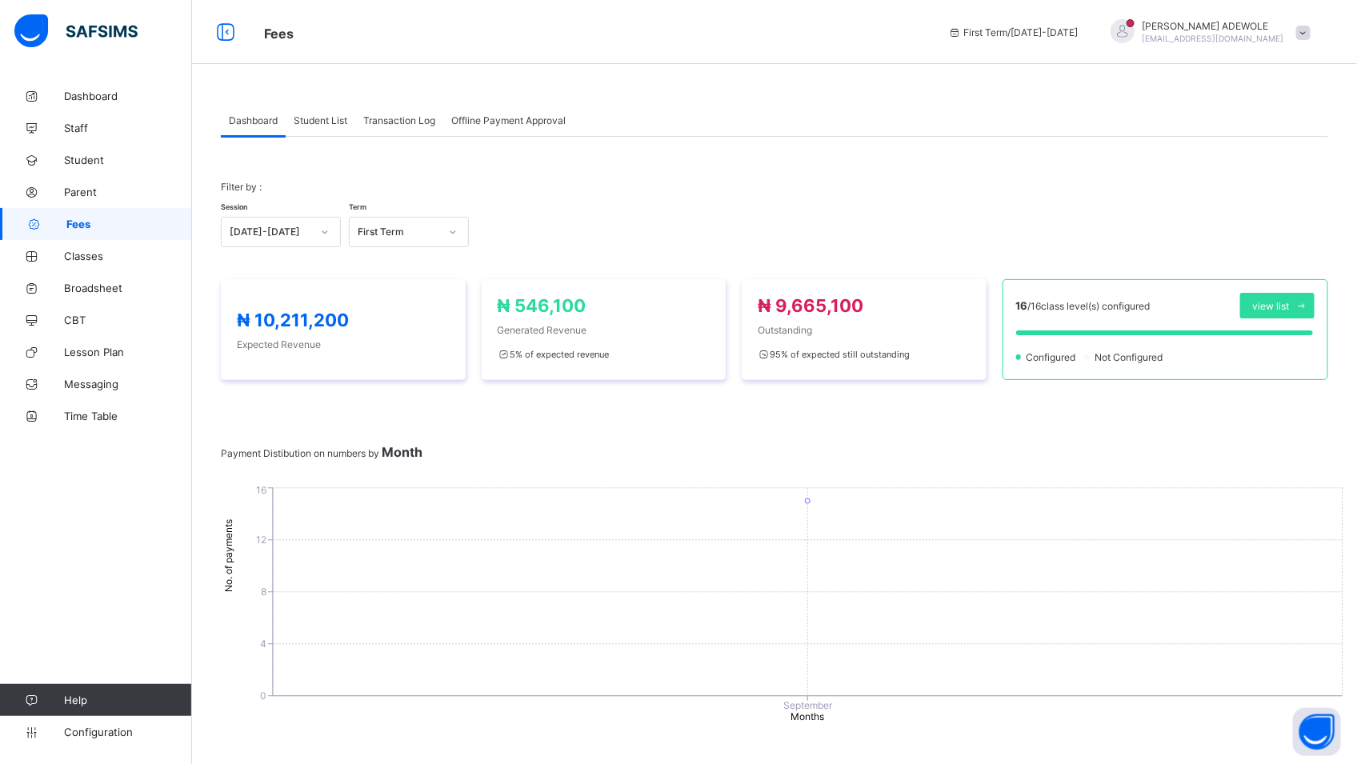
click at [315, 122] on span "Student List" at bounding box center [321, 120] width 54 height 12
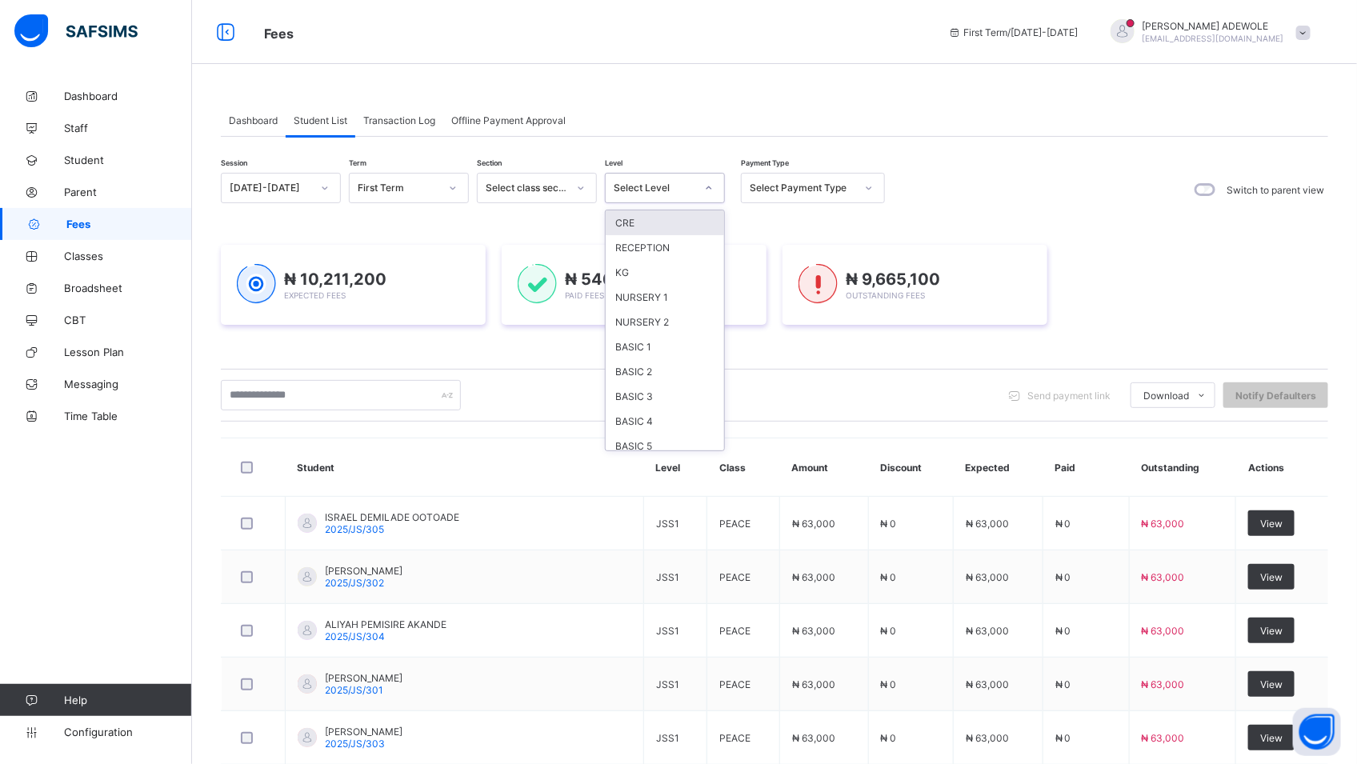
click at [707, 192] on icon at bounding box center [709, 188] width 10 height 16
click at [639, 392] on div "BASIC 3" at bounding box center [665, 396] width 118 height 25
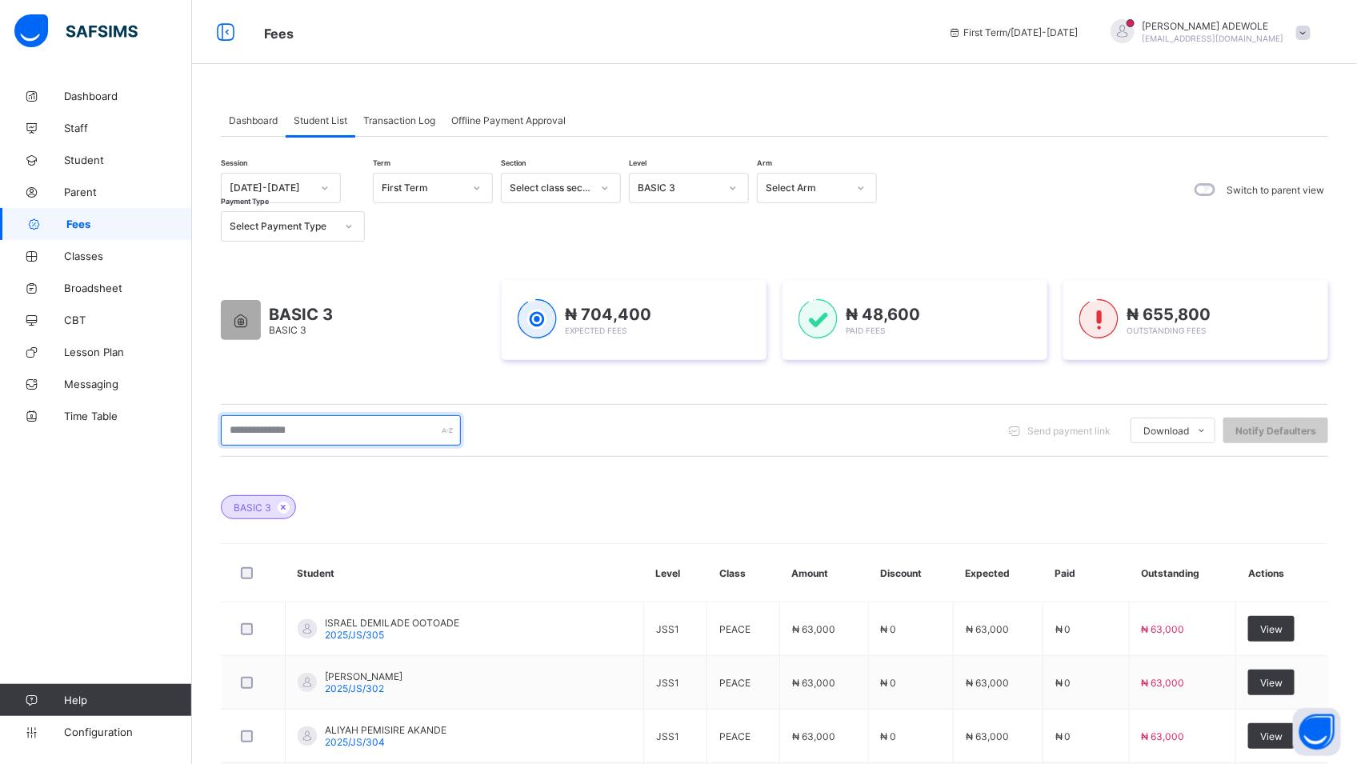
click at [324, 423] on input "text" at bounding box center [341, 430] width 240 height 30
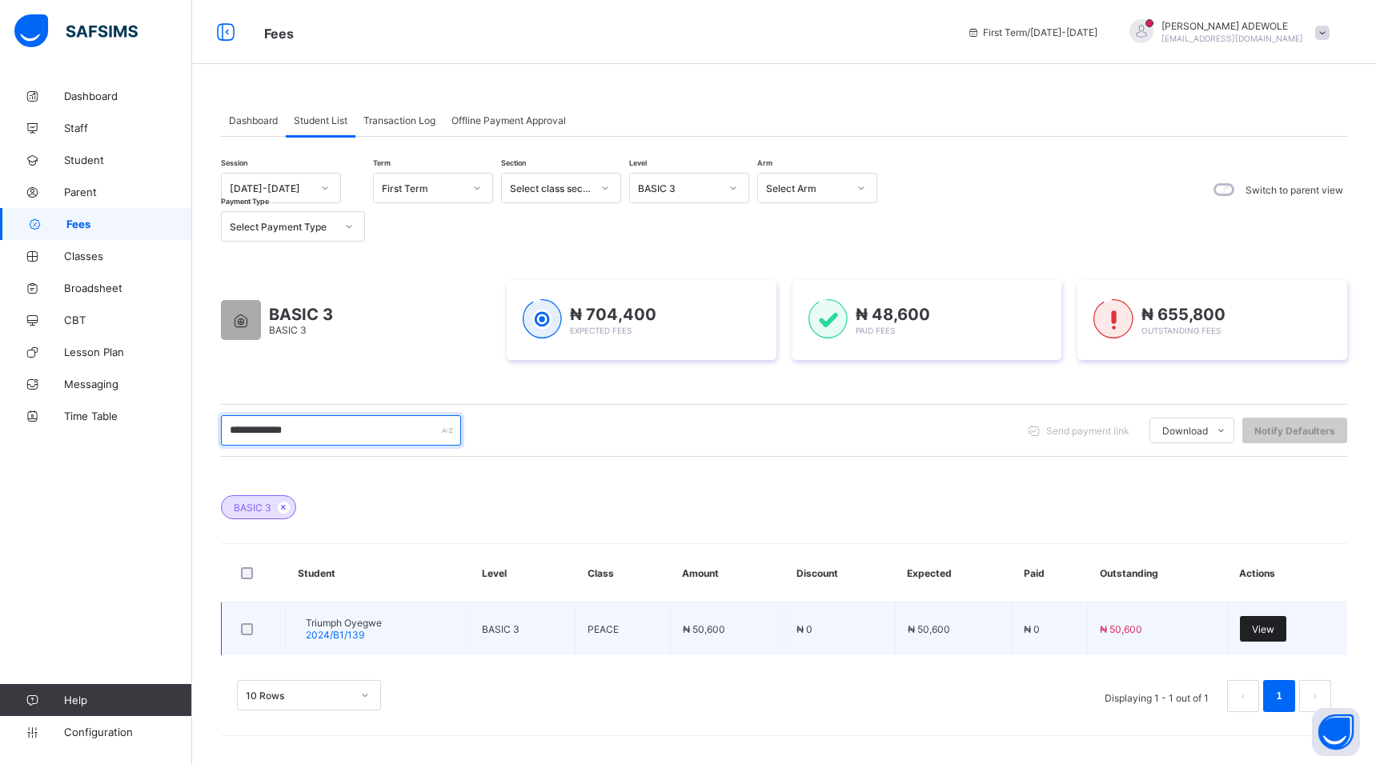
type input "**********"
click at [1273, 627] on span "View" at bounding box center [1263, 629] width 22 height 12
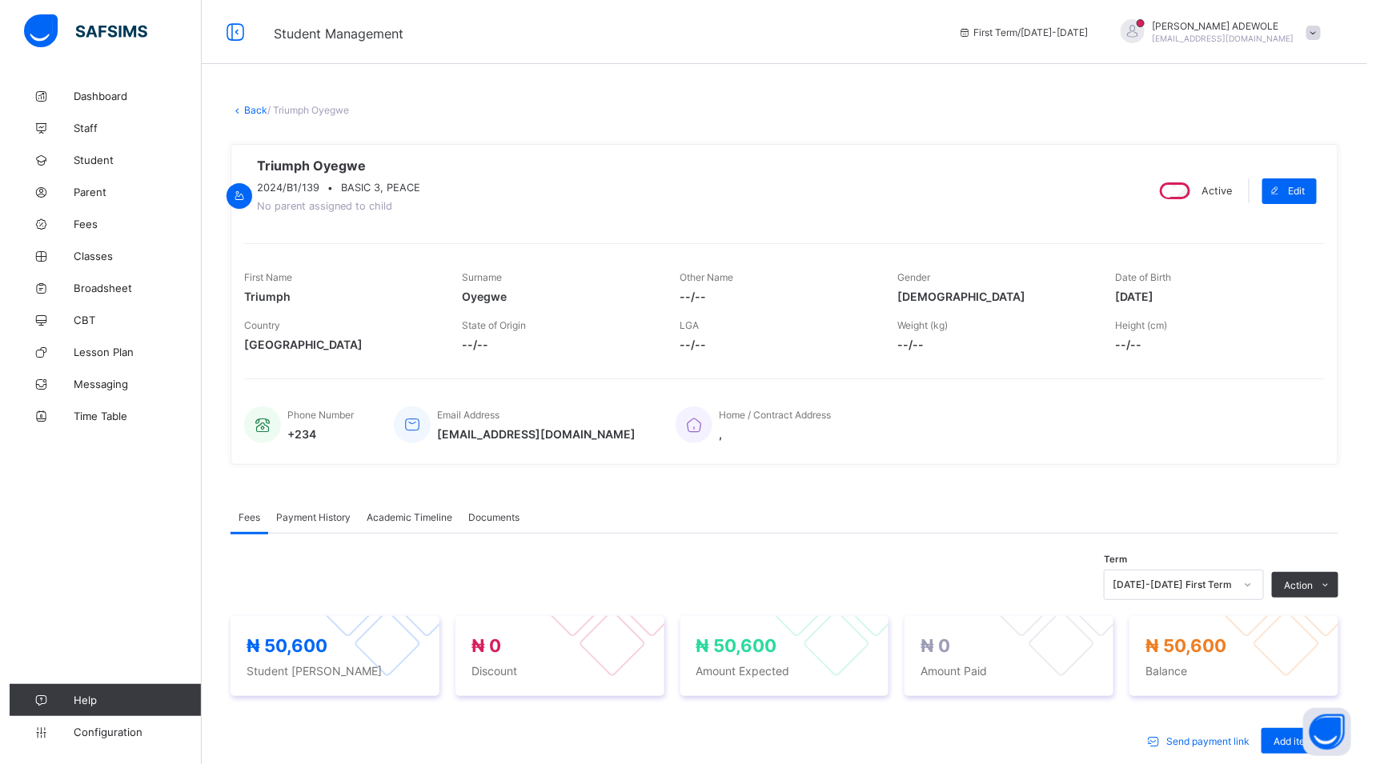
scroll to position [344, 0]
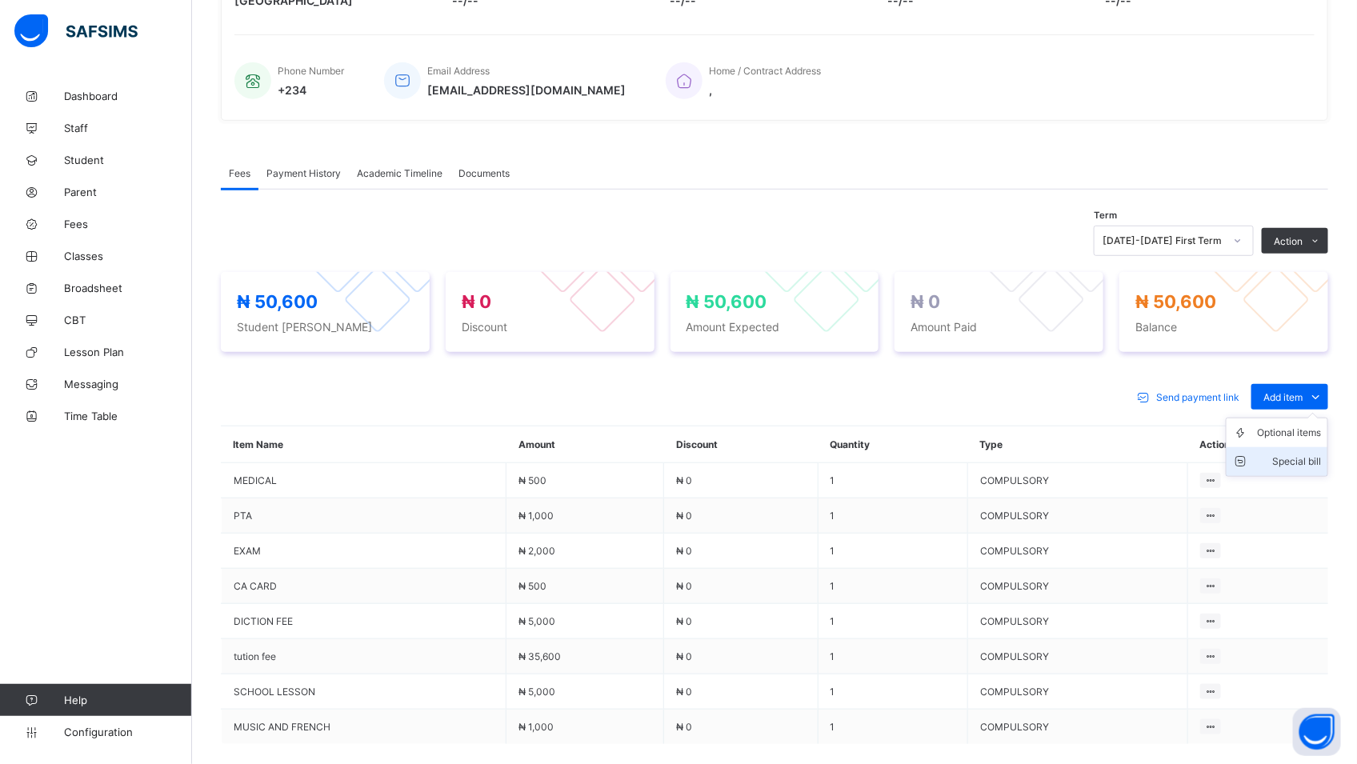
click at [1306, 463] on div "Special bill" at bounding box center [1289, 462] width 64 height 16
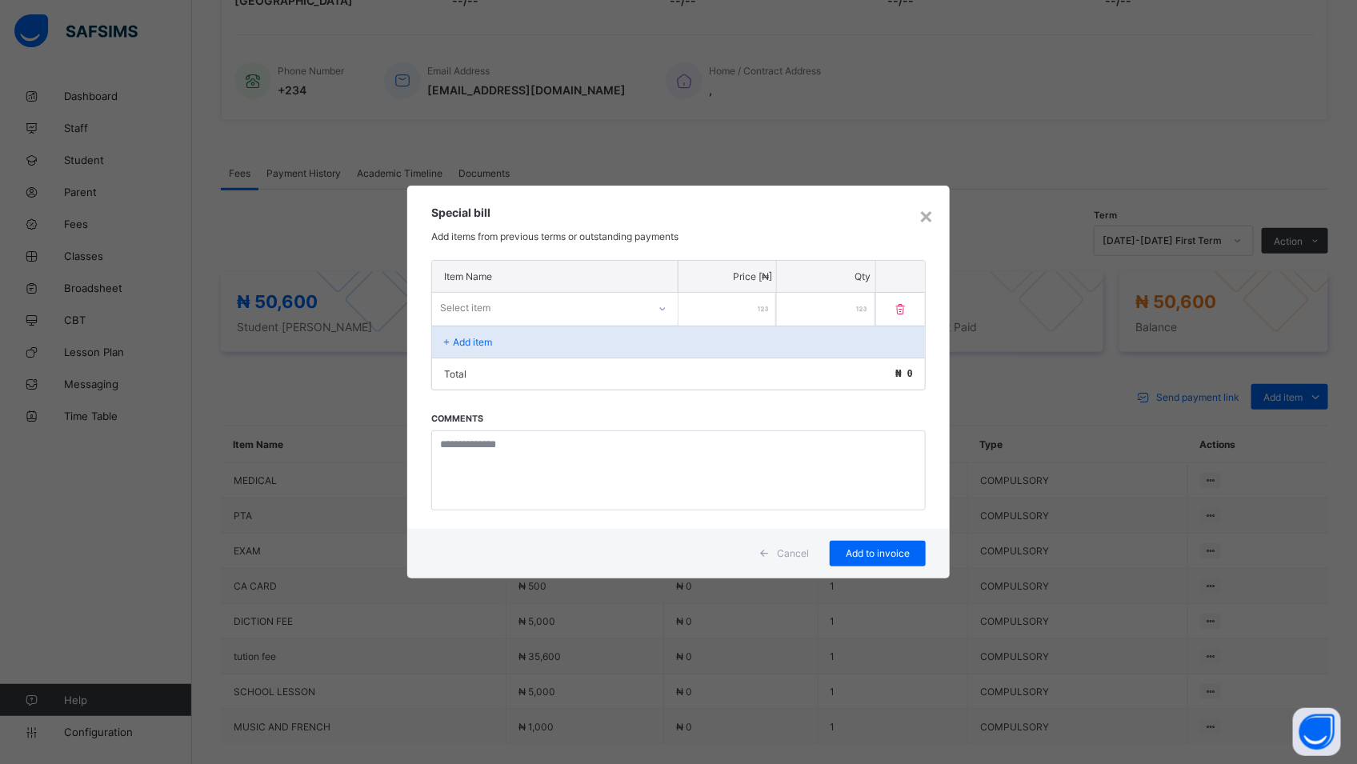
click at [668, 305] on icon at bounding box center [663, 309] width 10 height 16
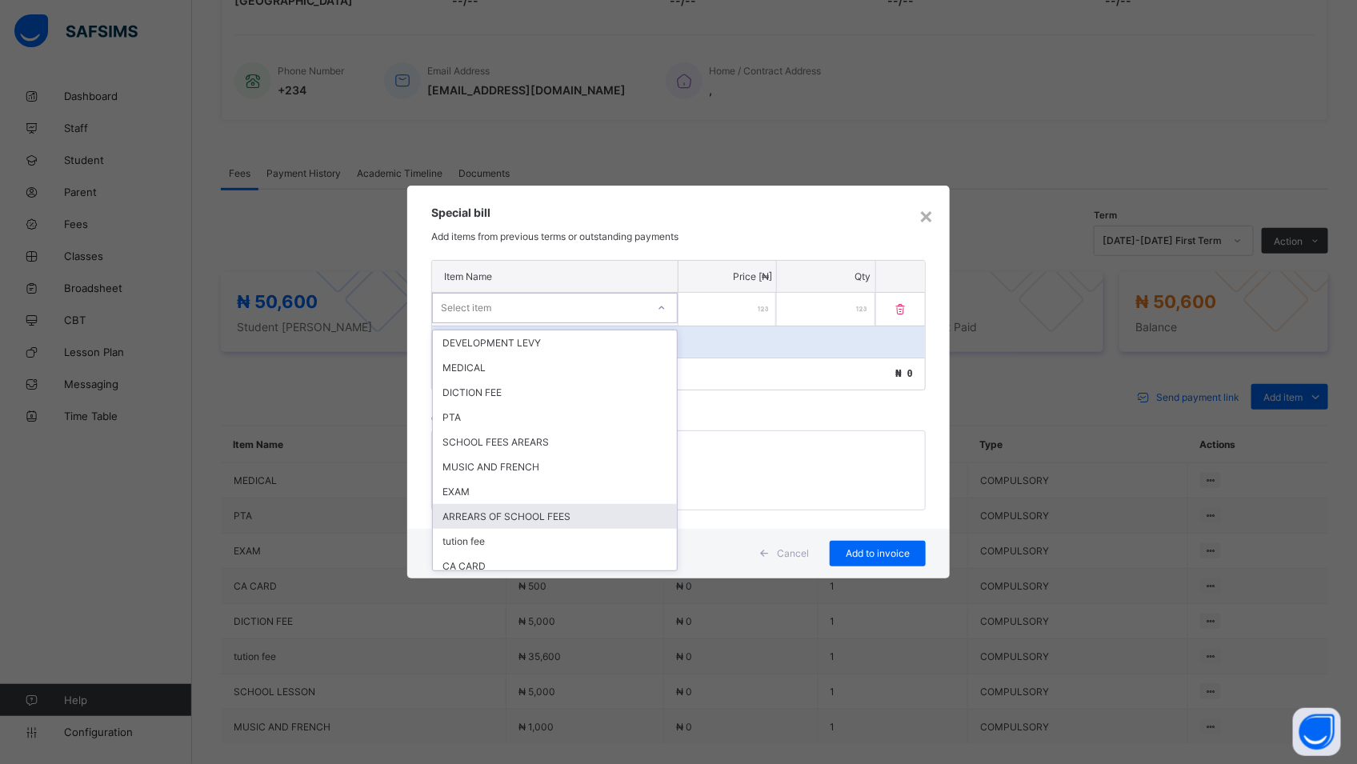
click at [583, 517] on div "ARREARS OF SCHOOL FEES" at bounding box center [555, 516] width 244 height 25
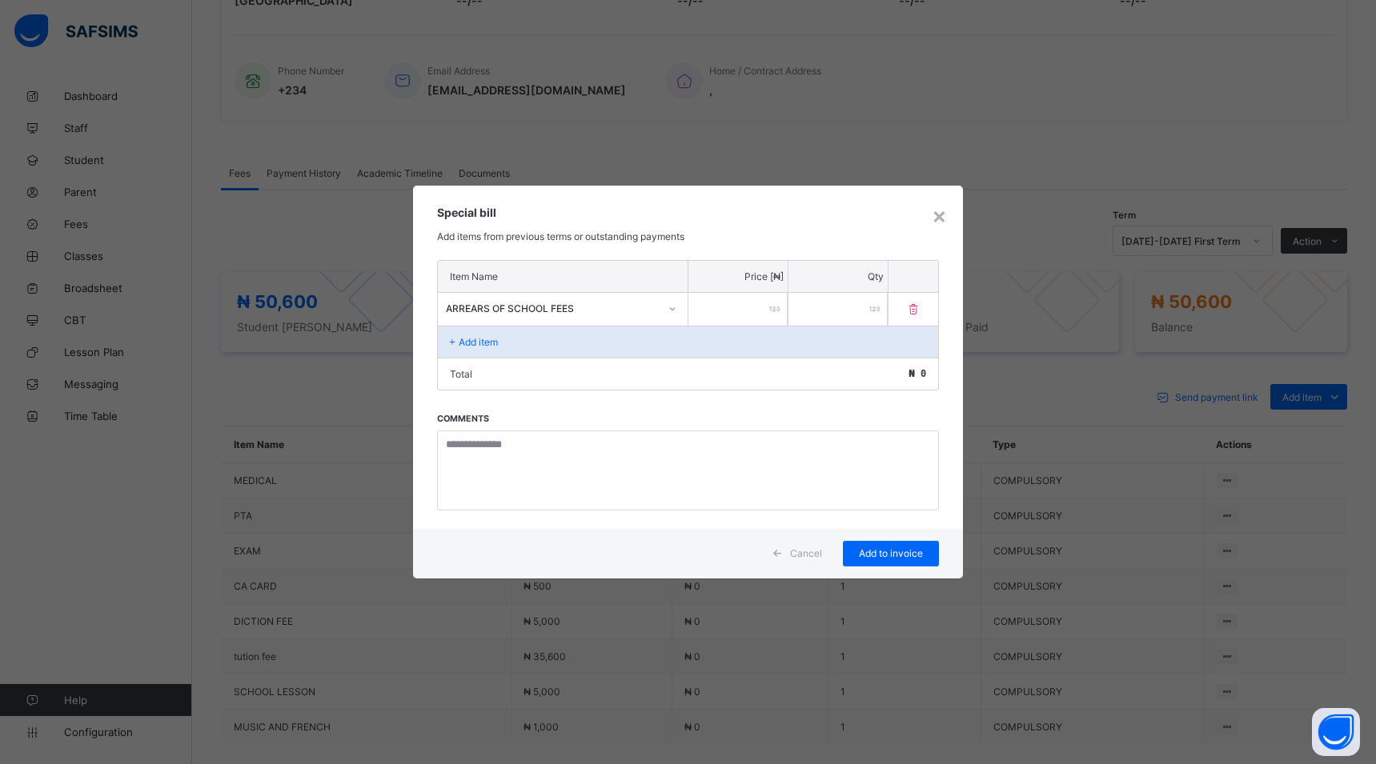
click at [757, 296] on input "number" at bounding box center [737, 309] width 99 height 33
type input "*****"
click at [893, 558] on span "Add to invoice" at bounding box center [891, 553] width 72 height 12
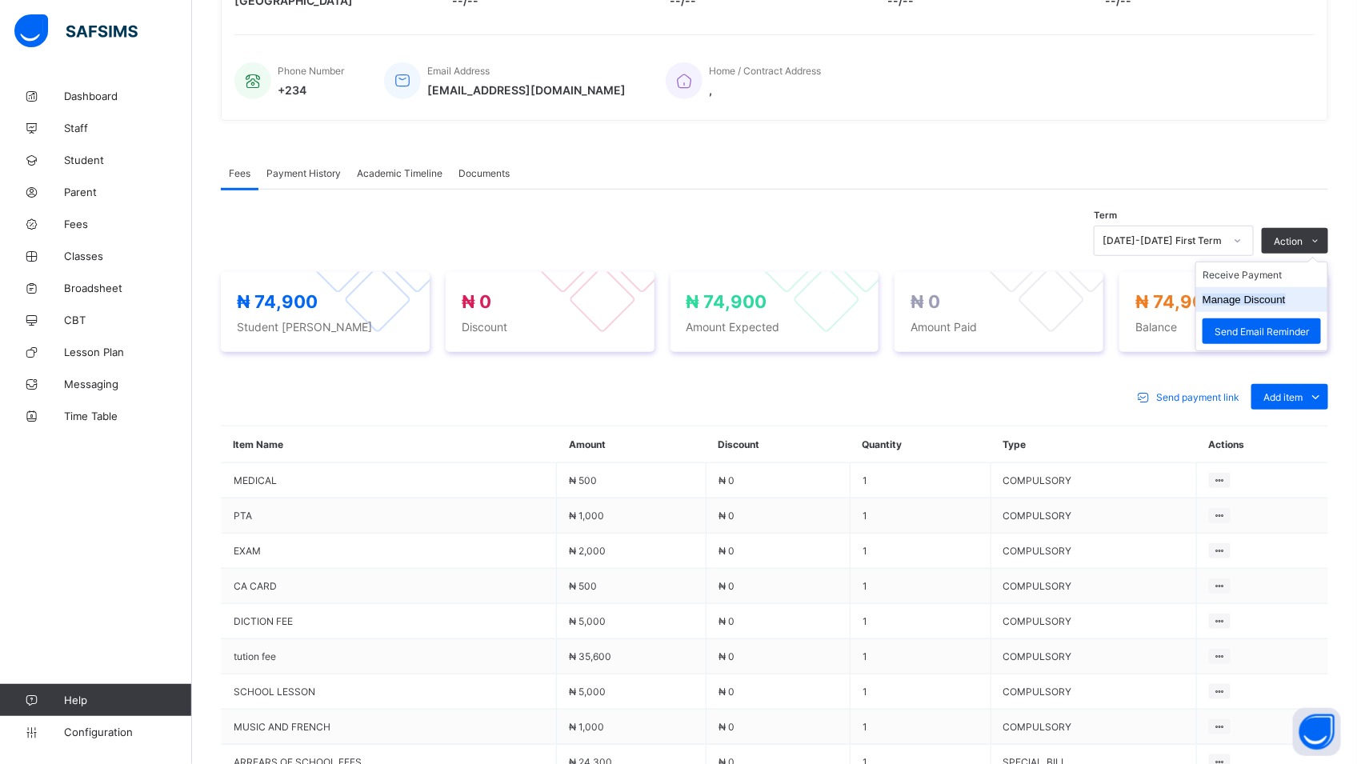
click at [1281, 306] on button "Manage Discount" at bounding box center [1244, 300] width 83 height 12
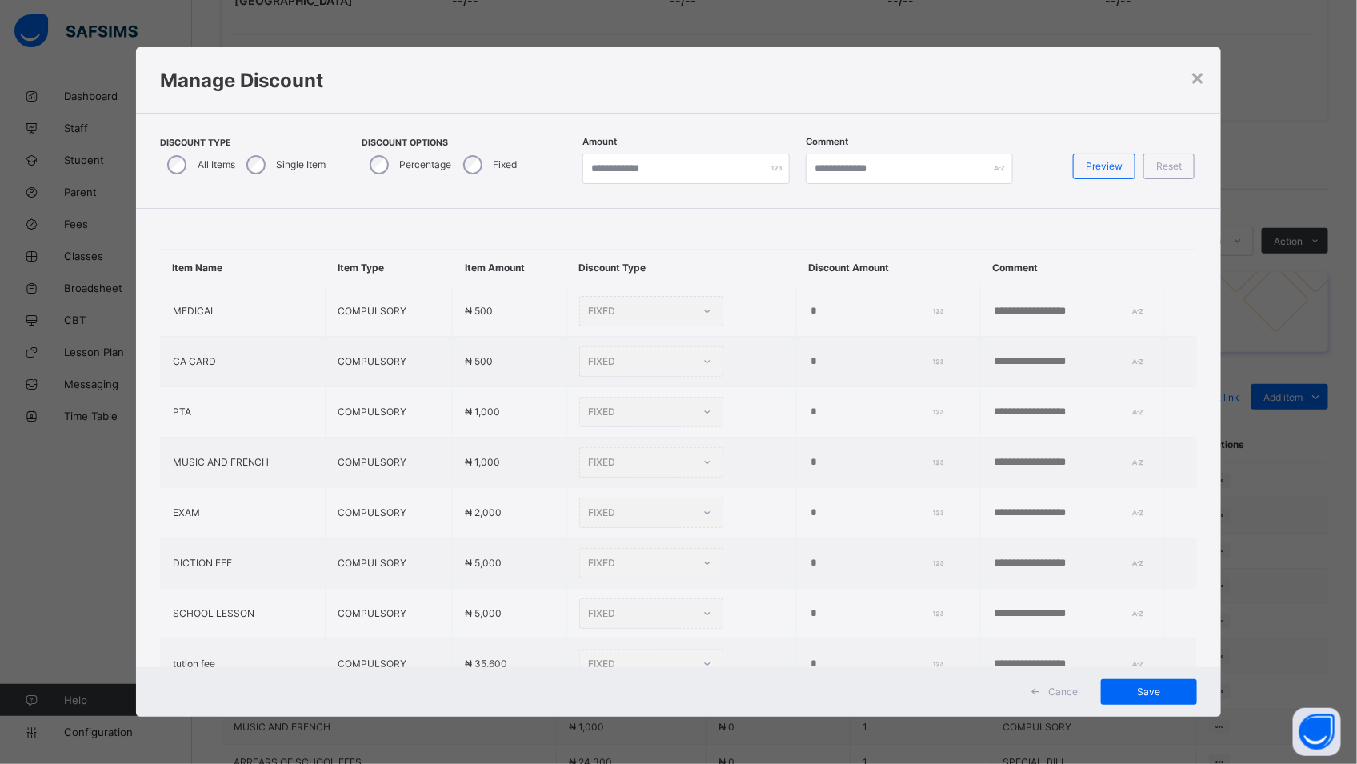
type input "*"
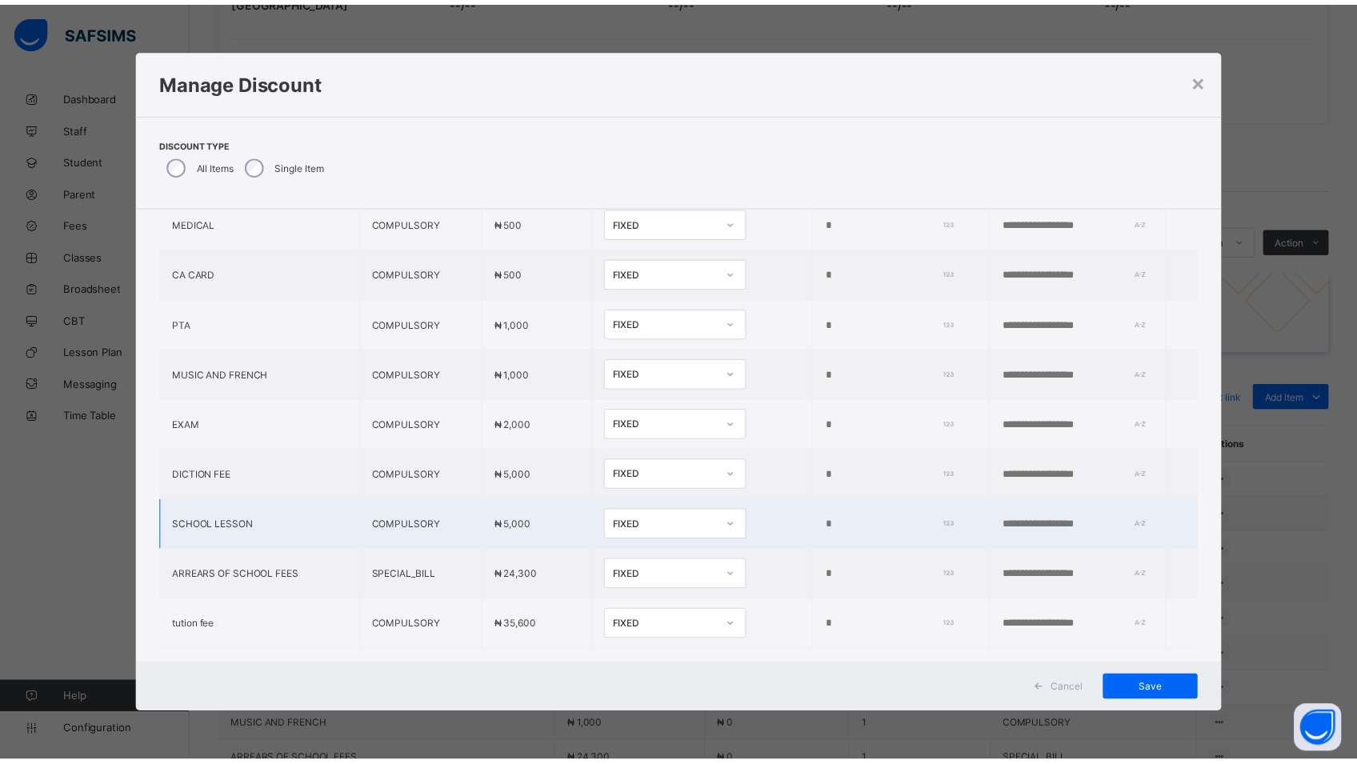
scroll to position [134, 0]
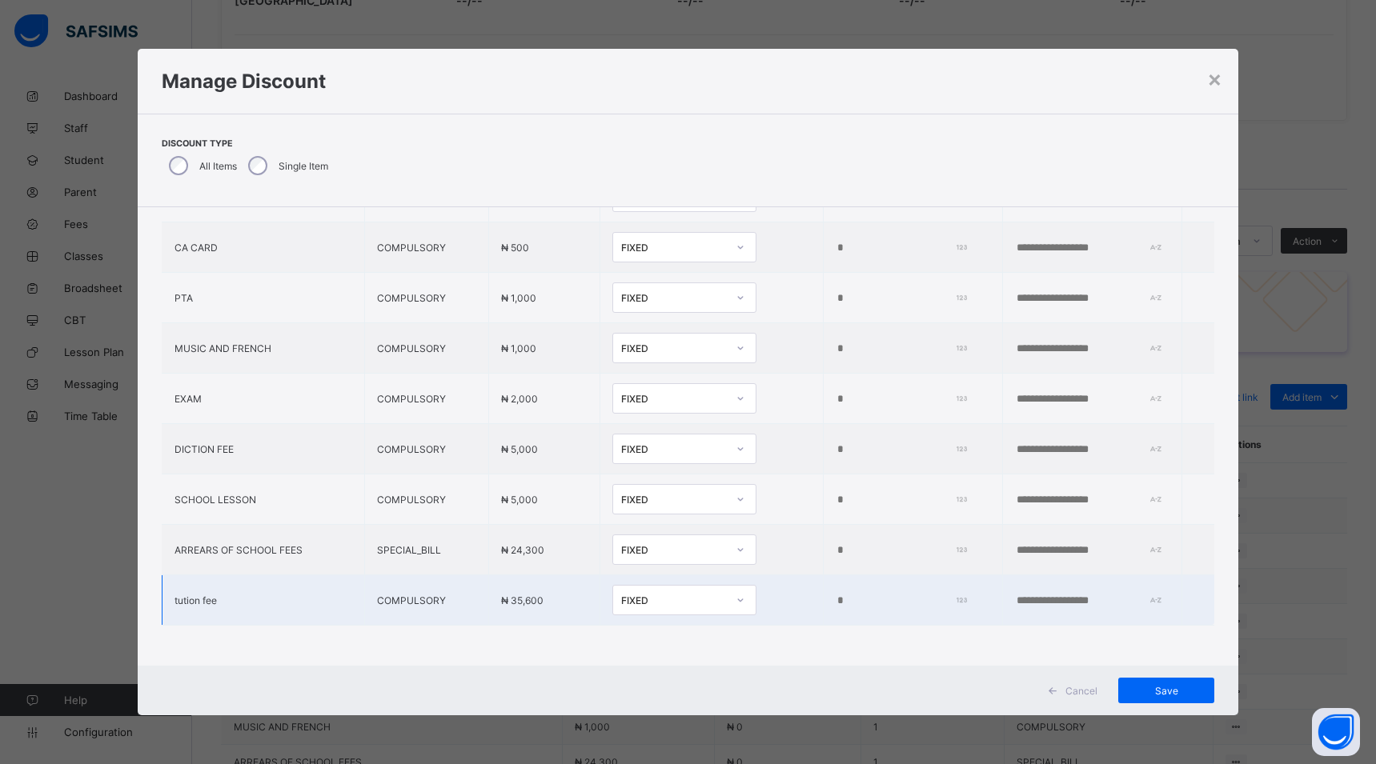
click at [836, 595] on input "*" at bounding box center [898, 601] width 125 height 13
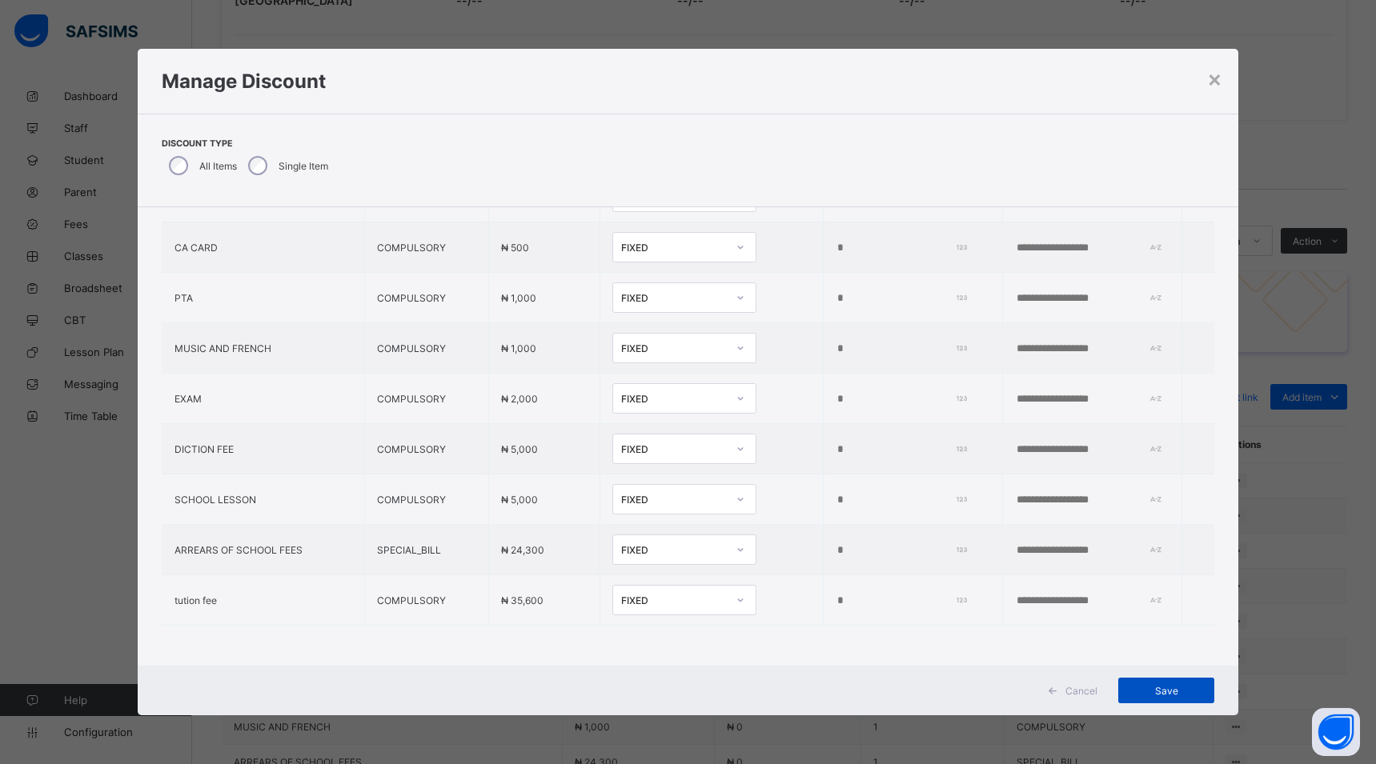
type input "*****"
click at [1165, 692] on span "Save" at bounding box center [1166, 691] width 72 height 12
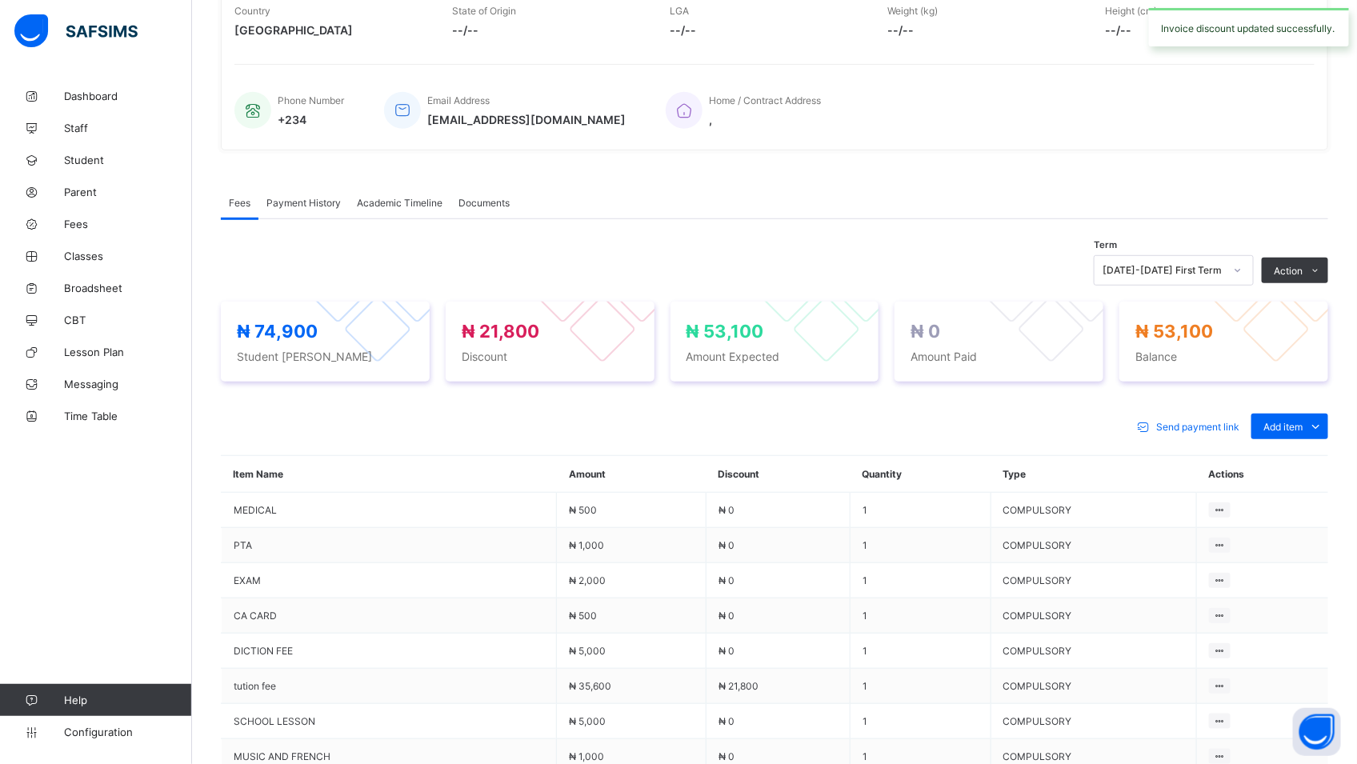
scroll to position [344, 0]
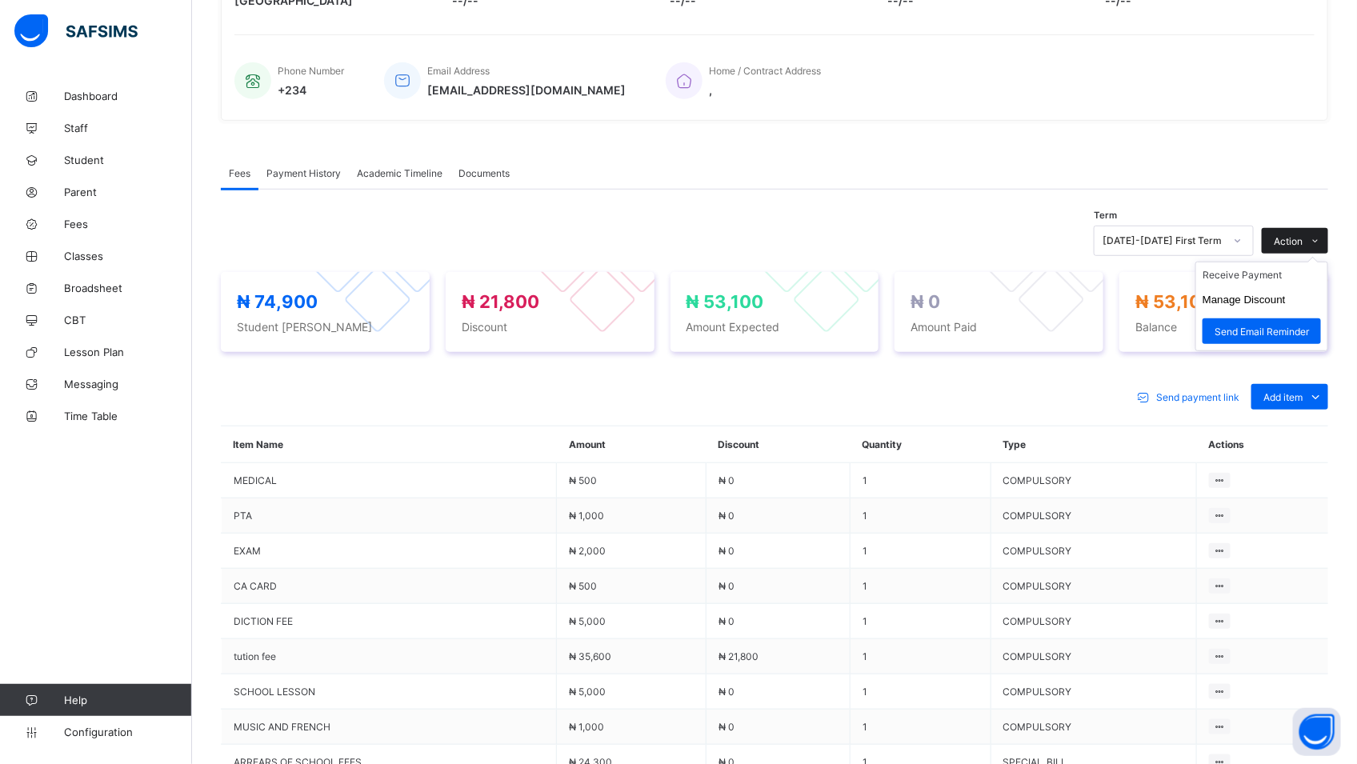
click at [1307, 239] on div "Action" at bounding box center [1295, 241] width 66 height 26
drag, startPoint x: 1220, startPoint y: 169, endPoint x: 893, endPoint y: 125, distance: 329.5
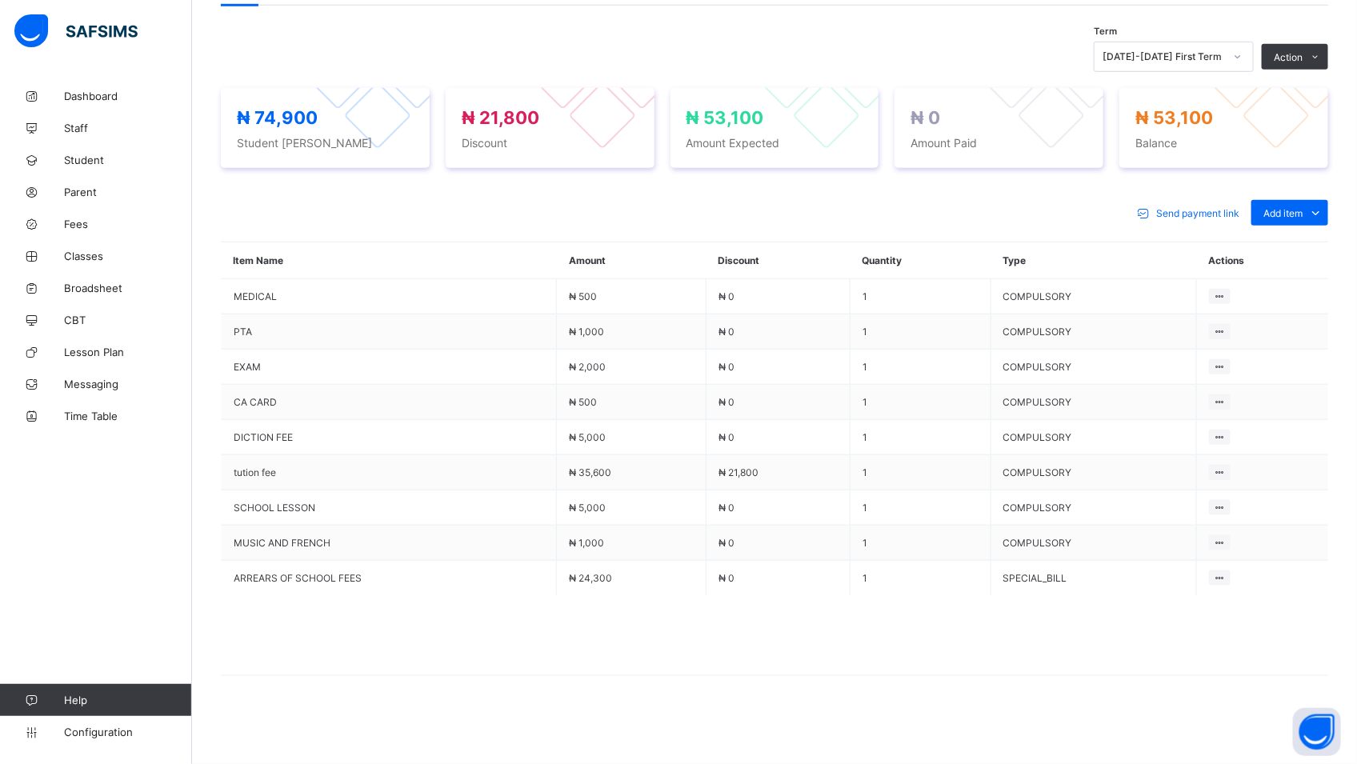
scroll to position [539, 0]
click at [1249, 92] on li "Receive Payment" at bounding box center [1262, 90] width 131 height 25
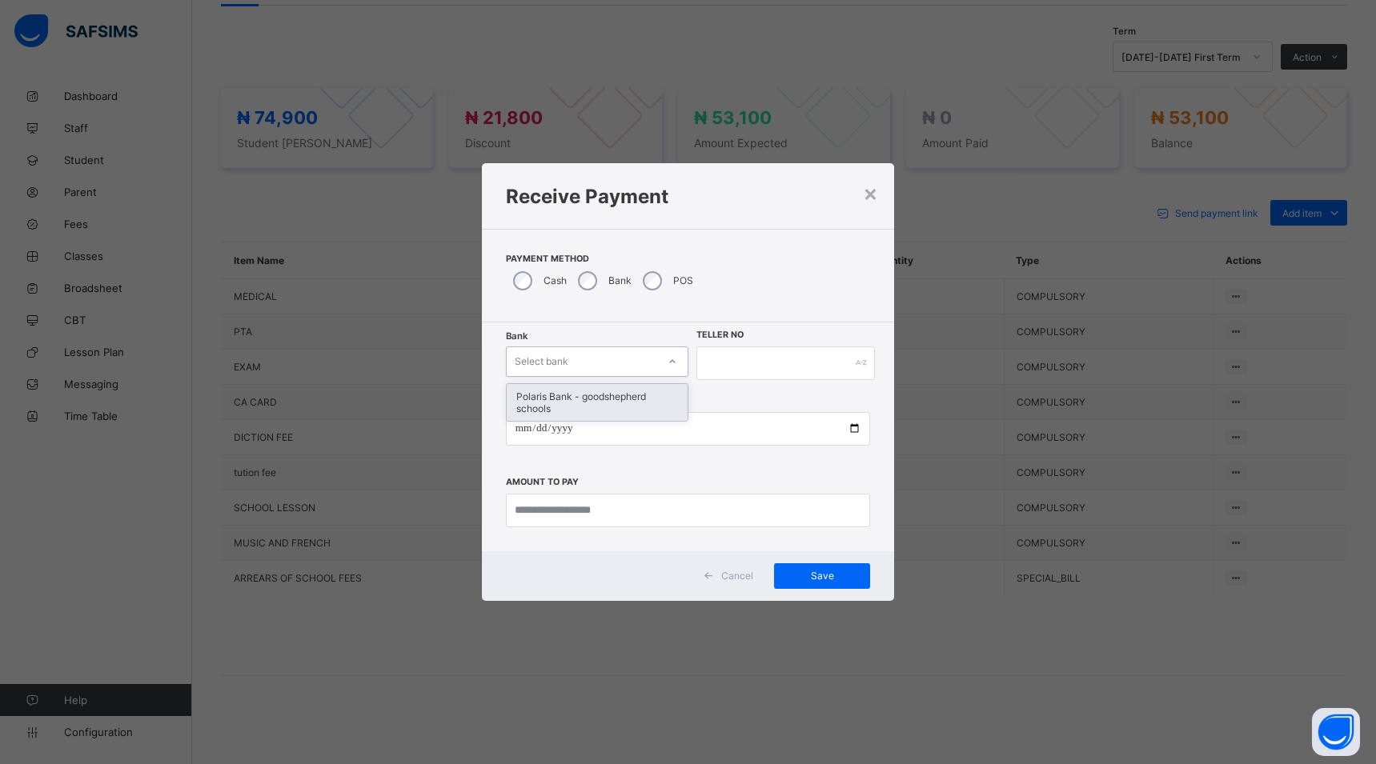
click at [675, 360] on icon at bounding box center [673, 362] width 10 height 16
click at [661, 399] on div "Polaris Bank - goodshepherd schools" at bounding box center [597, 402] width 181 height 37
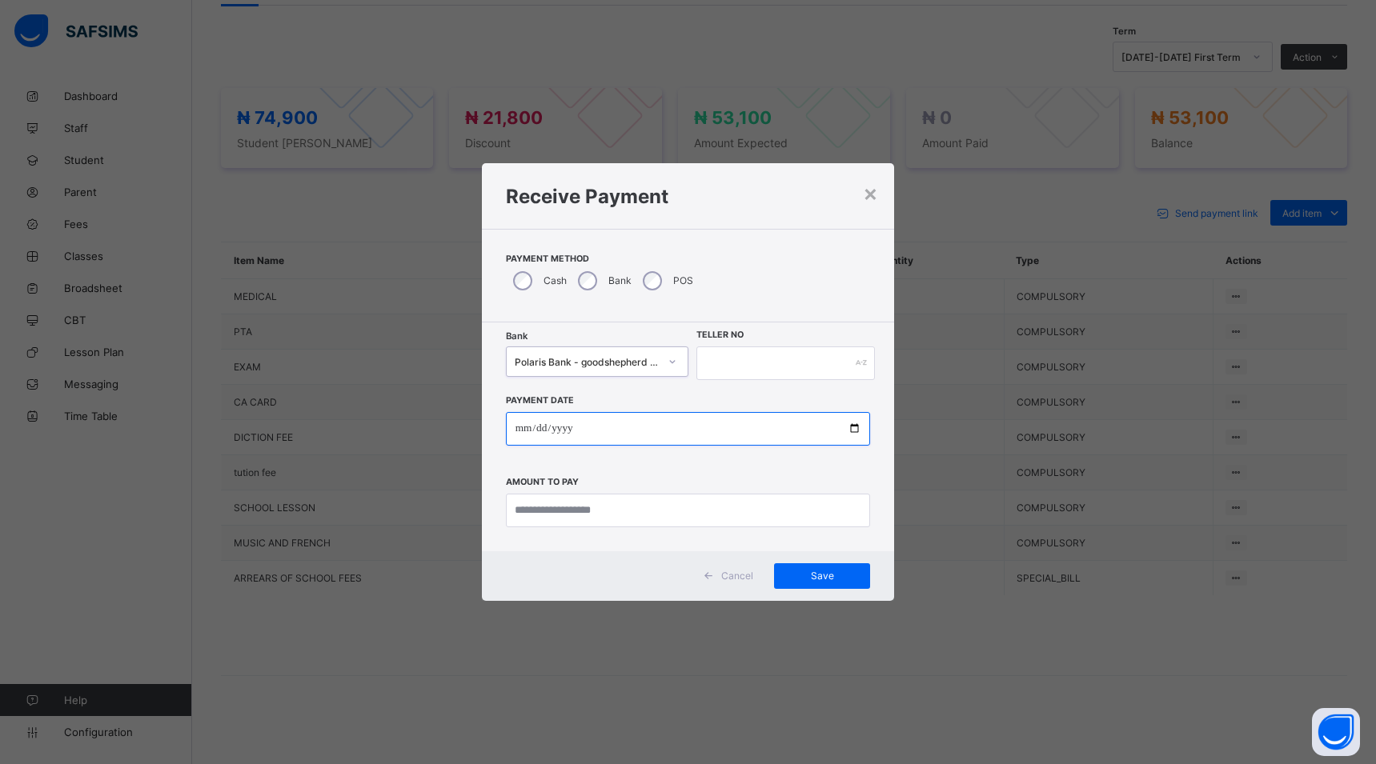
click at [848, 426] on input "date" at bounding box center [688, 429] width 365 height 34
type input "**********"
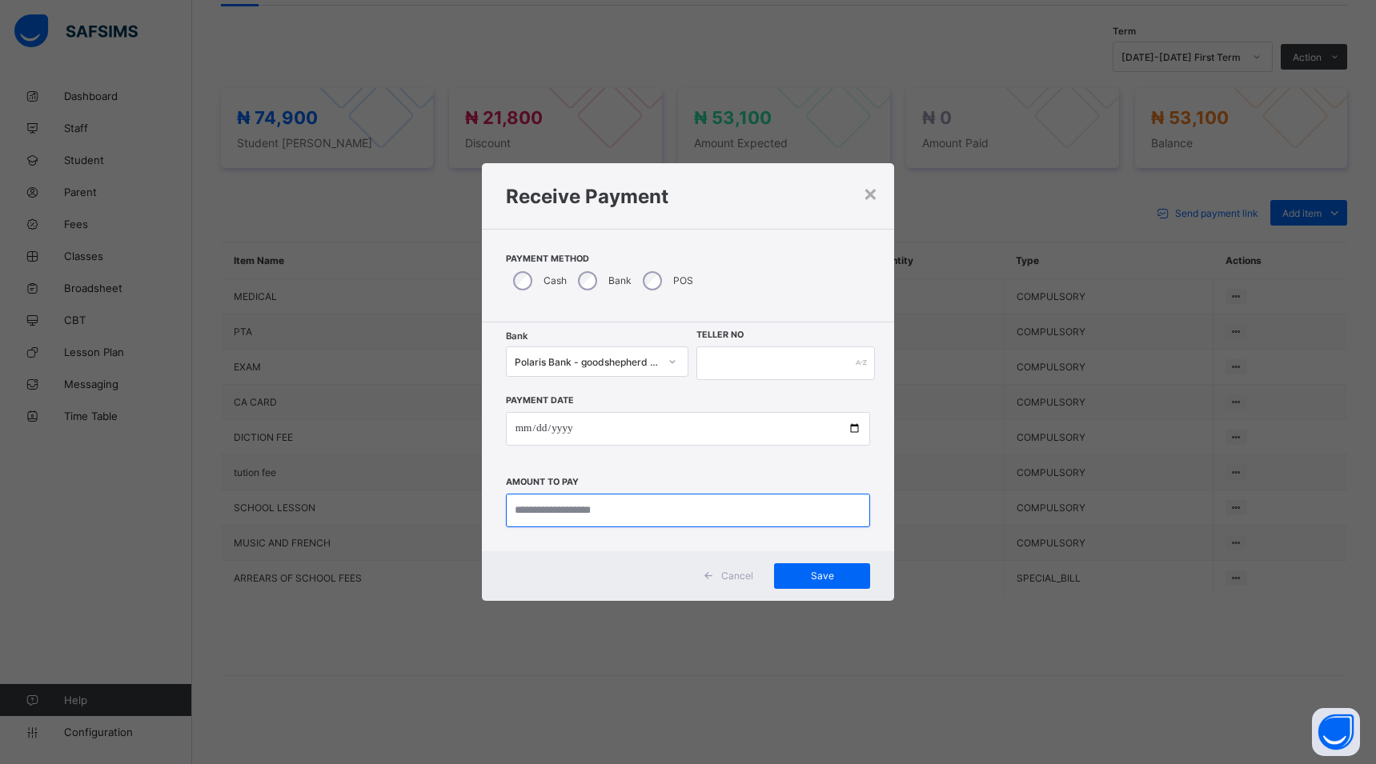
click at [631, 509] on input "currency" at bounding box center [688, 511] width 365 height 34
type input "********"
click at [719, 368] on input "text" at bounding box center [785, 364] width 178 height 34
type input "*****"
click at [565, 510] on input "currency" at bounding box center [688, 511] width 365 height 34
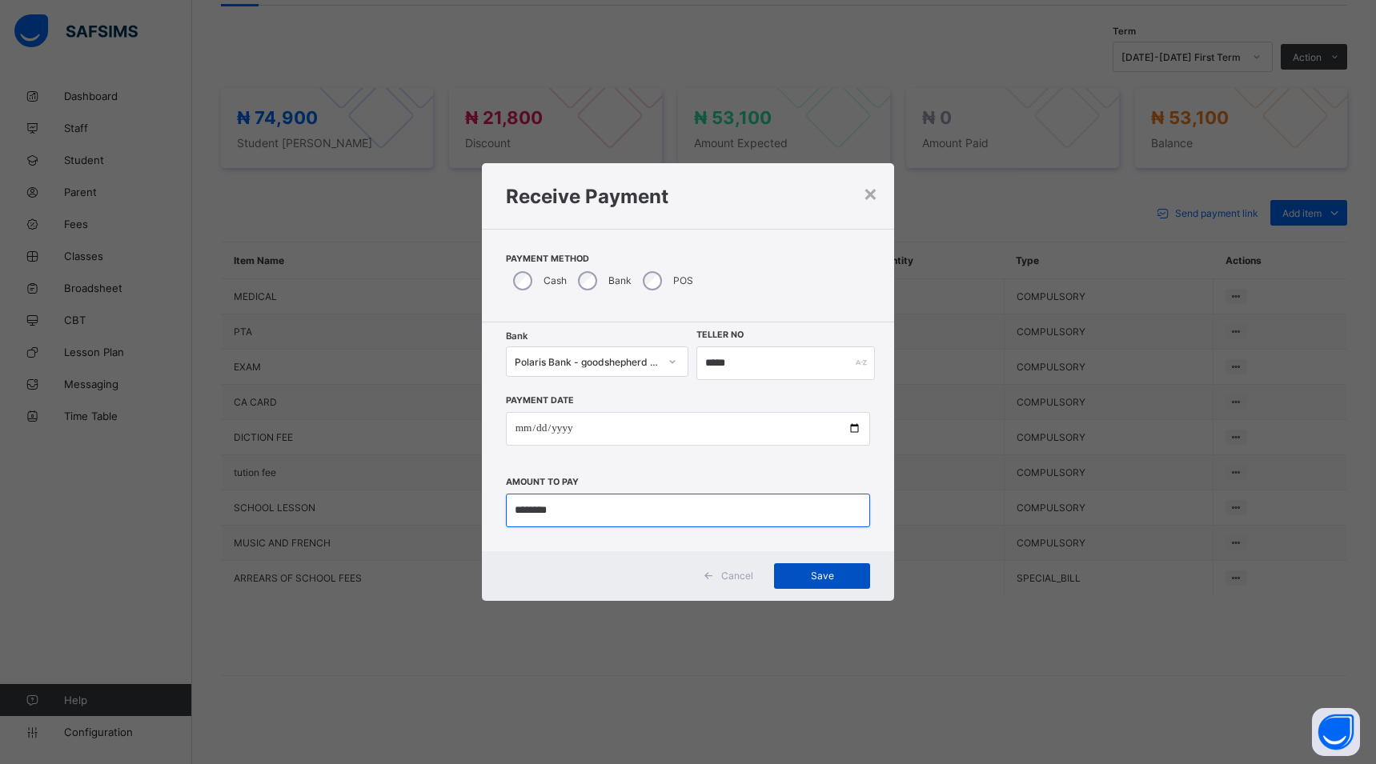
type input "********"
click at [820, 576] on span "Save" at bounding box center [822, 576] width 72 height 12
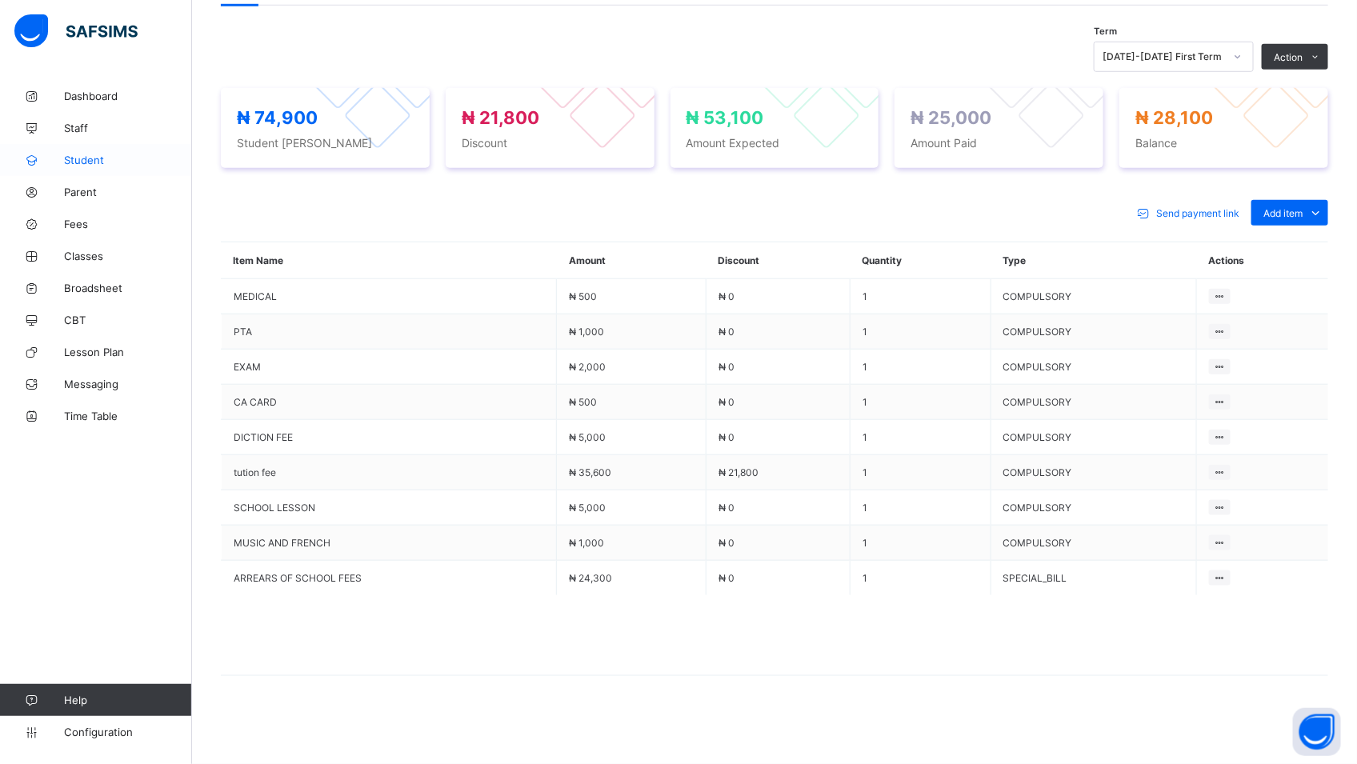
drag, startPoint x: 77, startPoint y: 228, endPoint x: 121, endPoint y: 154, distance: 85.8
click at [75, 227] on span "Fees" at bounding box center [128, 224] width 128 height 13
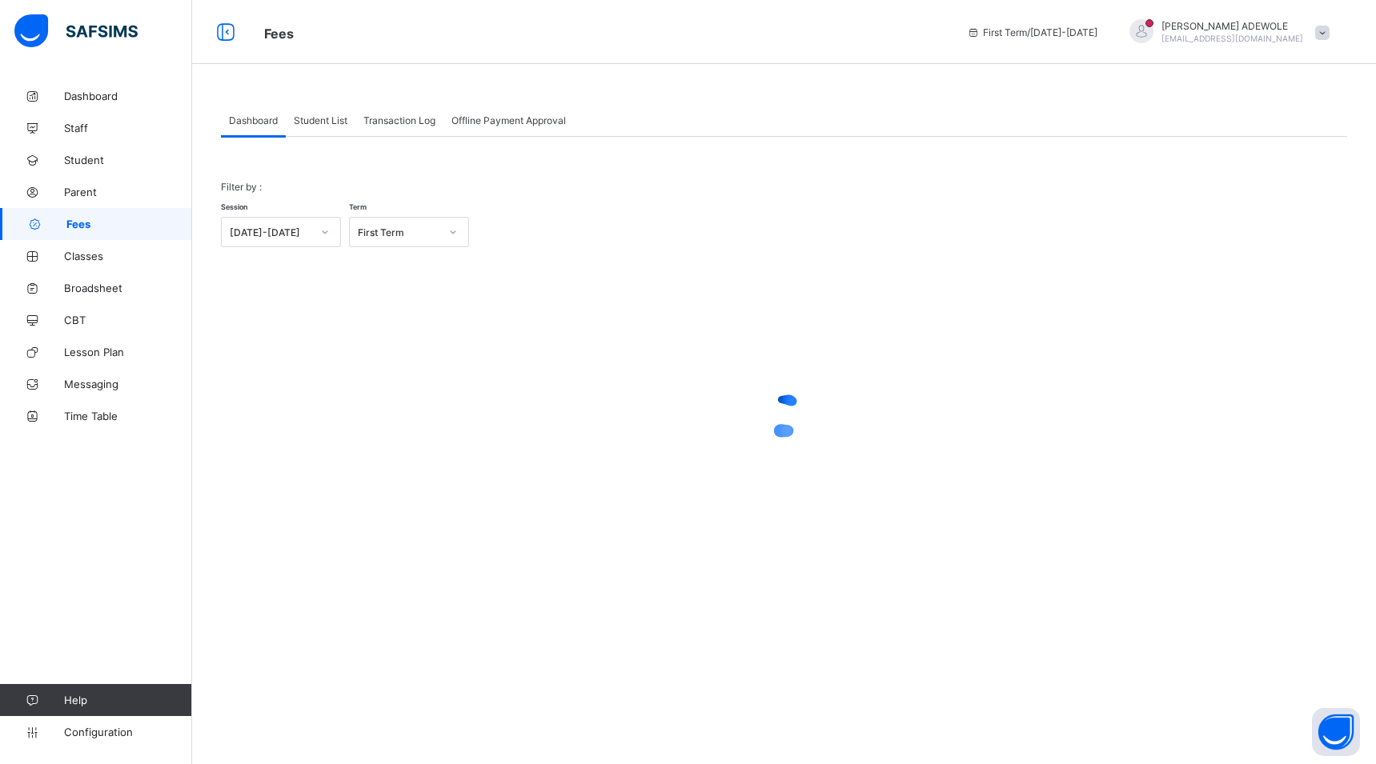
click at [308, 122] on span "Student List" at bounding box center [321, 120] width 54 height 12
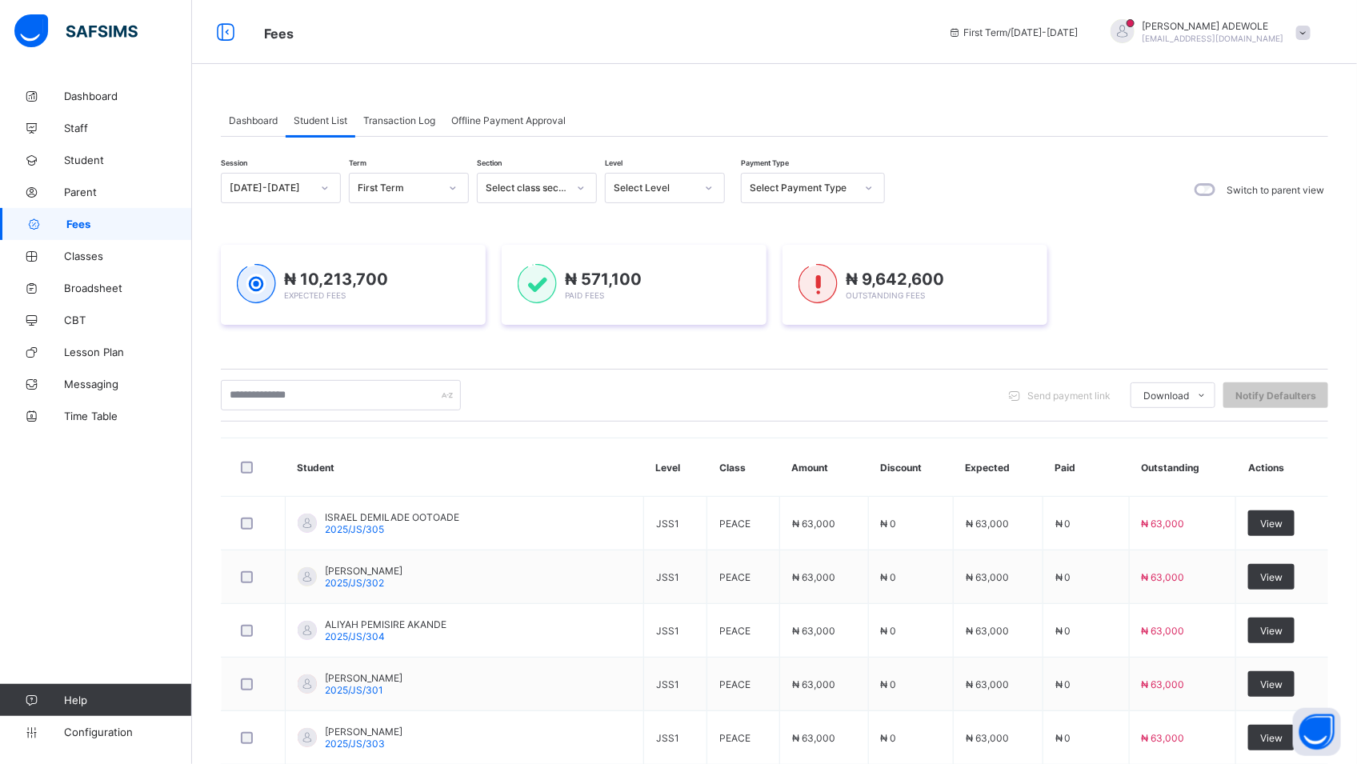
click at [707, 190] on icon at bounding box center [709, 188] width 10 height 16
click at [709, 188] on icon at bounding box center [710, 187] width 6 height 3
click at [707, 187] on icon at bounding box center [709, 188] width 10 height 16
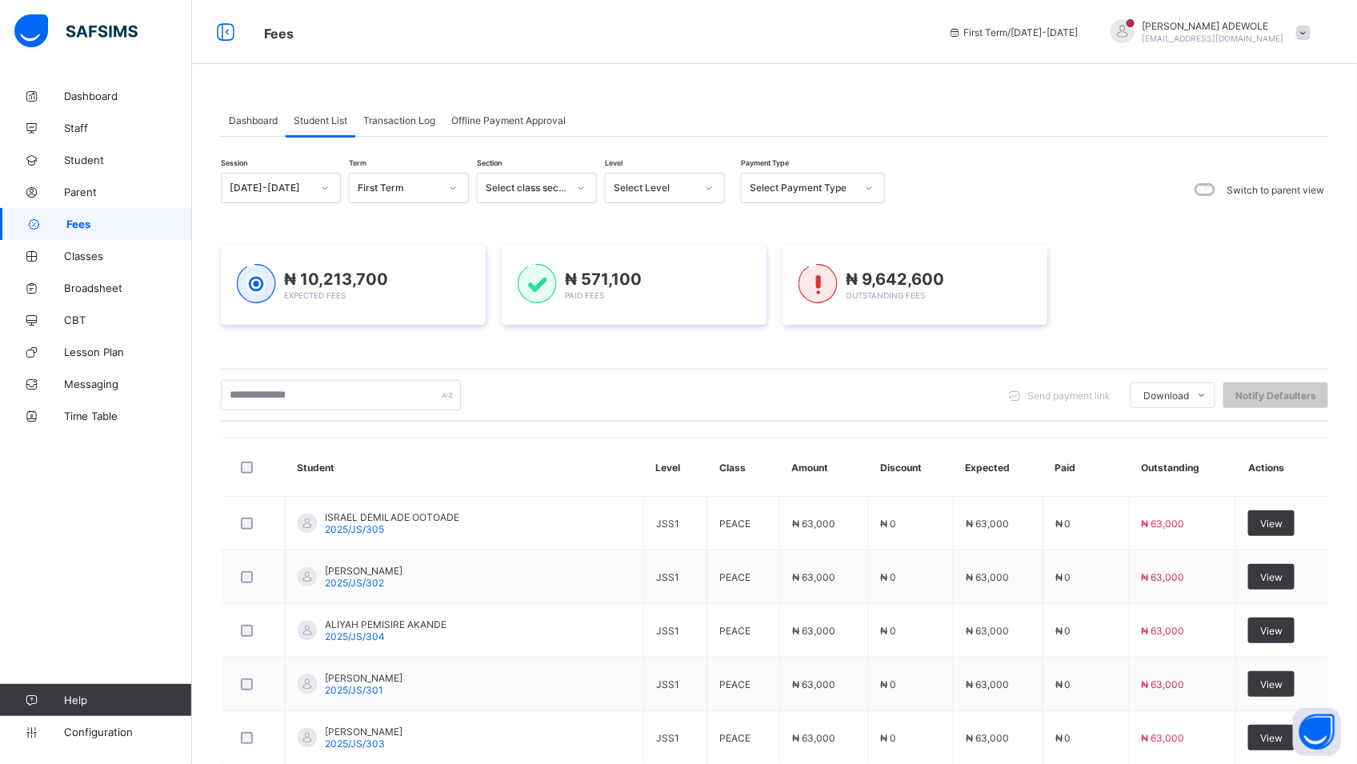
click at [707, 187] on icon at bounding box center [709, 188] width 10 height 16
click at [708, 185] on icon at bounding box center [709, 188] width 10 height 16
click at [647, 269] on div "KG" at bounding box center [665, 272] width 118 height 25
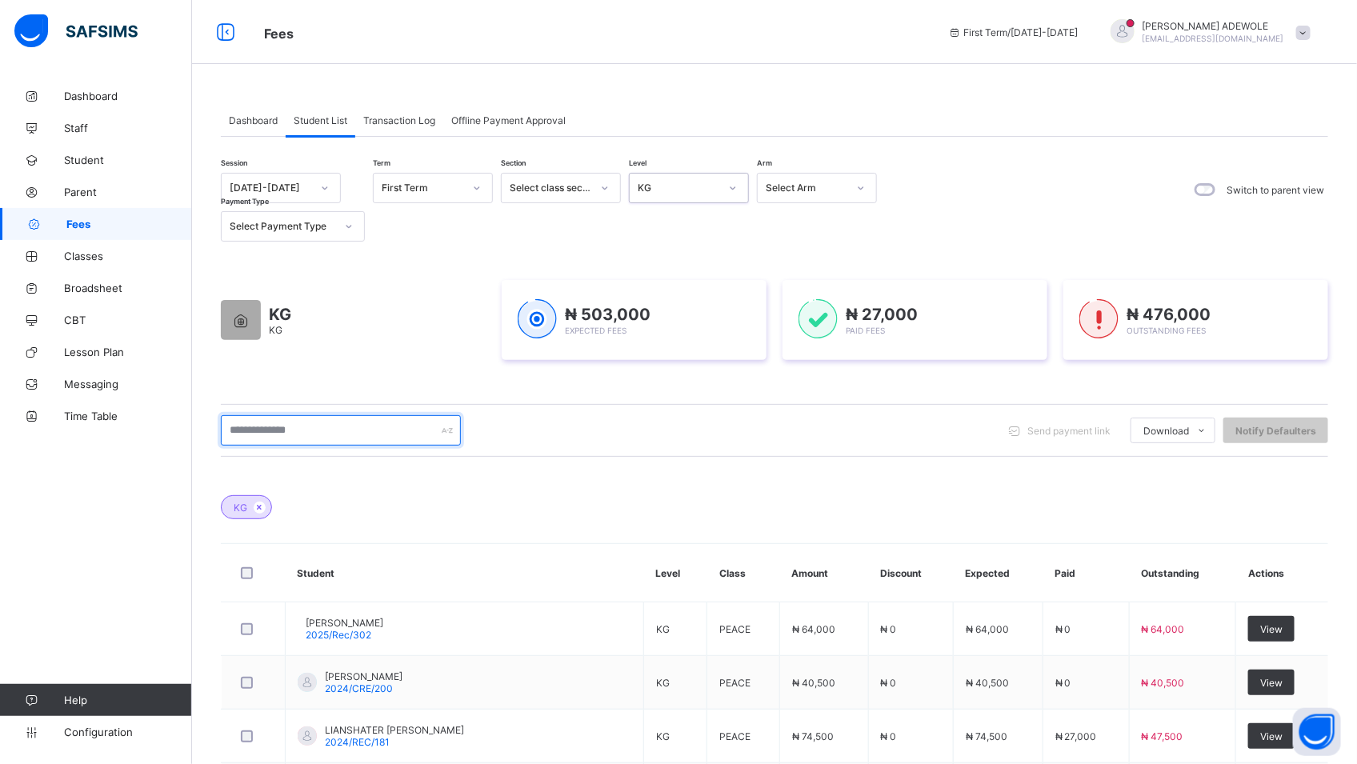
click at [332, 435] on input "text" at bounding box center [341, 430] width 240 height 30
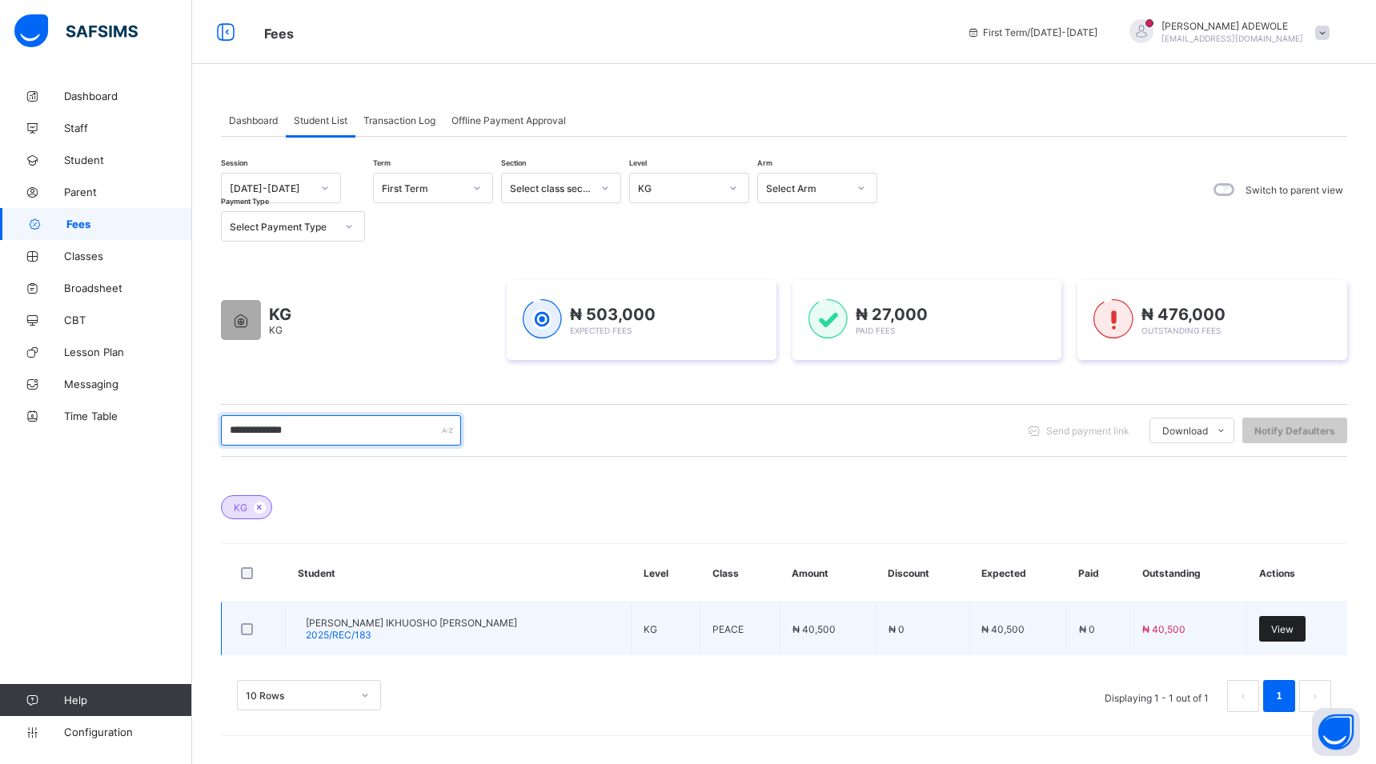
type input "**********"
click at [1290, 624] on div "View" at bounding box center [1282, 629] width 46 height 26
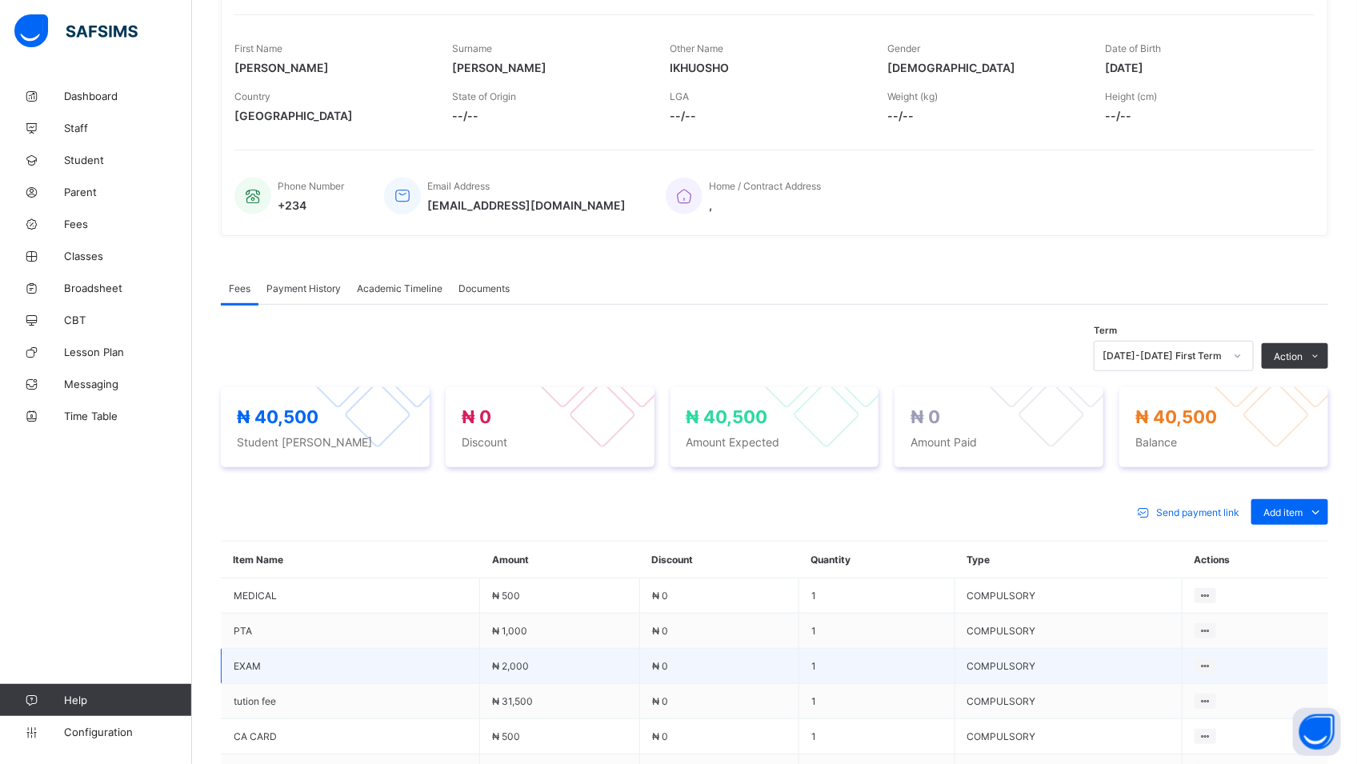
scroll to position [432, 0]
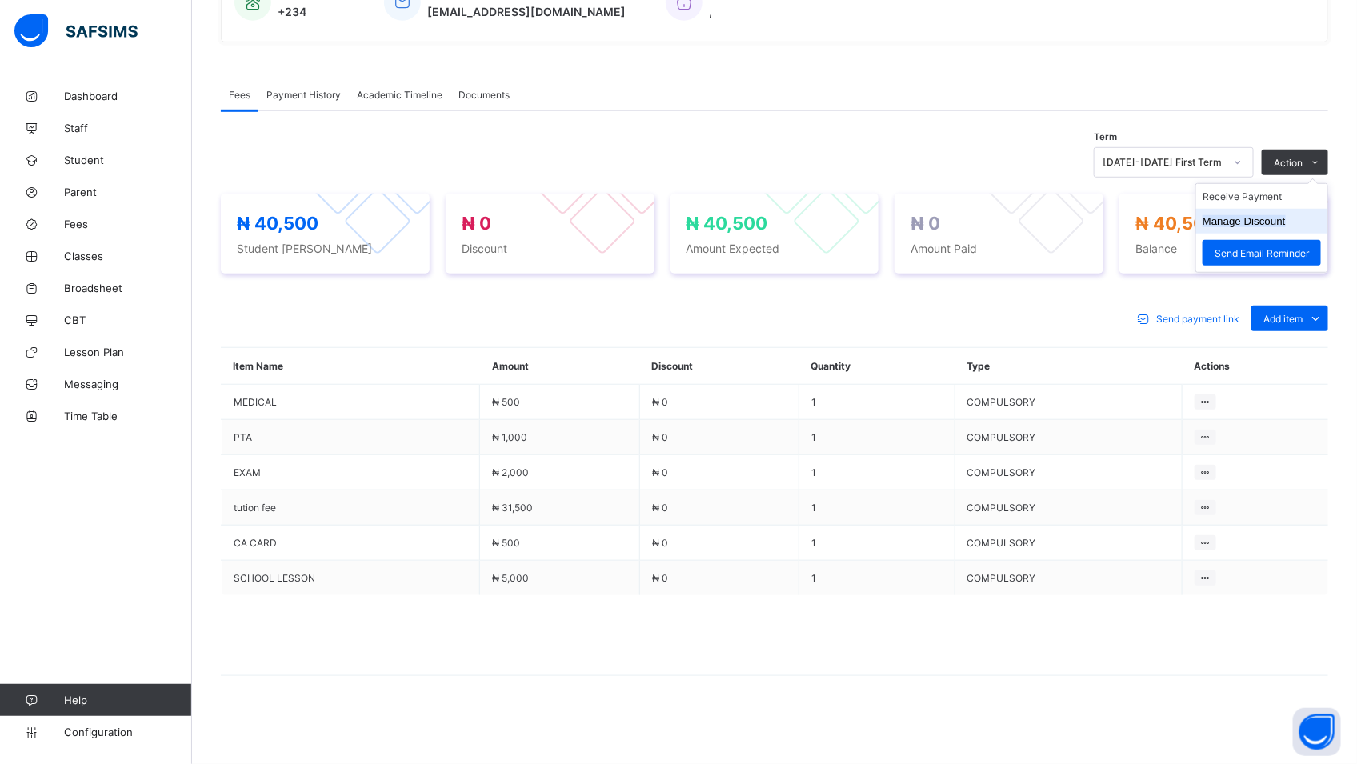
click at [1252, 223] on button "Manage Discount" at bounding box center [1244, 221] width 83 height 12
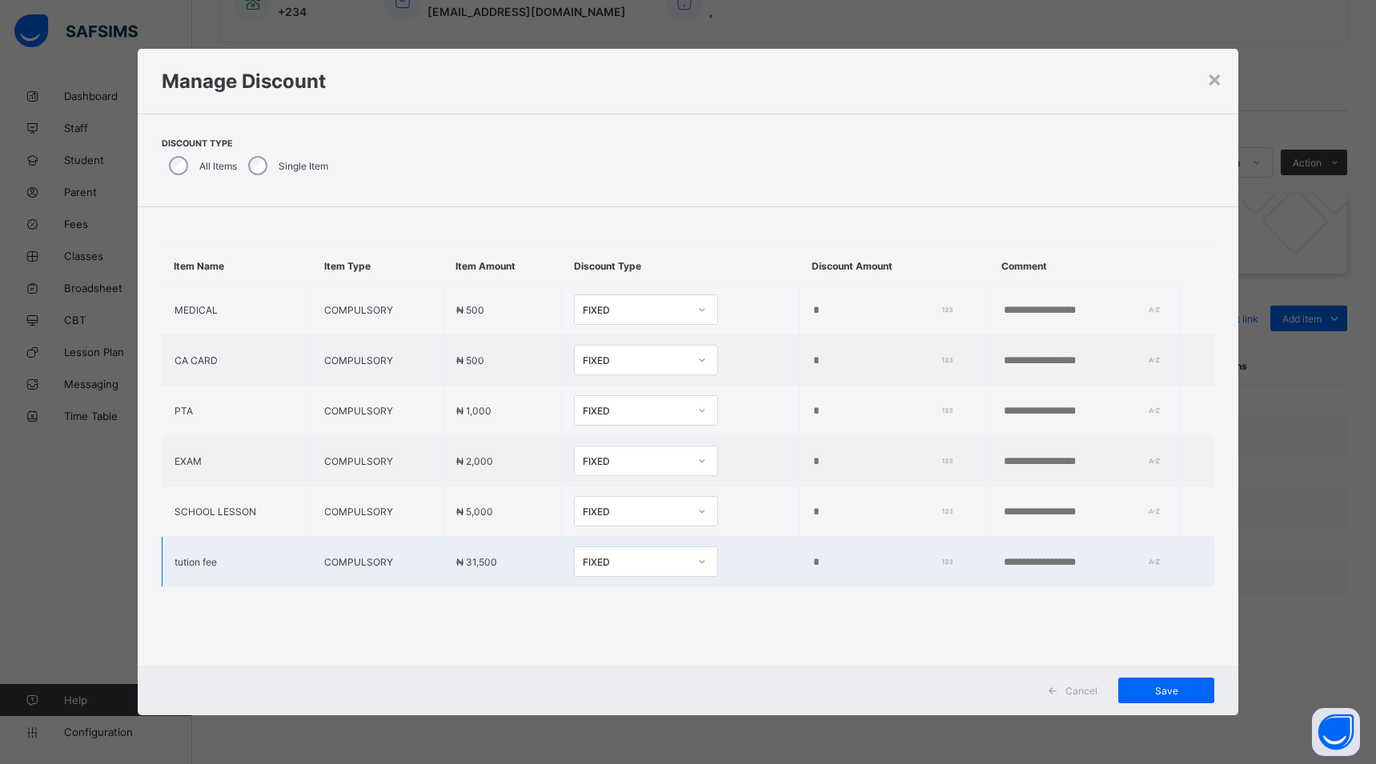
click at [812, 569] on input "*" at bounding box center [879, 562] width 134 height 13
click at [800, 557] on td at bounding box center [895, 562] width 190 height 50
click at [812, 565] on input "number" at bounding box center [879, 562] width 134 height 13
type input "*****"
click at [1167, 685] on span "Save" at bounding box center [1166, 691] width 72 height 12
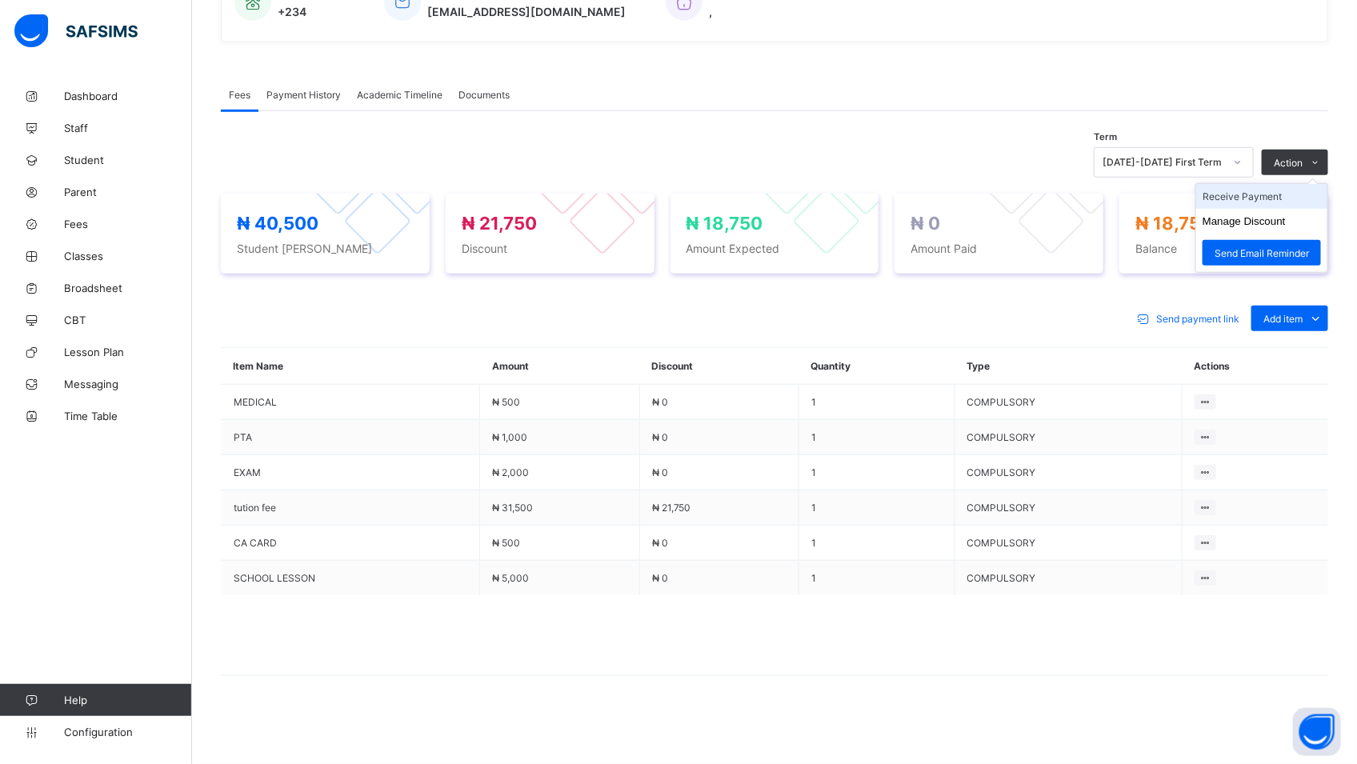
click at [1265, 193] on li "Receive Payment" at bounding box center [1262, 196] width 131 height 25
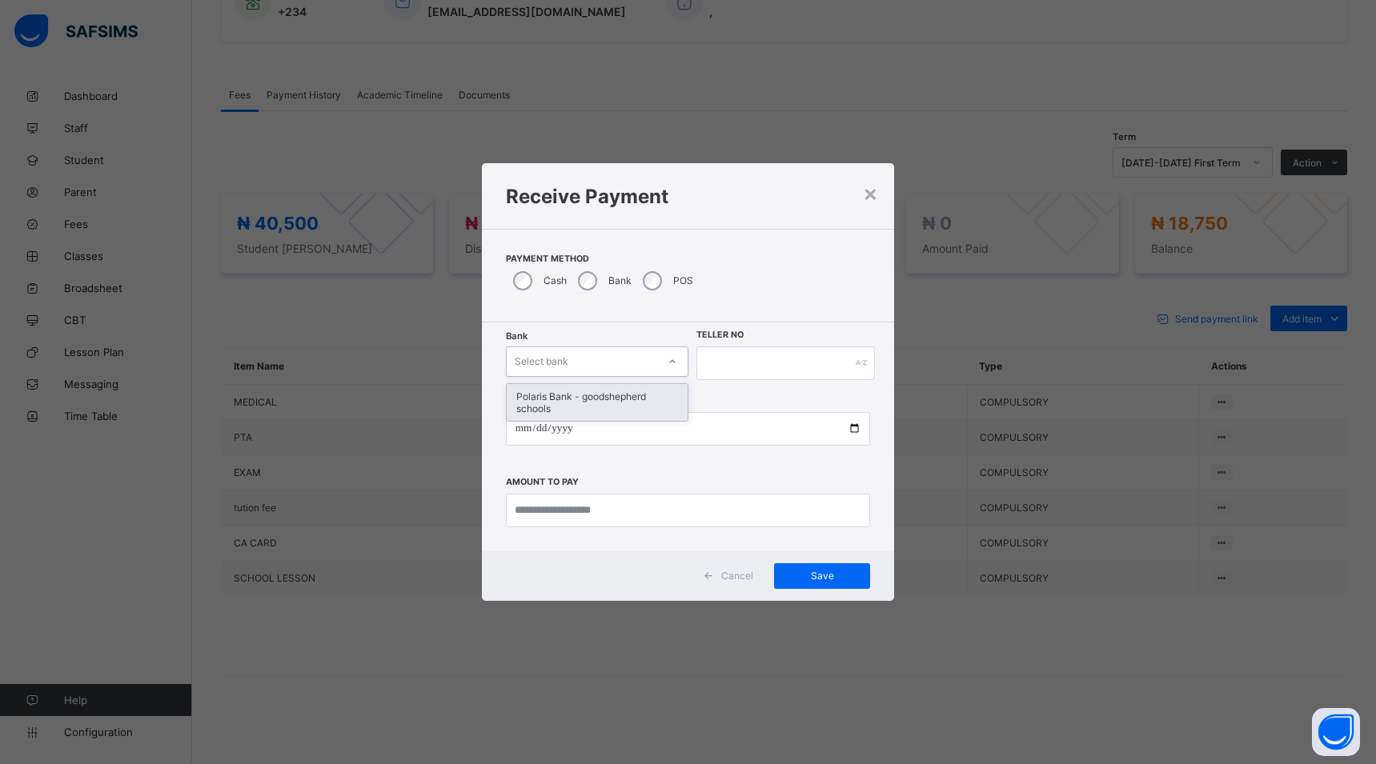
drag, startPoint x: 675, startPoint y: 359, endPoint x: 682, endPoint y: 335, distance: 25.1
click at [675, 358] on icon at bounding box center [673, 362] width 10 height 16
click at [571, 399] on div "Polaris Bank - goodshepherd schools" at bounding box center [597, 402] width 181 height 37
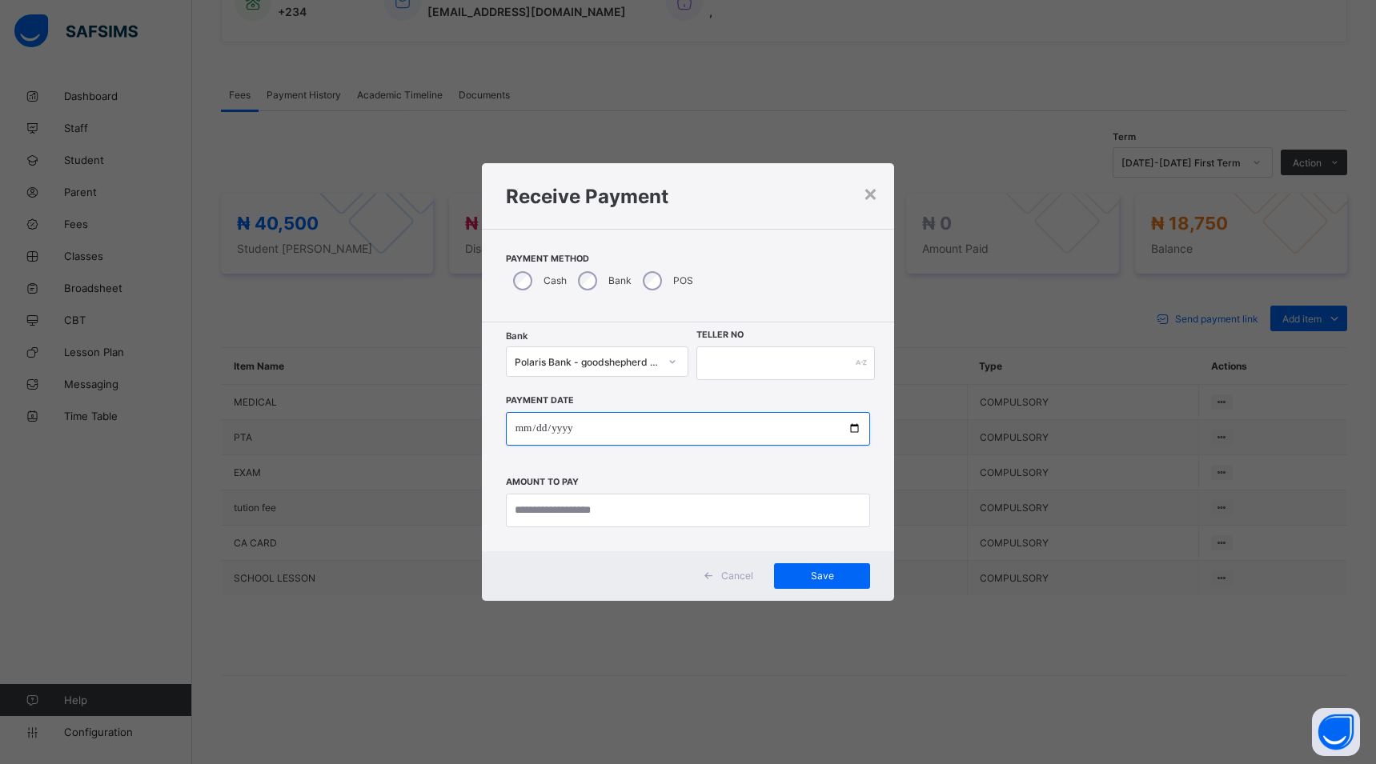
click at [856, 426] on input "date" at bounding box center [688, 429] width 365 height 34
type input "**********"
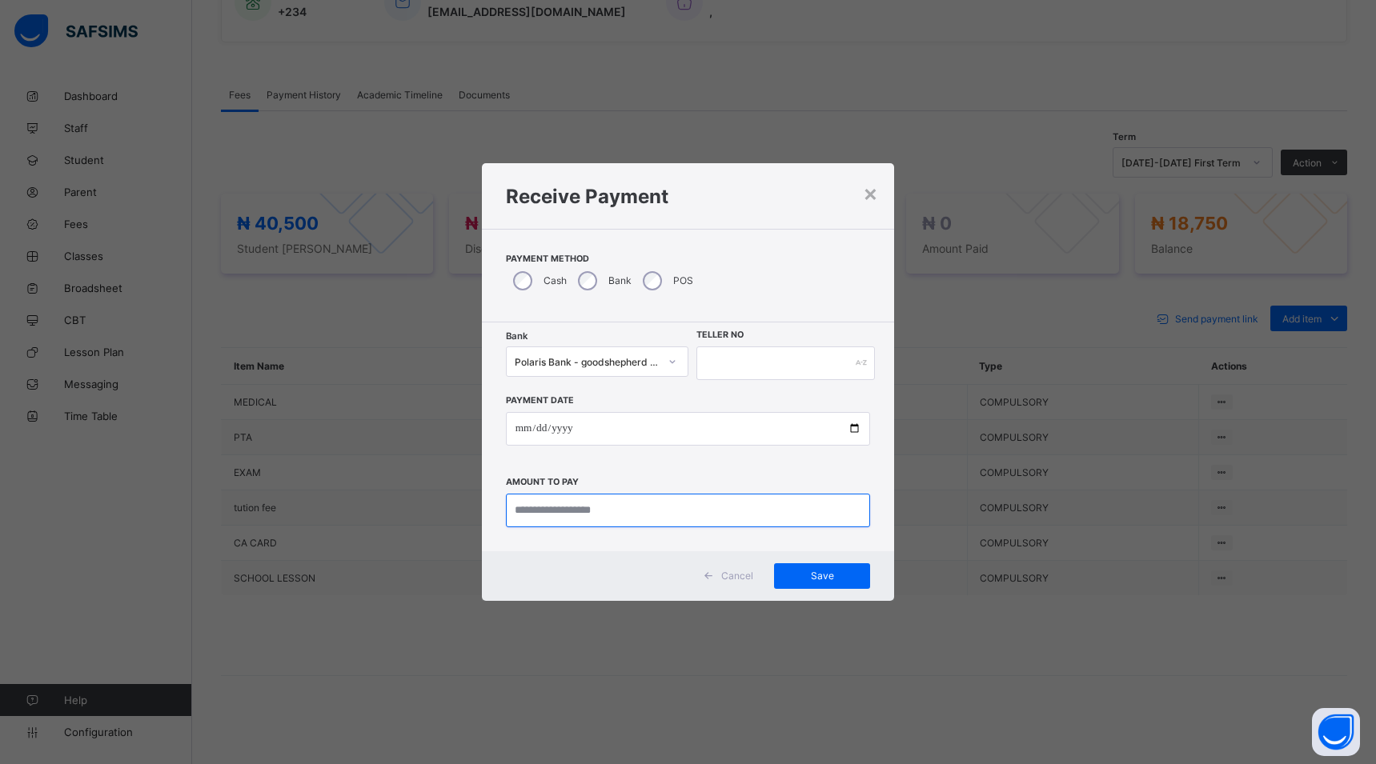
click at [630, 510] on input "currency" at bounding box center [688, 511] width 365 height 34
type input "********"
click at [713, 367] on input "text" at bounding box center [785, 364] width 178 height 34
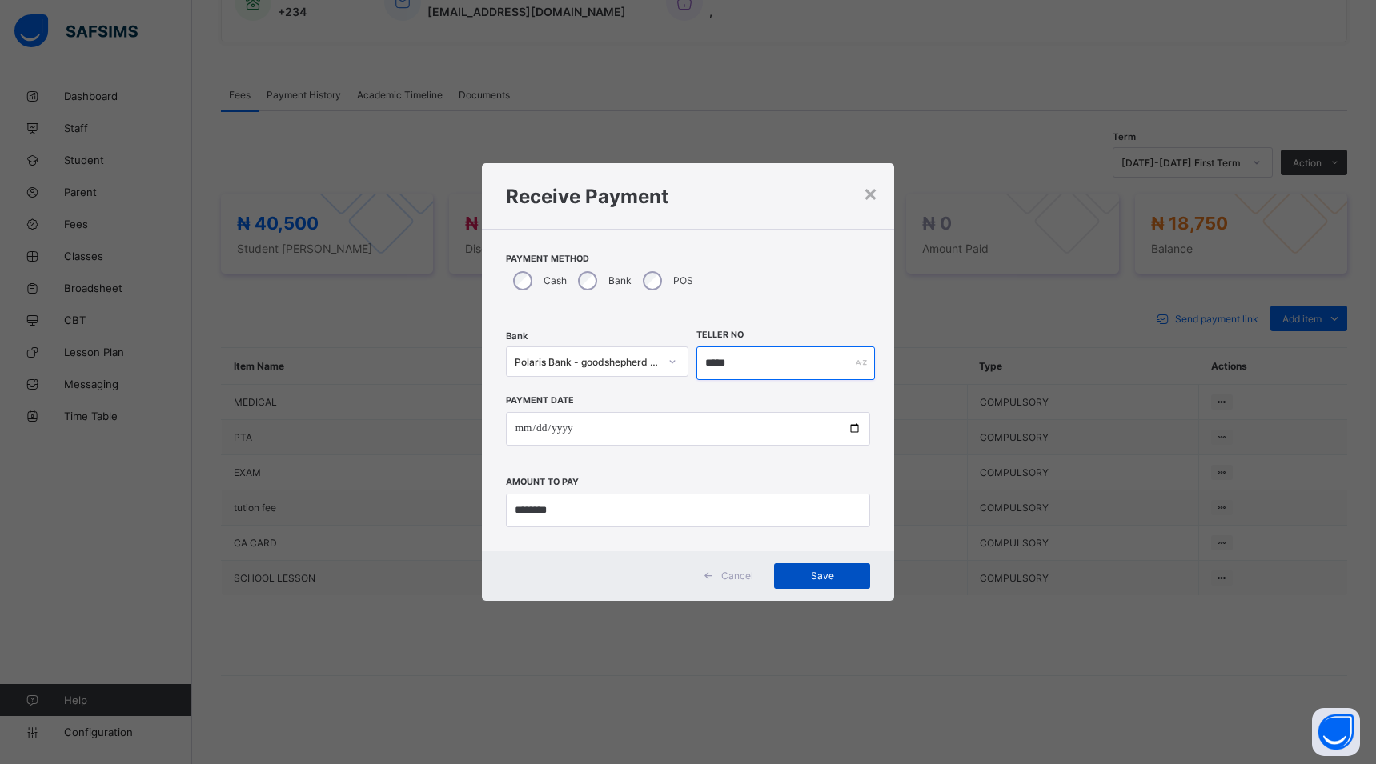
type input "*****"
click at [824, 577] on span "Save" at bounding box center [822, 576] width 72 height 12
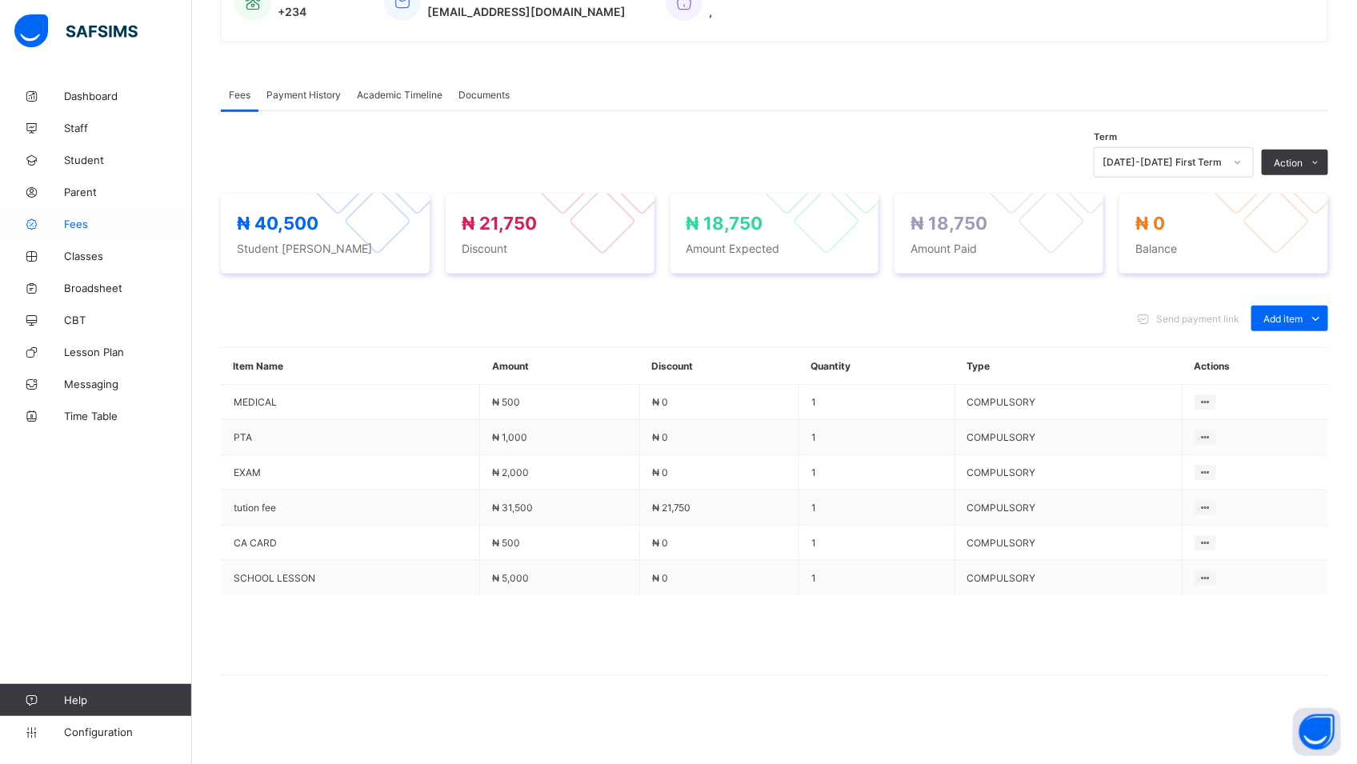
click at [80, 224] on span "Fees" at bounding box center [128, 224] width 128 height 13
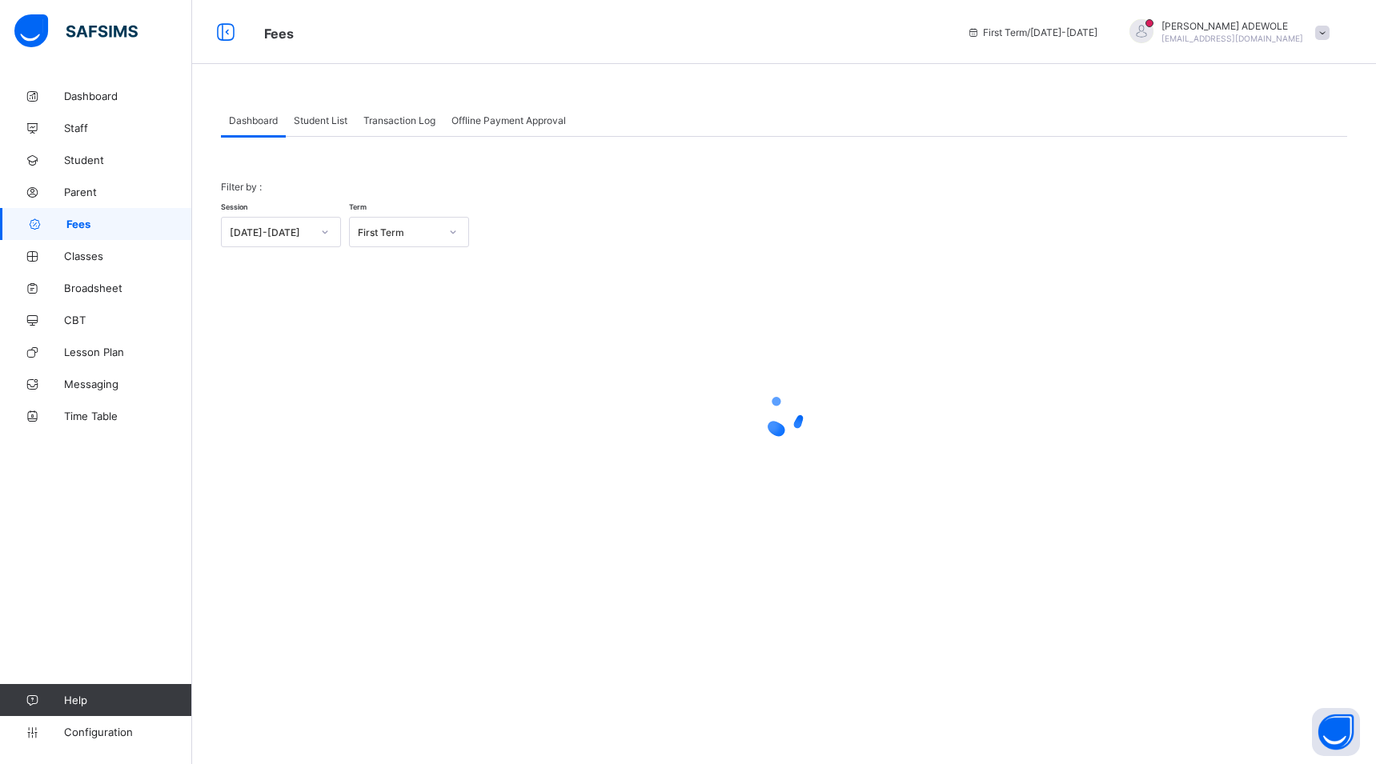
click at [339, 118] on span "Student List" at bounding box center [321, 120] width 54 height 12
click at [418, 49] on div "Fees First Term / [DATE]-[DATE] [PERSON_NAME] [EMAIL_ADDRESS][DOMAIN_NAME]" at bounding box center [688, 32] width 1376 height 64
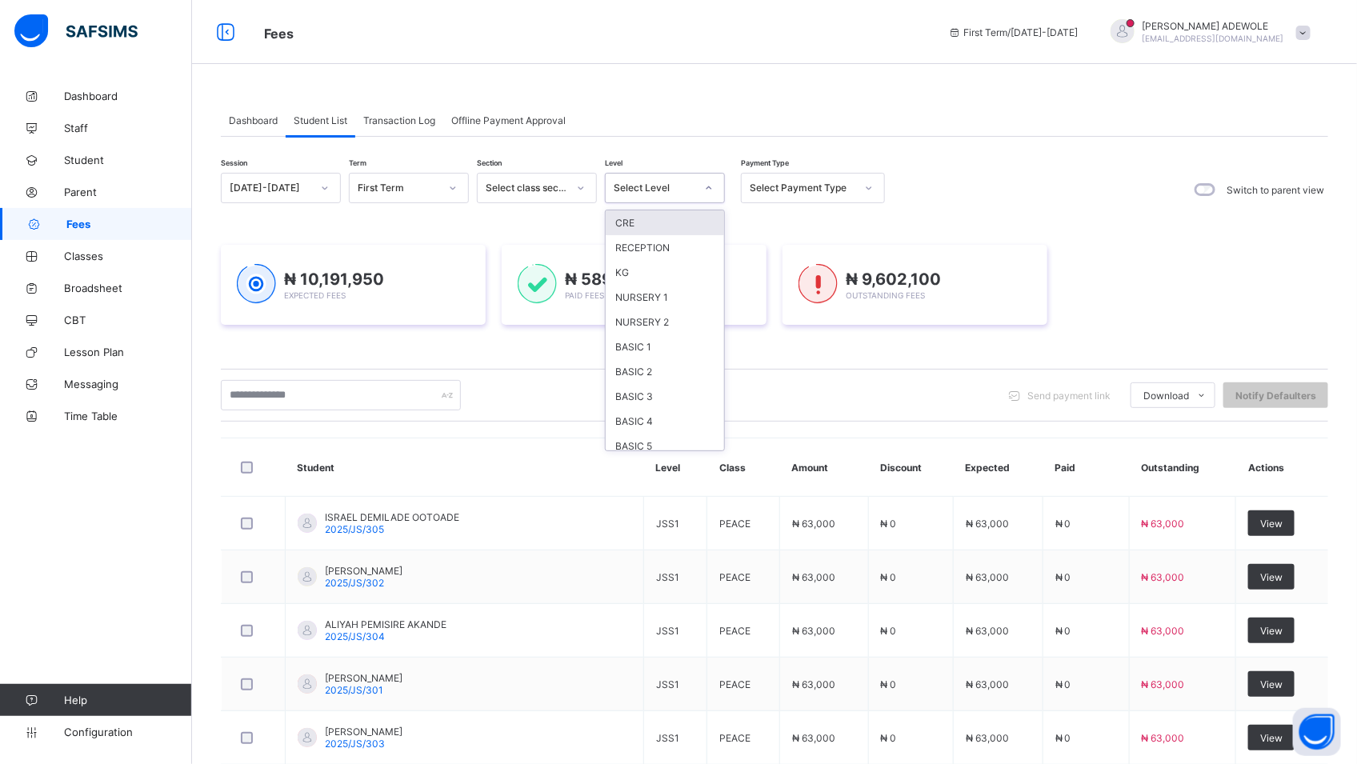
click at [708, 190] on icon at bounding box center [710, 187] width 6 height 3
click at [636, 397] on div "BASIC 3" at bounding box center [665, 396] width 118 height 25
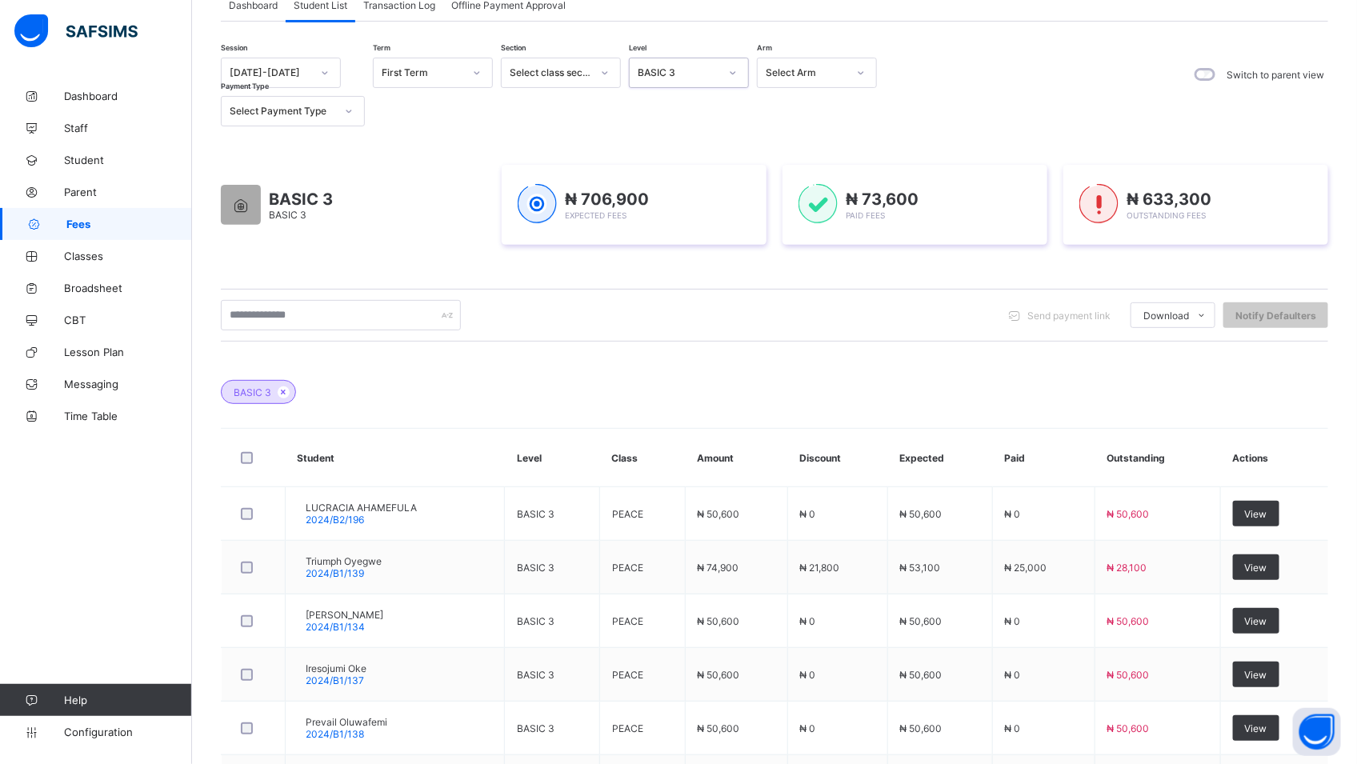
scroll to position [229, 0]
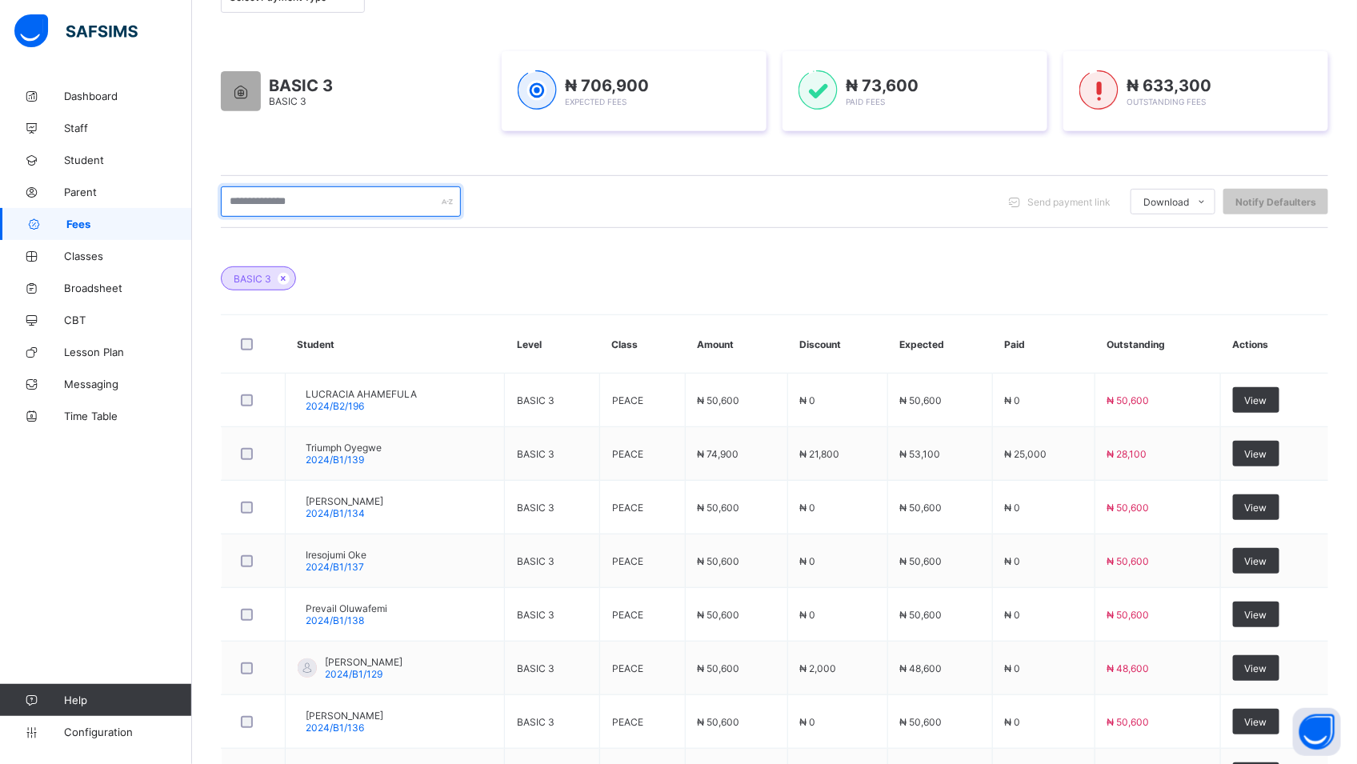
click at [320, 186] on input "text" at bounding box center [341, 201] width 240 height 30
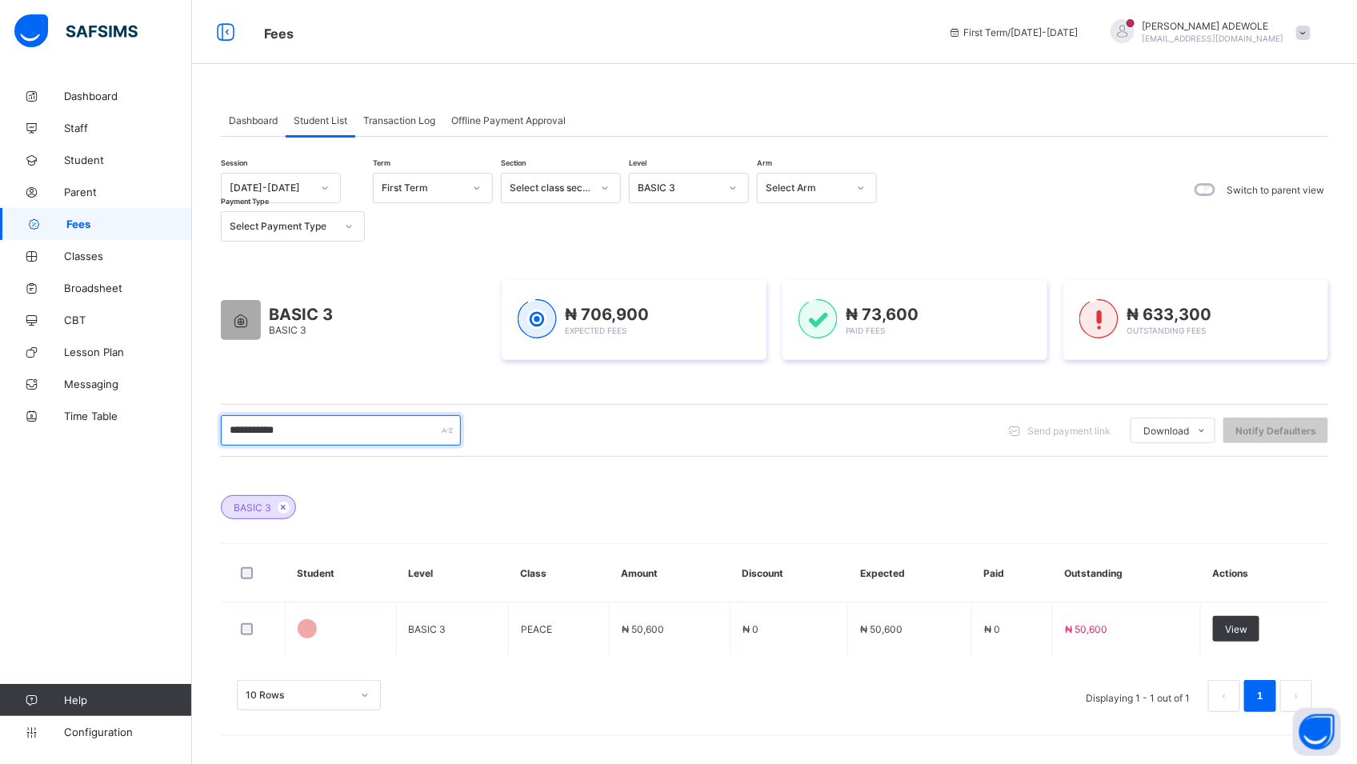
scroll to position [0, 0]
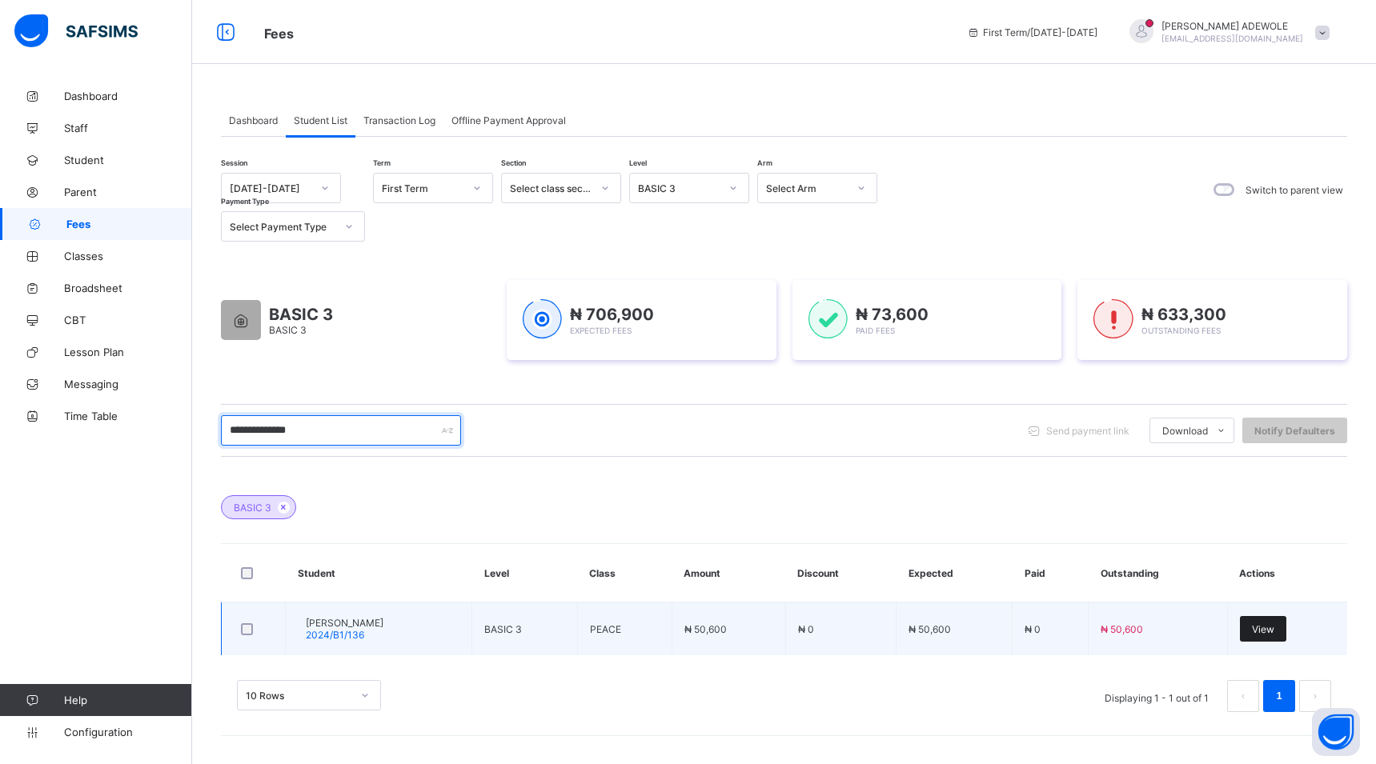
type input "**********"
click at [1273, 629] on span "View" at bounding box center [1263, 629] width 22 height 12
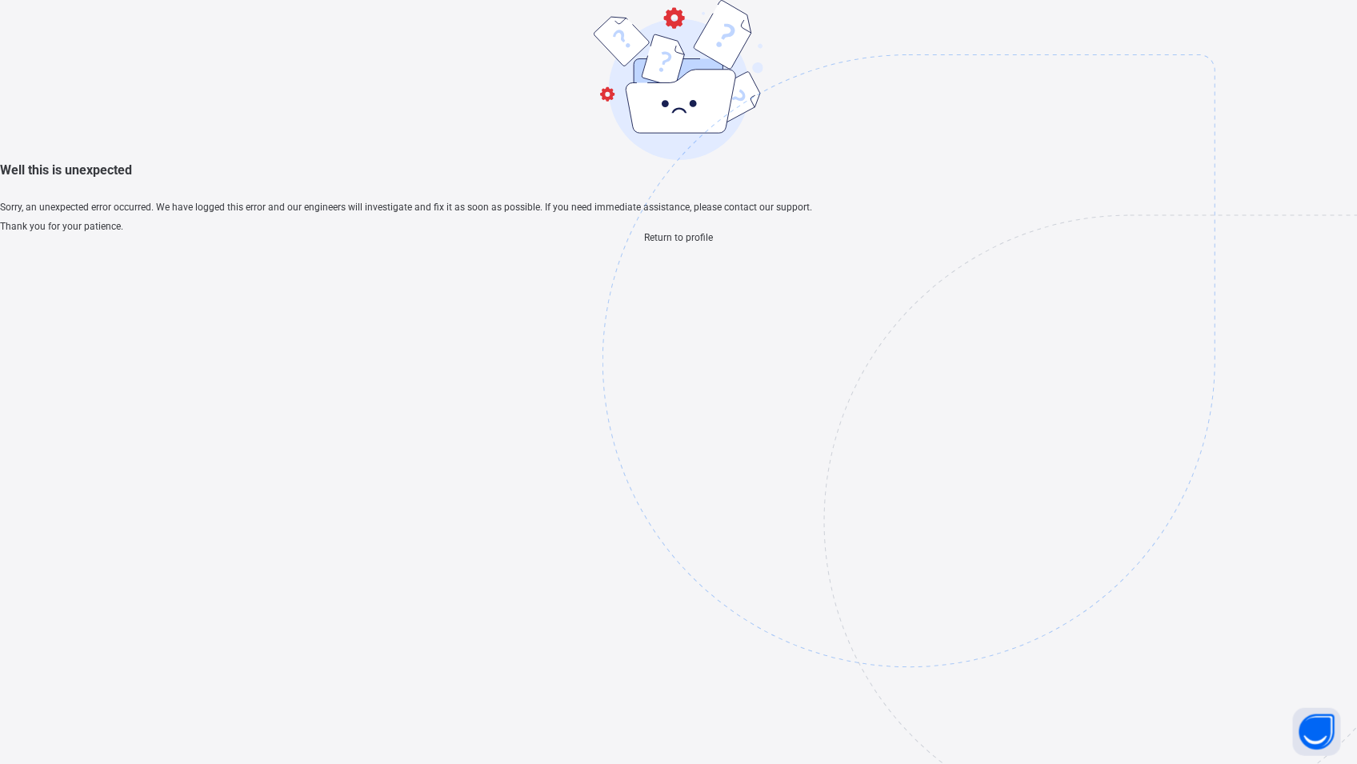
click at [661, 243] on span "Return to profile" at bounding box center [678, 237] width 69 height 11
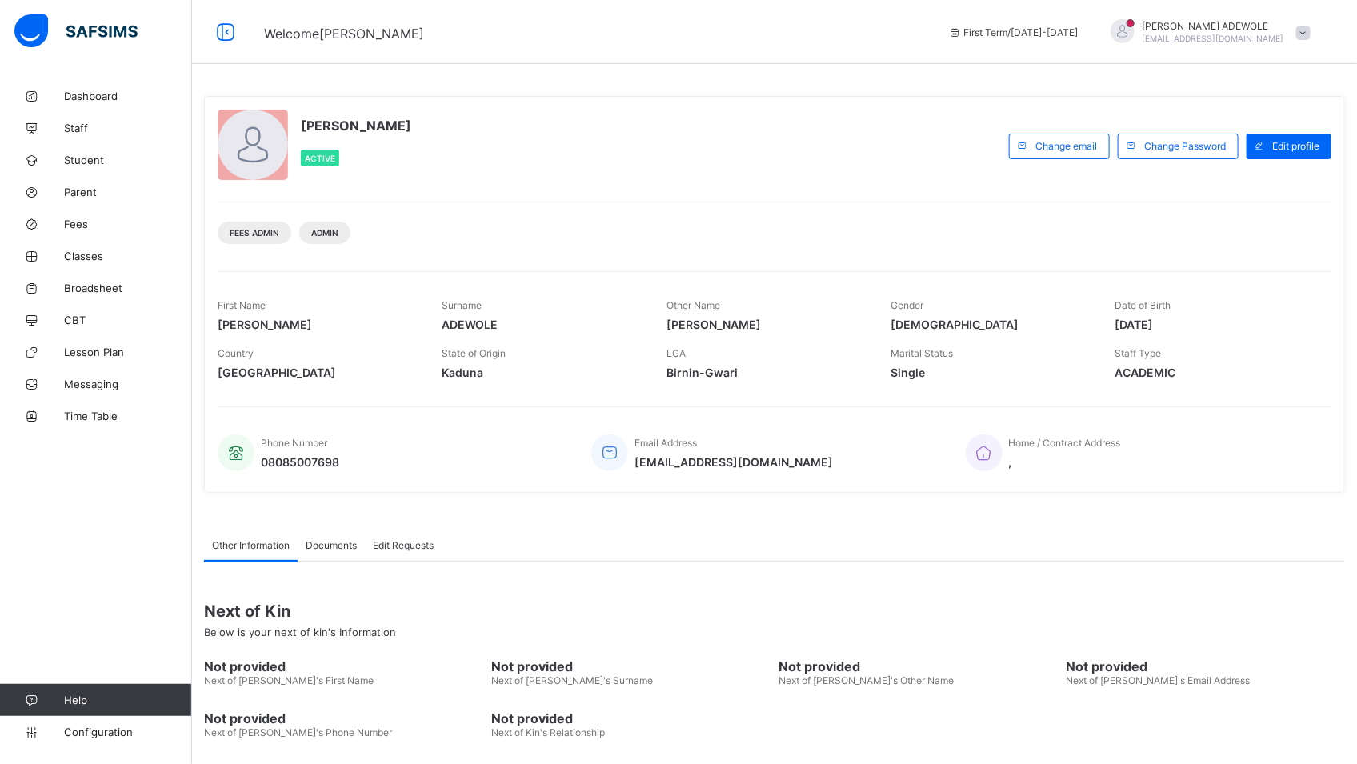
click at [576, 627] on div "Next of Kin Below is your next of kin's Information" at bounding box center [774, 620] width 1141 height 61
click at [73, 221] on span "Fees" at bounding box center [128, 224] width 128 height 13
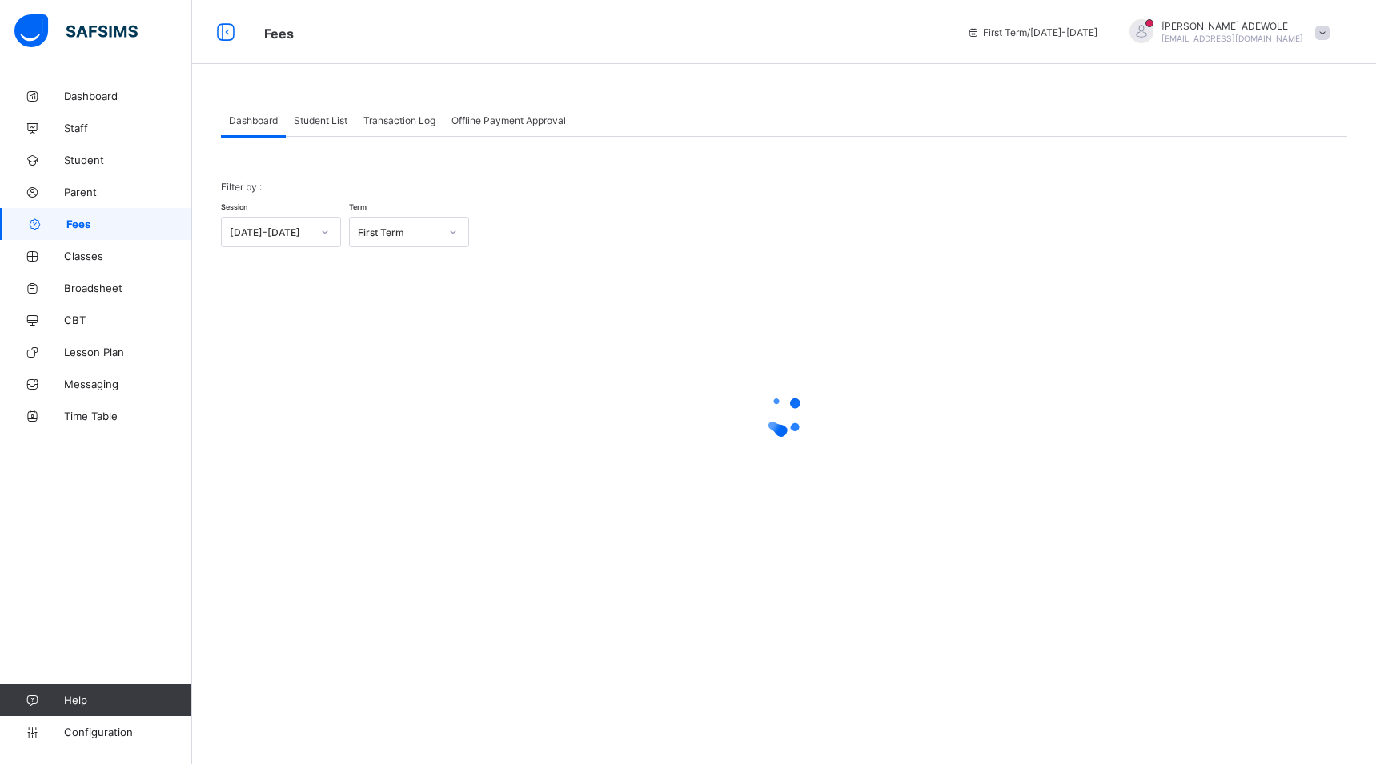
click at [323, 120] on span "Student List" at bounding box center [321, 120] width 54 height 12
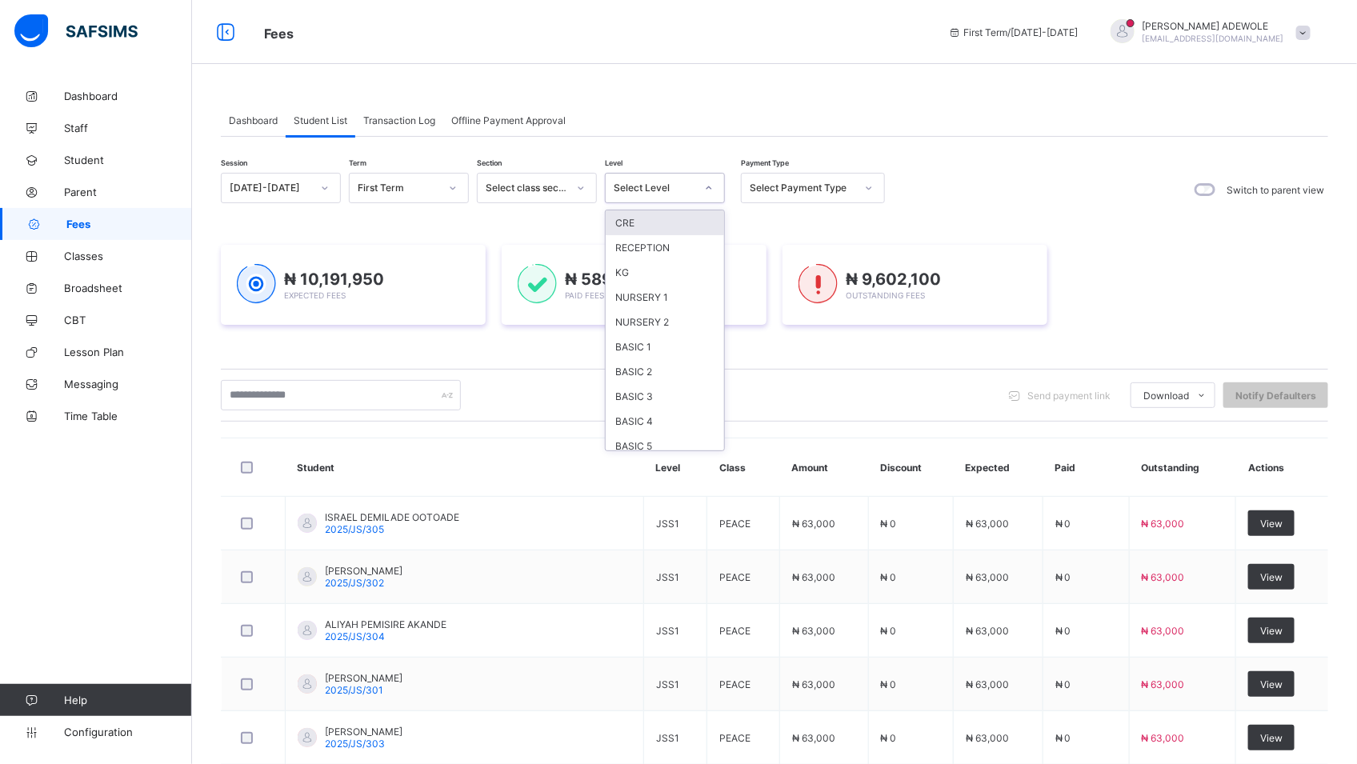
click at [711, 190] on icon at bounding box center [709, 188] width 10 height 16
click at [634, 391] on div "BASIC 3" at bounding box center [665, 396] width 118 height 25
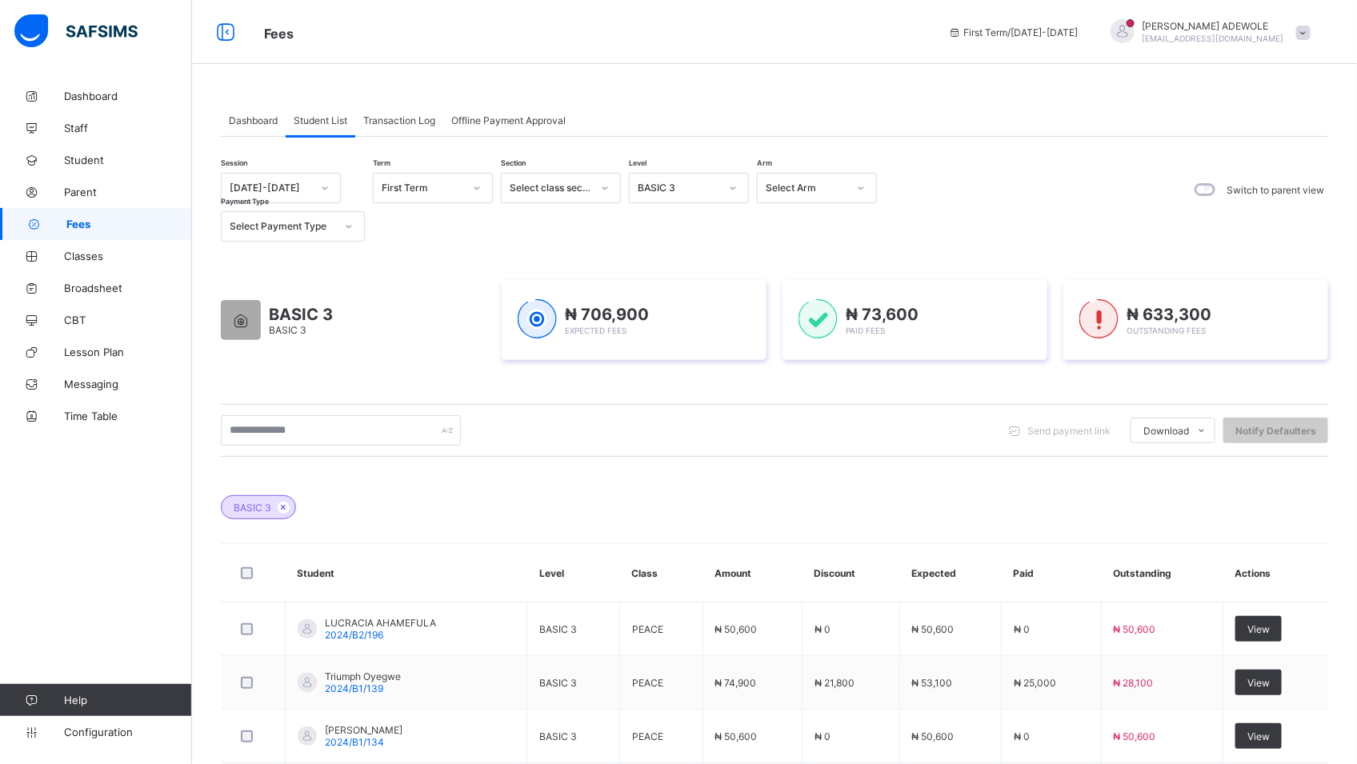
click at [337, 414] on div "Send payment link Download Students Payment Students Payment Status Student Ite…" at bounding box center [775, 430] width 1108 height 53
click at [310, 435] on input "text" at bounding box center [341, 430] width 240 height 30
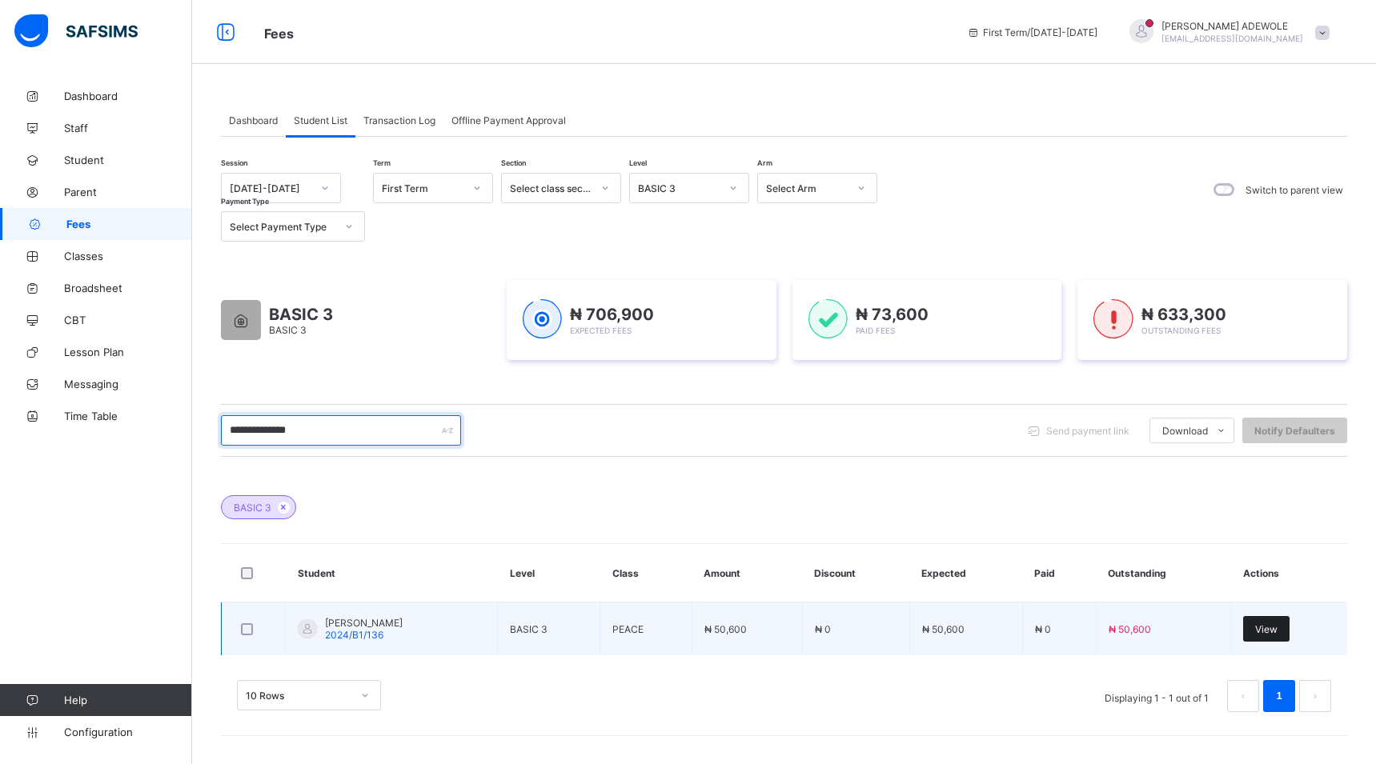
type input "**********"
click at [1271, 625] on span "View" at bounding box center [1266, 629] width 22 height 12
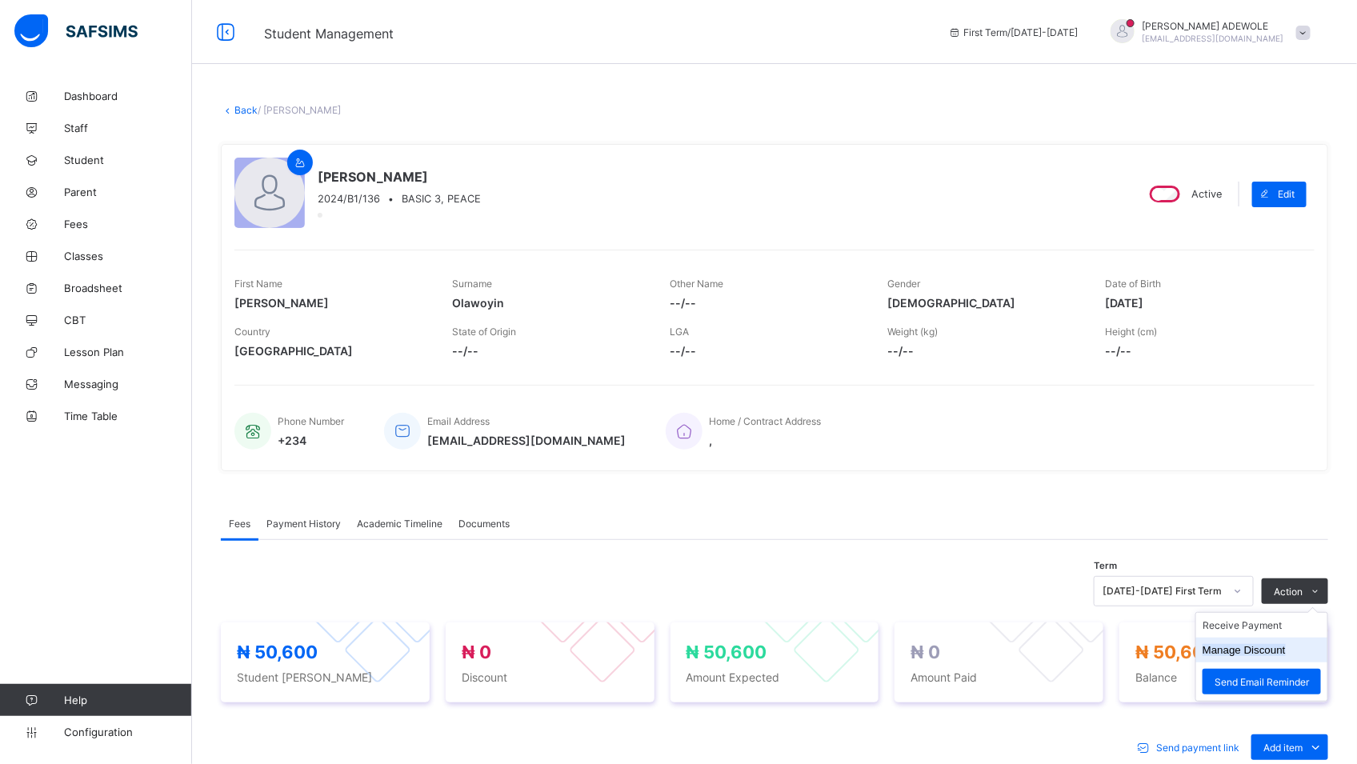
click at [1261, 656] on button "Manage Discount" at bounding box center [1244, 650] width 83 height 12
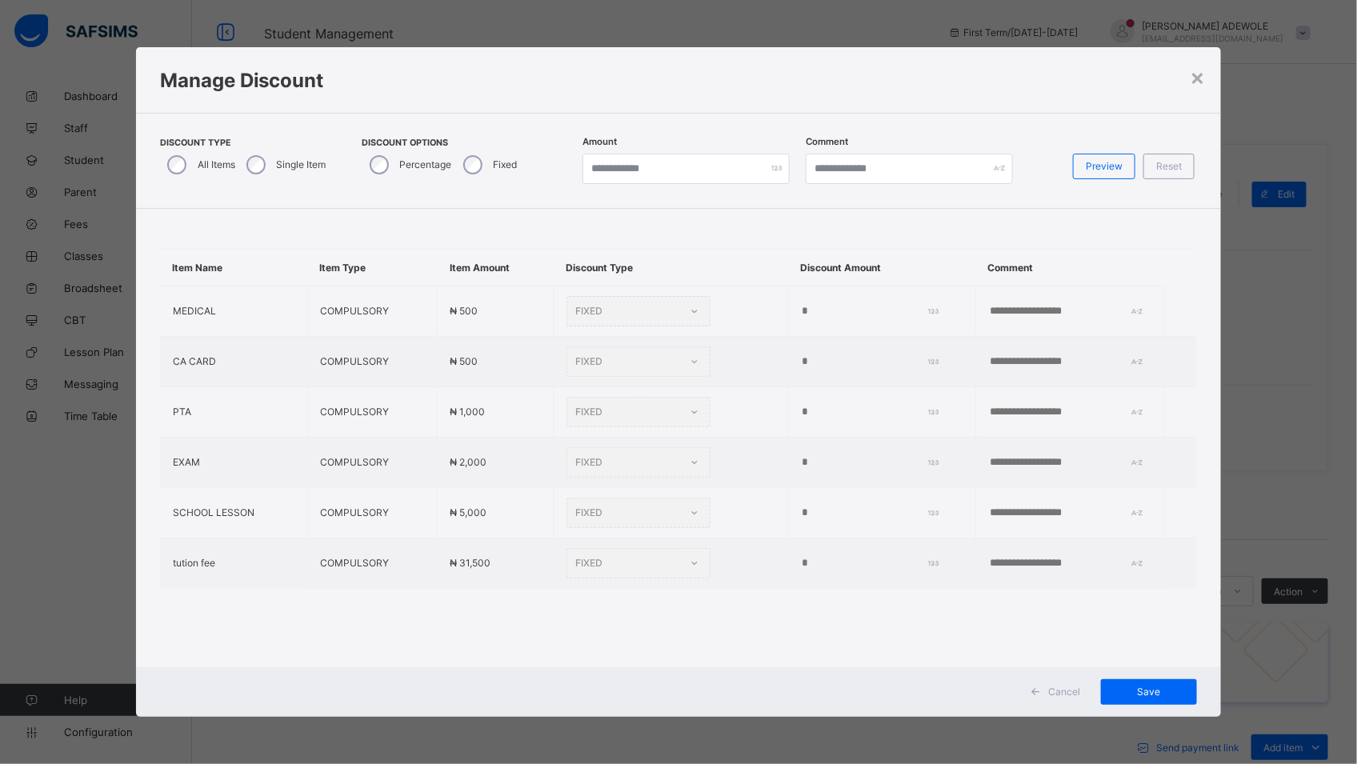
type input "*"
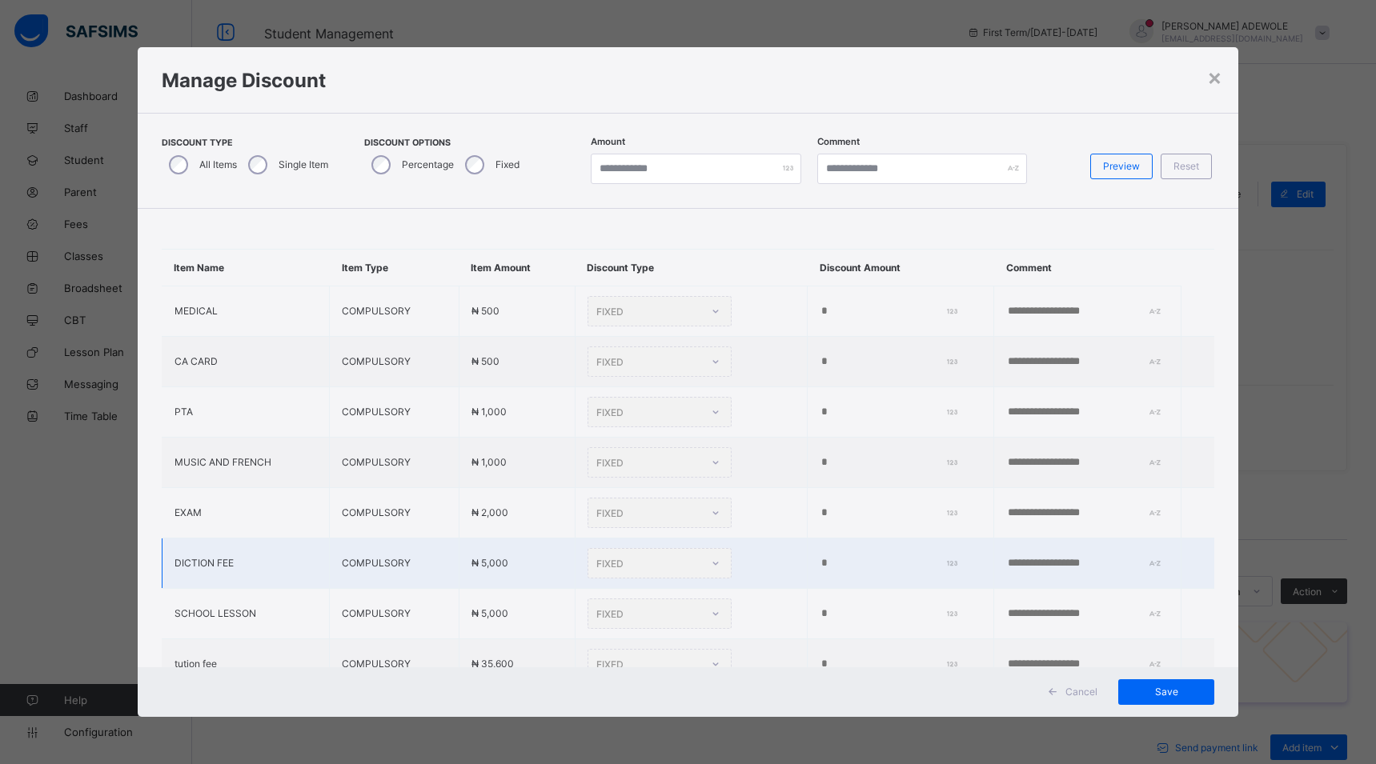
scroll to position [84, 0]
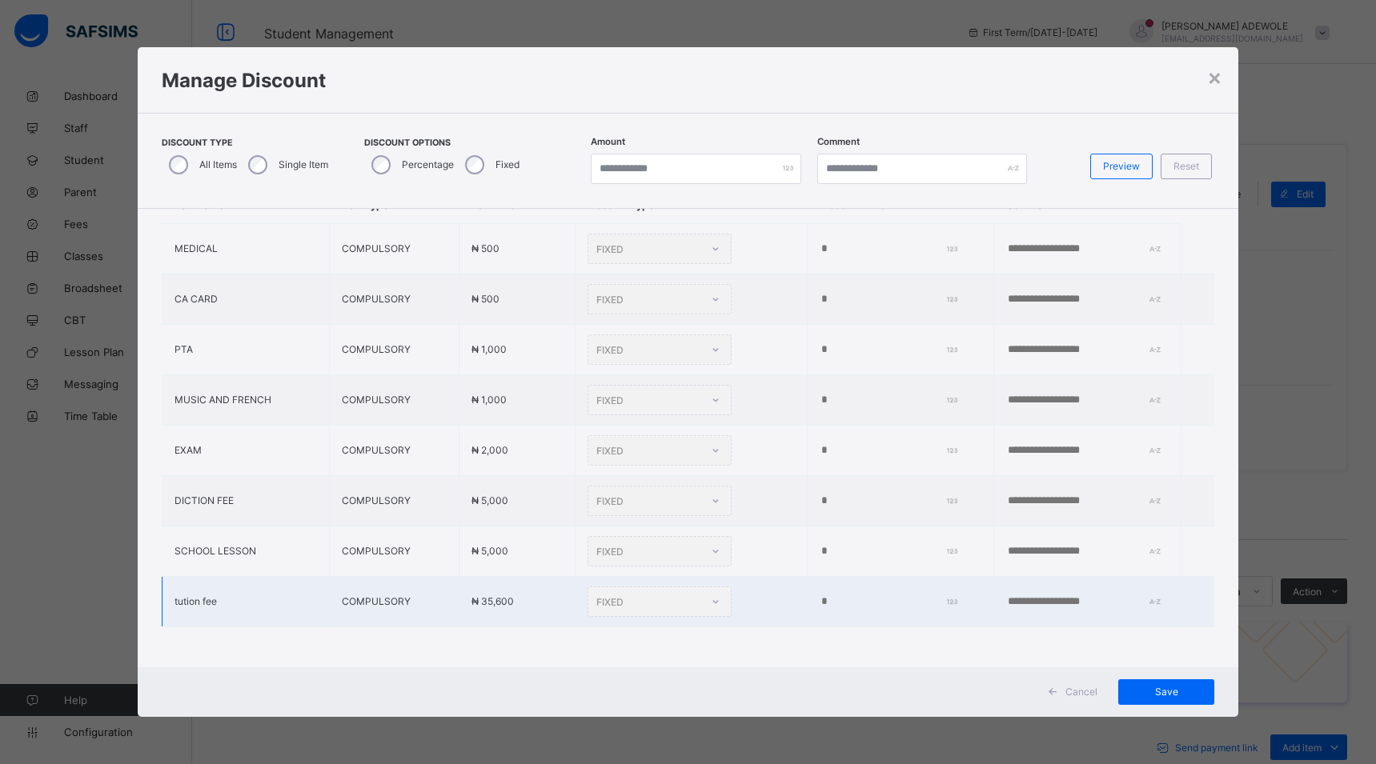
drag, startPoint x: 834, startPoint y: 569, endPoint x: 836, endPoint y: 591, distance: 22.5
click at [836, 591] on td "*" at bounding box center [901, 601] width 186 height 50
drag, startPoint x: 836, startPoint y: 591, endPoint x: 791, endPoint y: 569, distance: 50.8
click at [808, 576] on td "*" at bounding box center [901, 601] width 186 height 50
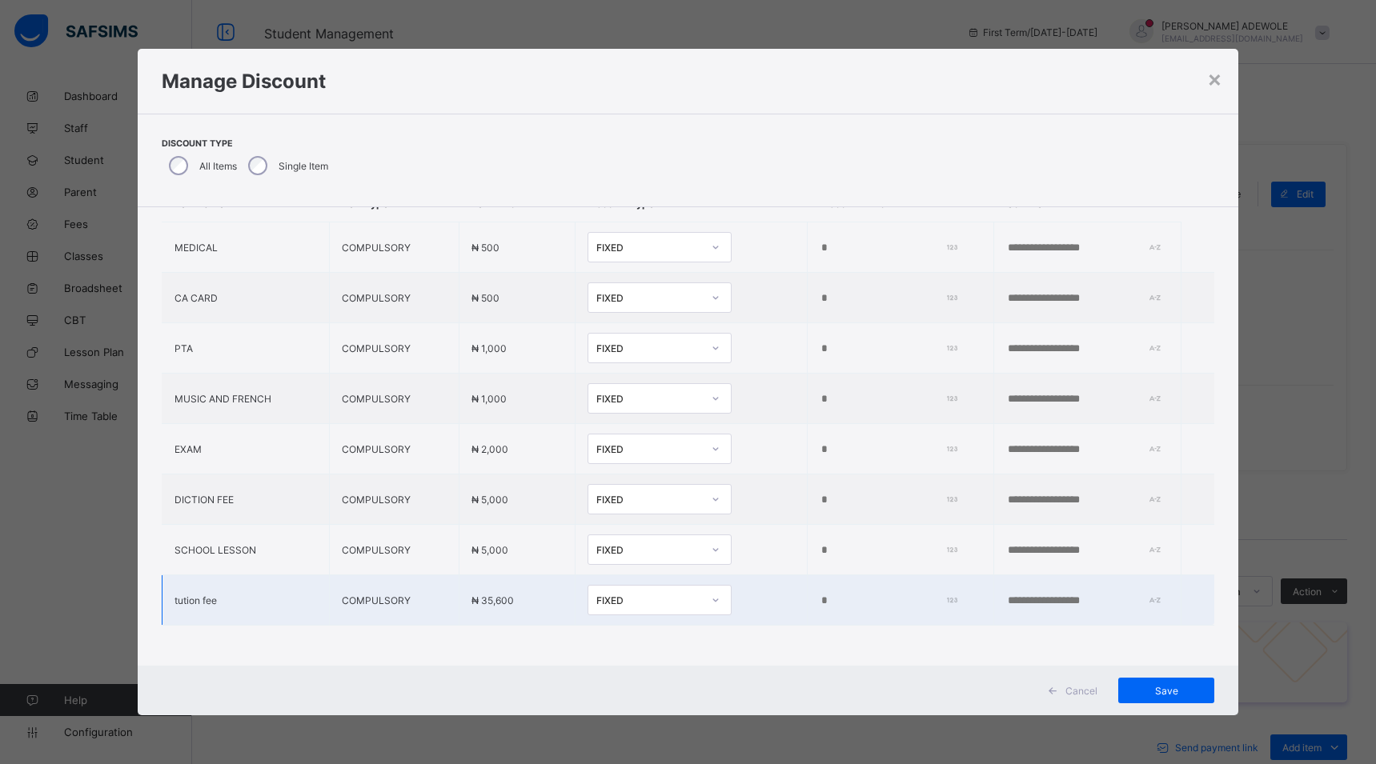
click at [820, 595] on input "*" at bounding box center [885, 601] width 131 height 13
type input "****"
click at [1144, 694] on span "Save" at bounding box center [1166, 691] width 72 height 12
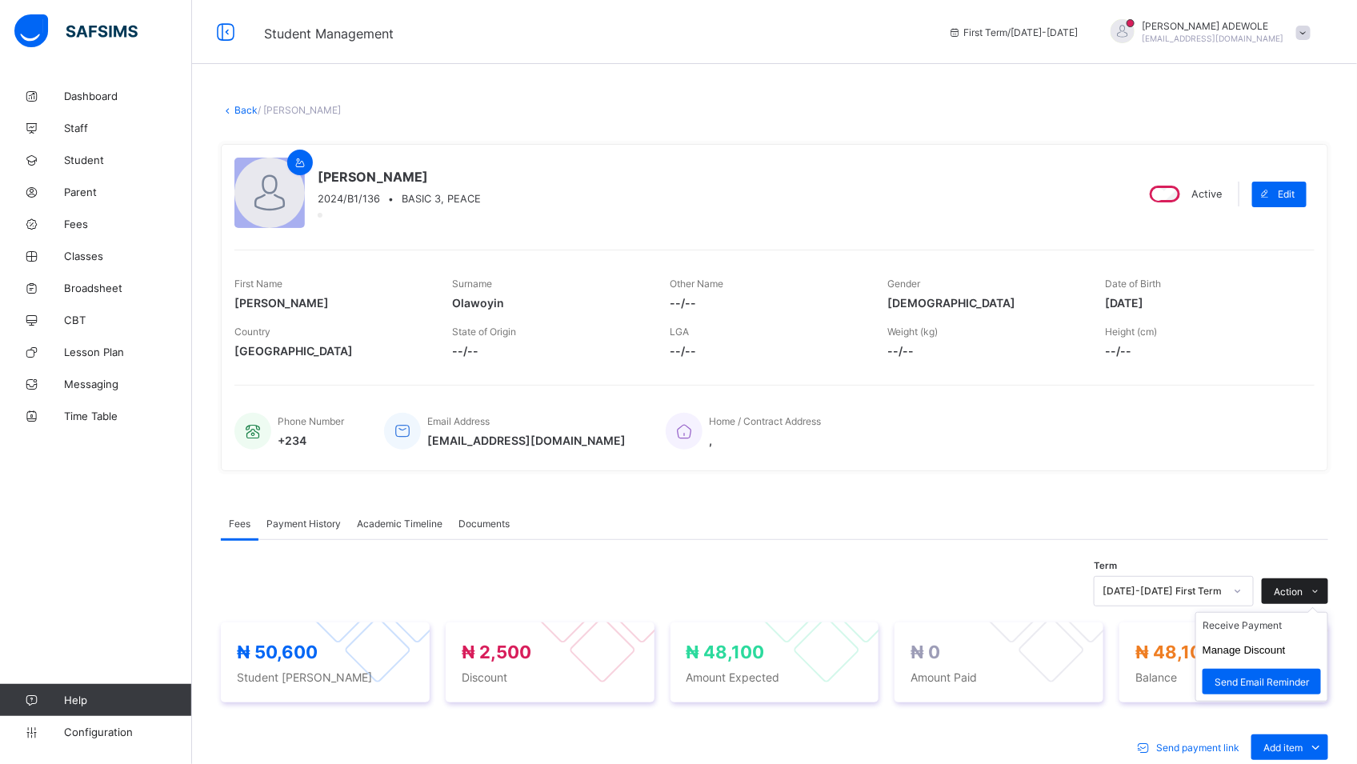
click at [1297, 588] on span "Action" at bounding box center [1288, 592] width 29 height 12
click at [1280, 623] on li "Receive Payment" at bounding box center [1262, 625] width 131 height 25
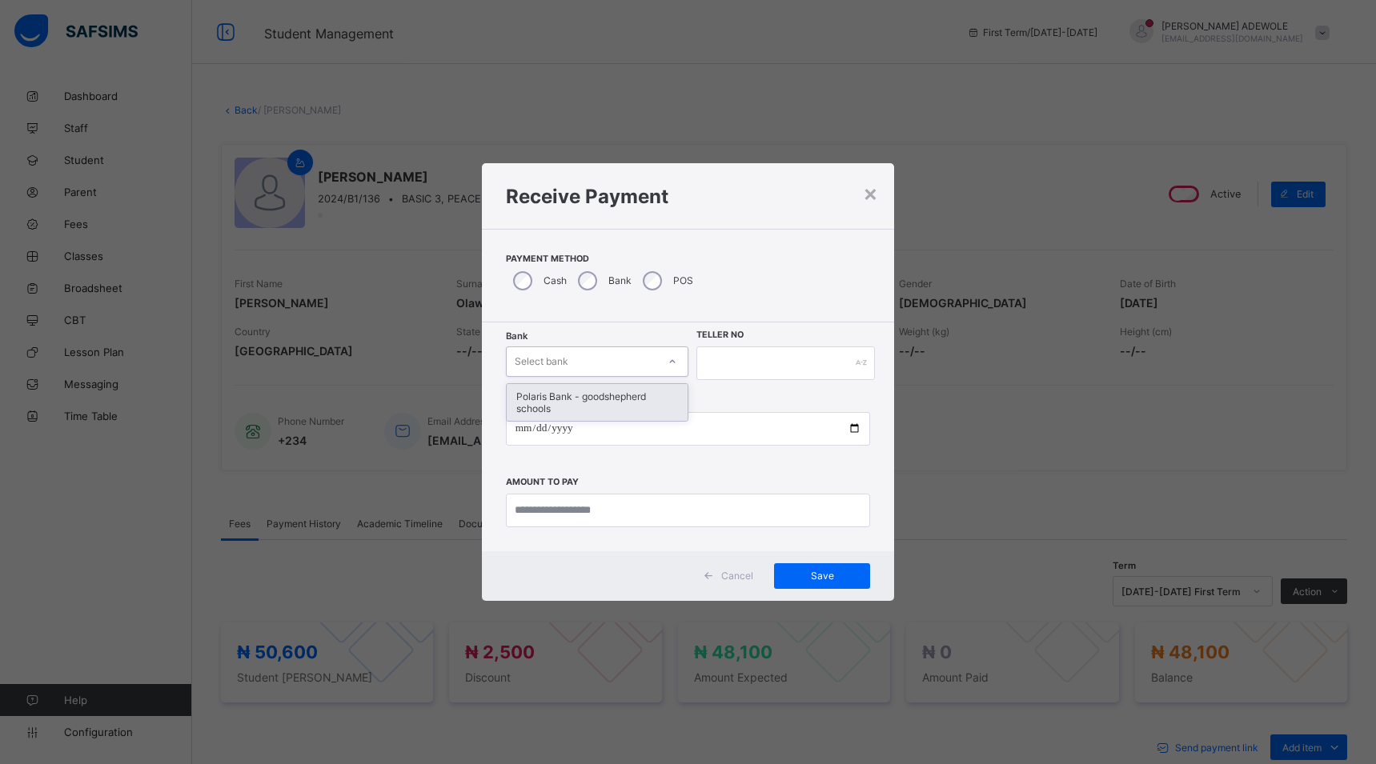
click at [673, 363] on icon at bounding box center [673, 362] width 10 height 16
click at [665, 408] on div "Polaris Bank - goodshepherd schools" at bounding box center [597, 402] width 181 height 37
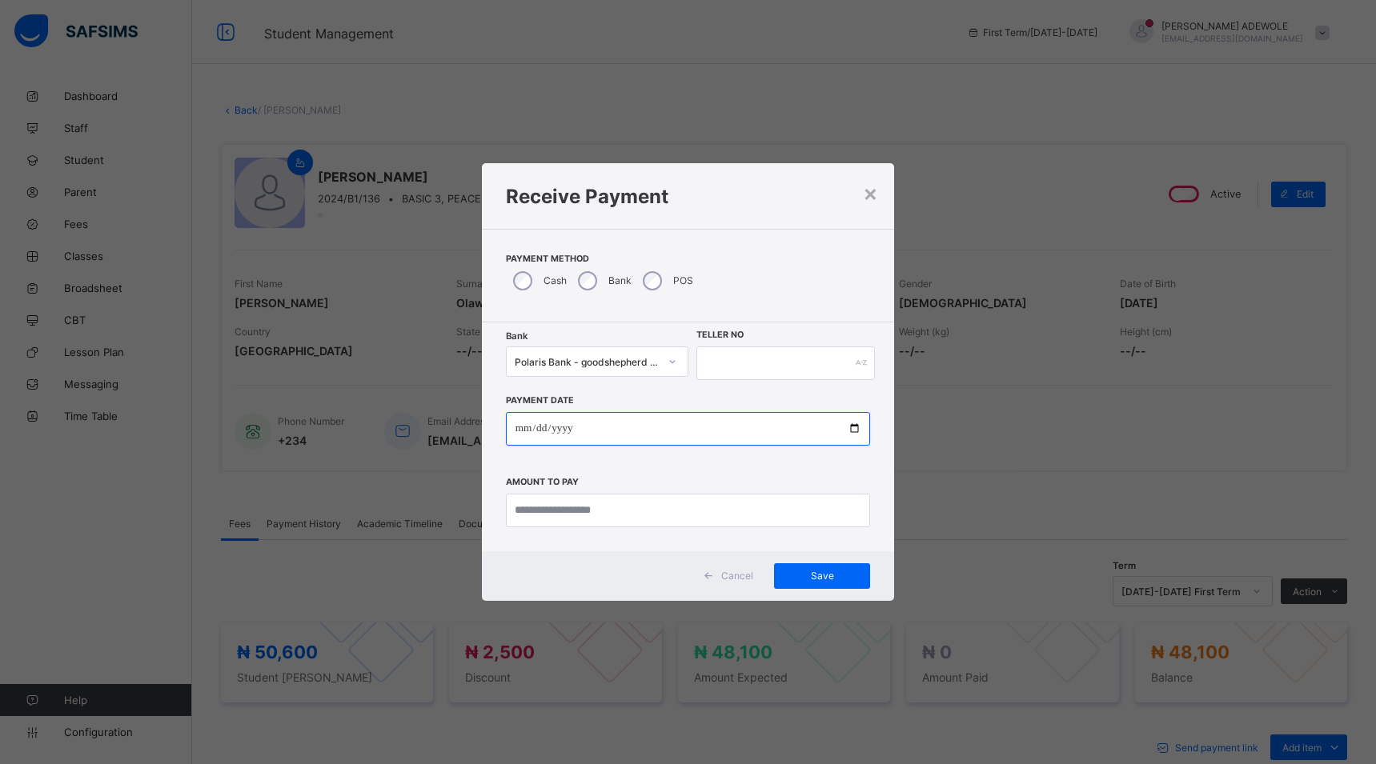
click at [855, 428] on input "date" at bounding box center [688, 429] width 365 height 34
type input "**********"
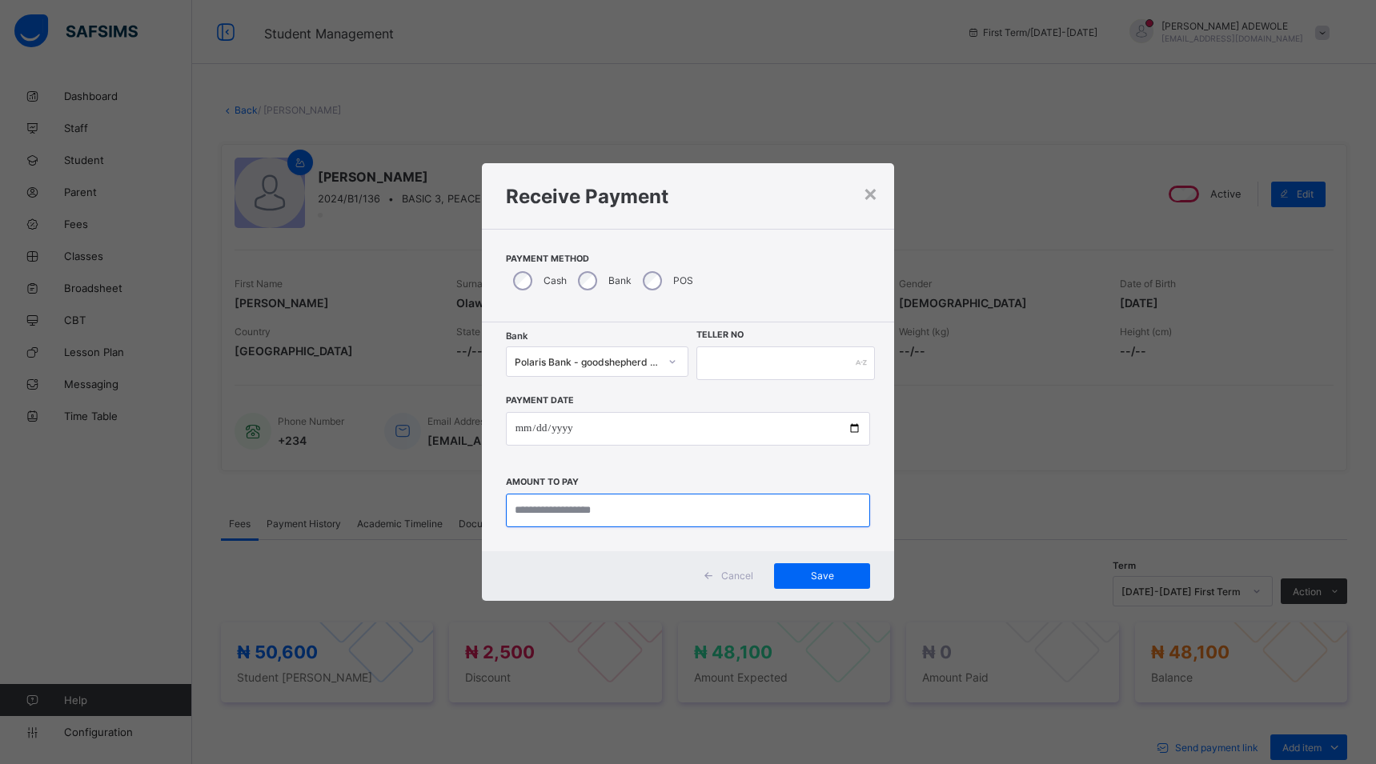
click at [624, 517] on input "currency" at bounding box center [688, 511] width 365 height 34
click at [797, 351] on input "text" at bounding box center [785, 364] width 178 height 34
drag, startPoint x: 797, startPoint y: 351, endPoint x: 779, endPoint y: 372, distance: 27.8
click at [779, 372] on input "text" at bounding box center [785, 364] width 178 height 34
click at [744, 363] on input "text" at bounding box center [785, 364] width 178 height 34
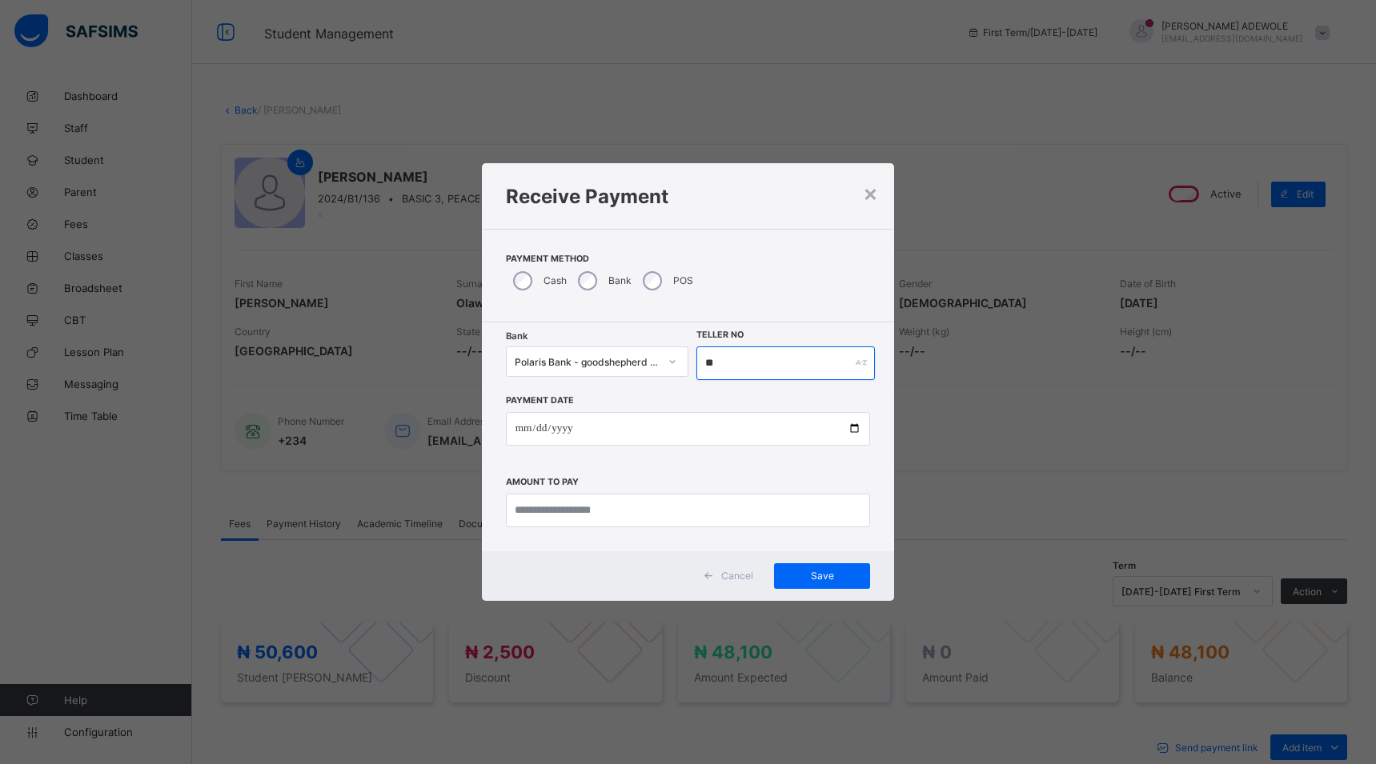
type input "*"
type input "******"
click at [655, 519] on input "currency" at bounding box center [688, 511] width 365 height 34
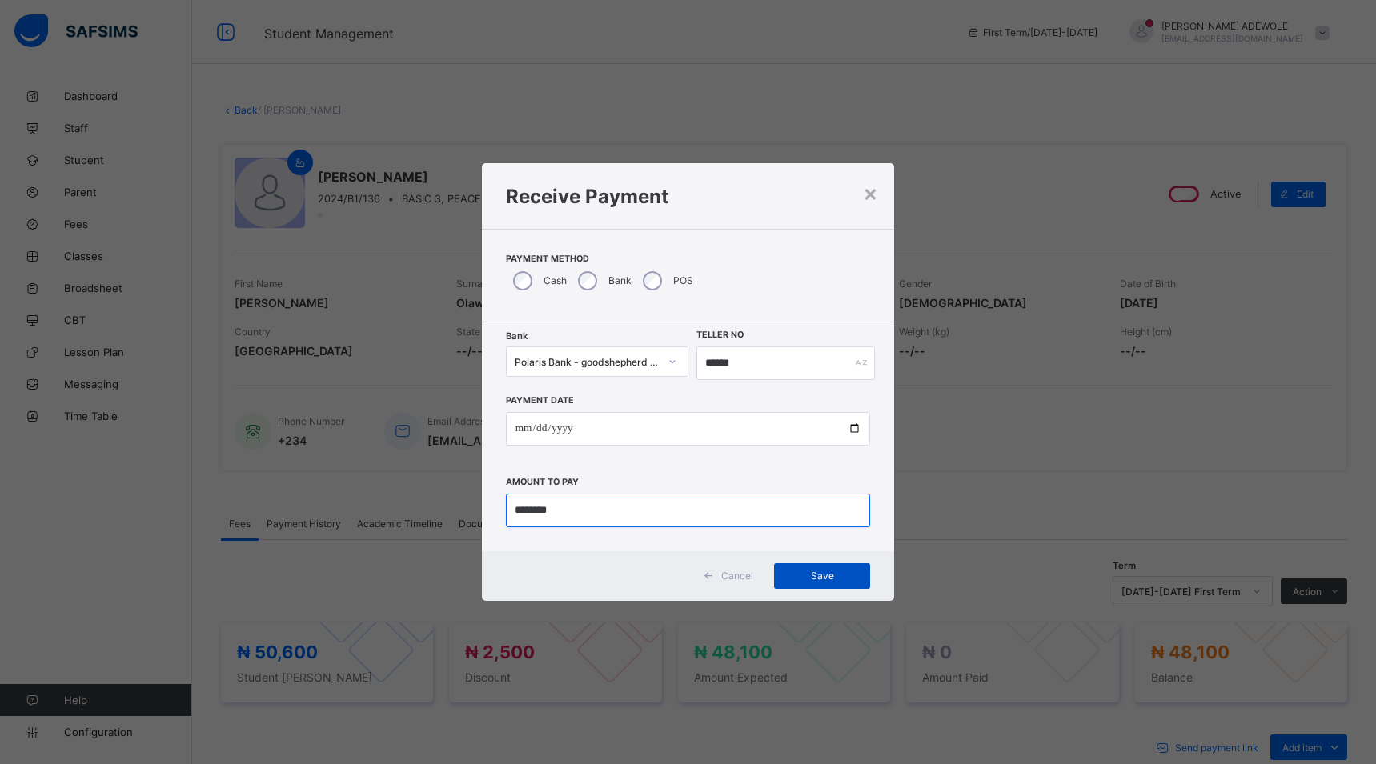
type input "********"
click at [822, 574] on span "Save" at bounding box center [822, 576] width 72 height 12
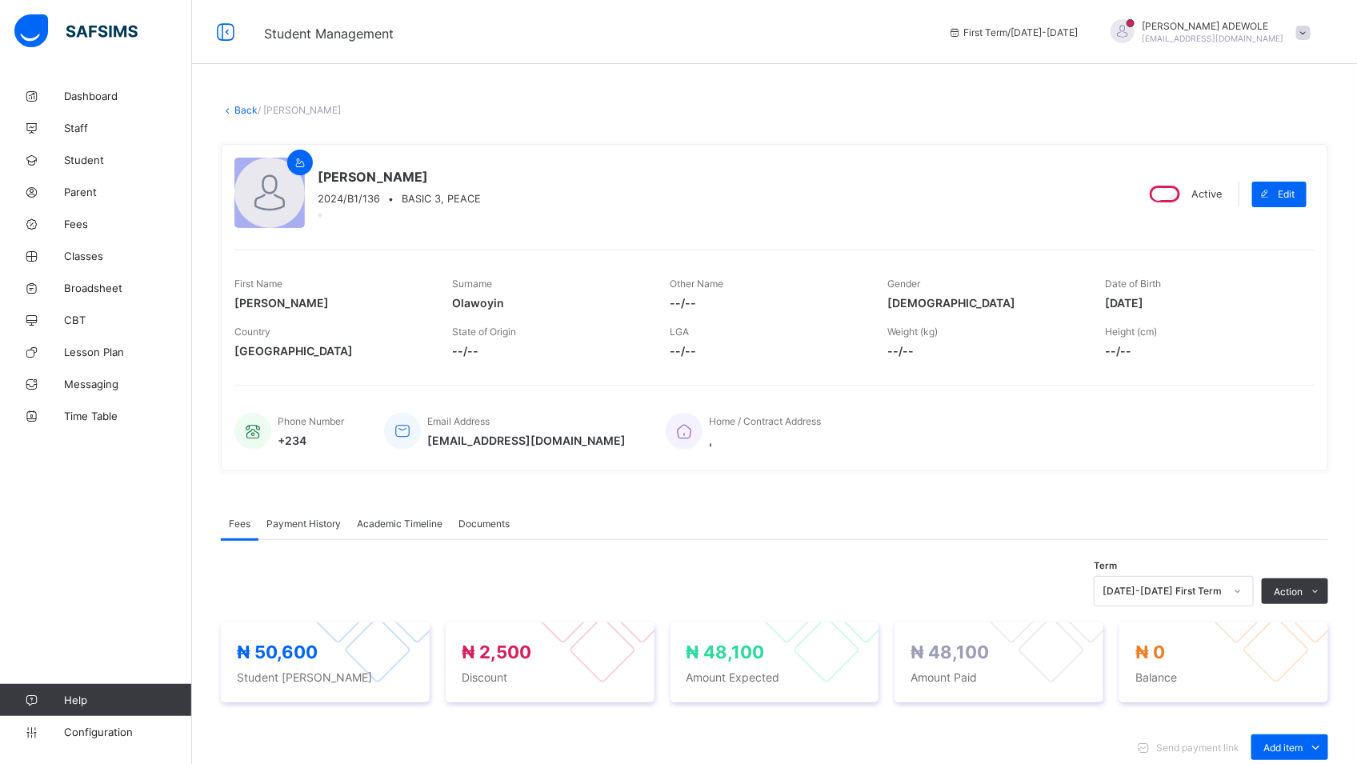
click at [1198, 583] on div "[DATE]-[DATE] First Term" at bounding box center [1174, 591] width 160 height 30
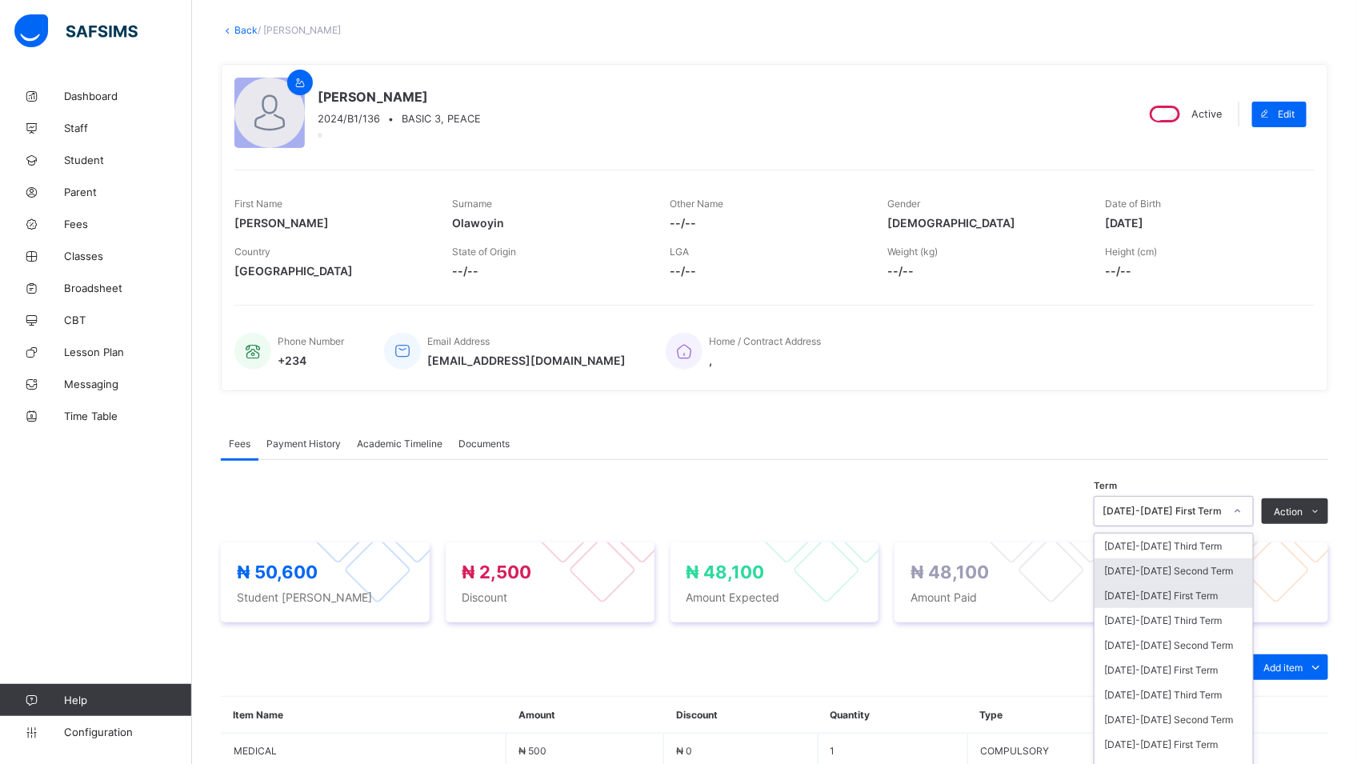
click at [1198, 583] on div "[DATE]-[DATE] First Term" at bounding box center [1174, 595] width 158 height 25
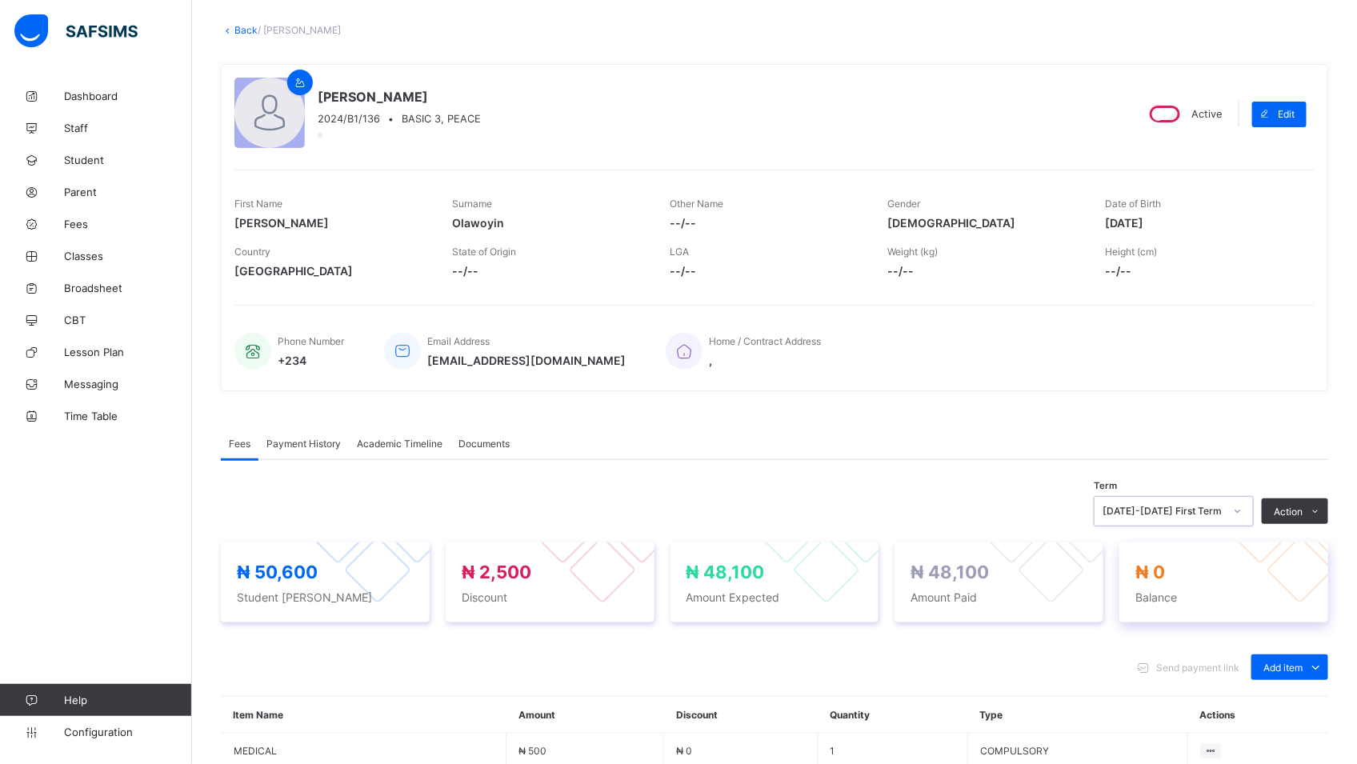
scroll to position [98, 0]
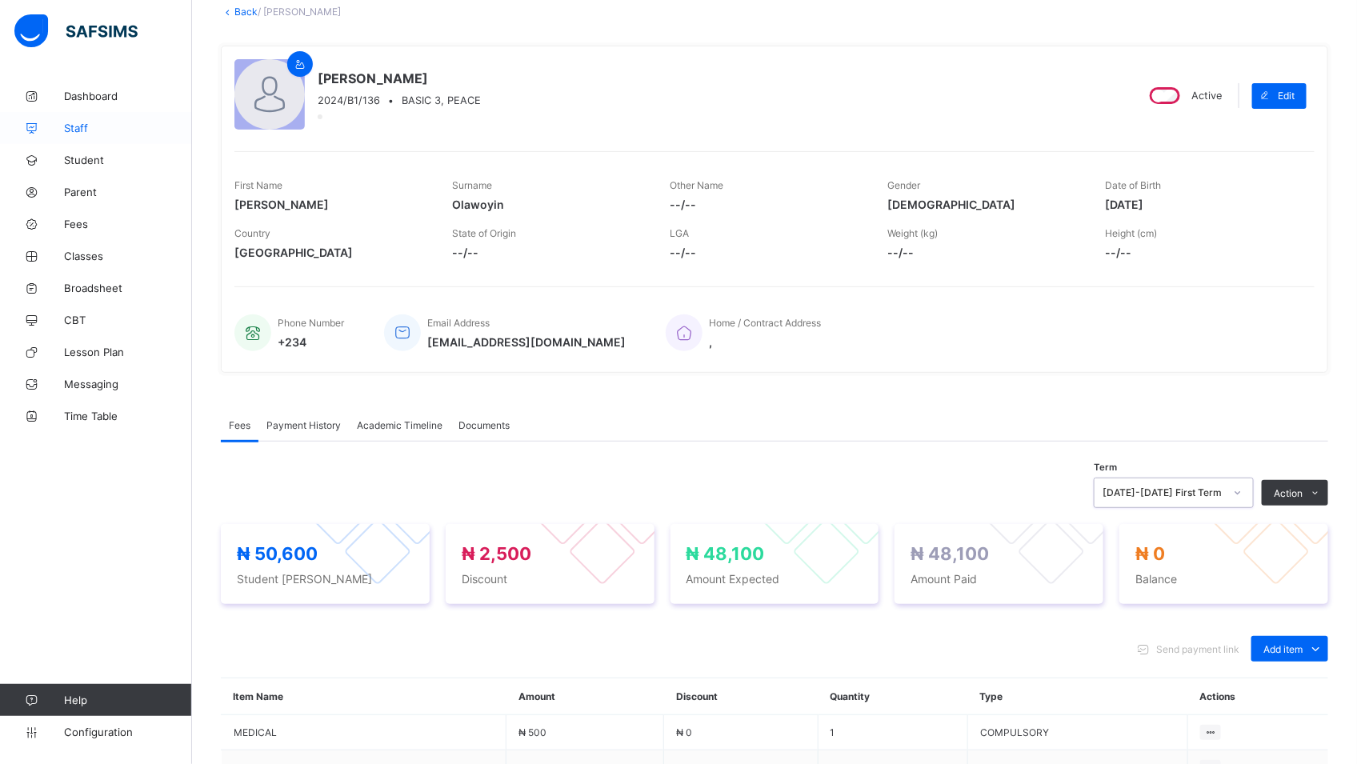
click at [50, 120] on link "Staff" at bounding box center [96, 128] width 192 height 32
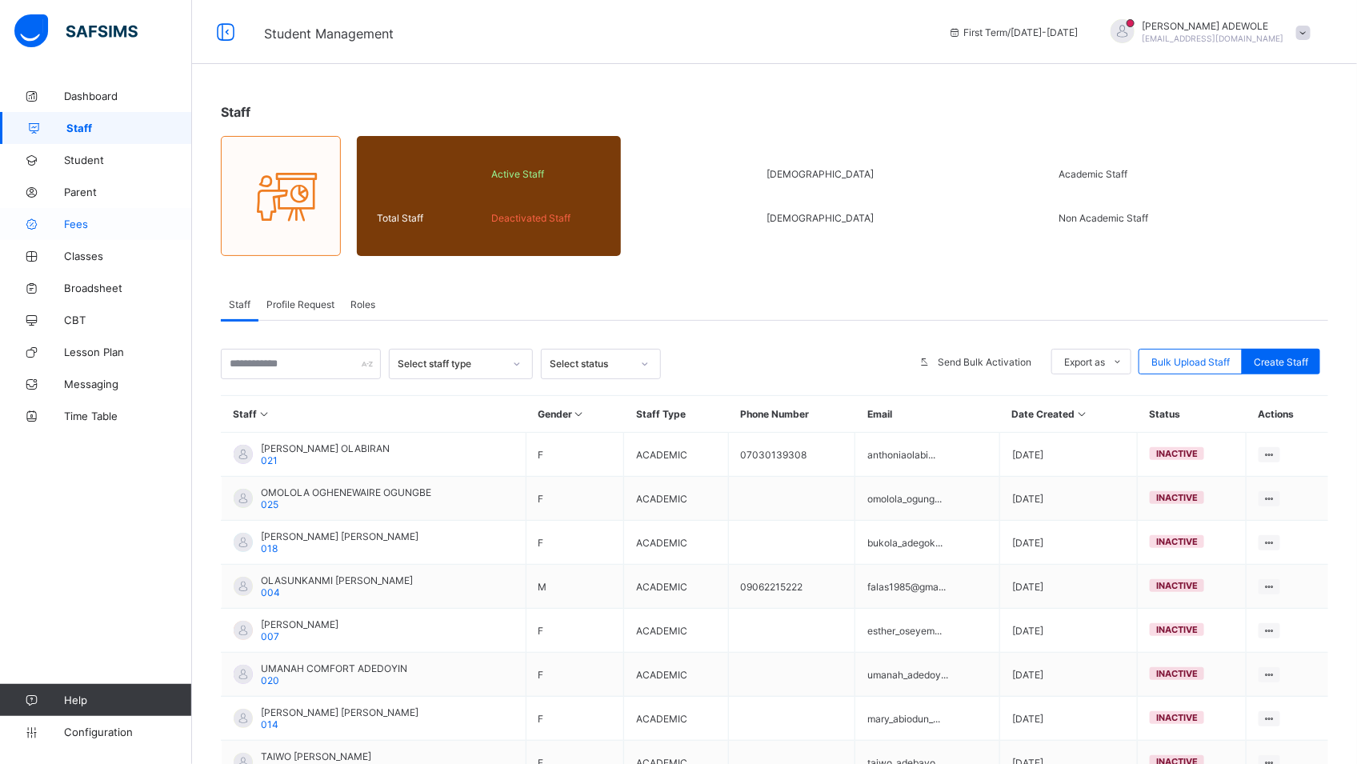
click at [70, 228] on span "Fees" at bounding box center [128, 224] width 128 height 13
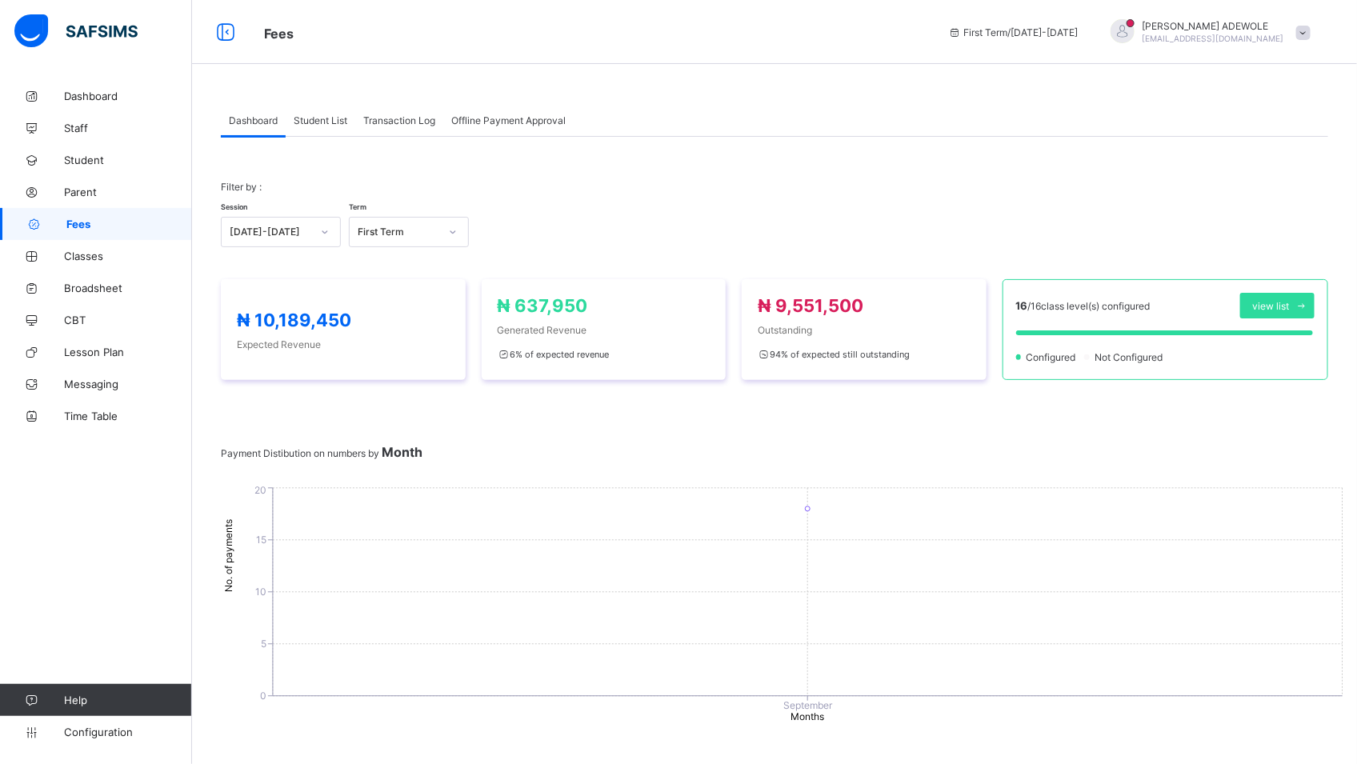
click at [335, 127] on div "Student List" at bounding box center [321, 120] width 70 height 32
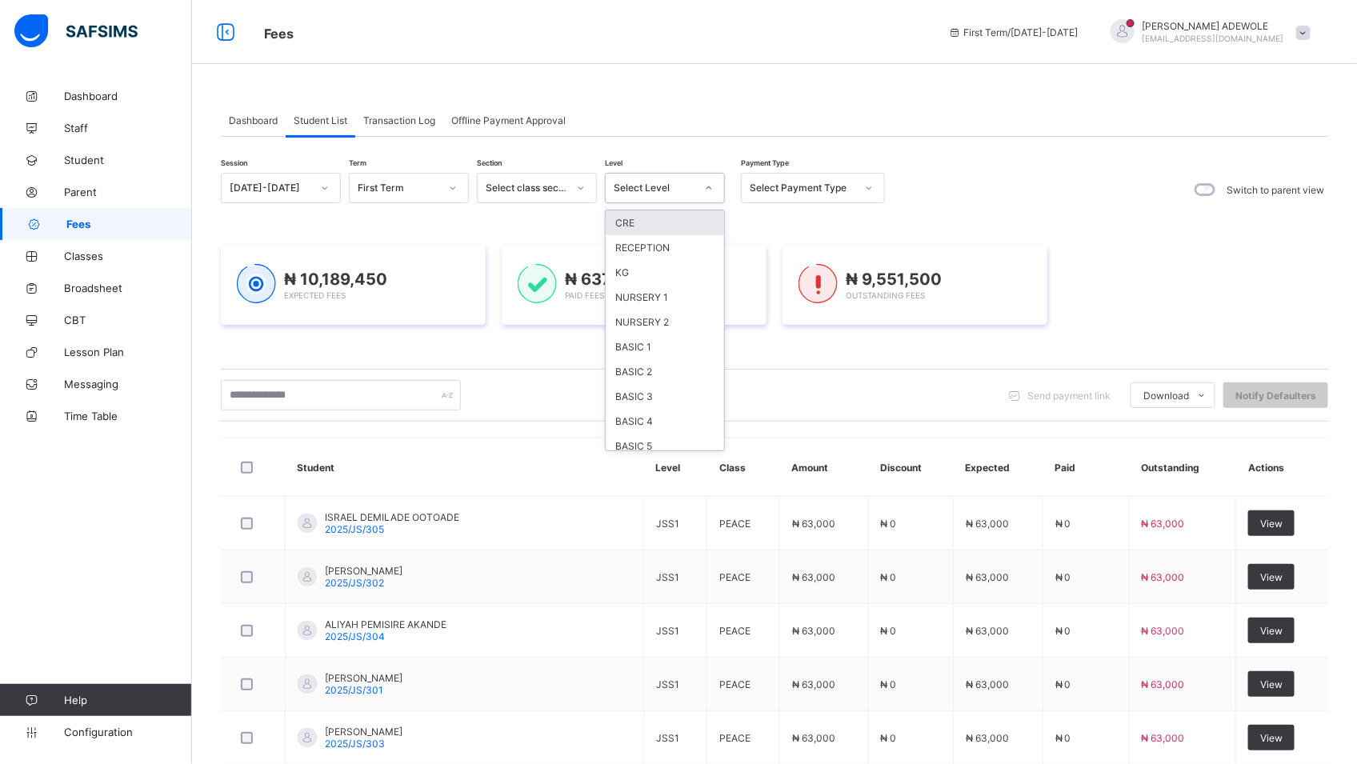
click at [708, 188] on icon at bounding box center [709, 188] width 10 height 16
click at [670, 299] on div "NURSERY 1" at bounding box center [665, 297] width 118 height 25
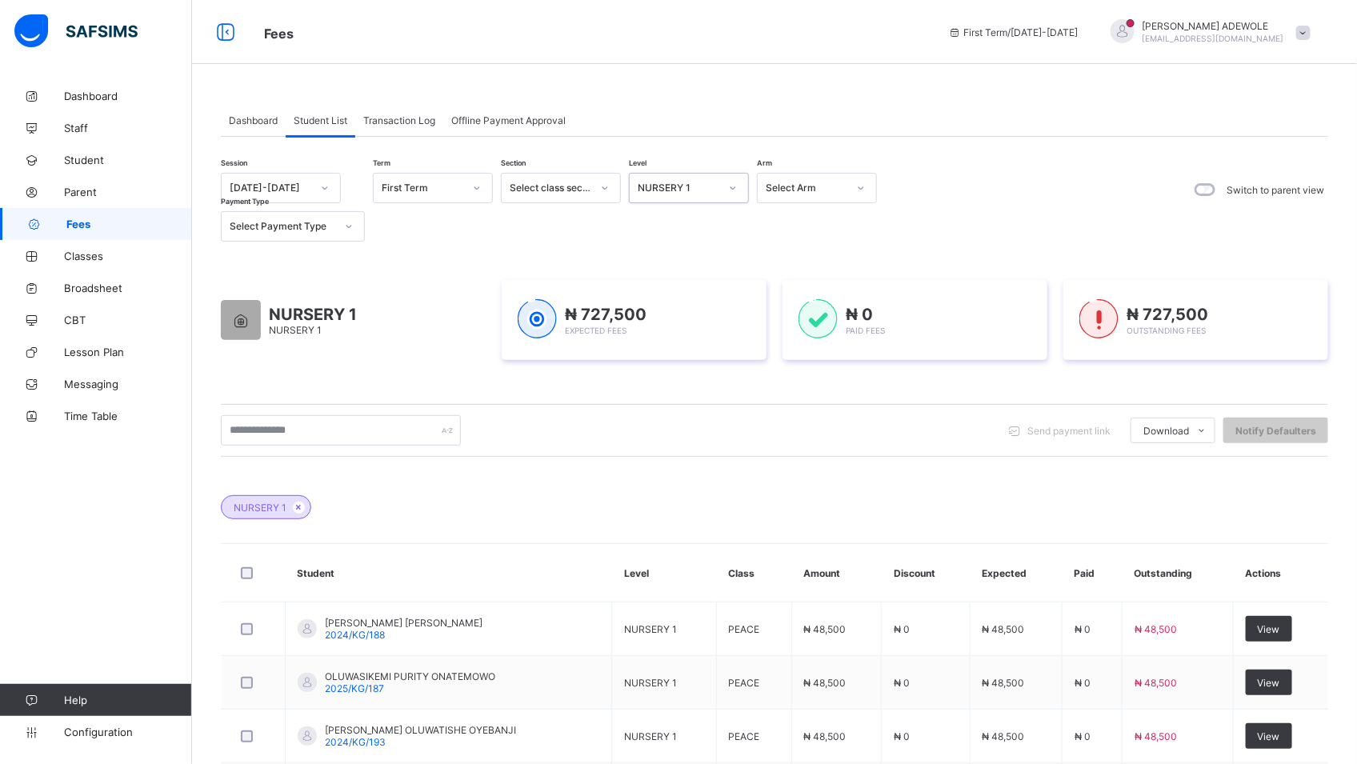
click at [479, 185] on icon at bounding box center [477, 188] width 10 height 16
click at [523, 474] on div "Session 2025-2026 Term First Term Section Select class section Level NURSERY 1 …" at bounding box center [775, 692] width 1108 height 1038
click at [330, 435] on input "text" at bounding box center [341, 430] width 240 height 30
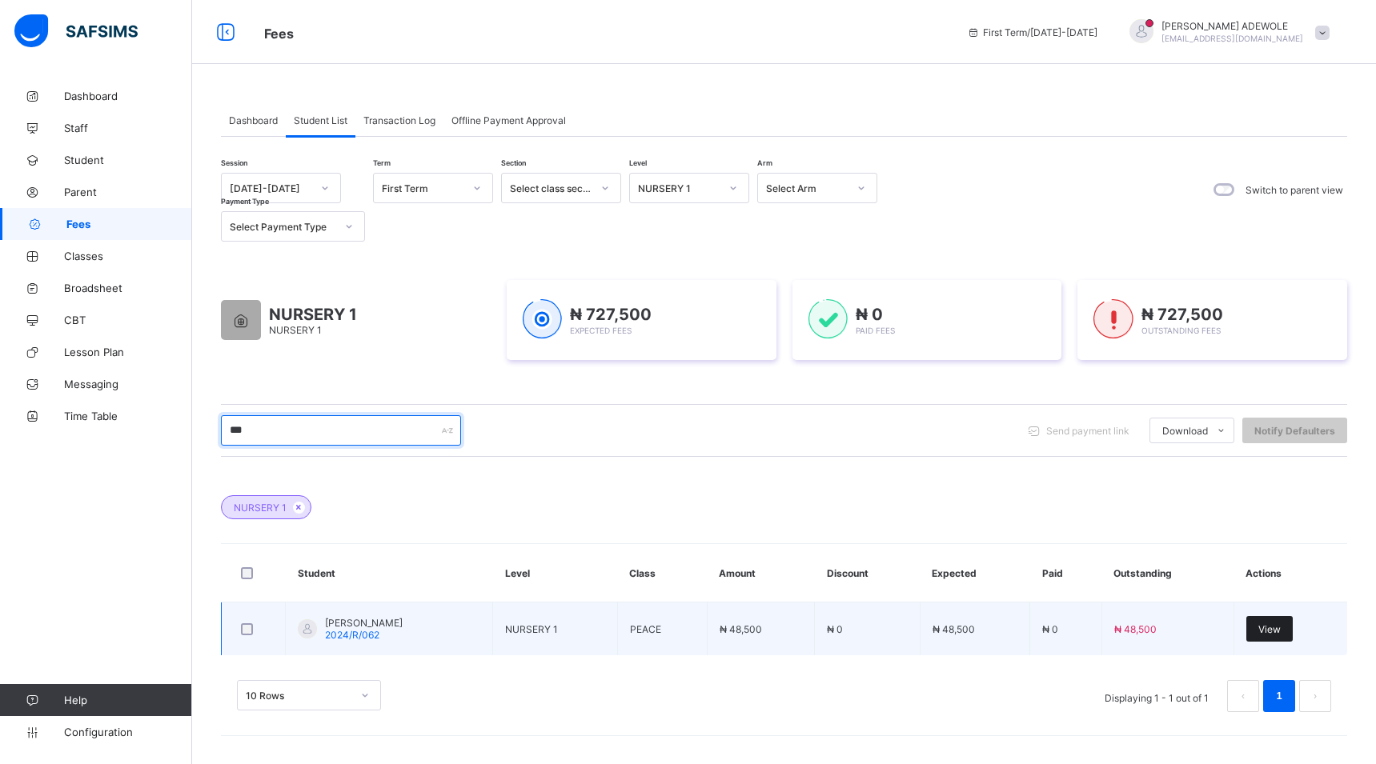
type input "***"
click at [1269, 635] on span "View" at bounding box center [1269, 629] width 22 height 12
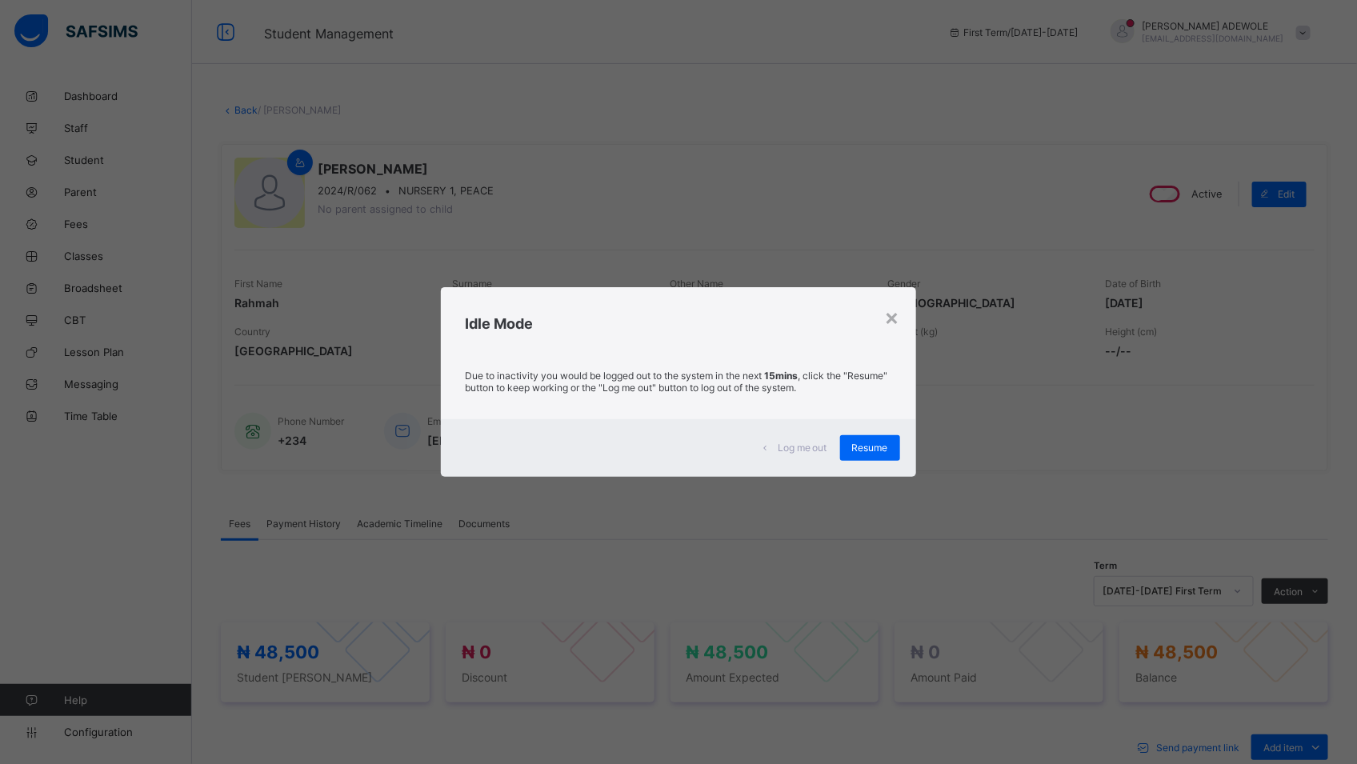
click at [904, 313] on div "Idle Mode" at bounding box center [678, 319] width 475 height 65
click at [858, 447] on span "Resume" at bounding box center [870, 448] width 36 height 12
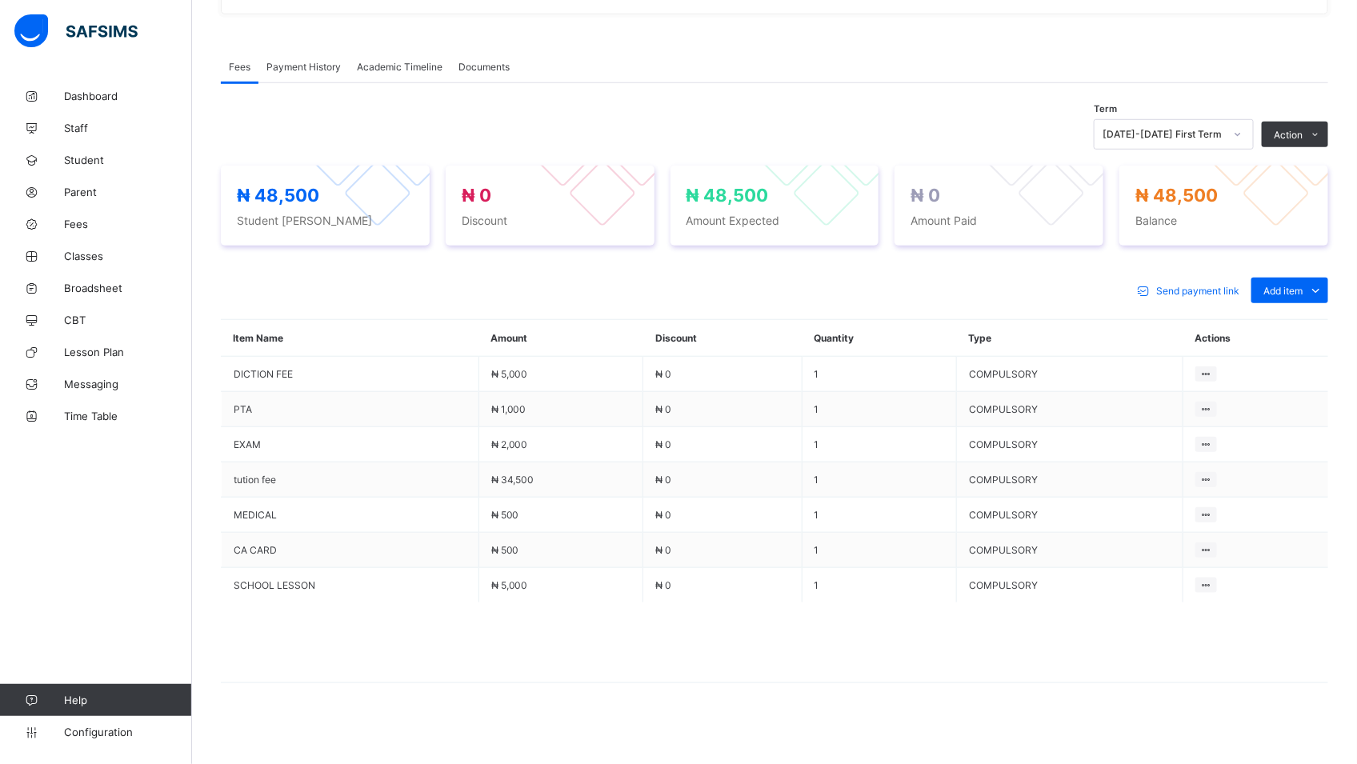
scroll to position [459, 0]
